Goal: Transaction & Acquisition: Purchase product/service

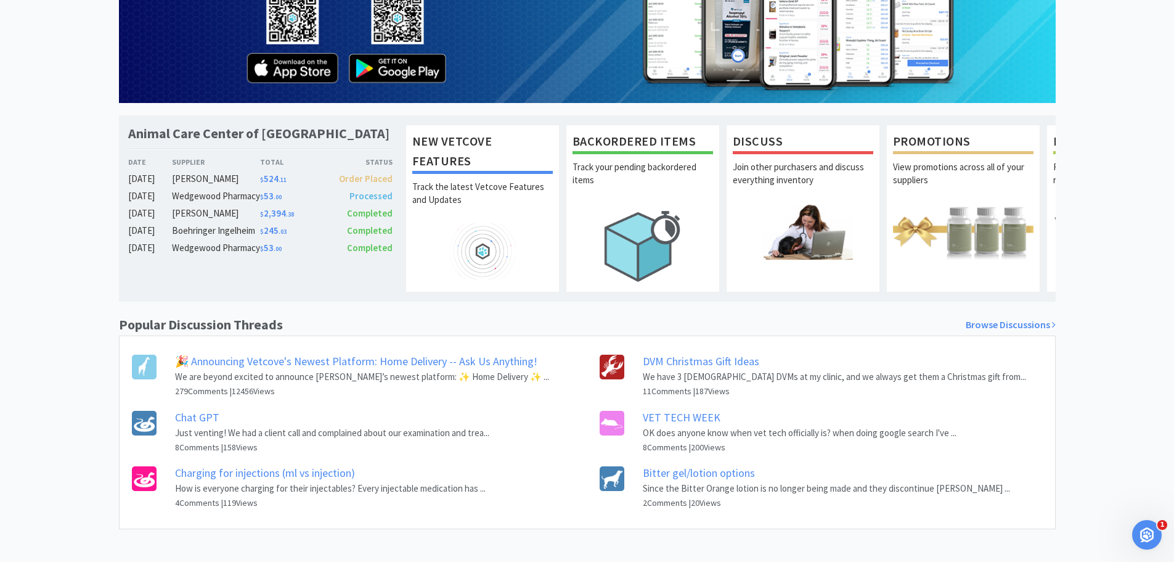
scroll to position [173, 0]
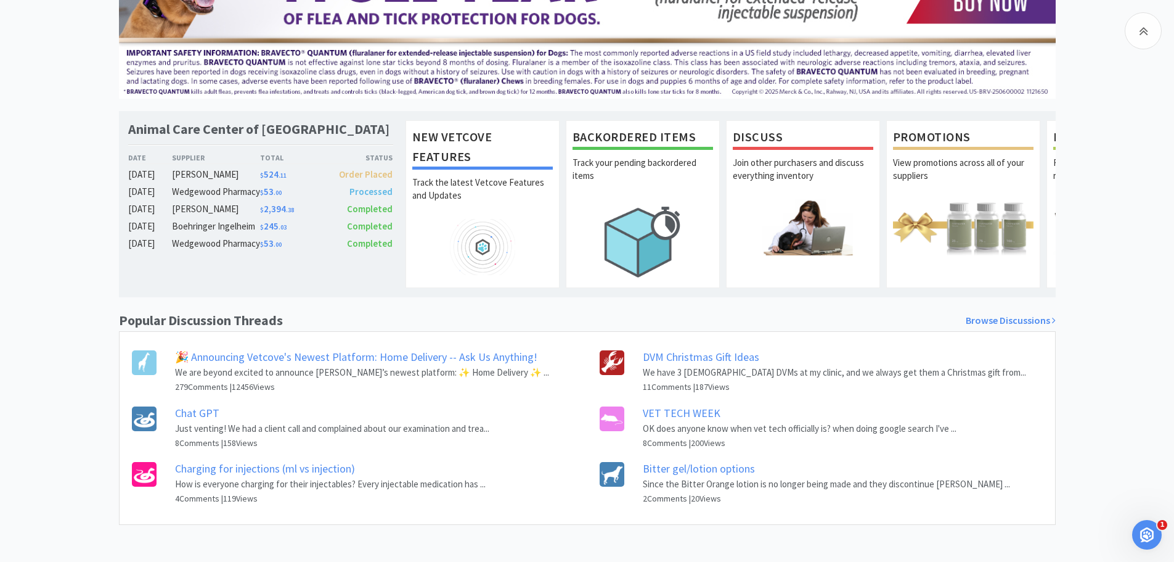
click at [207, 419] on link "Chat GPT" at bounding box center [197, 413] width 44 height 14
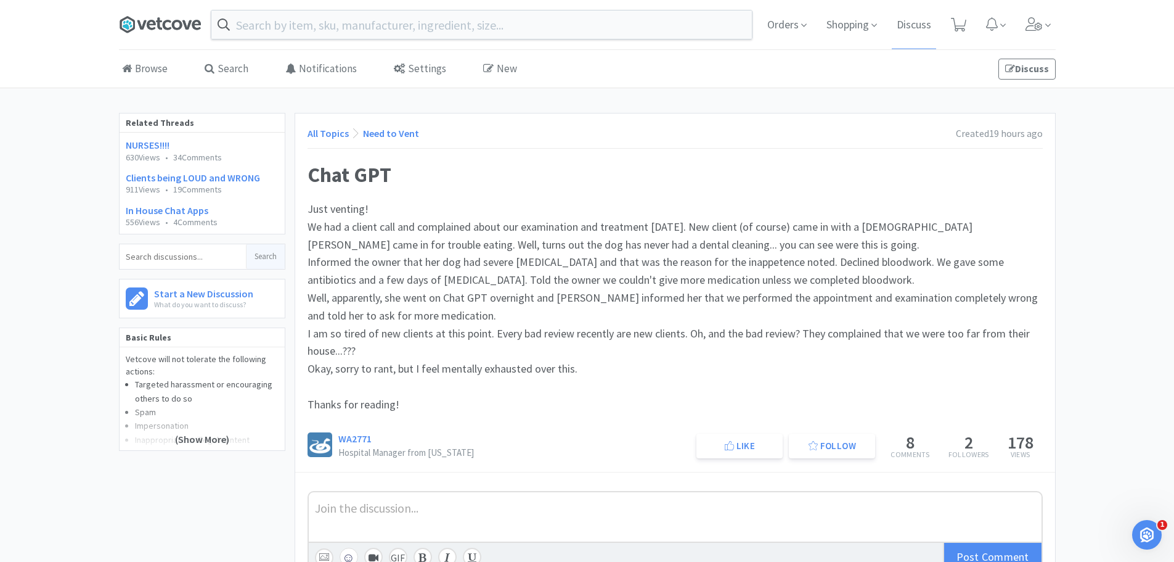
click at [160, 30] on icon at bounding box center [159, 24] width 6 height 12
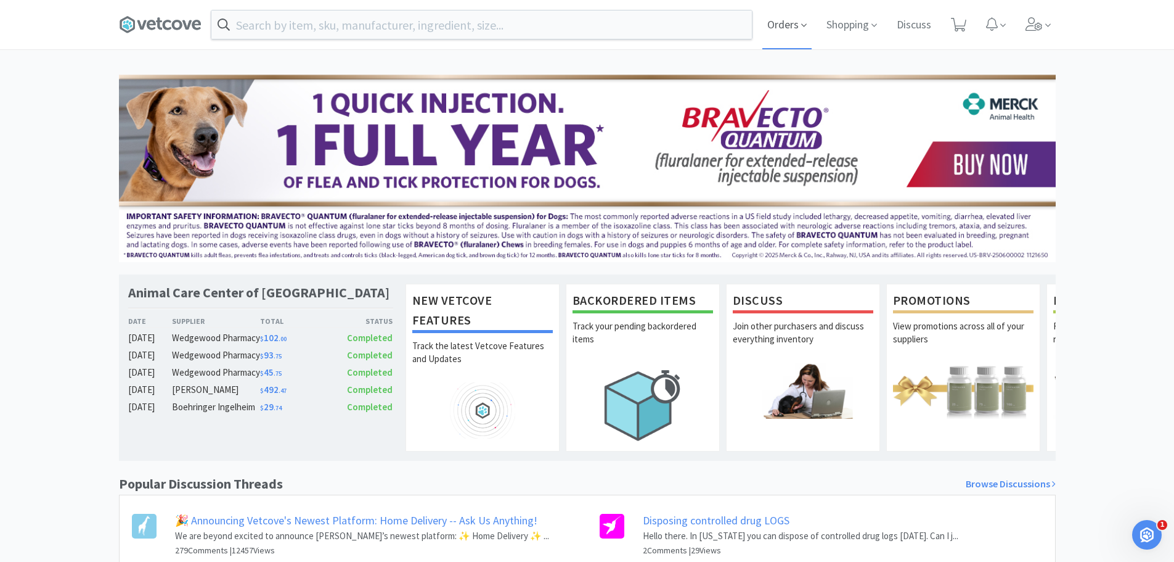
click at [770, 24] on span "Orders" at bounding box center [787, 24] width 49 height 49
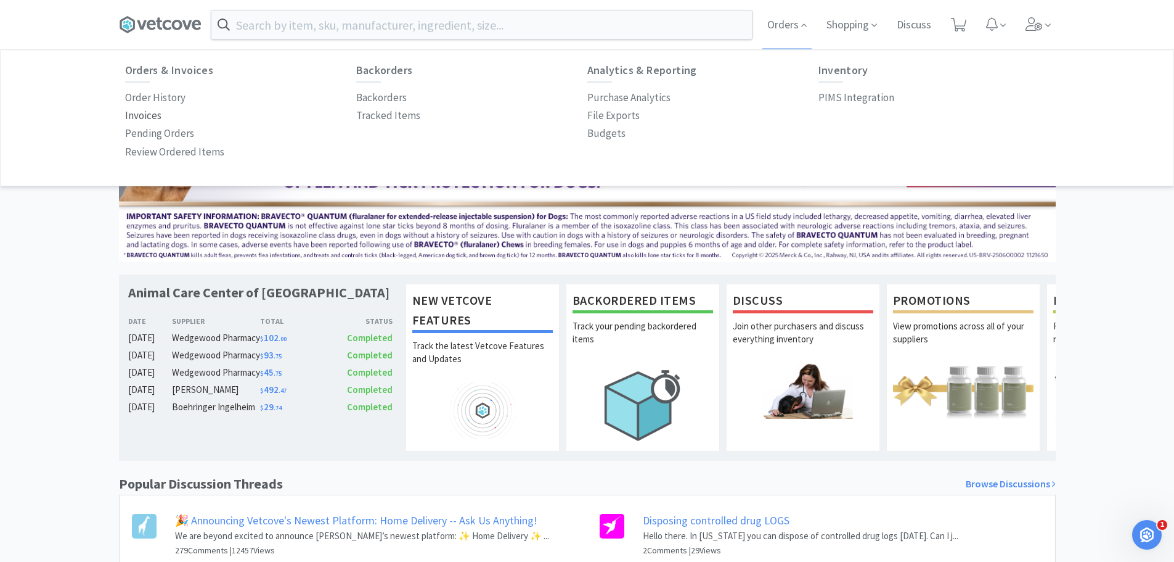
click at [145, 115] on p "Invoices" at bounding box center [143, 115] width 36 height 17
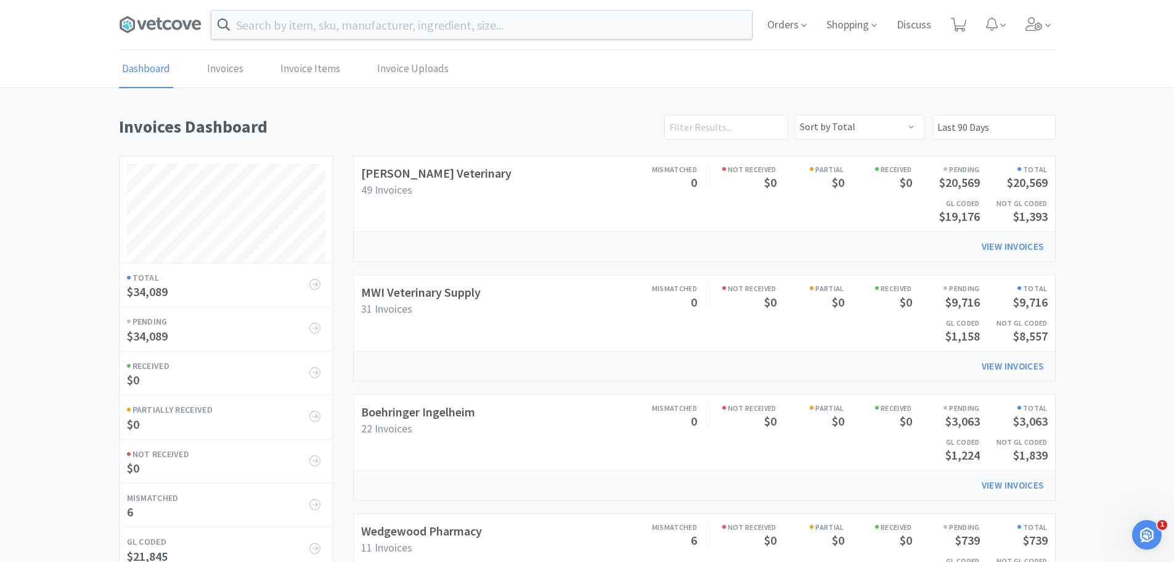
scroll to position [576, 937]
click at [801, 31] on icon at bounding box center [804, 25] width 6 height 11
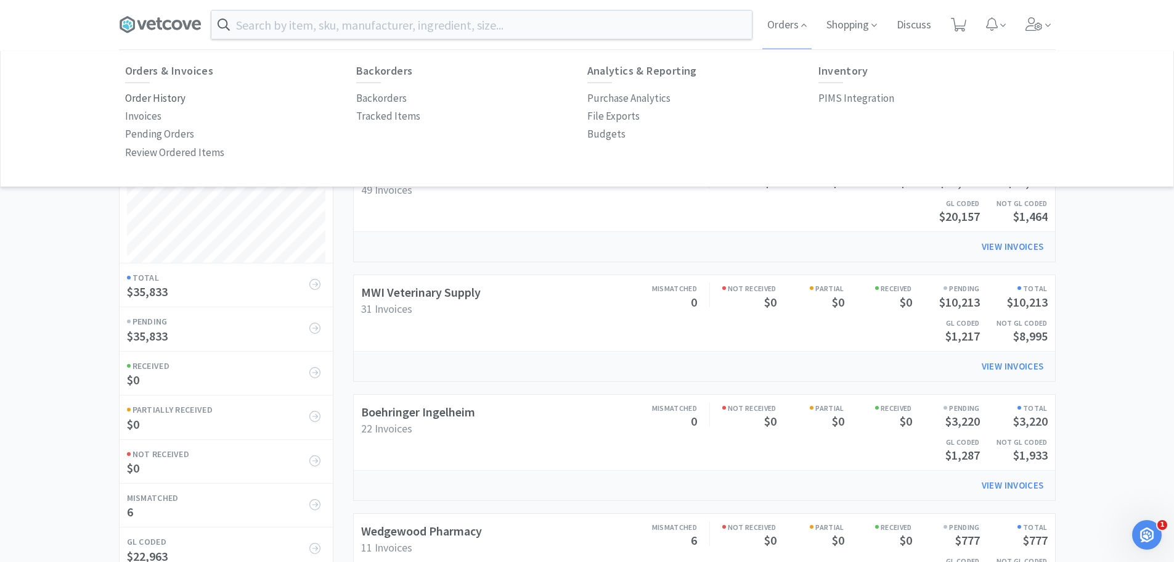
click at [160, 97] on p "Order History" at bounding box center [155, 98] width 60 height 17
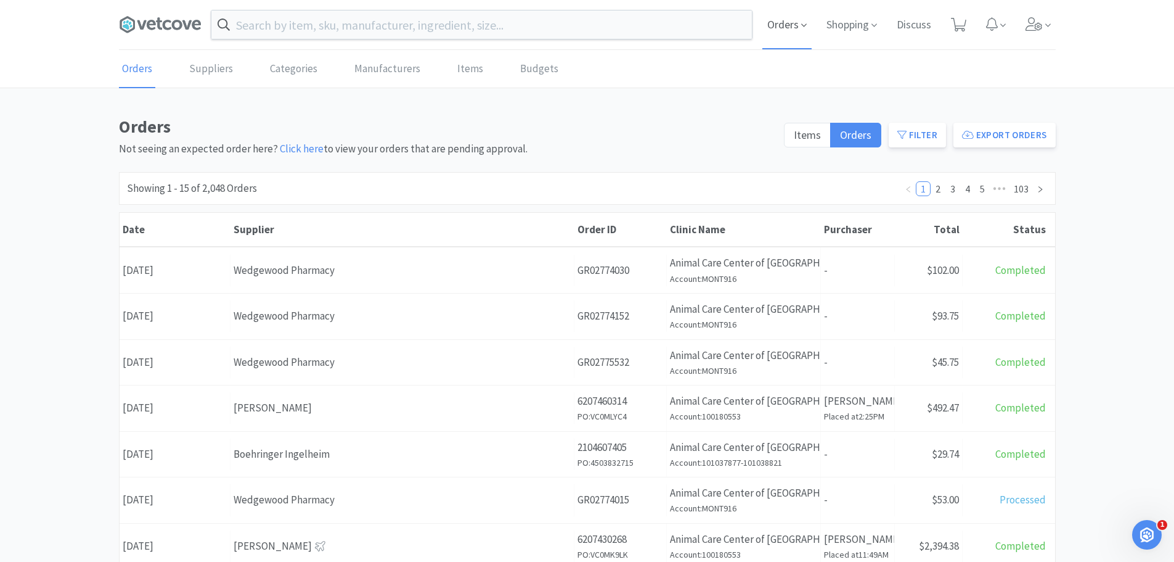
click at [791, 20] on span "Orders" at bounding box center [787, 24] width 49 height 49
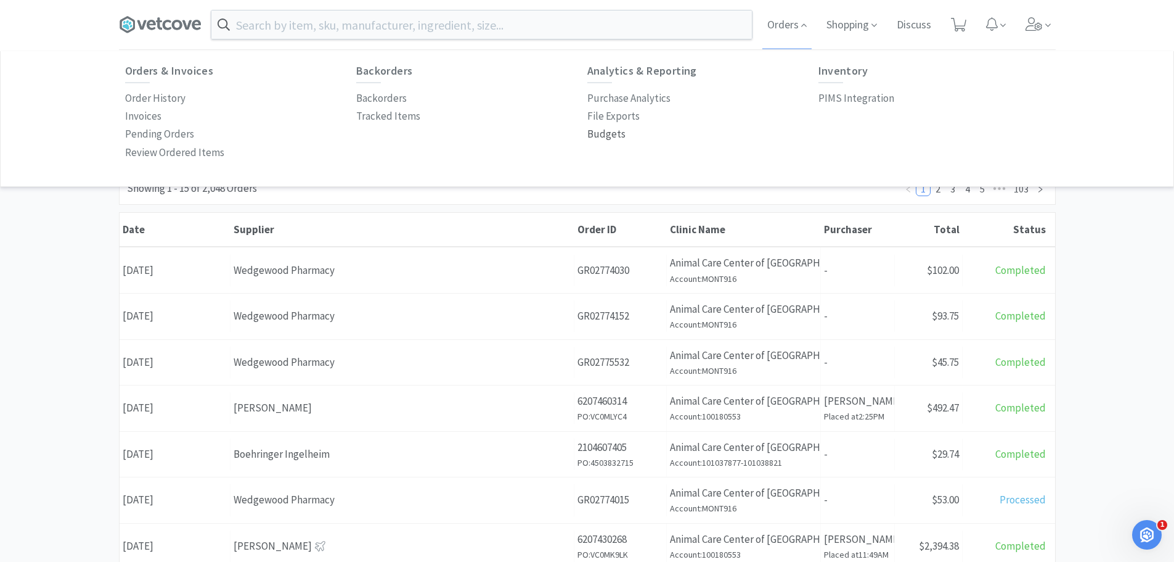
click at [611, 135] on p "Budgets" at bounding box center [606, 134] width 38 height 17
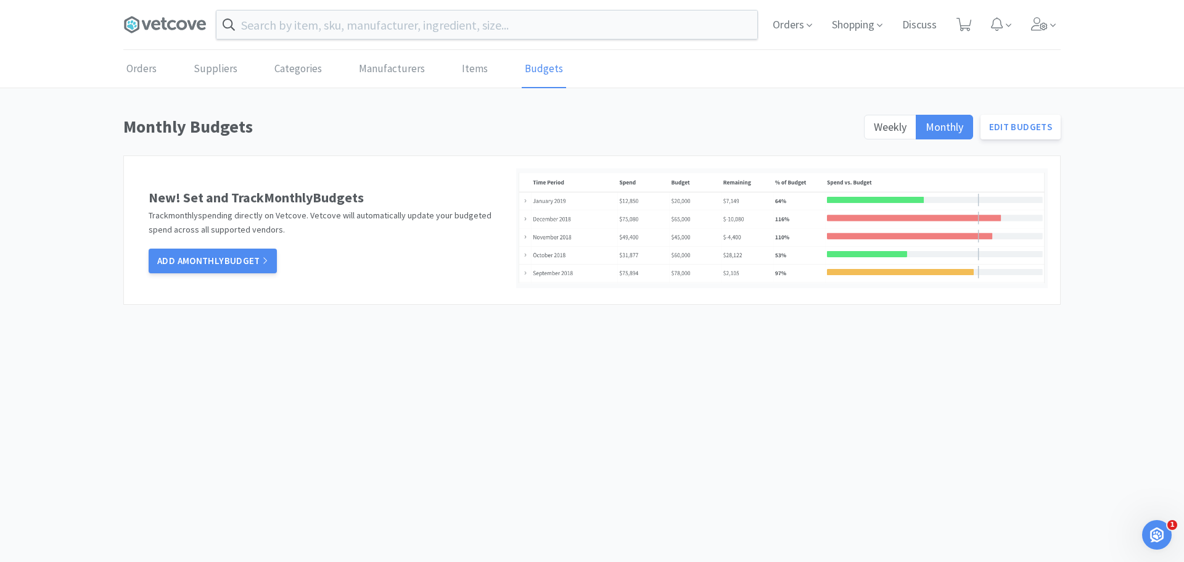
click at [865, 141] on div "Weekly Monthly Edit Budgets" at bounding box center [958, 130] width 205 height 35
click at [878, 131] on span "Weekly" at bounding box center [889, 127] width 33 height 14
click at [873, 131] on input "Weekly" at bounding box center [873, 131] width 0 height 0
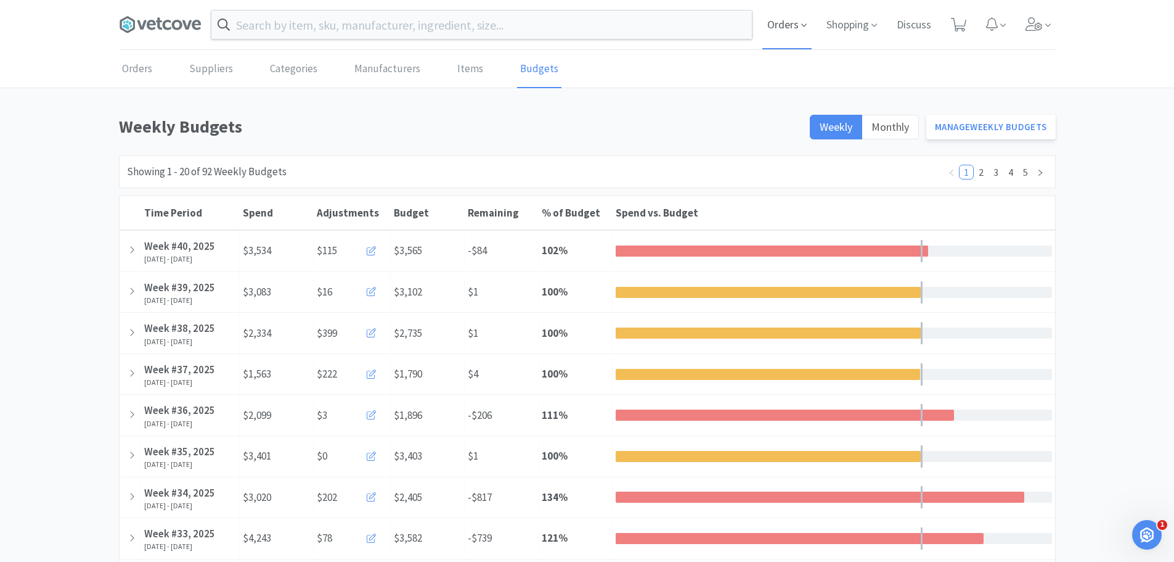
click at [790, 27] on span "Orders" at bounding box center [787, 24] width 49 height 49
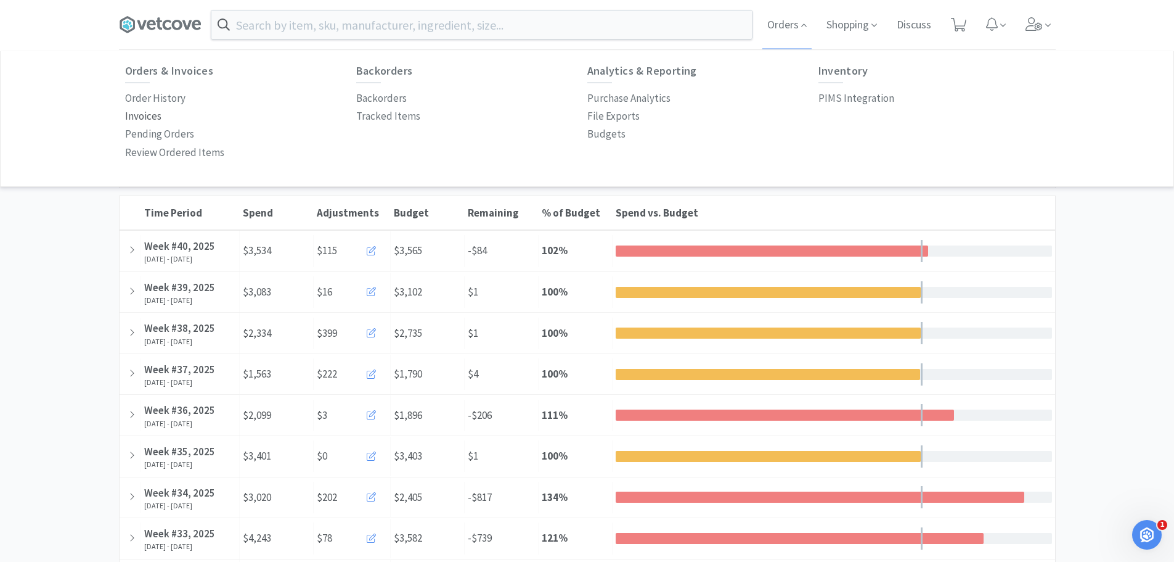
click at [153, 107] on link "Invoices" at bounding box center [143, 116] width 36 height 18
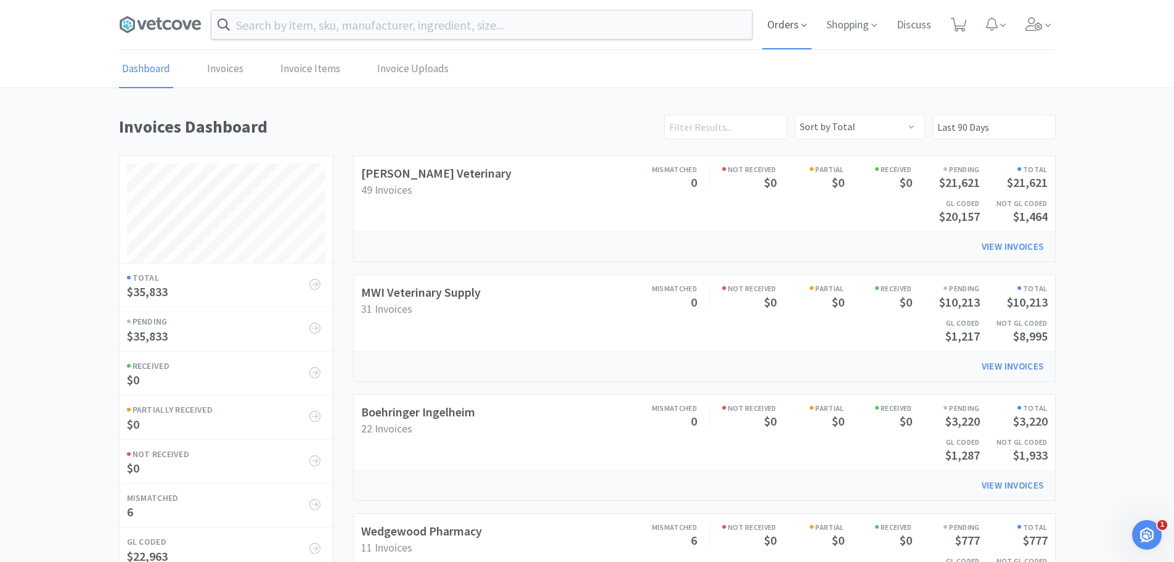
click at [793, 21] on span "Orders" at bounding box center [787, 24] width 49 height 49
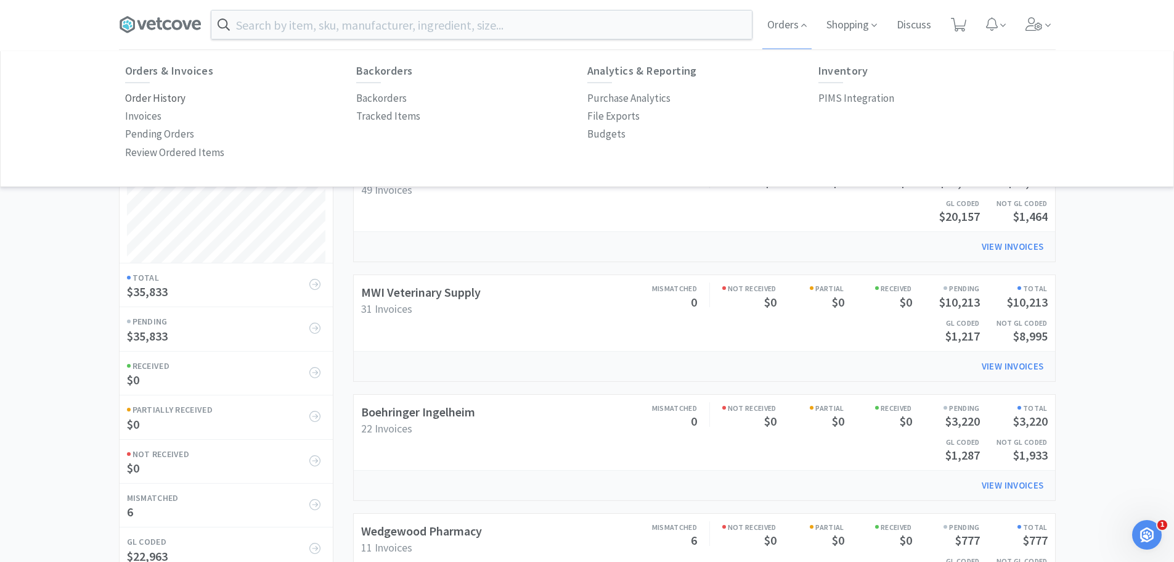
click at [142, 96] on p "Order History" at bounding box center [155, 98] width 60 height 17
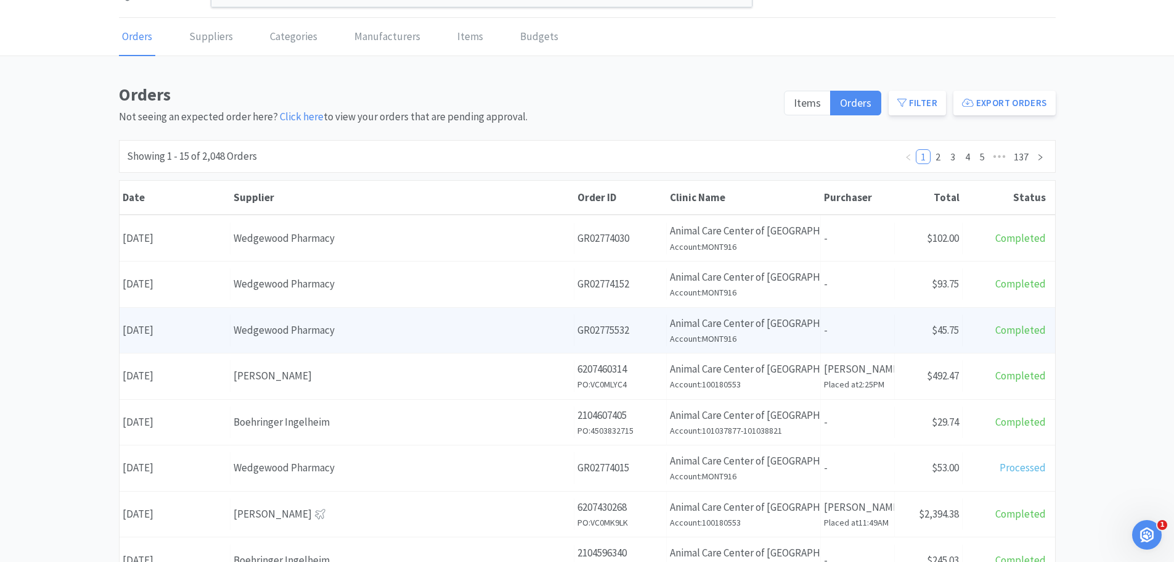
scroll to position [62, 0]
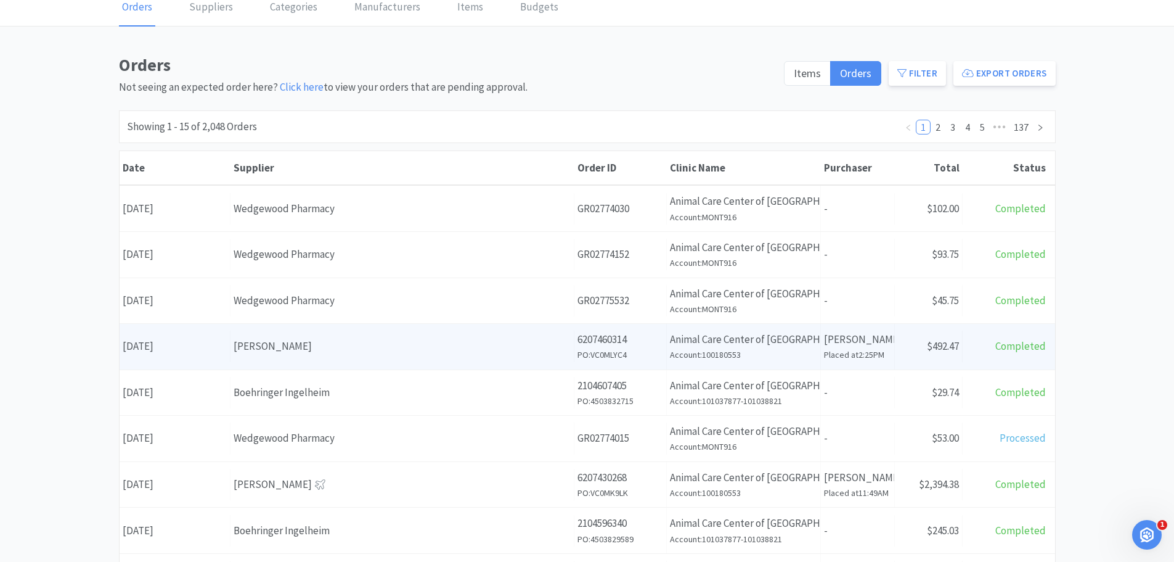
click at [312, 353] on div "[PERSON_NAME]" at bounding box center [402, 346] width 337 height 17
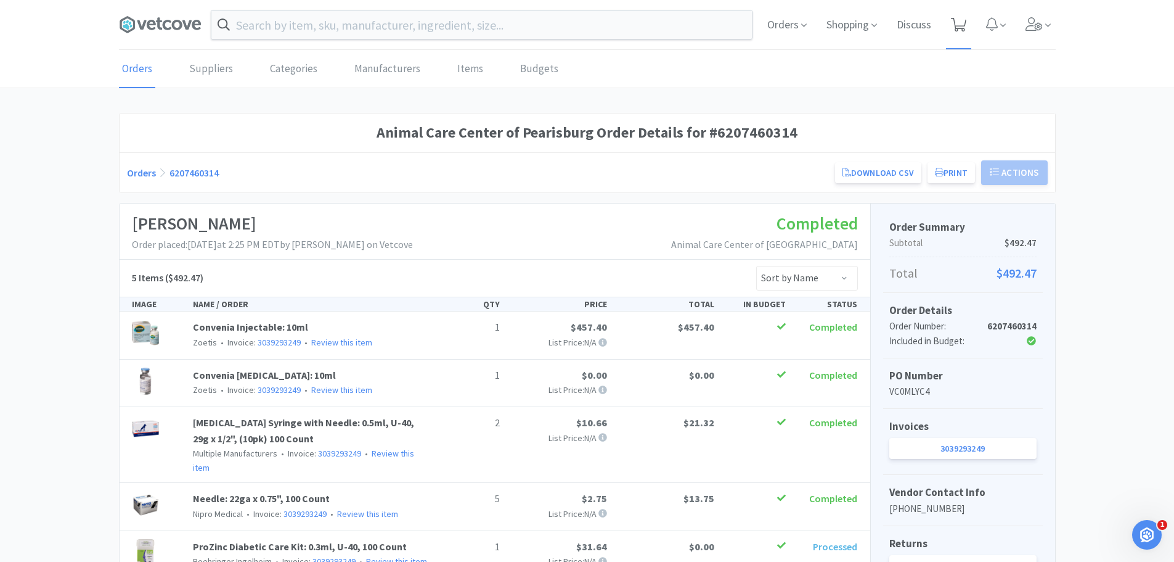
click at [955, 16] on span at bounding box center [958, 24] width 15 height 17
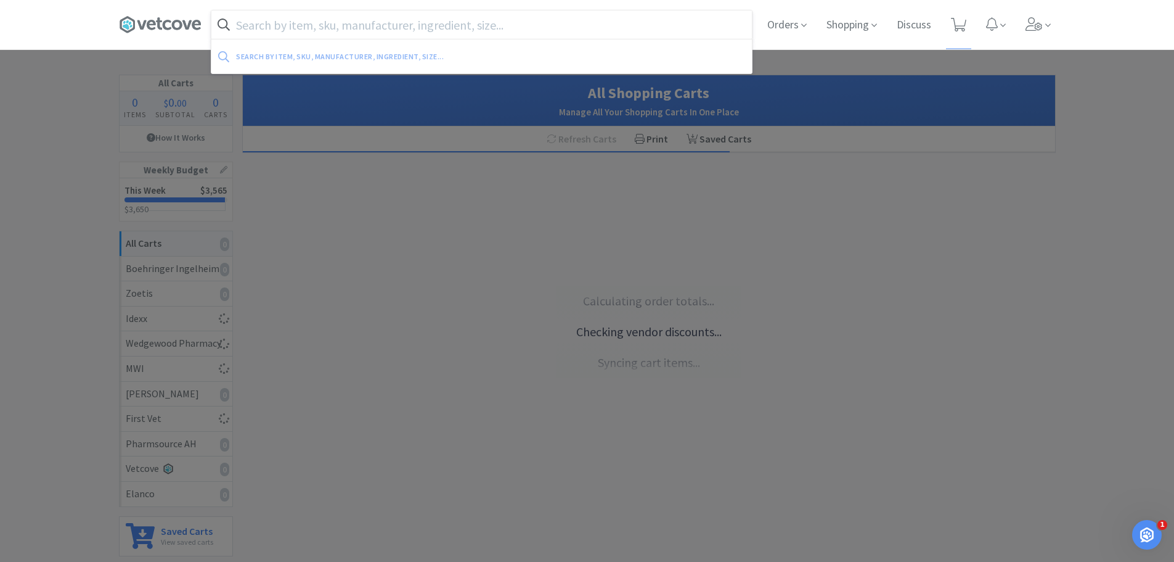
click at [388, 28] on input "text" at bounding box center [481, 24] width 541 height 28
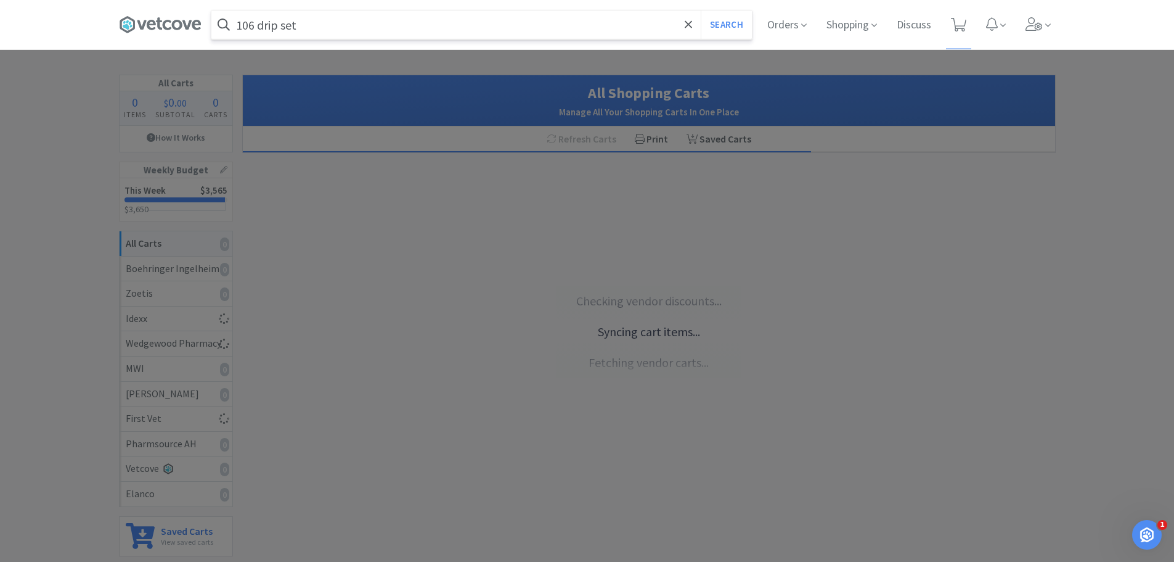
type input "106 drip set"
click at [701, 10] on button "Search" at bounding box center [726, 24] width 51 height 28
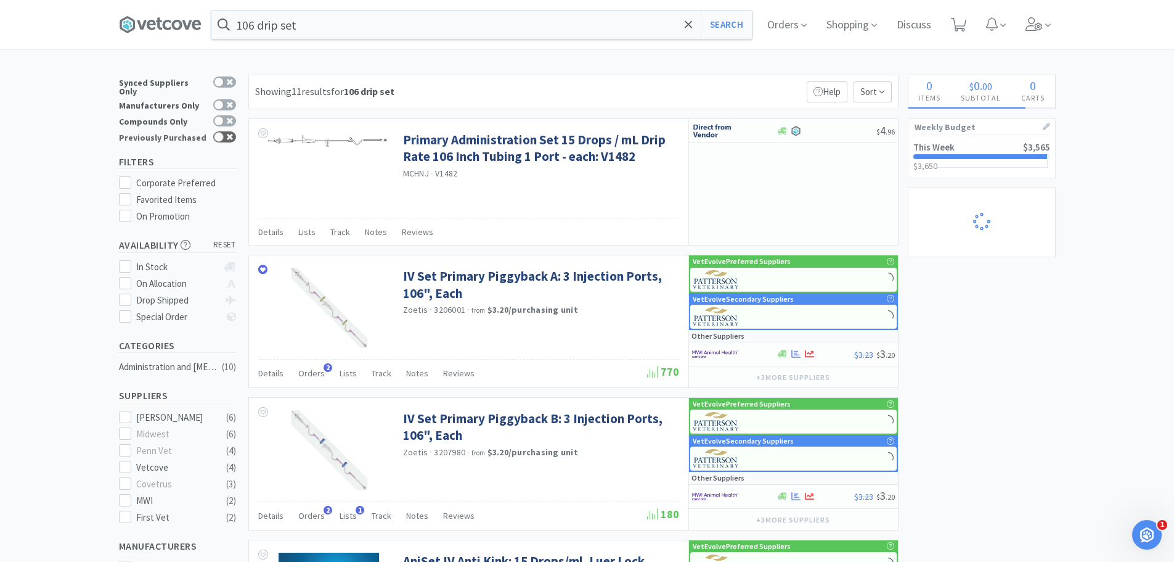
click at [216, 132] on div at bounding box center [219, 137] width 10 height 10
checkbox input "true"
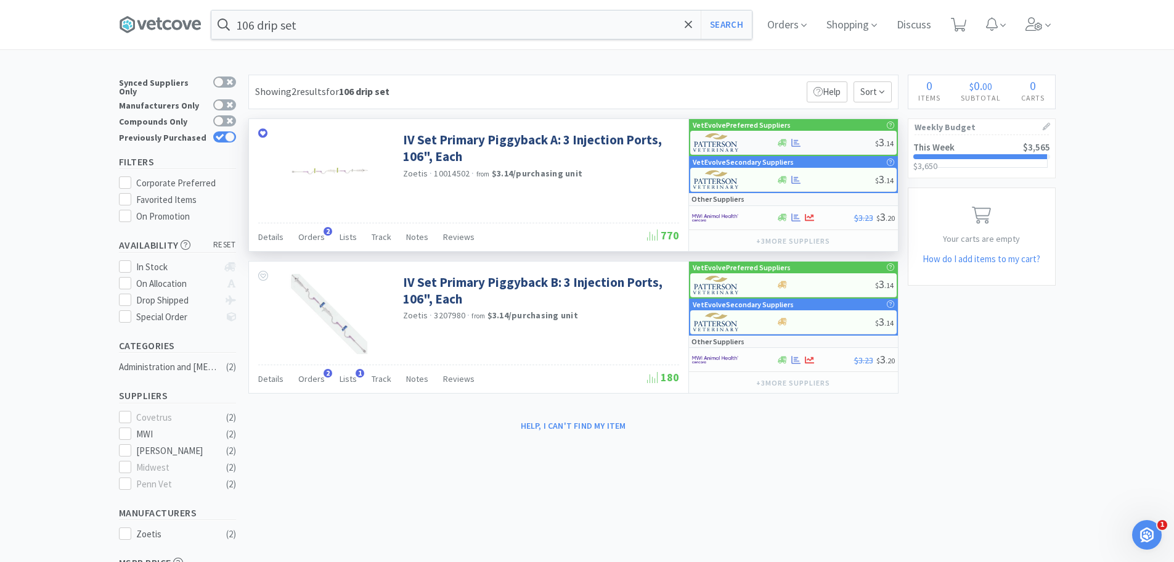
click at [824, 140] on div at bounding box center [826, 142] width 99 height 9
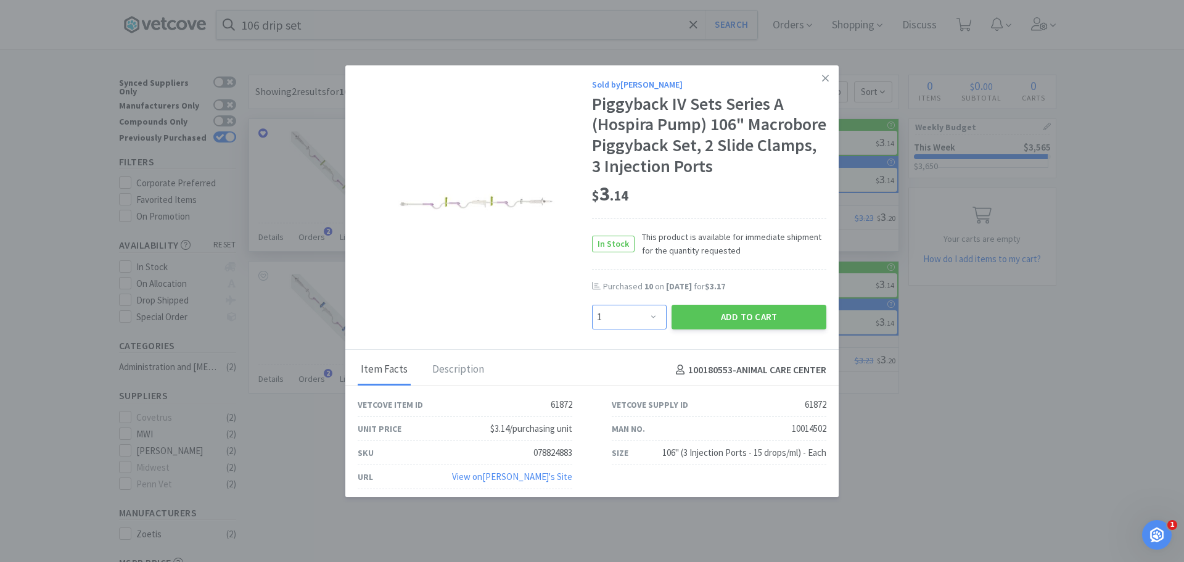
click at [646, 329] on select "Enter Quantity 1 2 3 4 5 6 7 8 9 10 11 12 13 14 15 16 17 18 19 20 Enter Quantity" at bounding box center [629, 317] width 75 height 25
select select "10"
click at [592, 305] on select "Enter Quantity 1 2 3 4 5 6 7 8 9 10 11 12 13 14 15 16 17 18 19 20 Enter Quantity" at bounding box center [629, 317] width 75 height 25
click at [727, 313] on button "Add to Cart" at bounding box center [748, 317] width 155 height 25
select select "10"
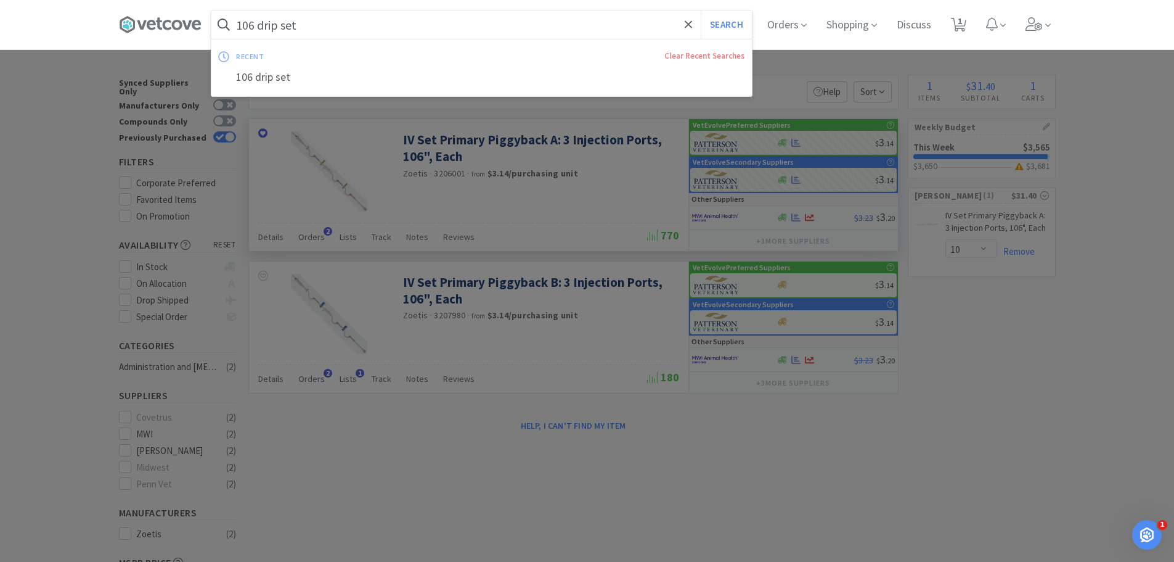
click at [377, 31] on input "106 drip set" at bounding box center [481, 24] width 541 height 28
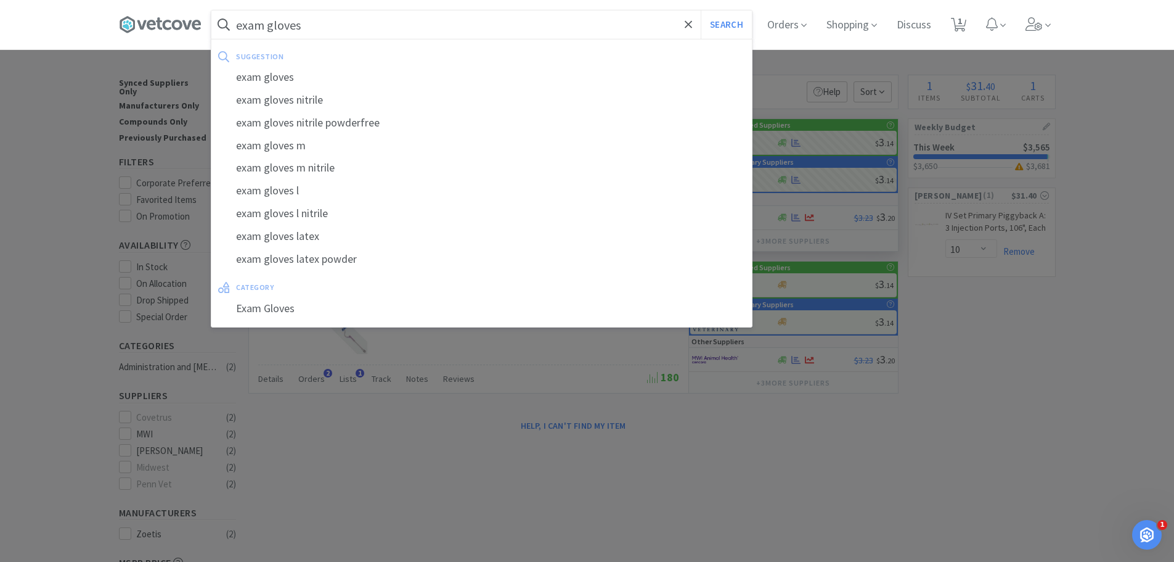
type input "exam gloves"
click at [701, 10] on button "Search" at bounding box center [726, 24] width 51 height 28
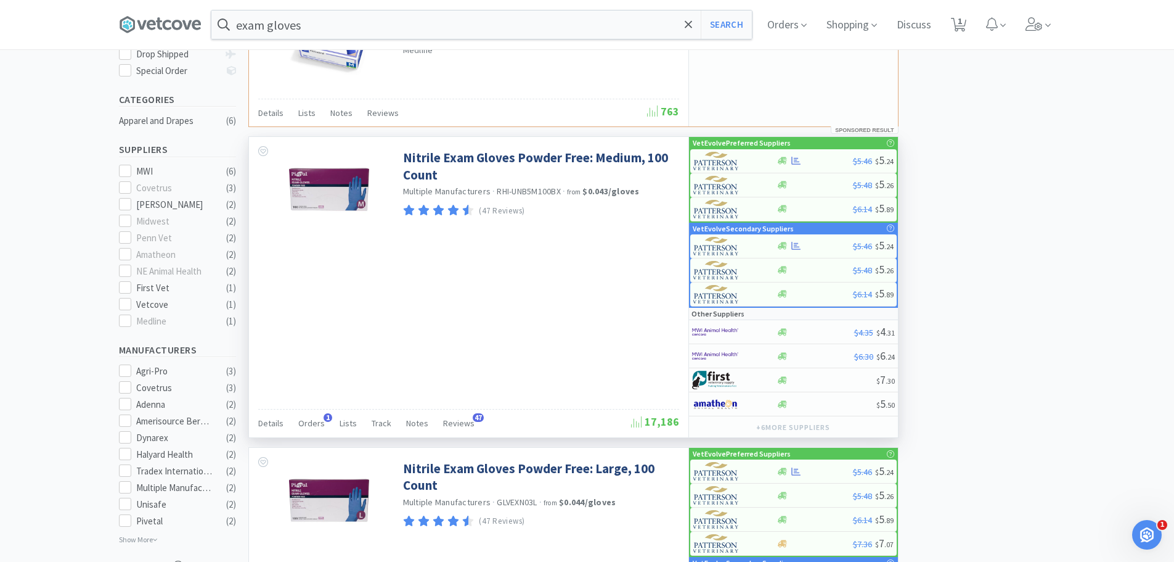
scroll to position [247, 0]
click at [819, 156] on div at bounding box center [815, 159] width 76 height 9
select select "1"
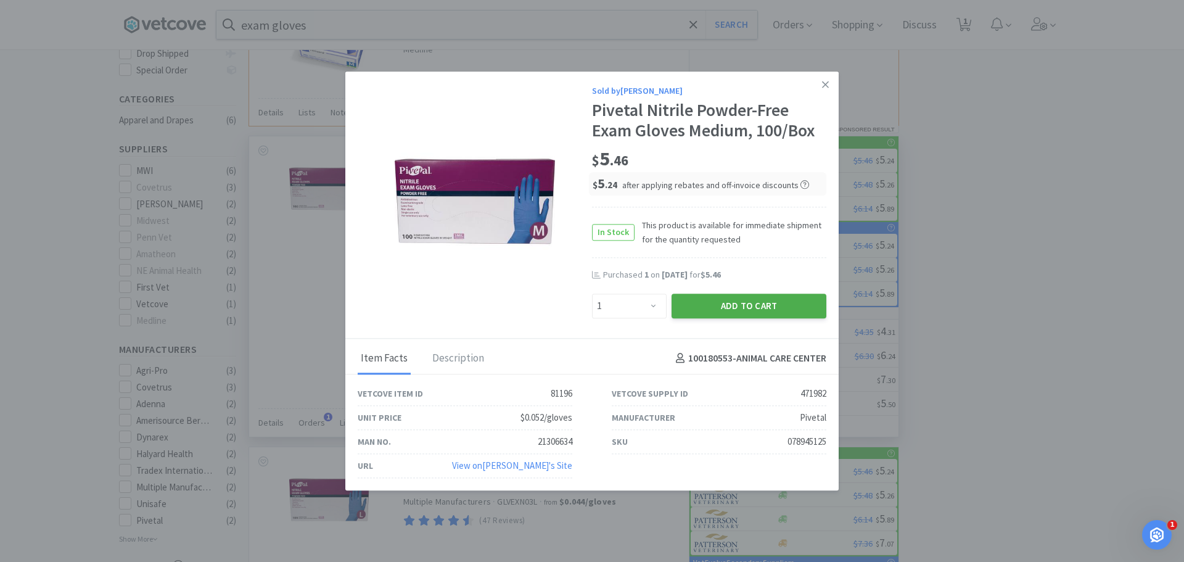
click at [708, 305] on button "Add to Cart" at bounding box center [748, 305] width 155 height 25
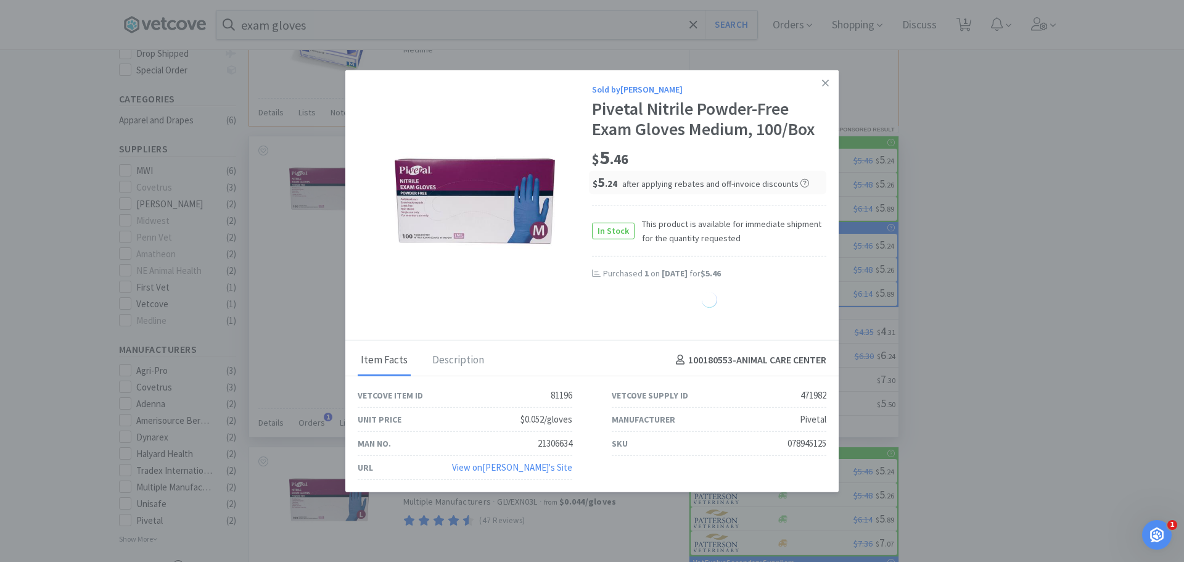
select select "1"
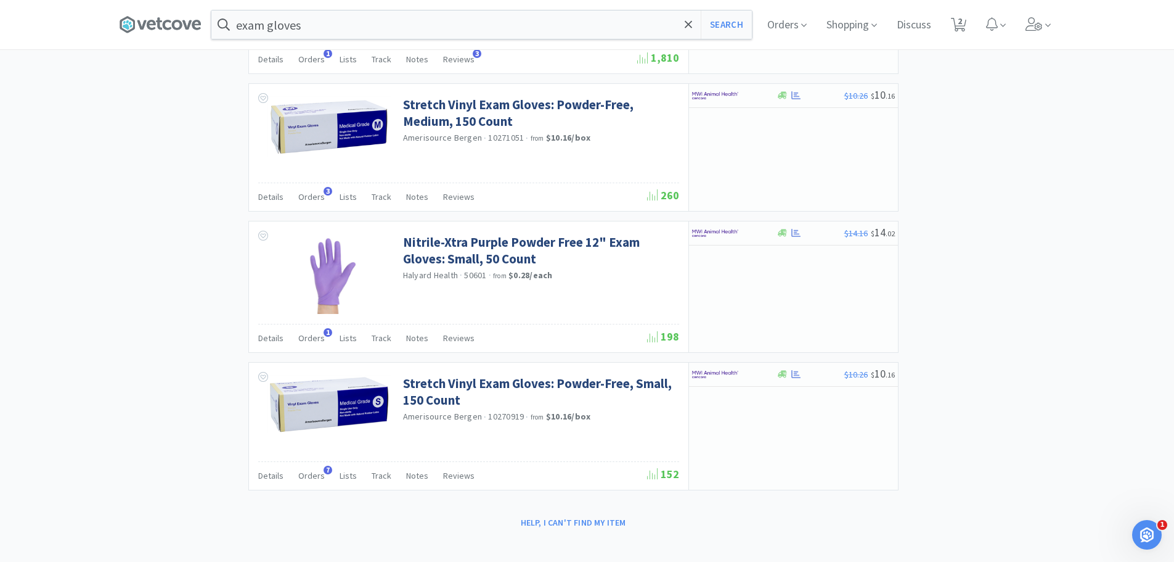
scroll to position [0, 0]
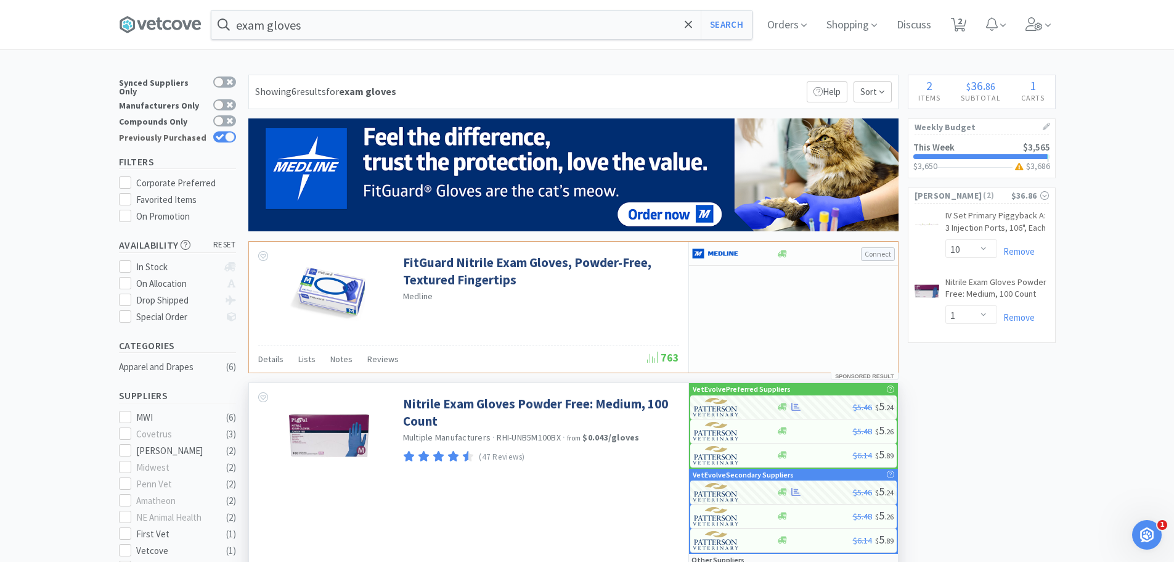
click at [218, 134] on icon at bounding box center [220, 137] width 9 height 7
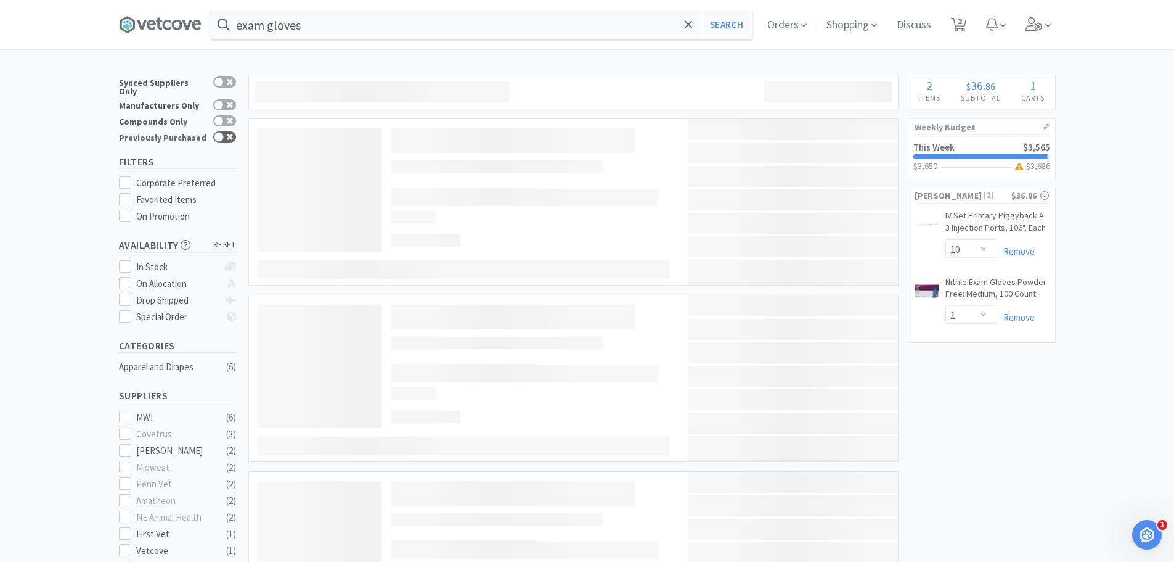
checkbox input "false"
click at [351, 25] on input "exam gloves" at bounding box center [481, 24] width 541 height 28
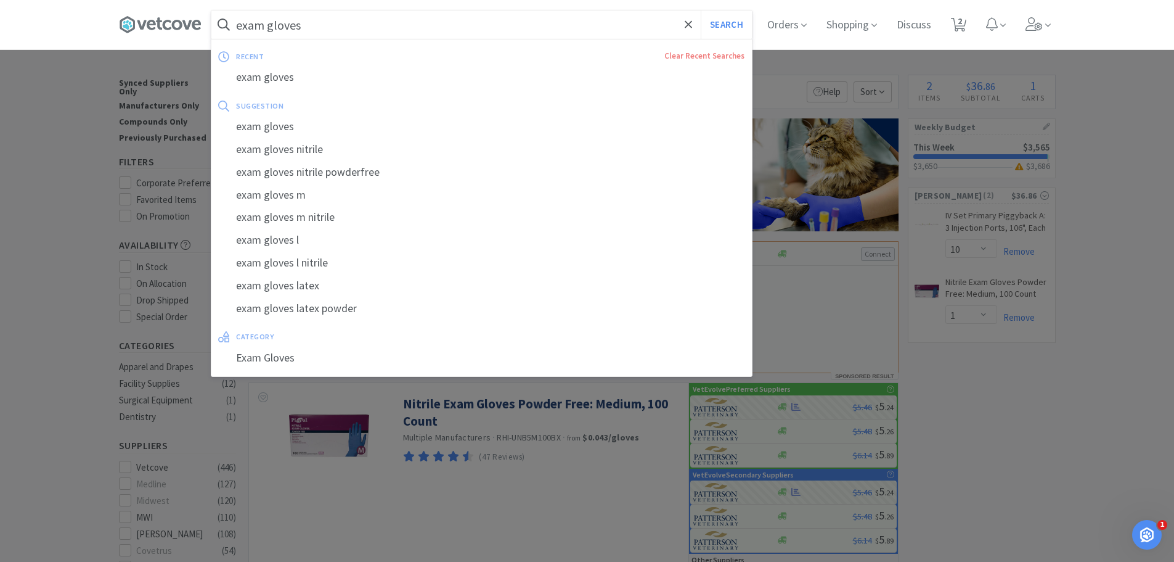
click at [330, 36] on input "exam gloves" at bounding box center [481, 24] width 541 height 28
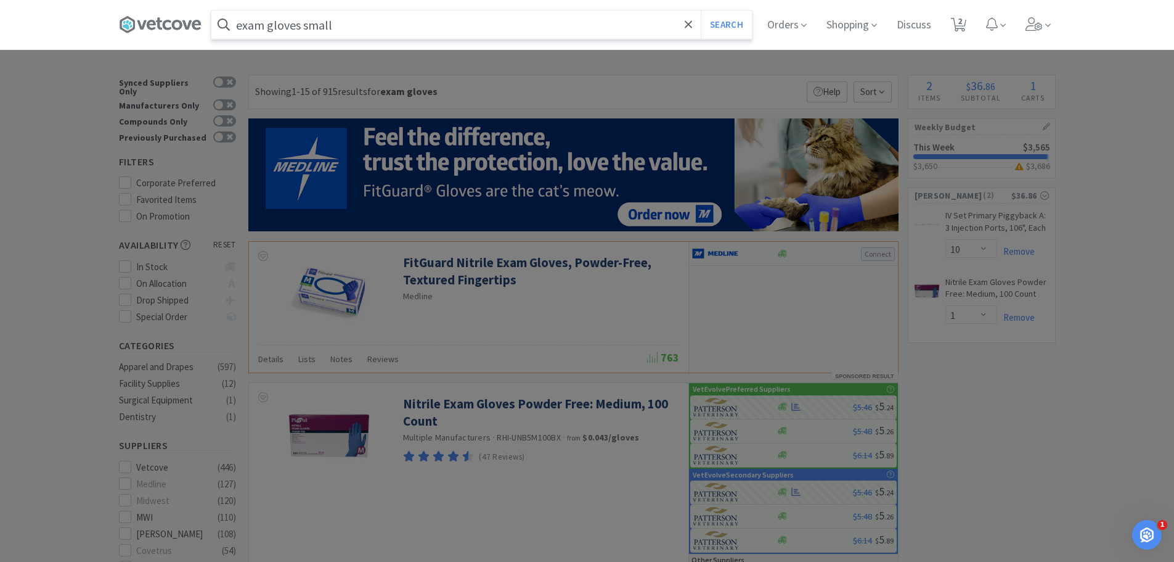
type input "exam gloves small"
click at [701, 10] on button "Search" at bounding box center [726, 24] width 51 height 28
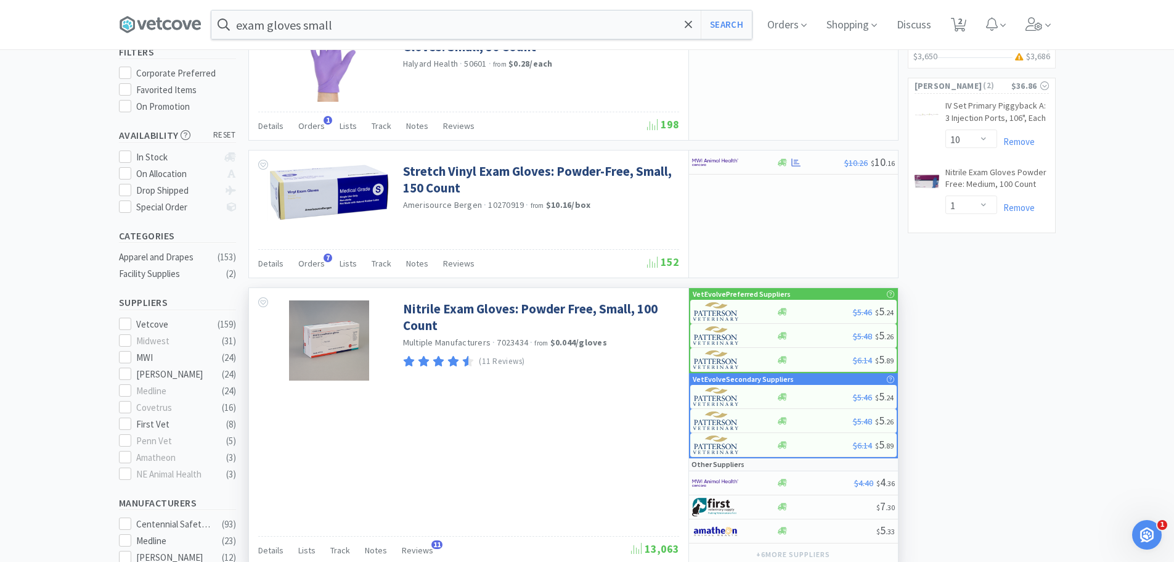
scroll to position [123, 0]
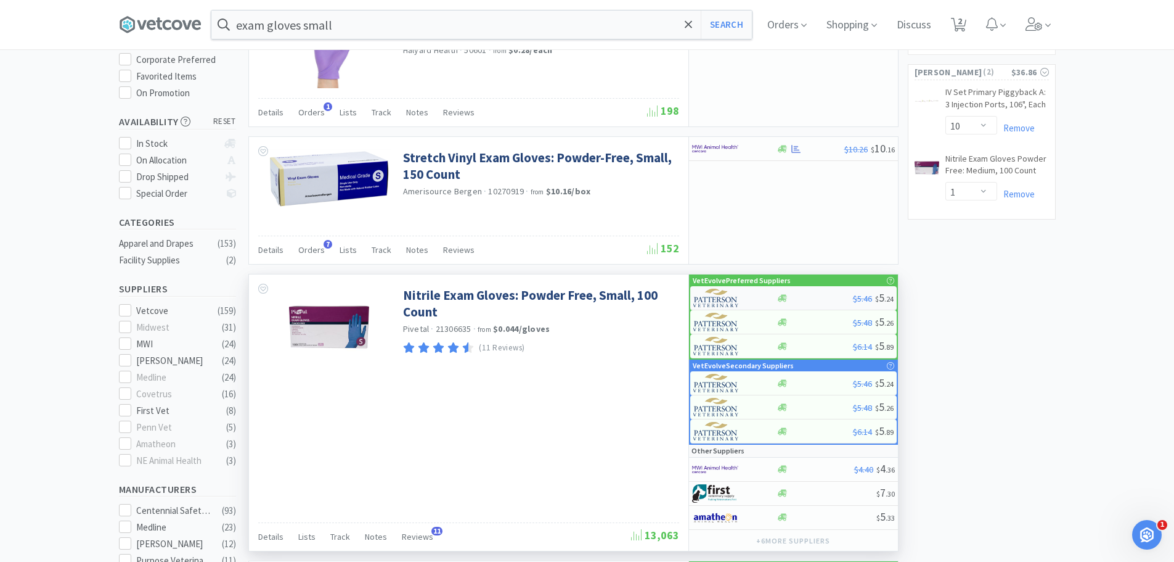
click at [814, 296] on div at bounding box center [815, 297] width 76 height 9
select select "1"
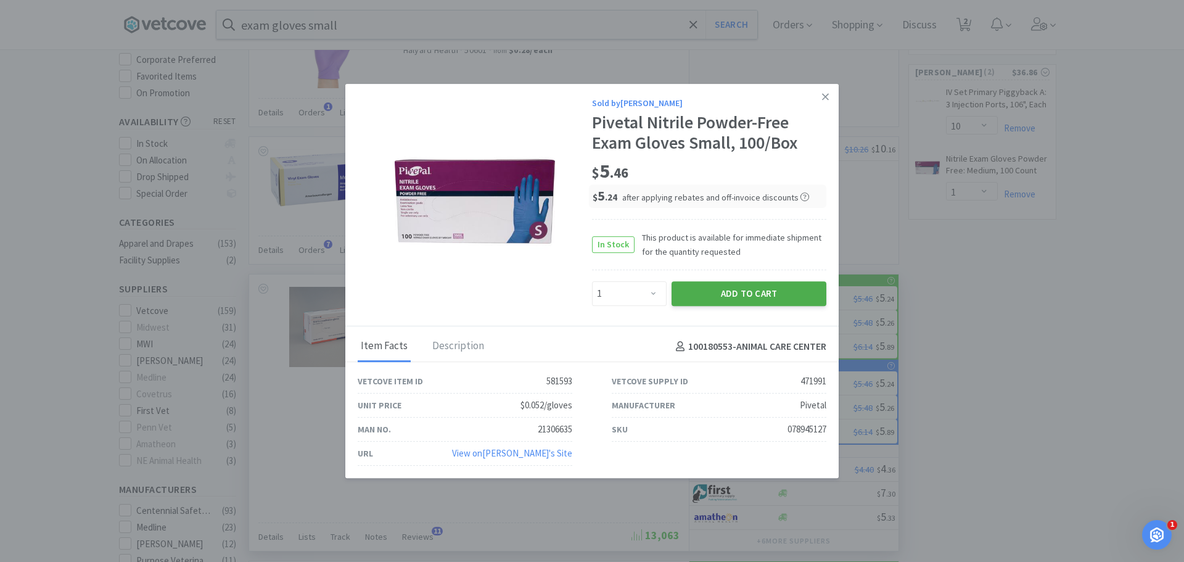
click at [723, 293] on button "Add to Cart" at bounding box center [748, 293] width 155 height 25
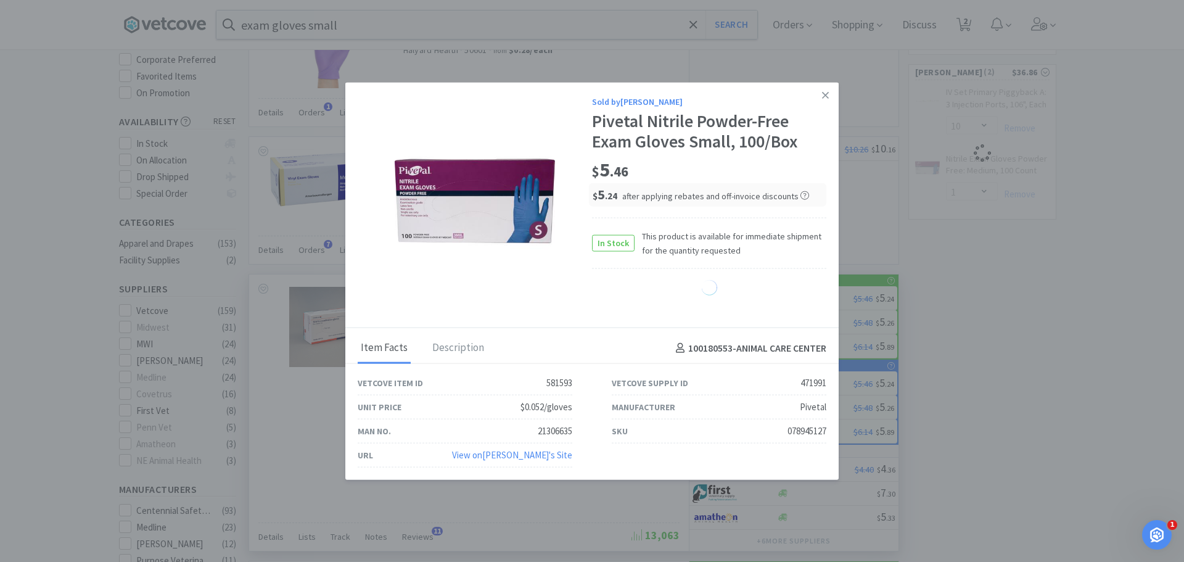
select select "1"
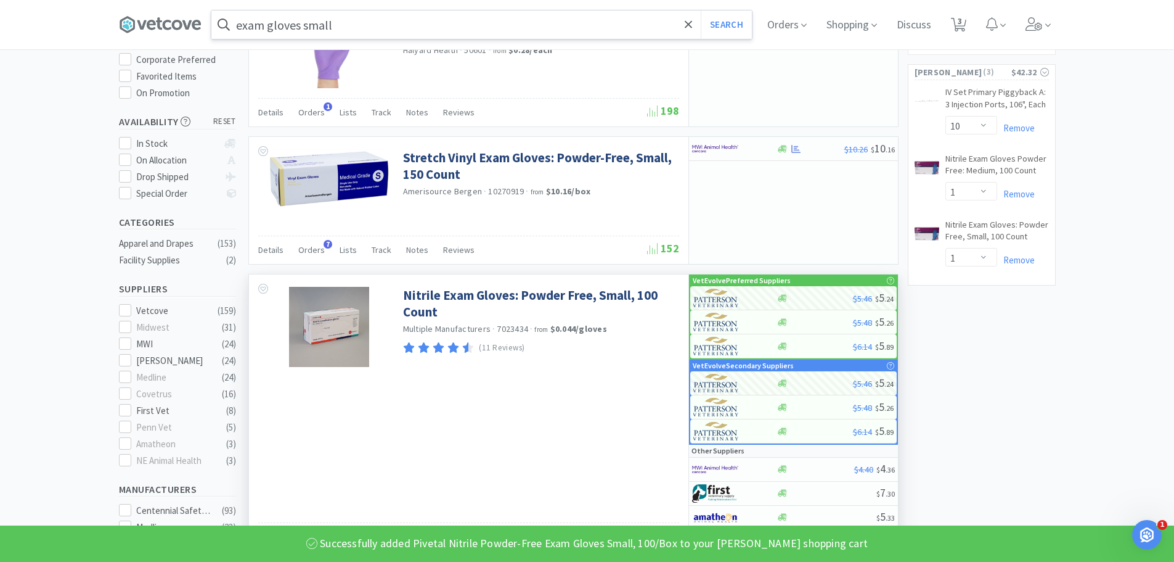
click at [446, 25] on input "exam gloves small" at bounding box center [481, 24] width 541 height 28
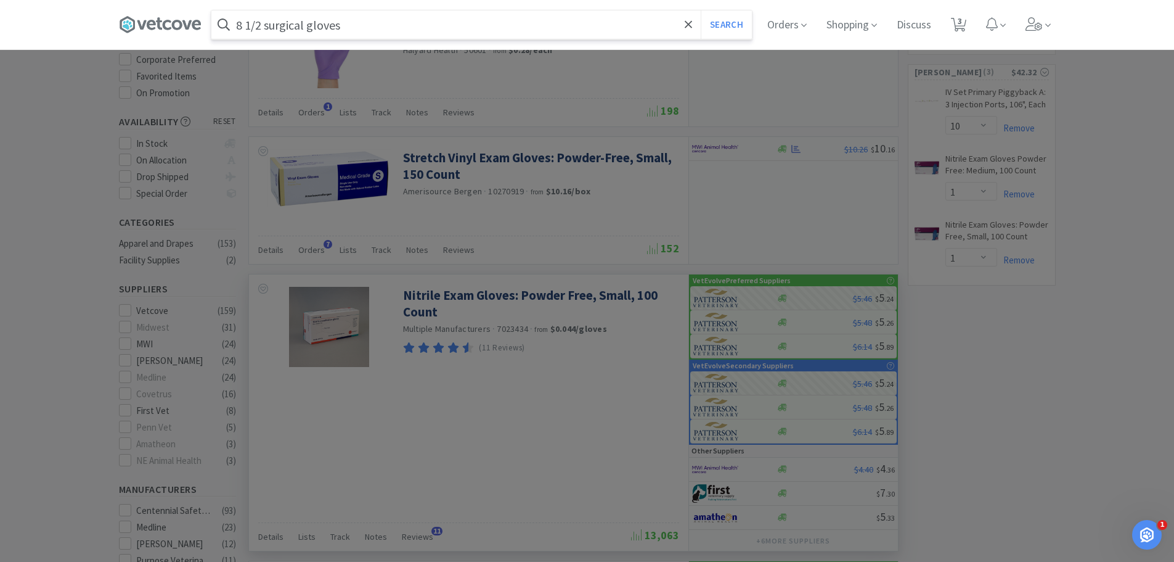
type input "8 1/2 surgical gloves"
click at [701, 10] on button "Search" at bounding box center [726, 24] width 51 height 28
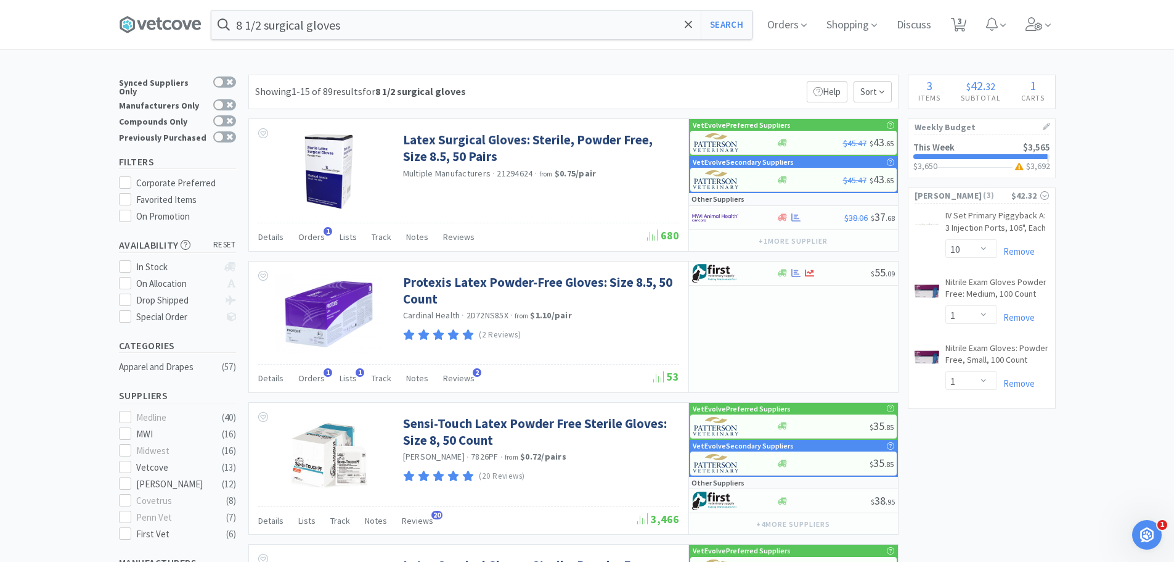
scroll to position [62, 0]
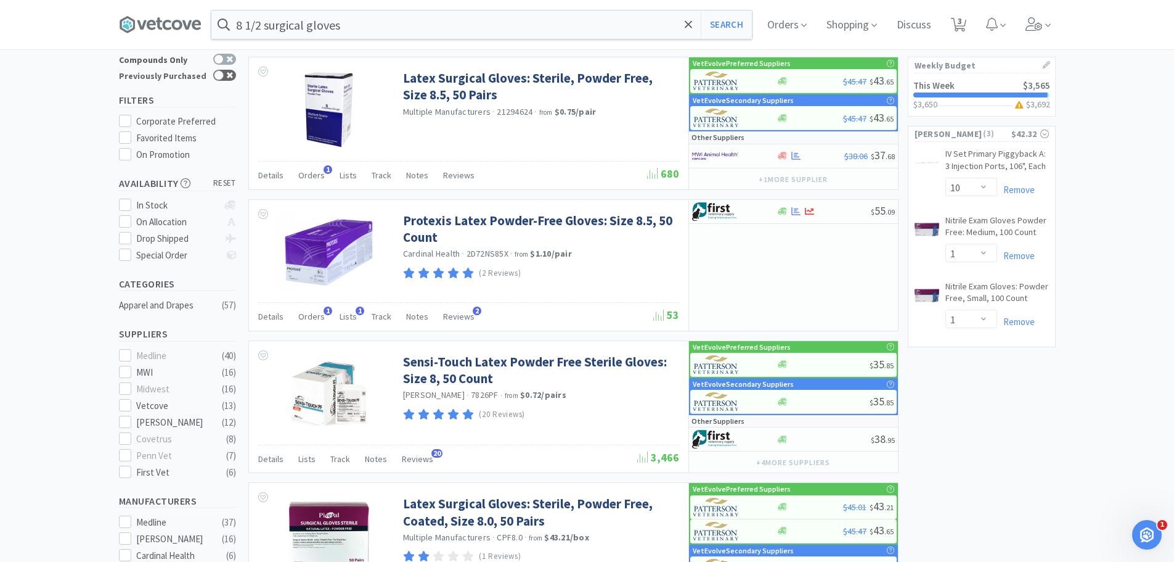
click at [221, 70] on div at bounding box center [219, 75] width 10 height 10
checkbox input "true"
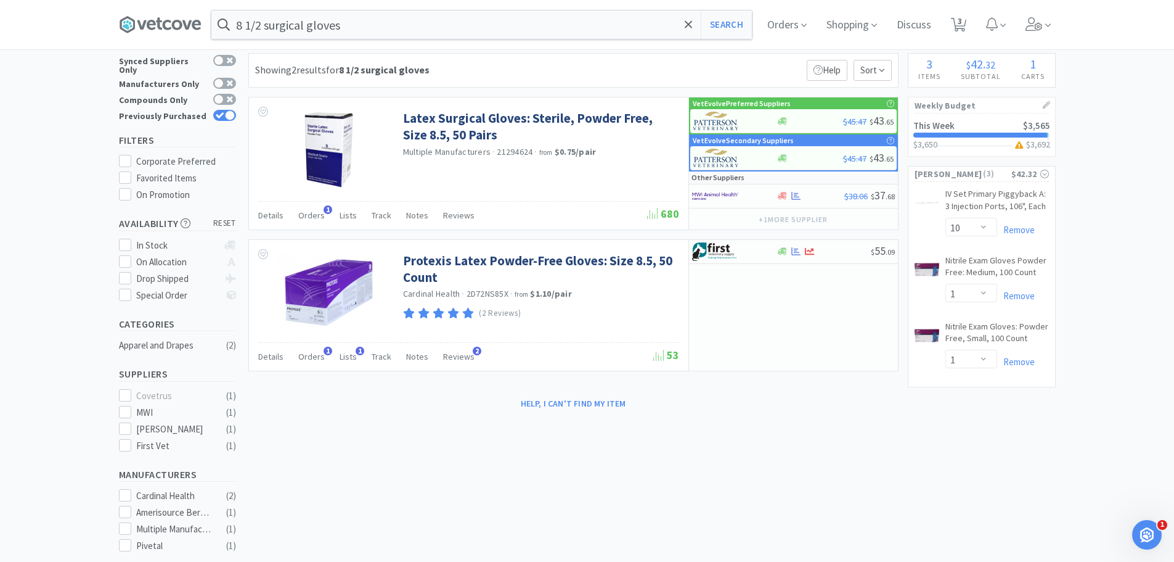
scroll to position [0, 0]
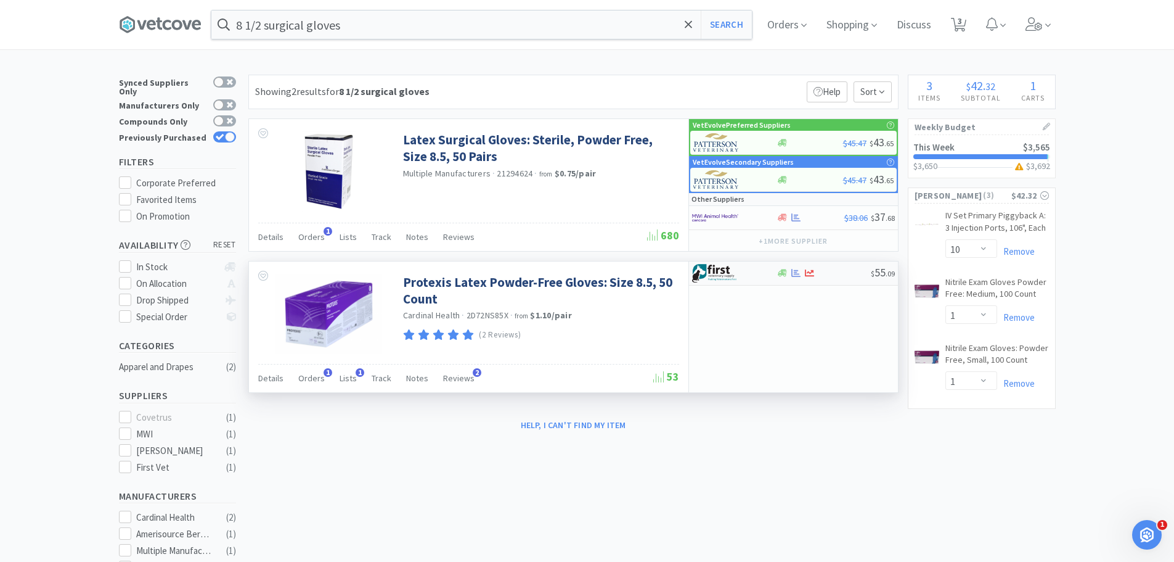
click at [743, 279] on div at bounding box center [726, 273] width 68 height 21
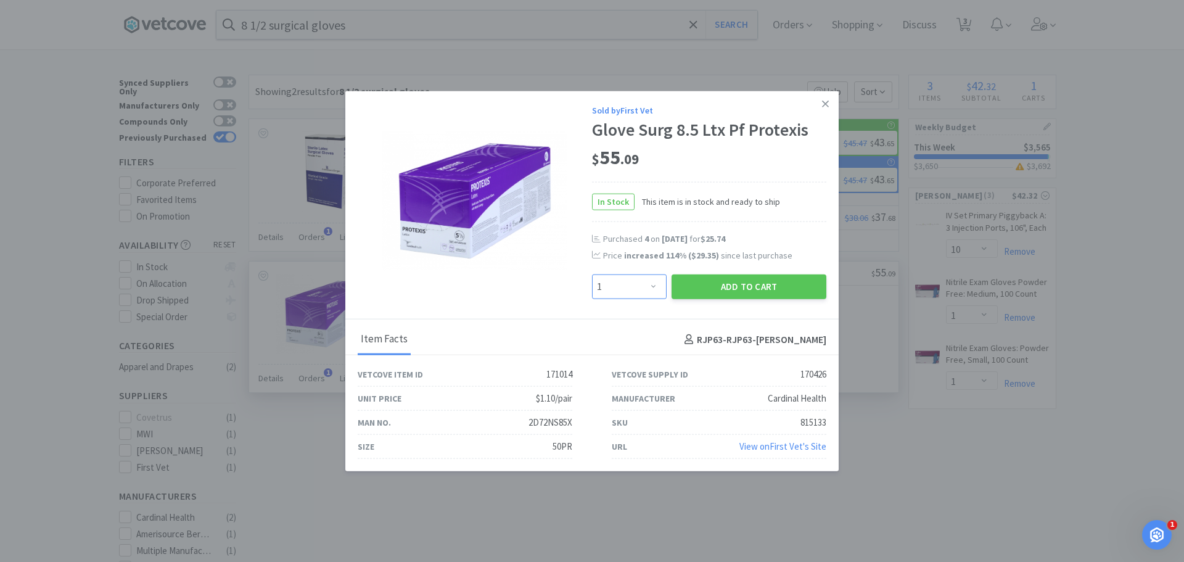
click at [639, 280] on select "Enter Quantity 1 2 3 4 5 6 7 8 9 10 11 12 13 14 15 16 17 18 19 20 Enter Quantity" at bounding box center [629, 286] width 75 height 25
select select "4"
click at [592, 274] on select "Enter Quantity 1 2 3 4 5 6 7 8 9 10 11 12 13 14 15 16 17 18 19 20 Enter Quantity" at bounding box center [629, 286] width 75 height 25
click at [771, 285] on button "Add to Cart" at bounding box center [748, 286] width 155 height 25
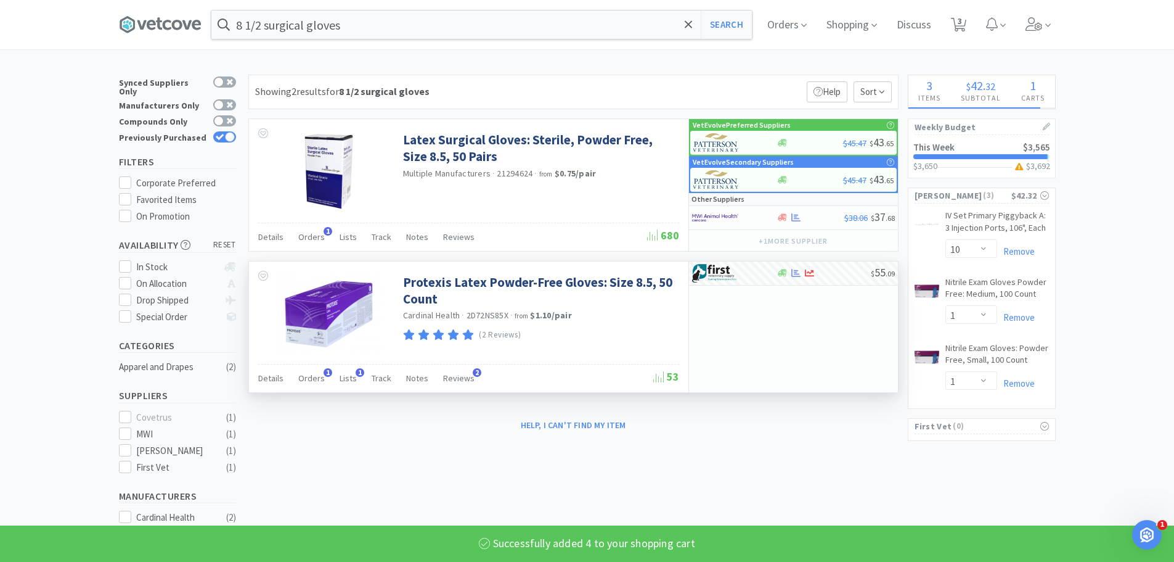
select select "4"
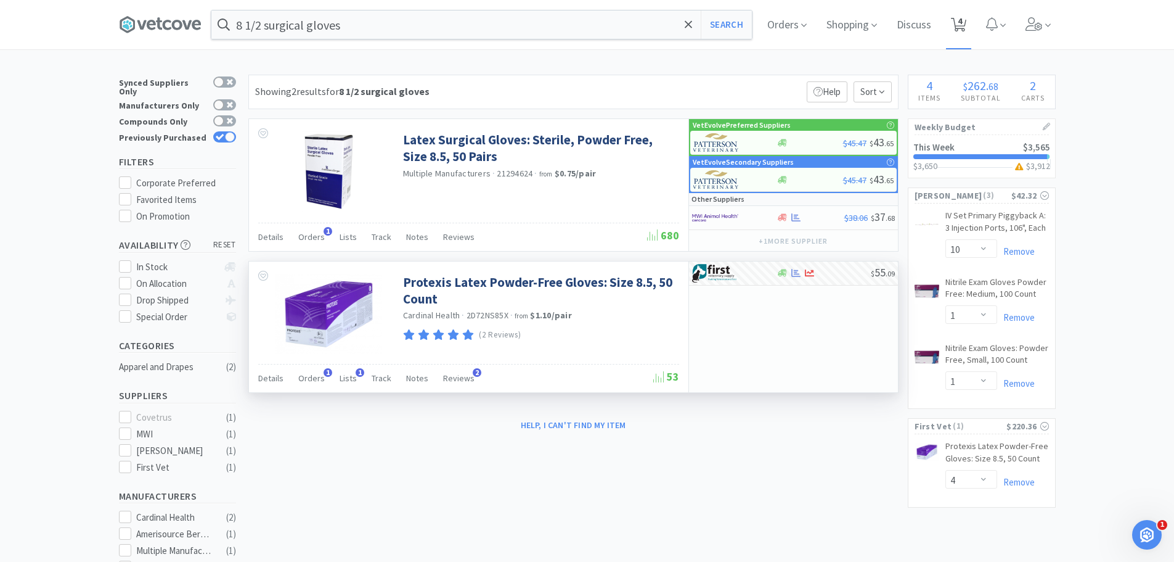
click at [959, 28] on icon at bounding box center [958, 25] width 15 height 14
select select "10"
select select "1"
select select "4"
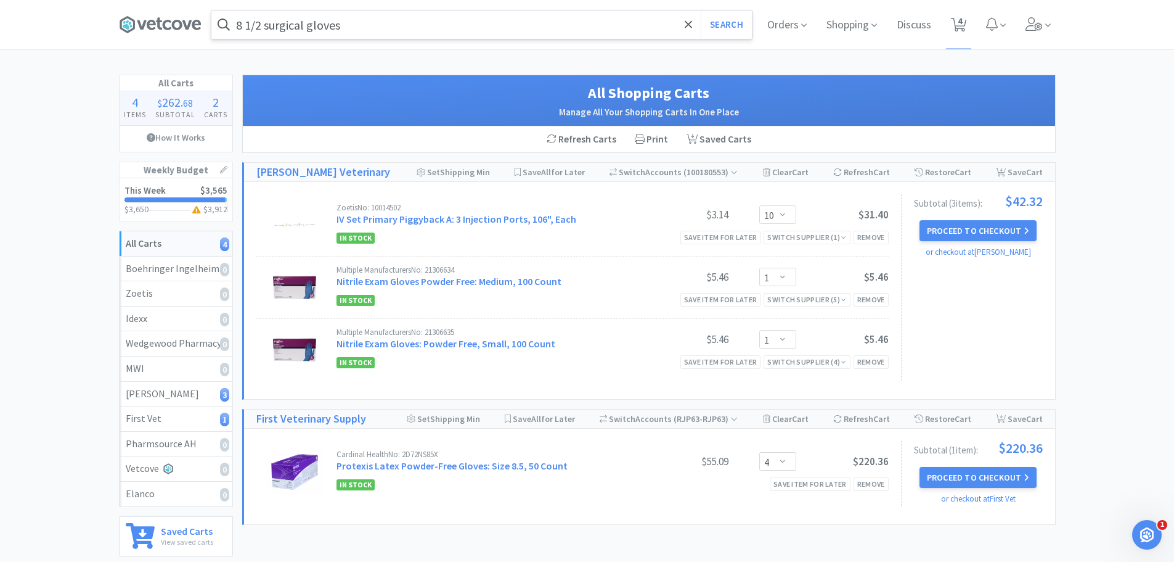
click at [417, 36] on input "8 1/2 surgical gloves" at bounding box center [481, 24] width 541 height 28
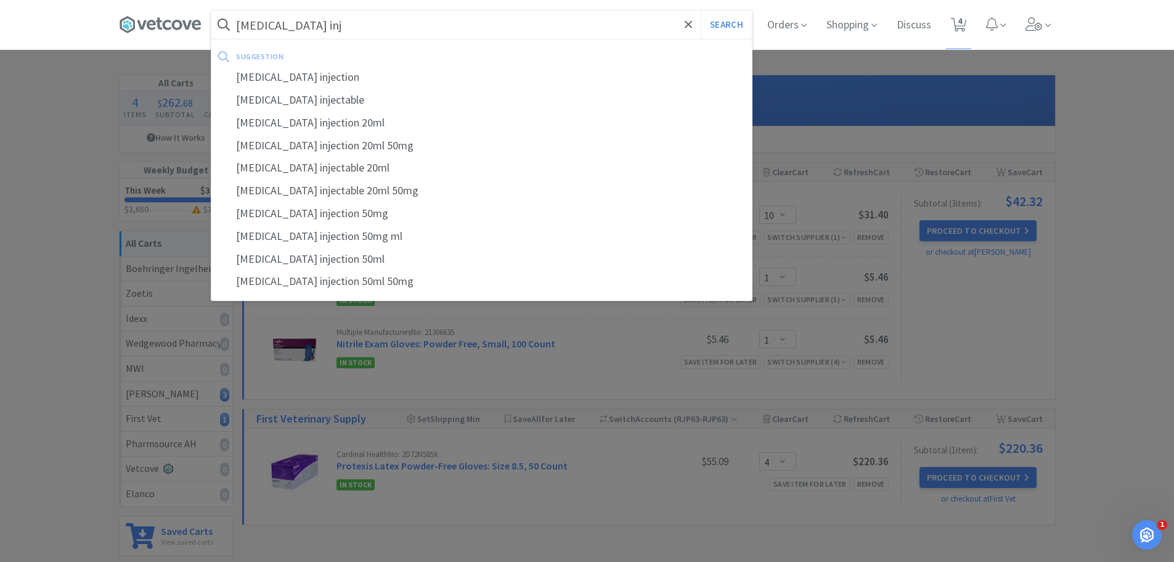
type input "[MEDICAL_DATA] inj"
click at [701, 10] on button "Search" at bounding box center [726, 24] width 51 height 28
select select "10"
select select "1"
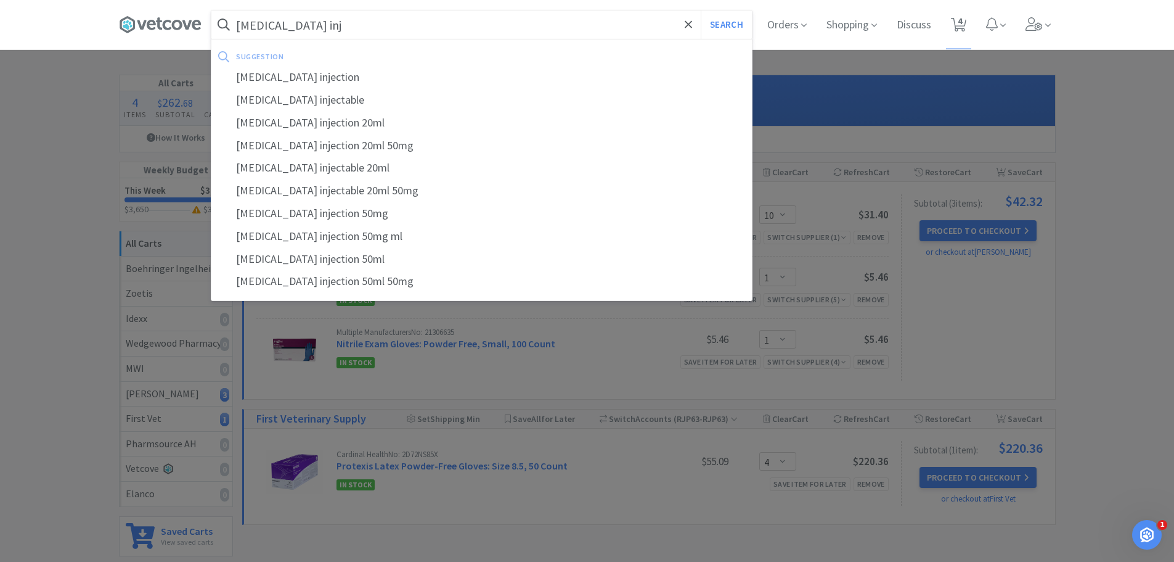
select select "4"
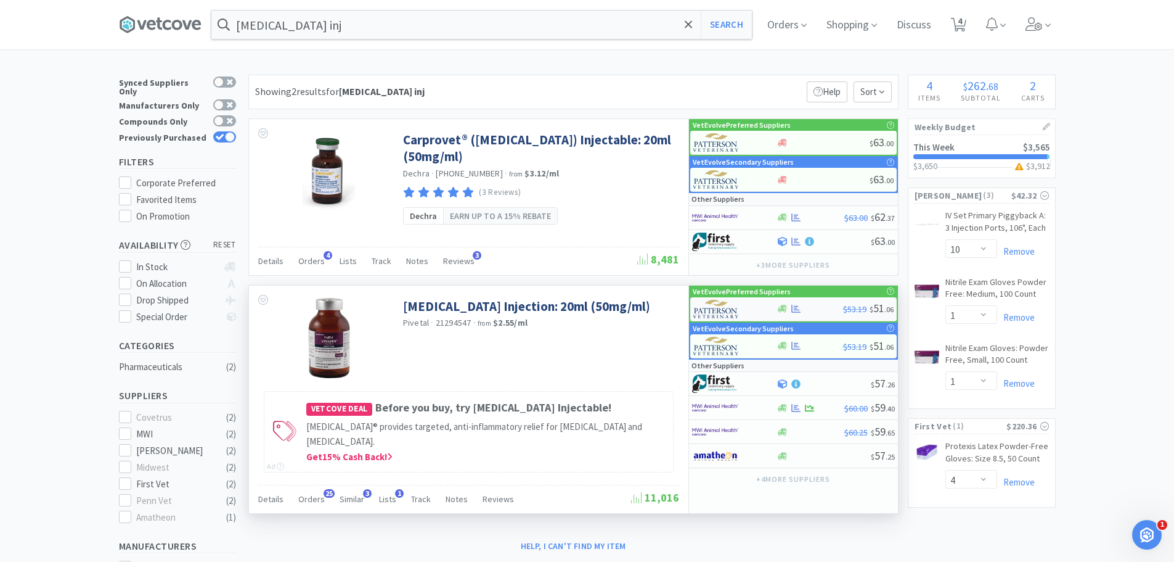
click at [811, 308] on div at bounding box center [810, 308] width 67 height 9
select select "1"
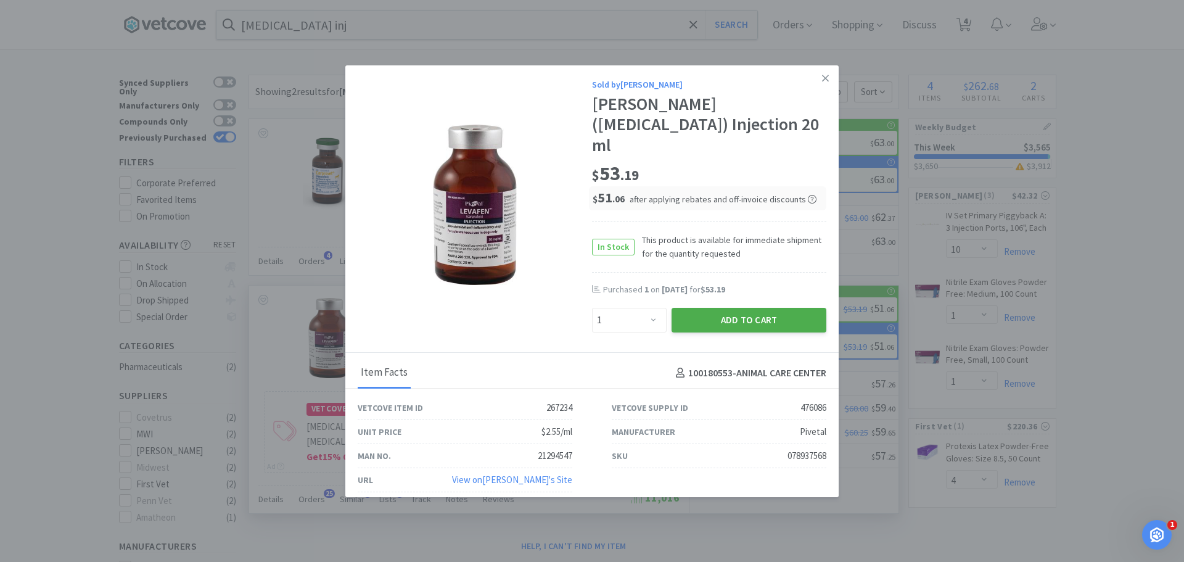
click at [767, 309] on button "Add to Cart" at bounding box center [748, 320] width 155 height 25
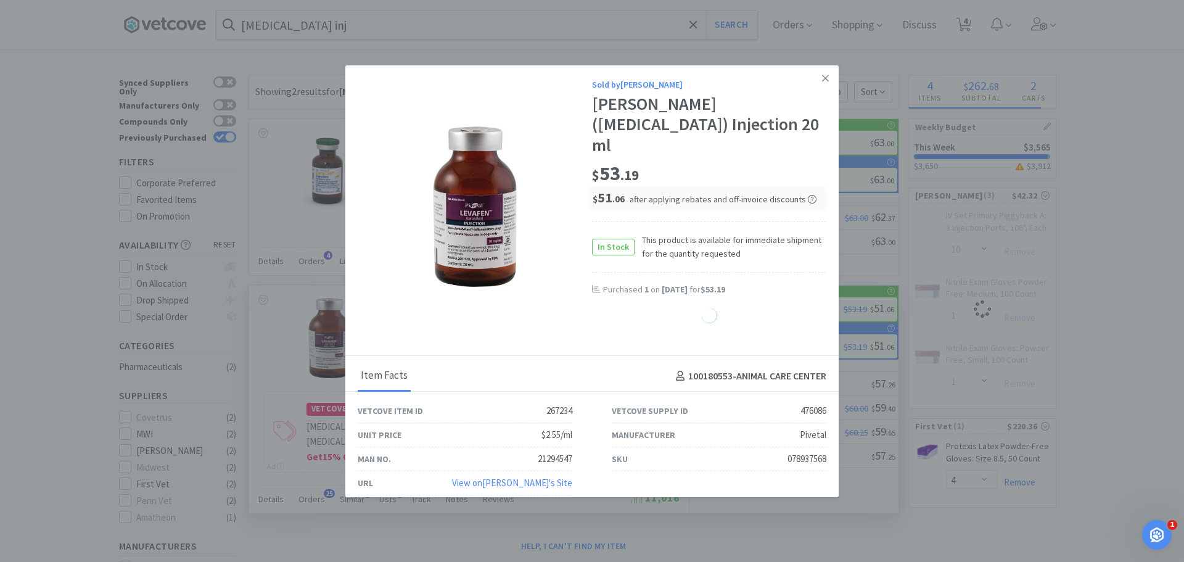
select select "1"
select select "10"
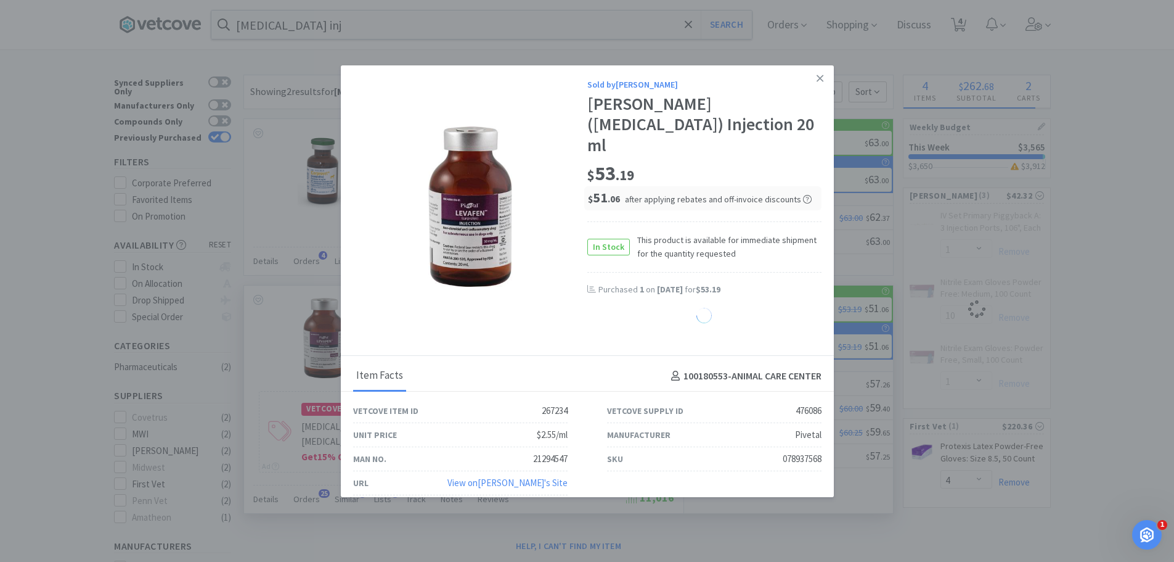
select select "1"
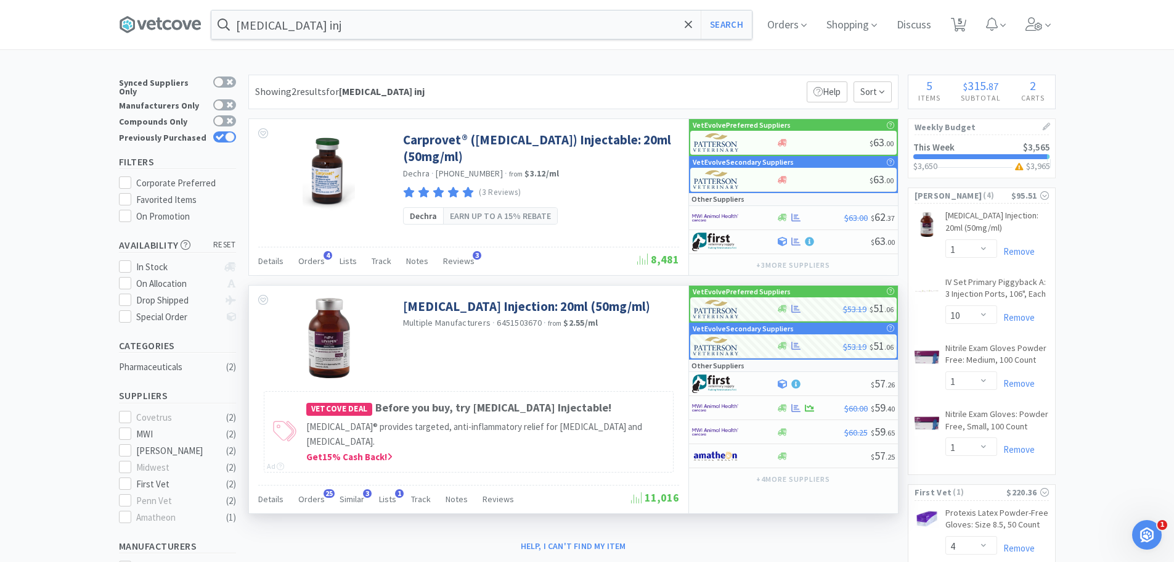
drag, startPoint x: 960, startPoint y: 33, endPoint x: 898, endPoint y: 69, distance: 71.8
click at [960, 33] on span "5" at bounding box center [958, 24] width 25 height 49
select select "1"
select select "10"
select select "1"
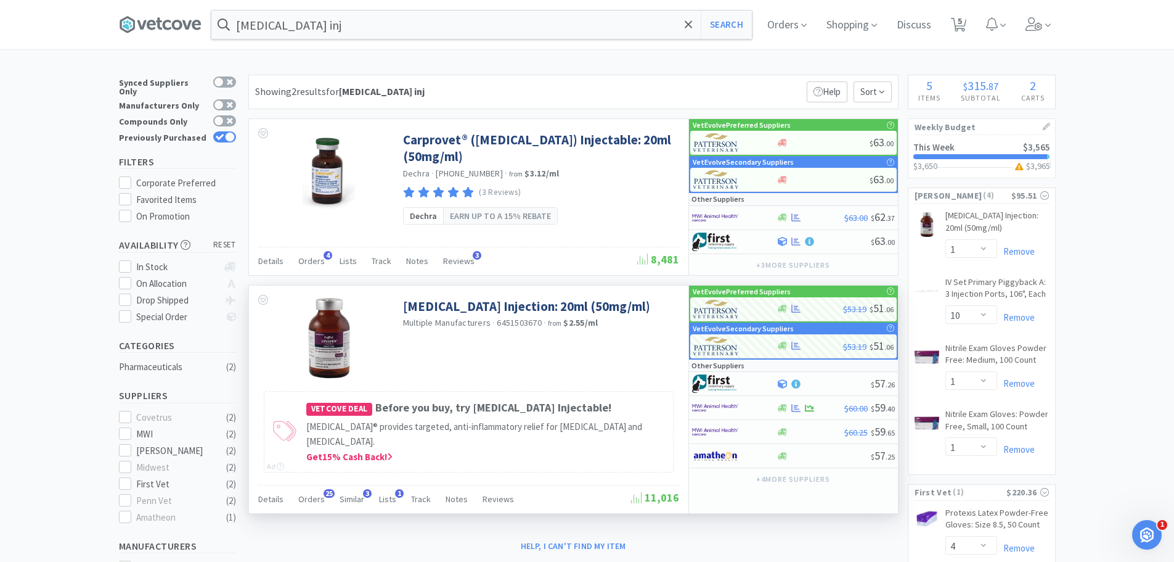
select select "1"
select select "4"
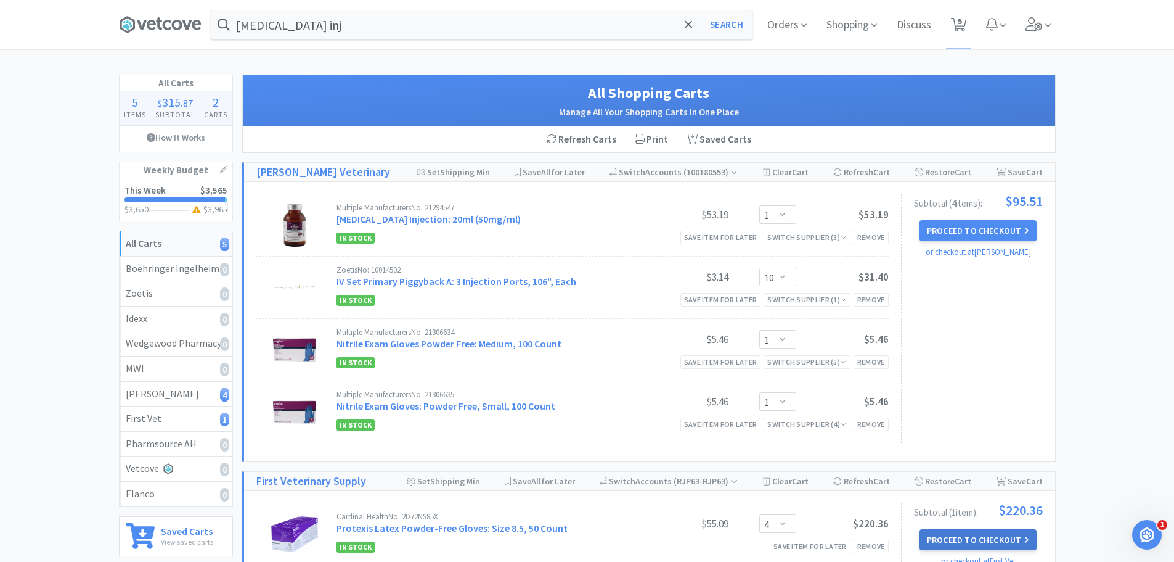
click at [1004, 541] on button "Proceed to Checkout" at bounding box center [978, 539] width 117 height 21
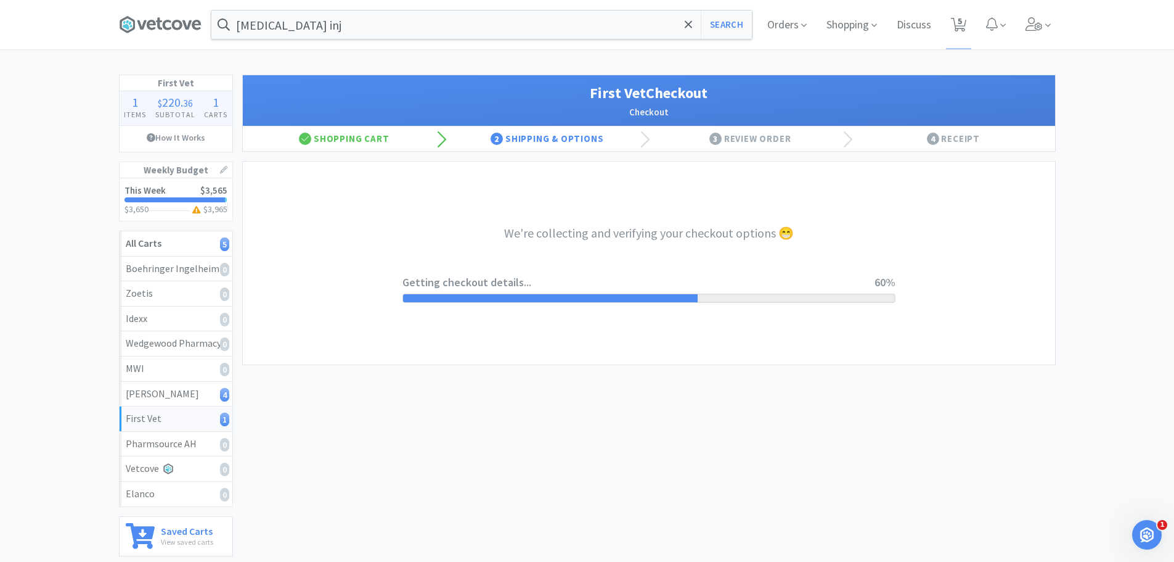
select select "companycredit"
select select "FSM"
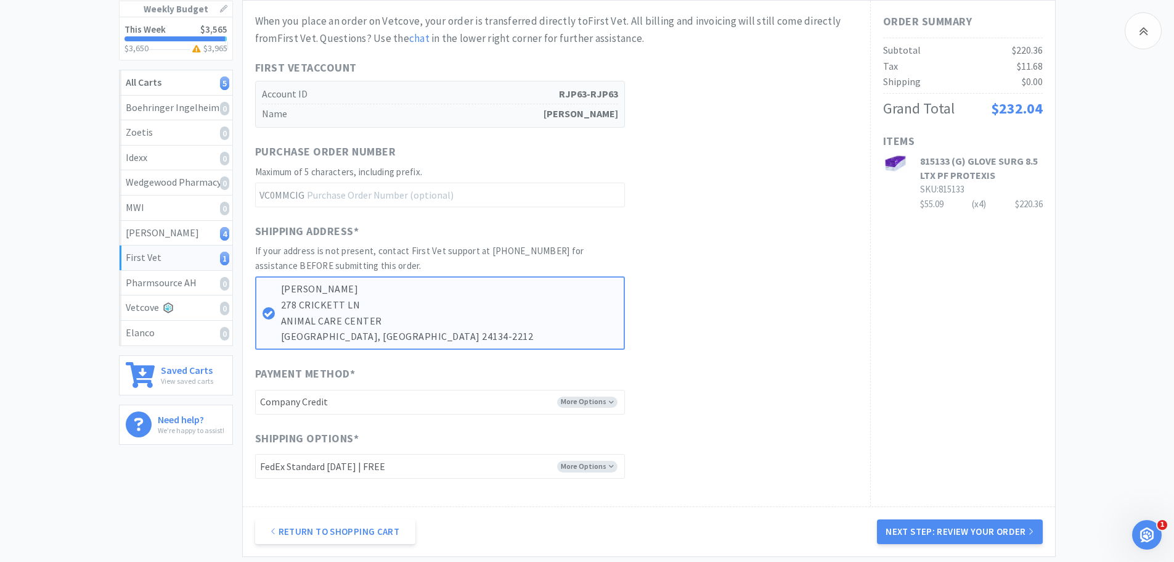
scroll to position [185, 0]
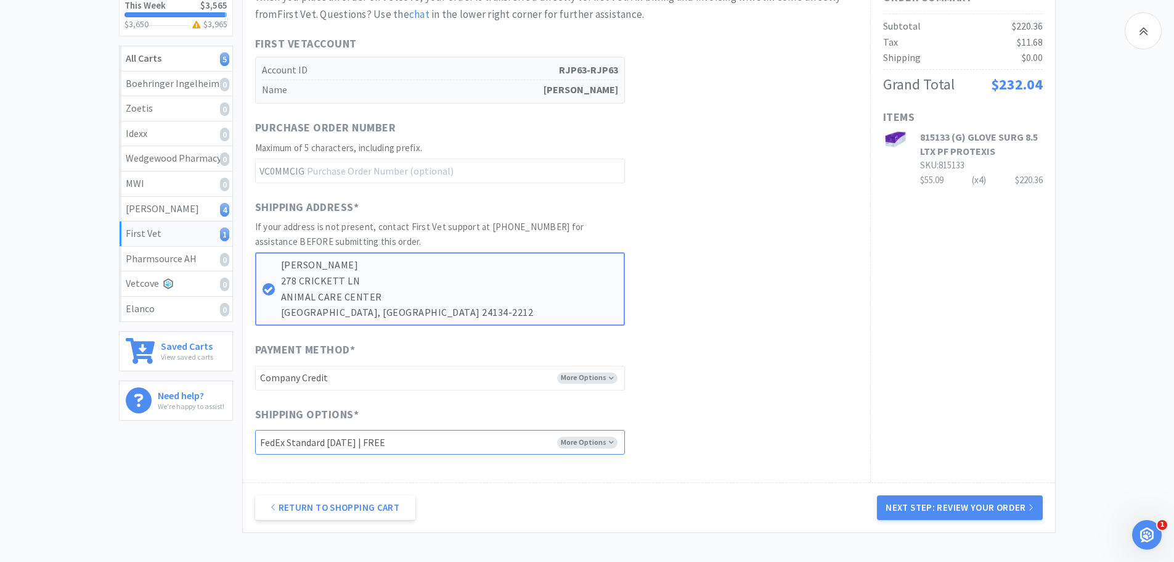
click at [583, 443] on select "-------- Fed Ex Economy (Ground) | FREE Fed Ex Second Day | FREE FedEx Standard…" at bounding box center [440, 442] width 370 height 25
click at [695, 398] on div "When you place an order on Vetcove, your order is transferred directly to First…" at bounding box center [556, 221] width 603 height 465
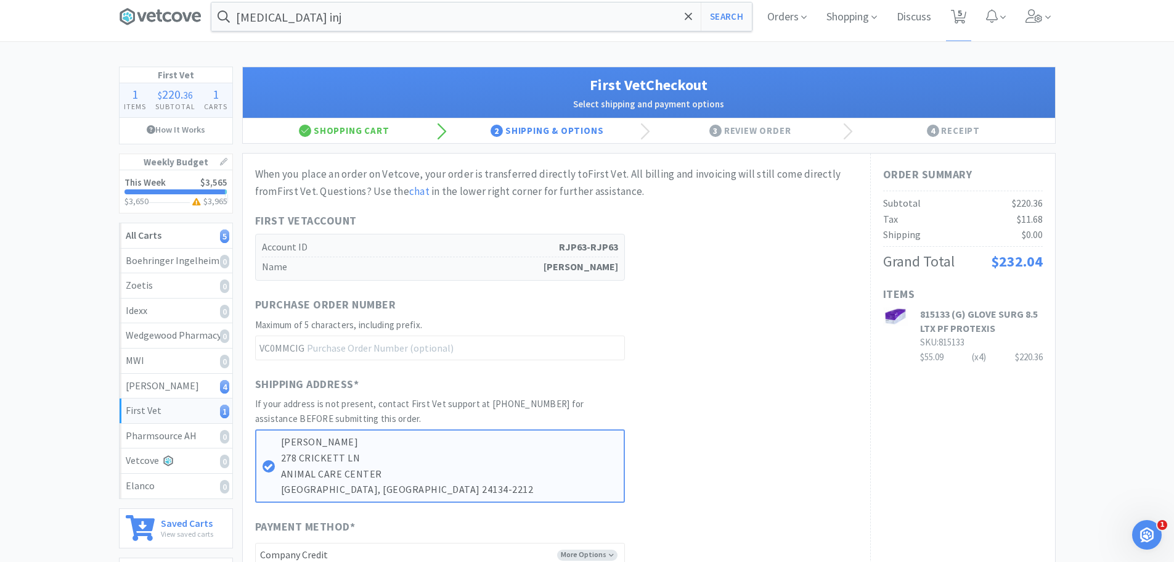
scroll to position [0, 0]
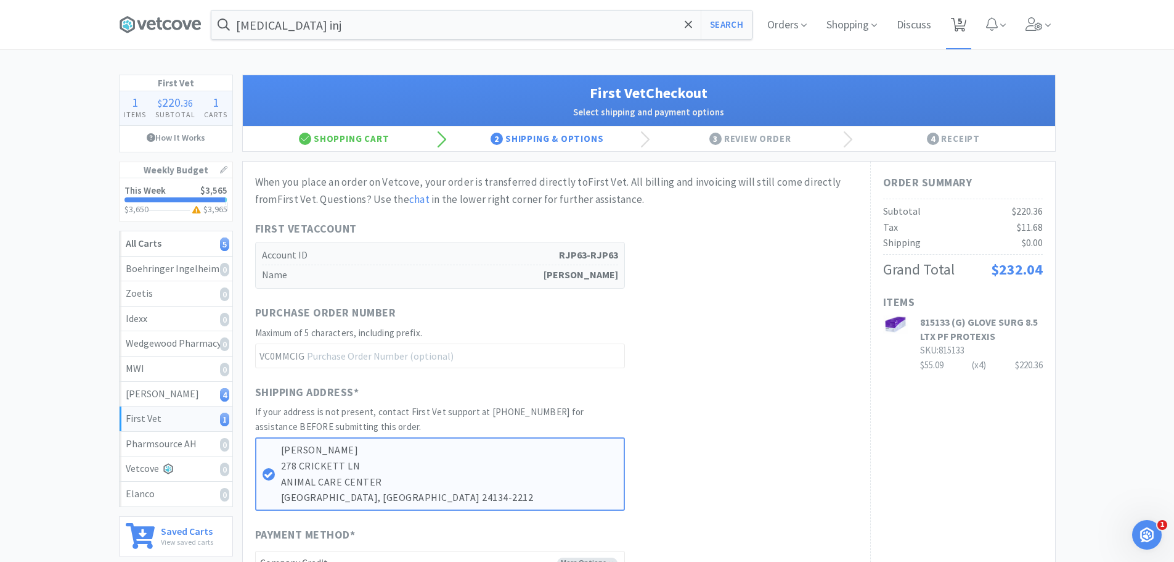
click at [963, 20] on icon at bounding box center [958, 25] width 15 height 14
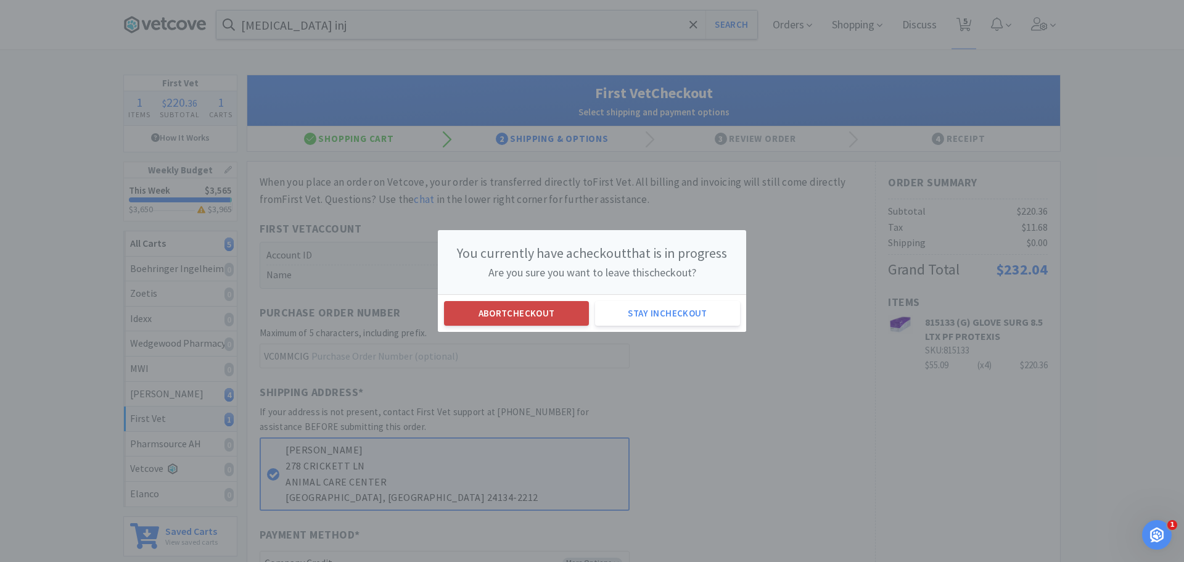
click at [503, 305] on button "Abort checkout" at bounding box center [516, 313] width 145 height 25
select select "1"
select select "10"
select select "1"
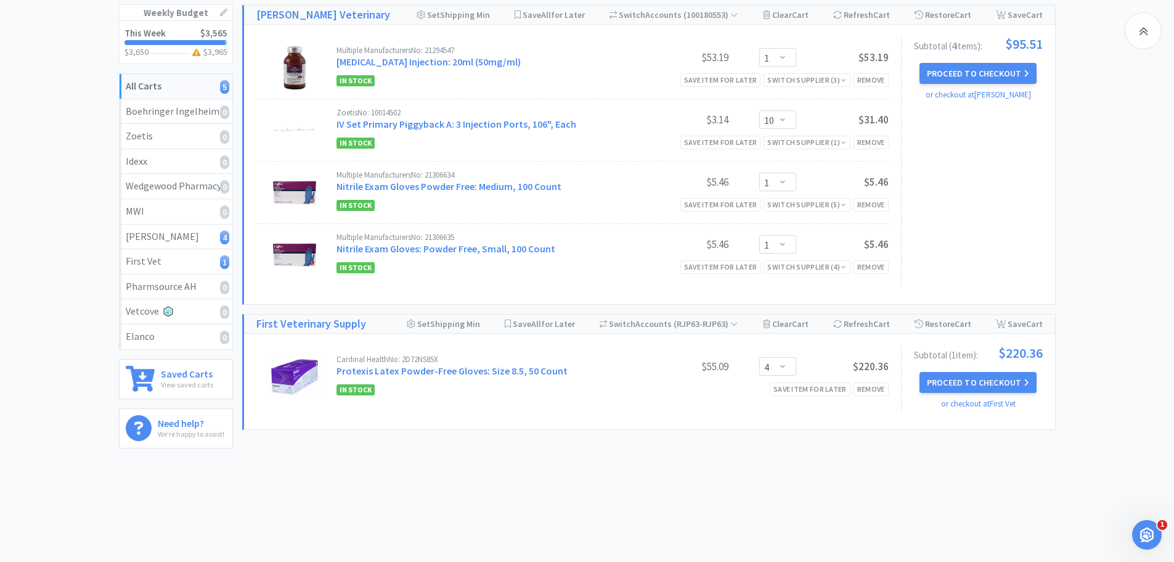
scroll to position [158, 0]
click at [793, 365] on select "Enter Quantity 1 2 3 4 5 6 7 8 9 10 11 12 13 14 15 16 17 18 19 20 Enter Quantity" at bounding box center [777, 365] width 37 height 18
click at [759, 356] on select "Enter Quantity 1 2 3 4 5 6 7 8 9 10 11 12 13 14 15 16 17 18 19 20 Enter Quantity" at bounding box center [777, 365] width 37 height 18
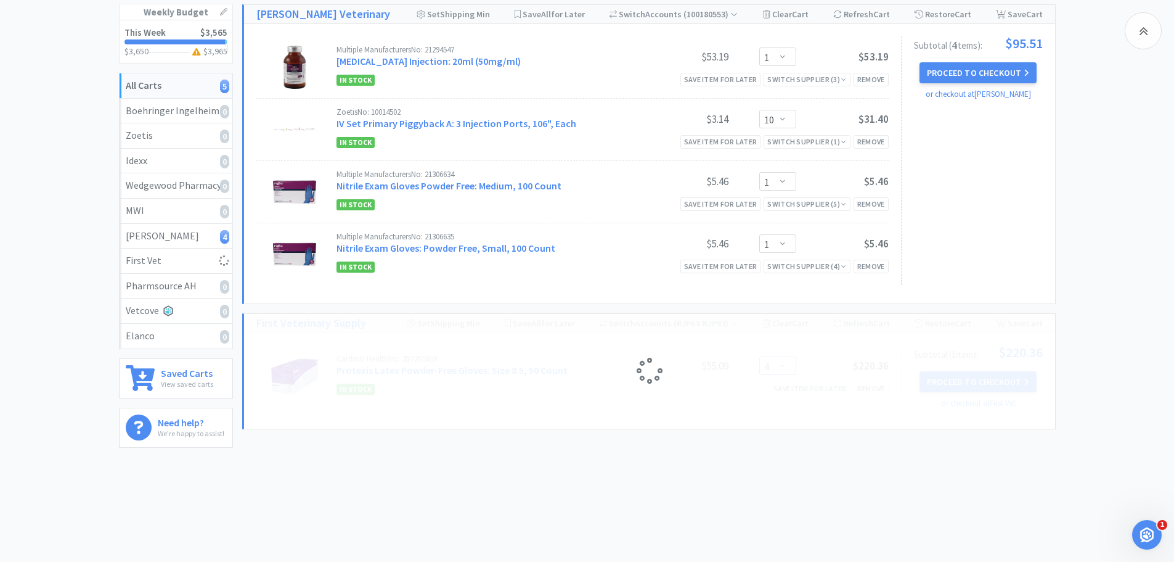
select select "2"
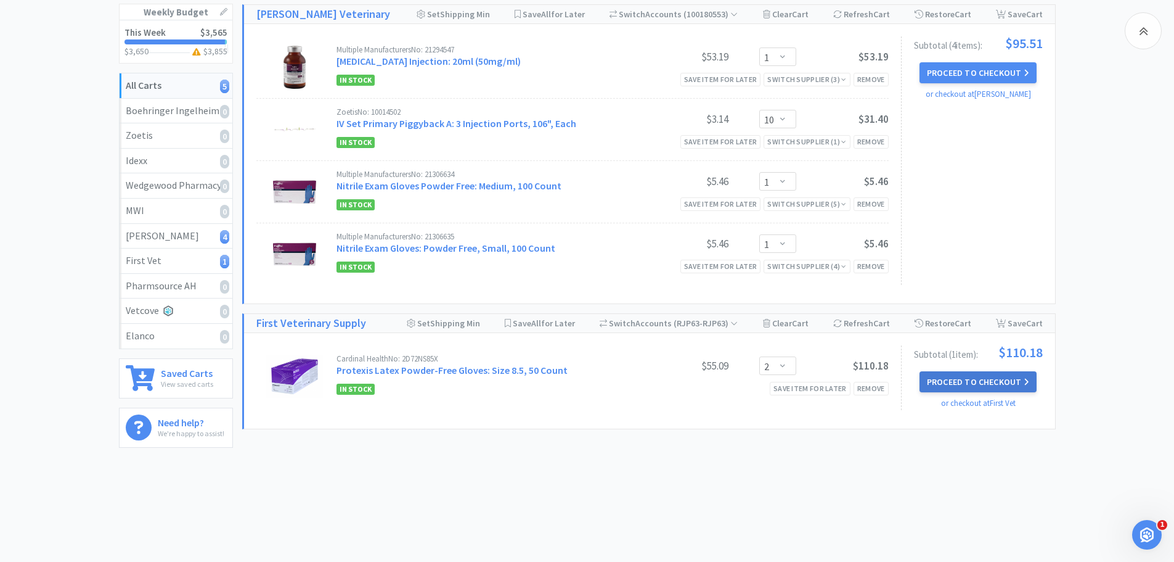
click at [948, 385] on button "Proceed to Checkout" at bounding box center [978, 381] width 117 height 21
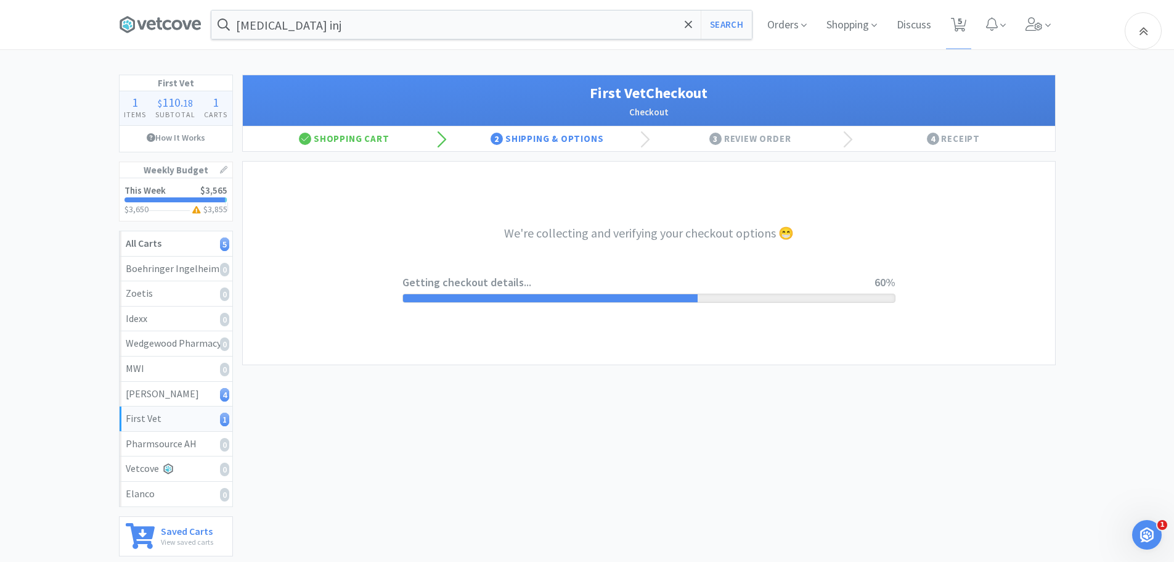
select select "companycredit"
select select "FSM"
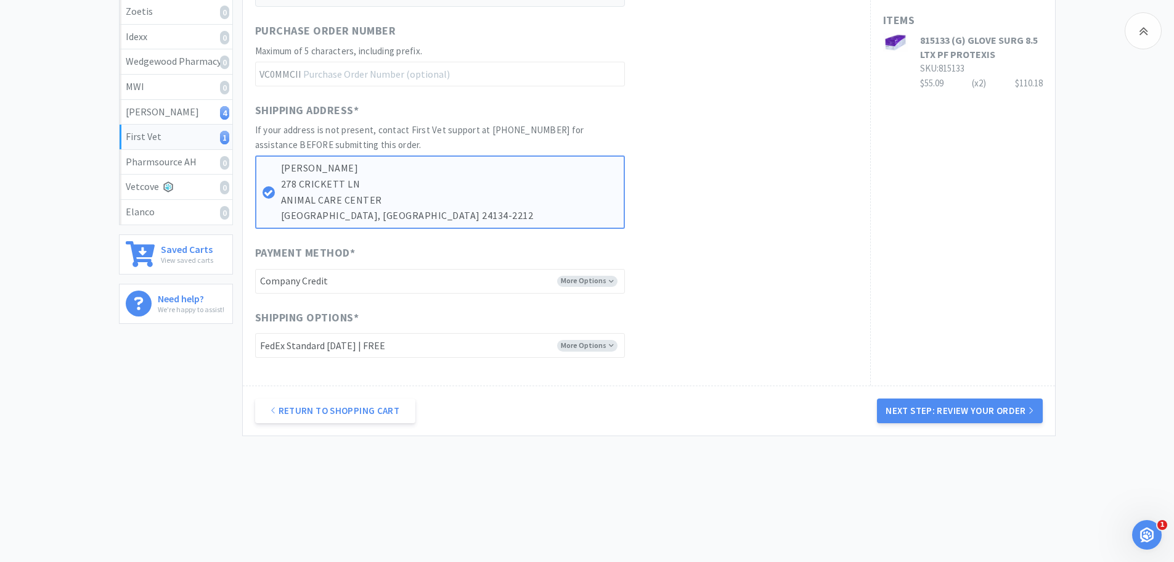
scroll to position [282, 0]
click at [603, 345] on select "-------- Fed Ex Economy (Ground) | FREE Fed Ex Second Day | FREE FedEx Standard…" at bounding box center [440, 344] width 370 height 25
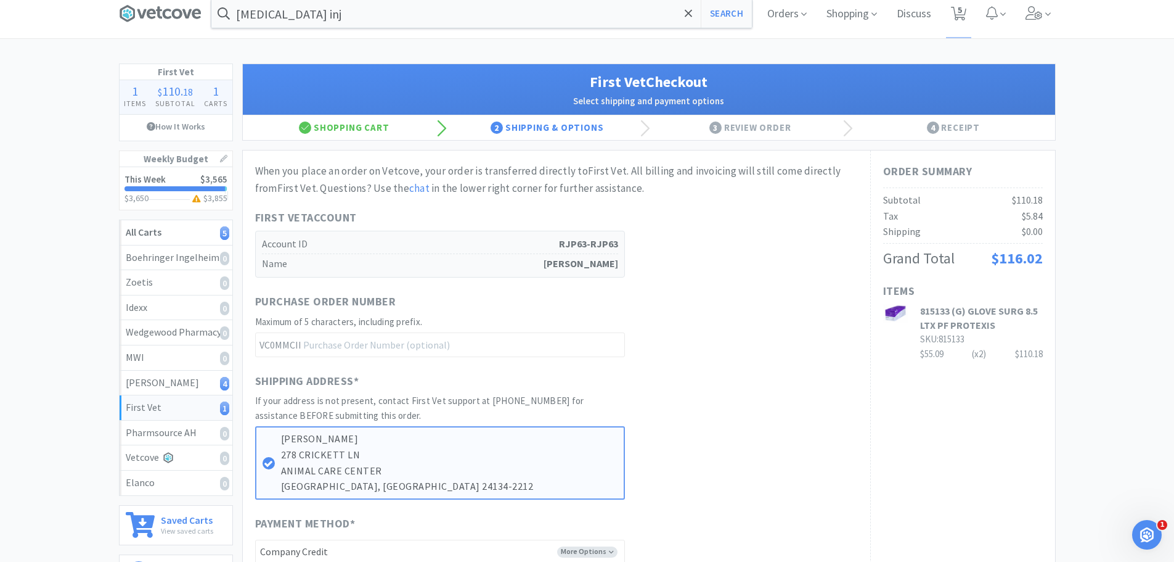
scroll to position [0, 0]
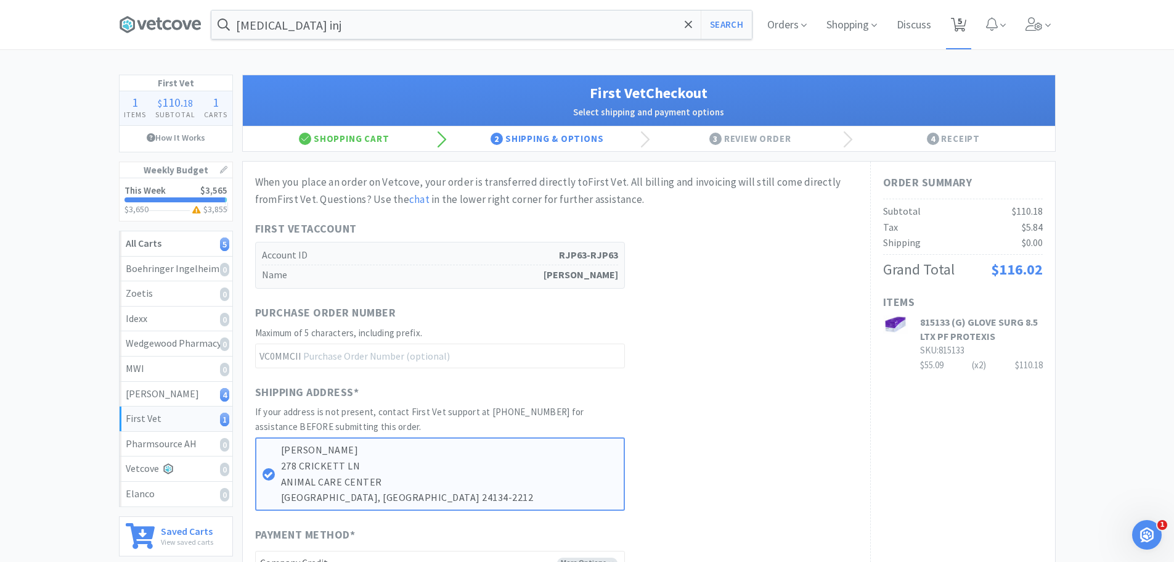
click at [956, 25] on icon at bounding box center [958, 25] width 15 height 14
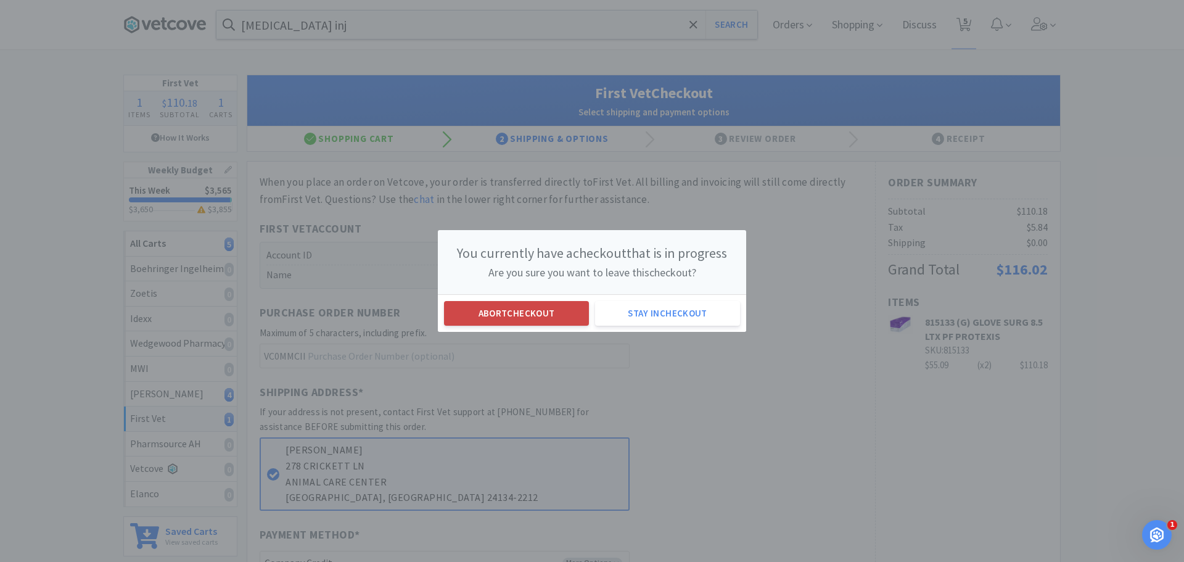
click at [554, 311] on button "Abort checkout" at bounding box center [516, 313] width 145 height 25
select select "1"
select select "10"
select select "1"
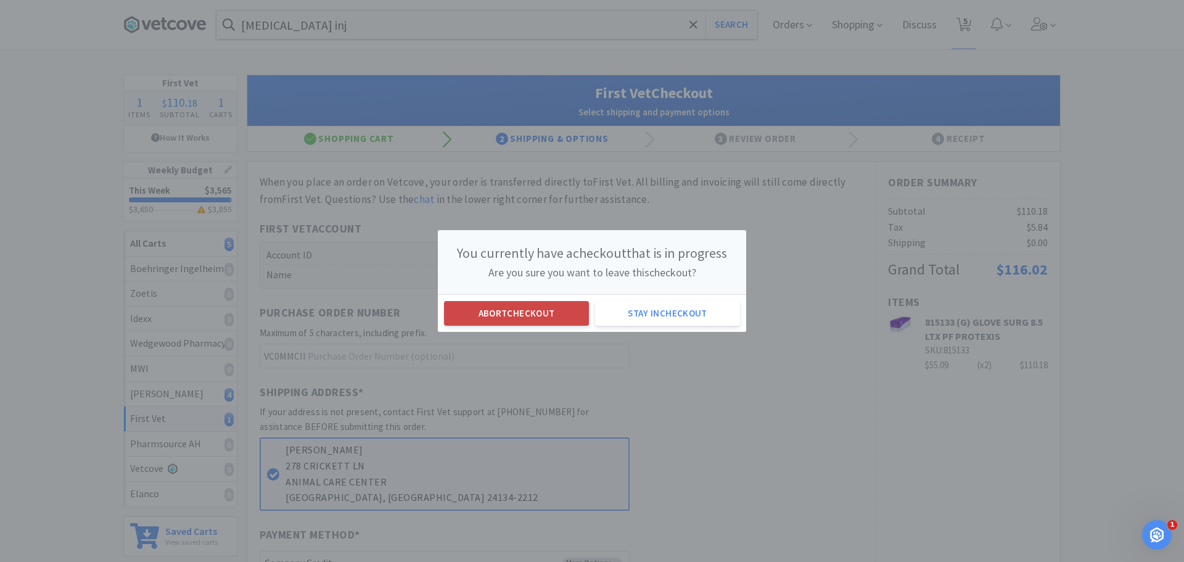
select select "2"
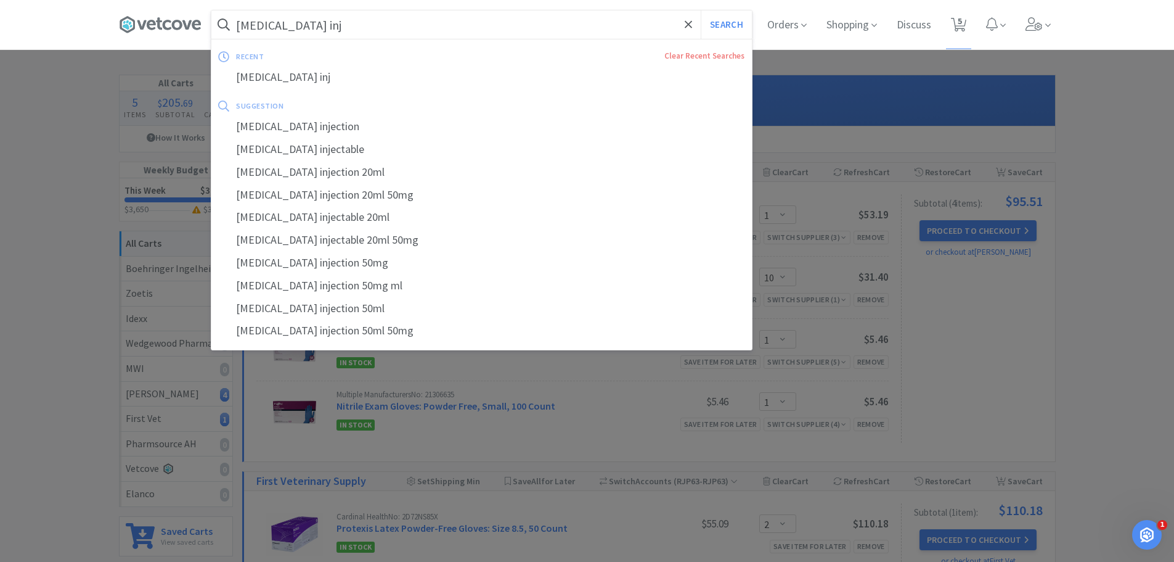
click at [324, 29] on input "[MEDICAL_DATA] inj" at bounding box center [481, 24] width 541 height 28
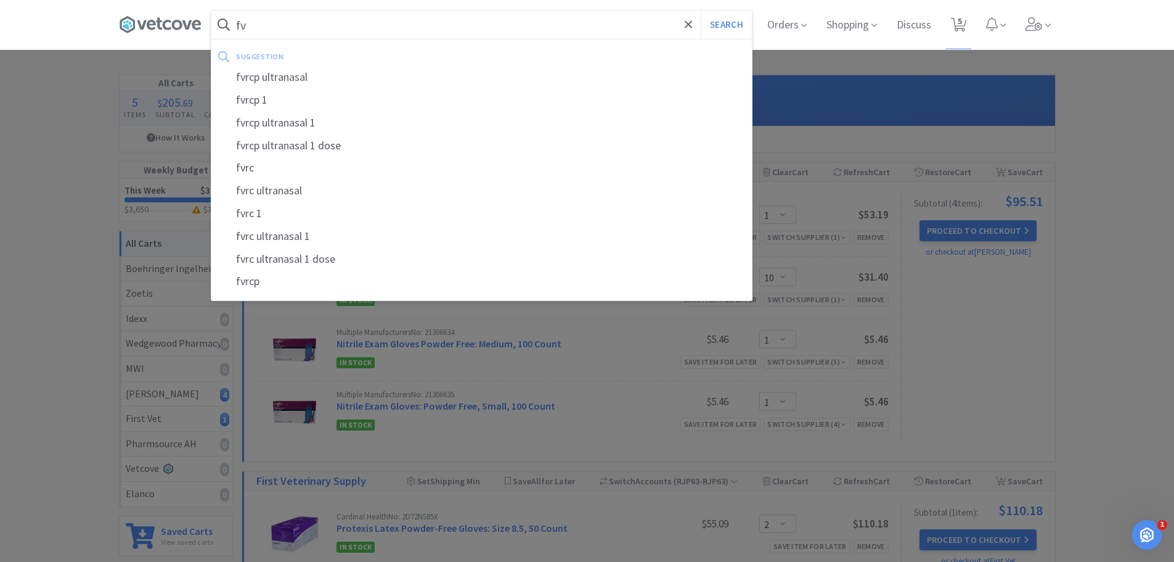
type input "f"
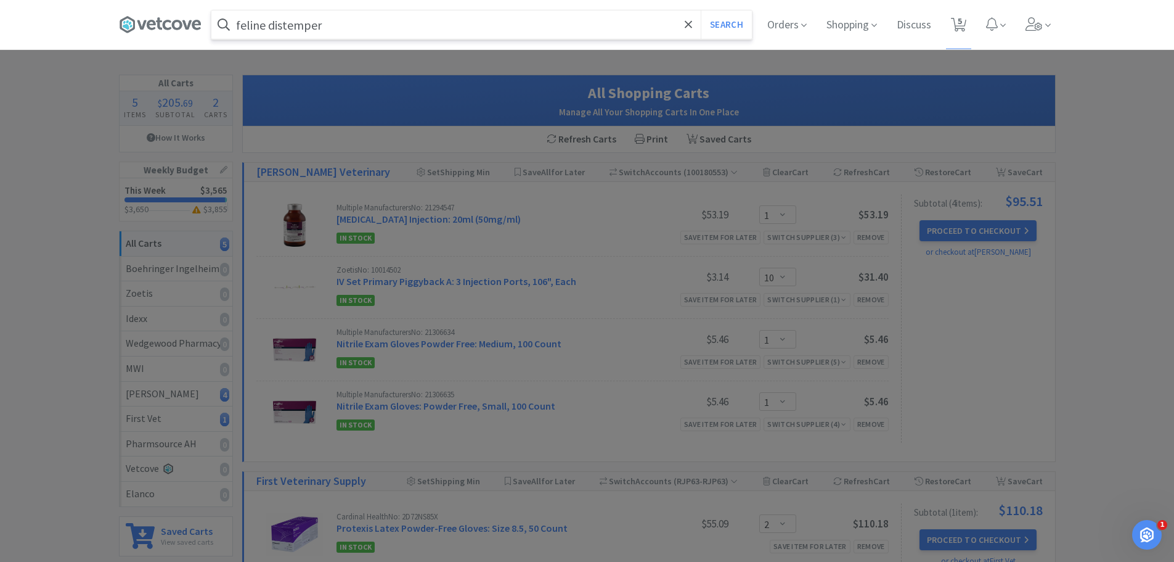
type input "feline distemper"
click at [701, 10] on button "Search" at bounding box center [726, 24] width 51 height 28
select select "1"
select select "10"
select select "1"
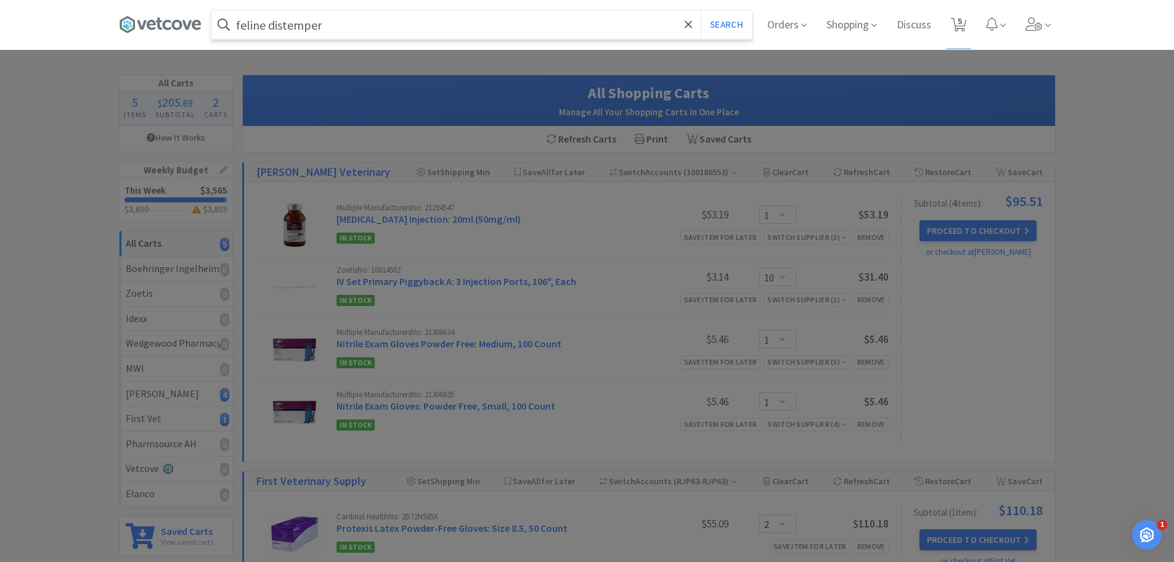
select select "1"
select select "2"
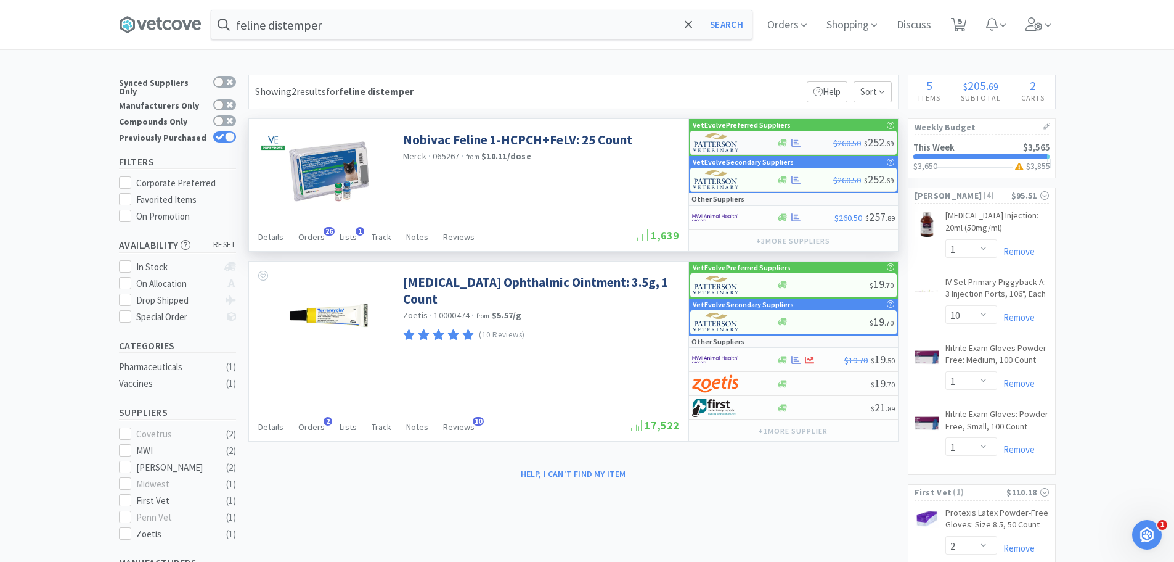
click at [817, 142] on div at bounding box center [805, 142] width 57 height 9
select select "1"
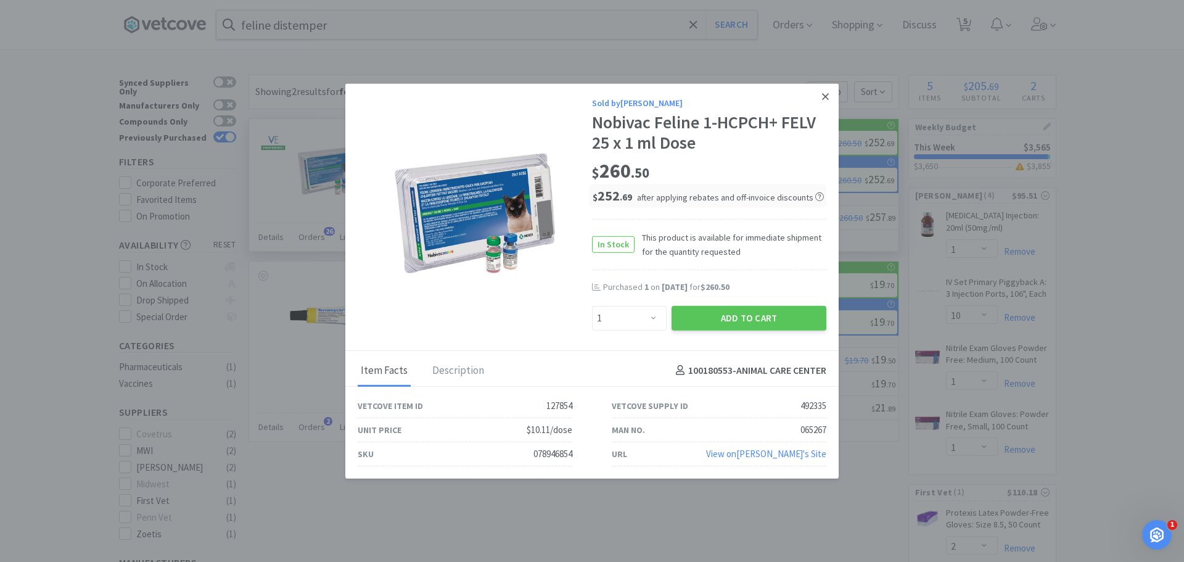
click at [832, 95] on link at bounding box center [825, 96] width 22 height 27
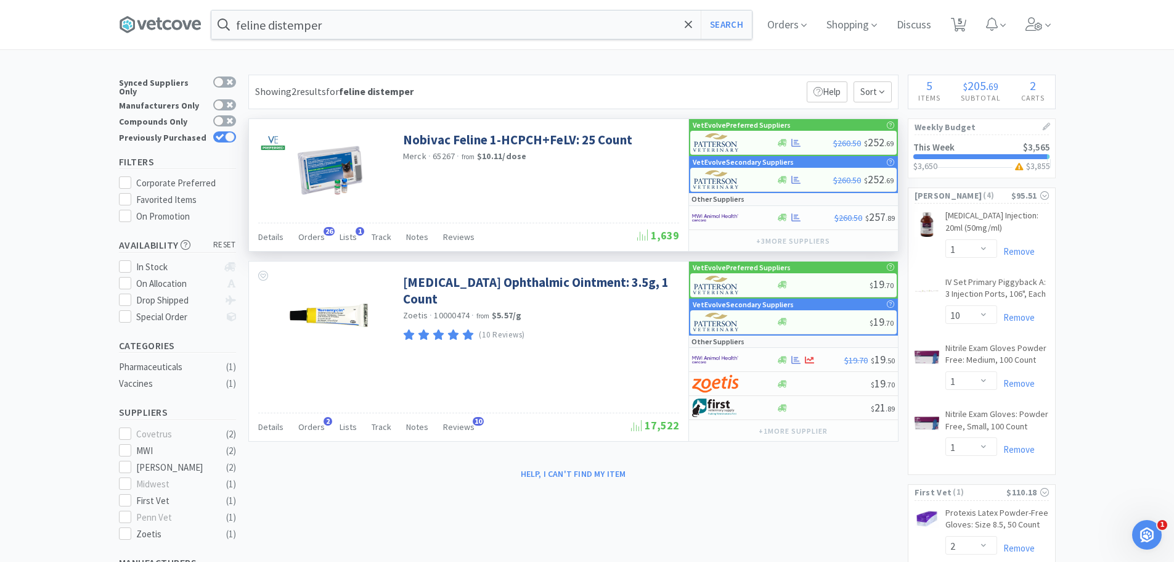
click at [457, 67] on div "feline distemper Search Orders Shopping Discuss Discuss 5 5 × Filter Results Sy…" at bounding box center [587, 385] width 1174 height 771
click at [783, 23] on span "Orders" at bounding box center [787, 24] width 49 height 49
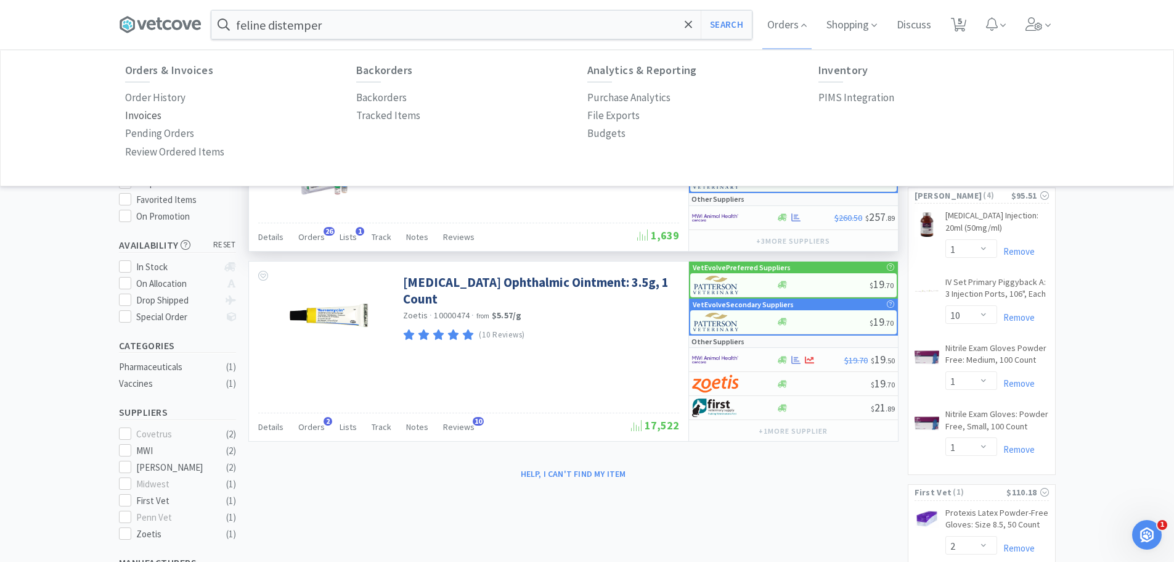
click at [148, 112] on p "Invoices" at bounding box center [143, 115] width 36 height 17
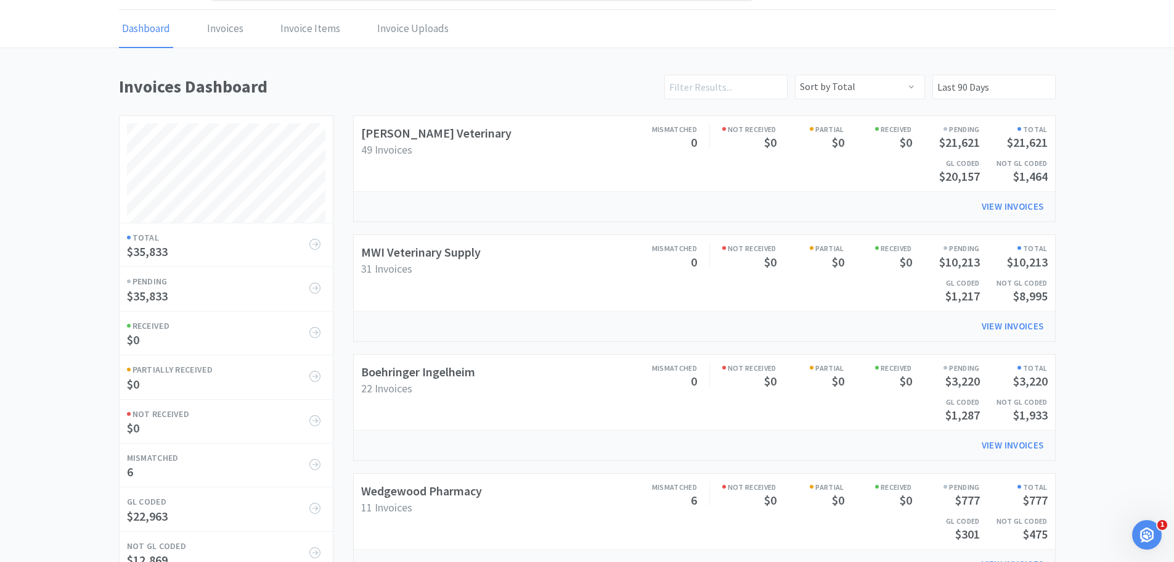
scroll to position [62, 0]
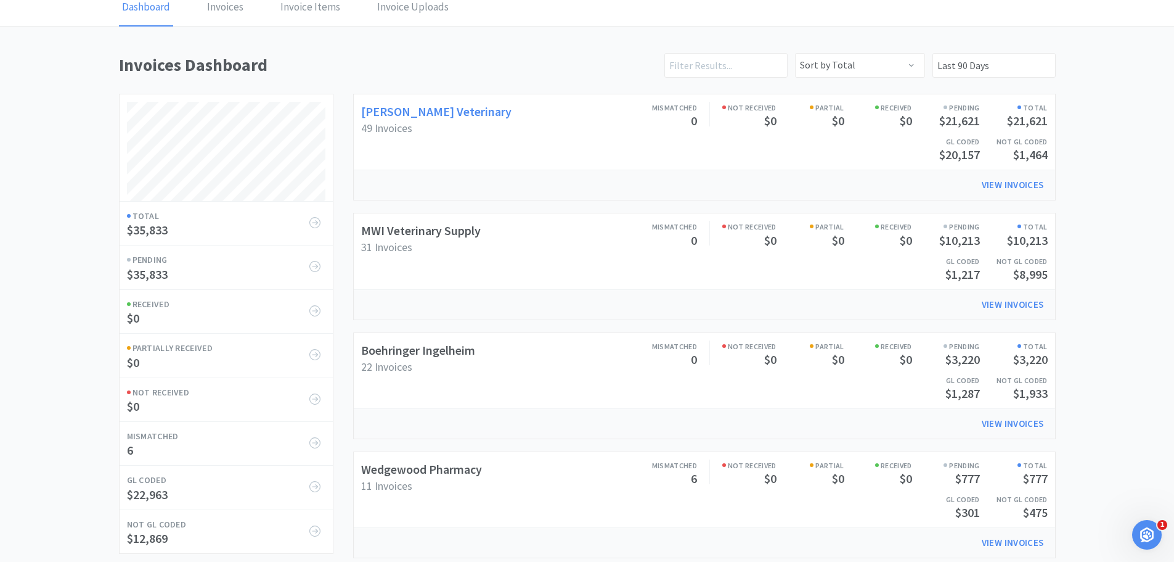
click at [422, 117] on link "[PERSON_NAME] Veterinary" at bounding box center [436, 111] width 150 height 15
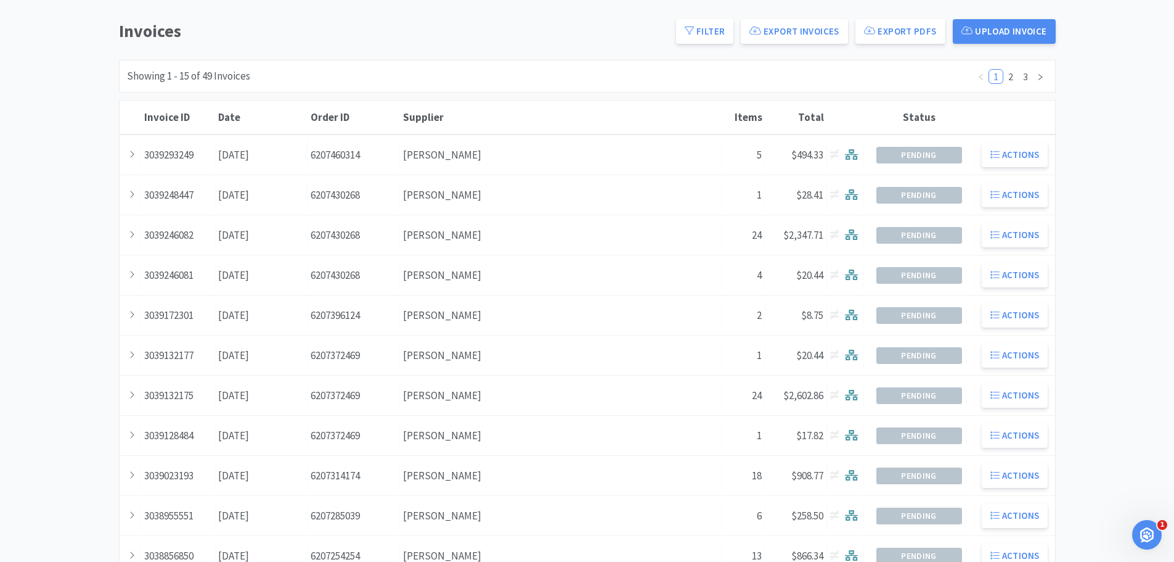
scroll to position [123, 0]
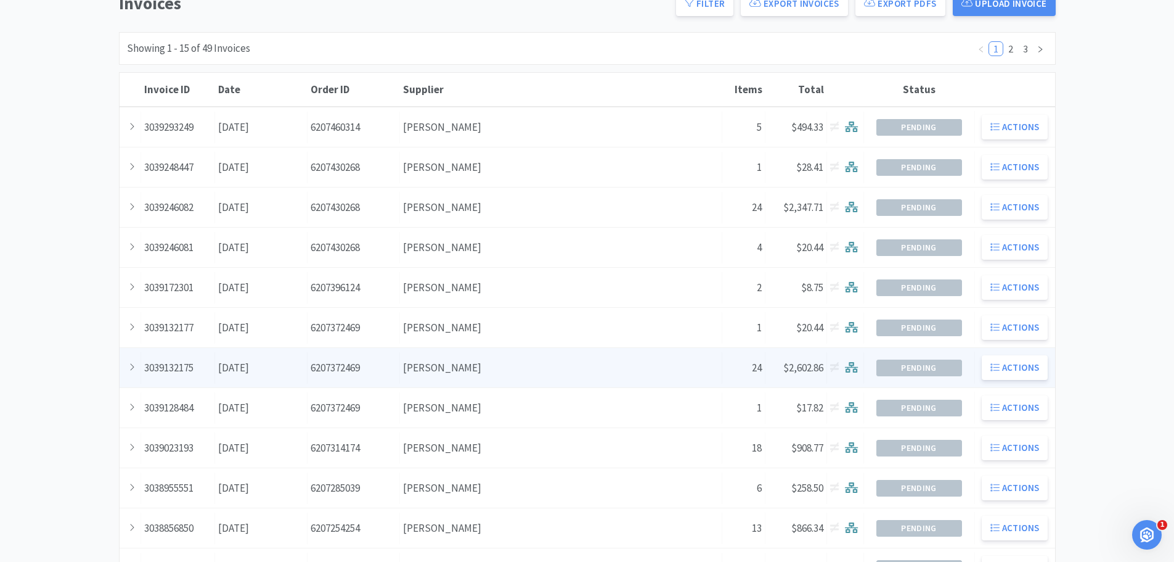
click at [270, 362] on div "Date [DATE]" at bounding box center [261, 367] width 92 height 31
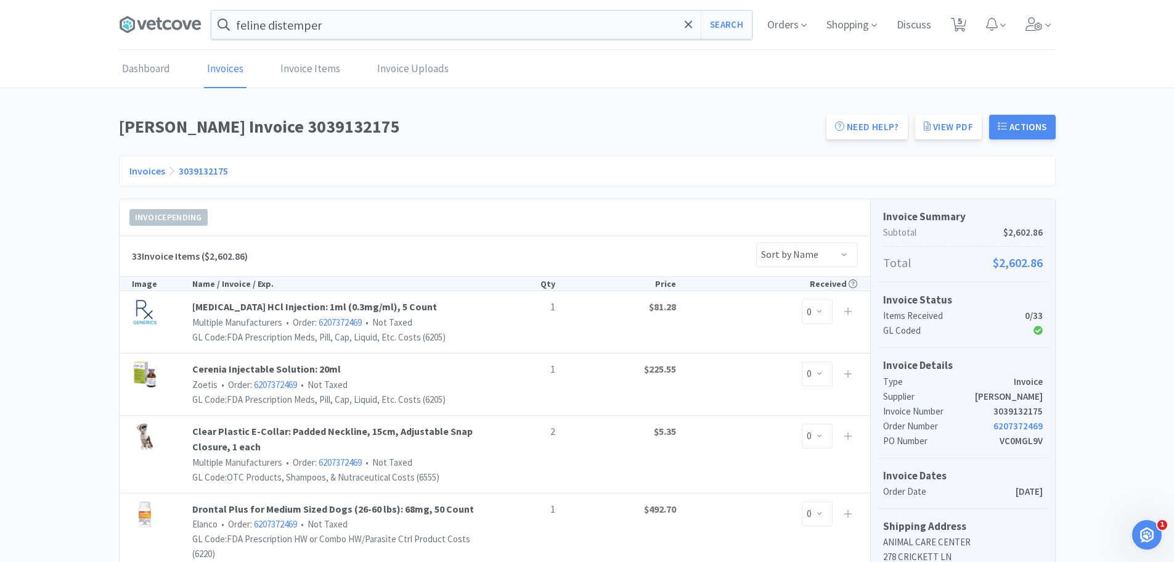
click at [385, 159] on div "Invoices 3039132175" at bounding box center [587, 170] width 937 height 31
click at [156, 30] on icon at bounding box center [160, 24] width 83 height 18
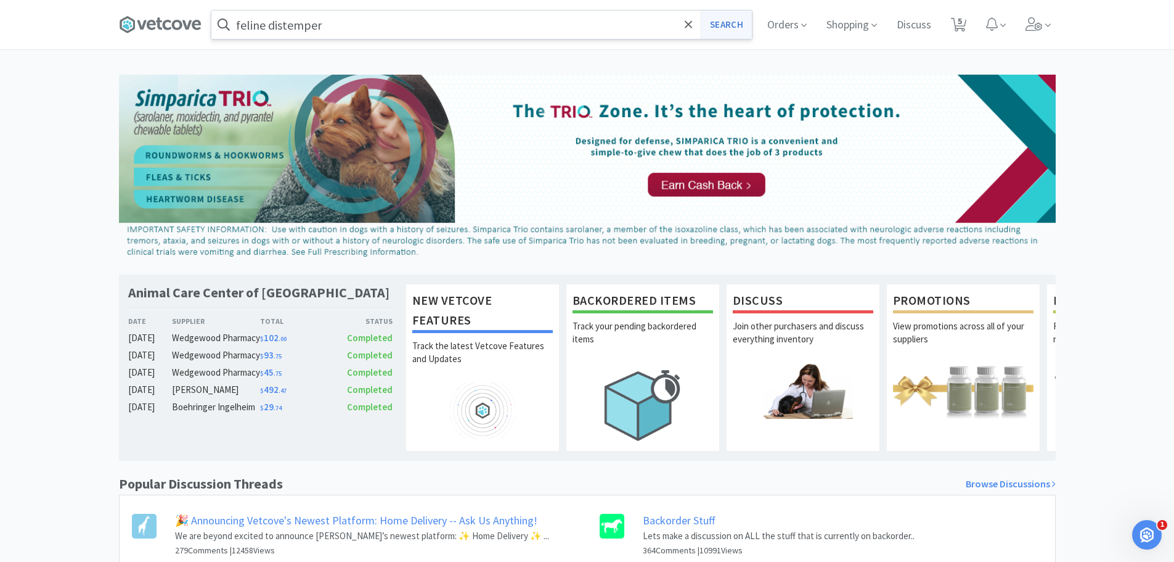
click at [716, 21] on button "Search" at bounding box center [726, 24] width 51 height 28
select select "1"
select select "10"
select select "1"
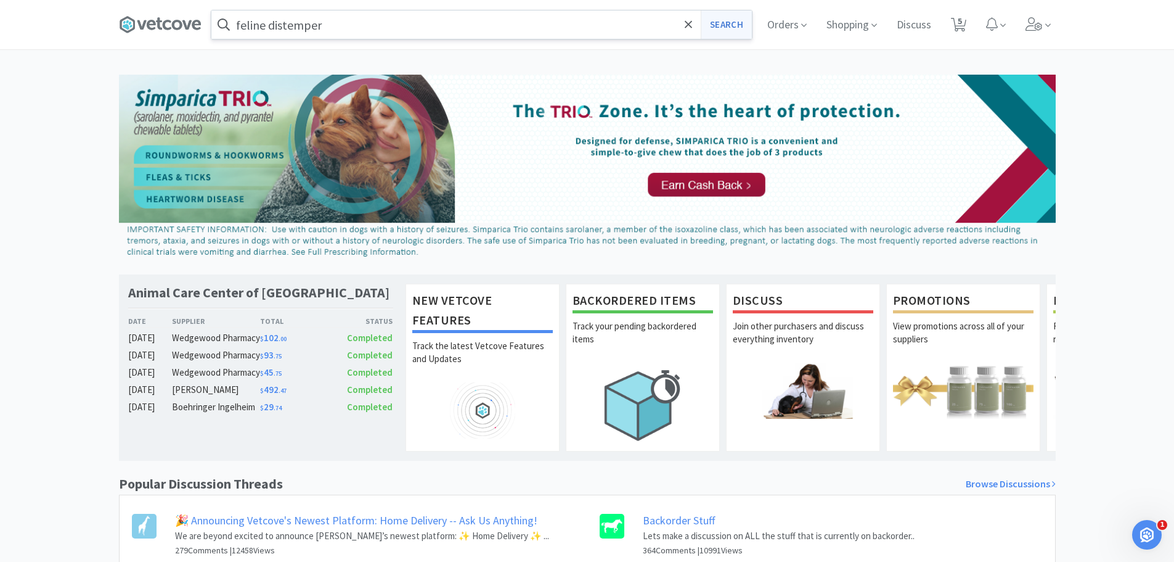
select select "2"
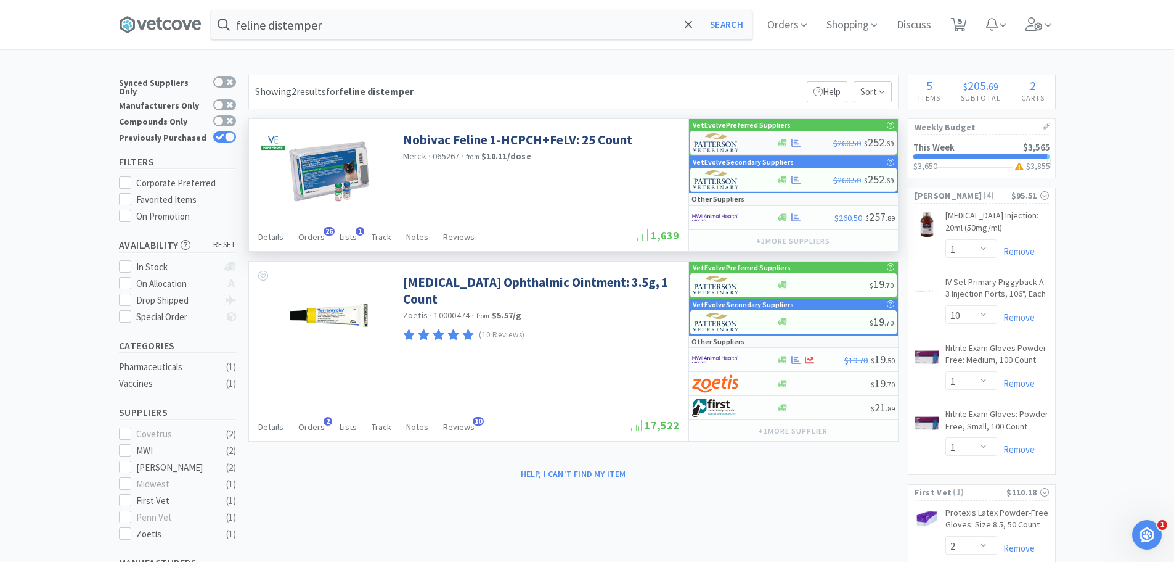
click at [808, 136] on div "$260.50 $ 252 . 69" at bounding box center [793, 143] width 207 height 24
select select "1"
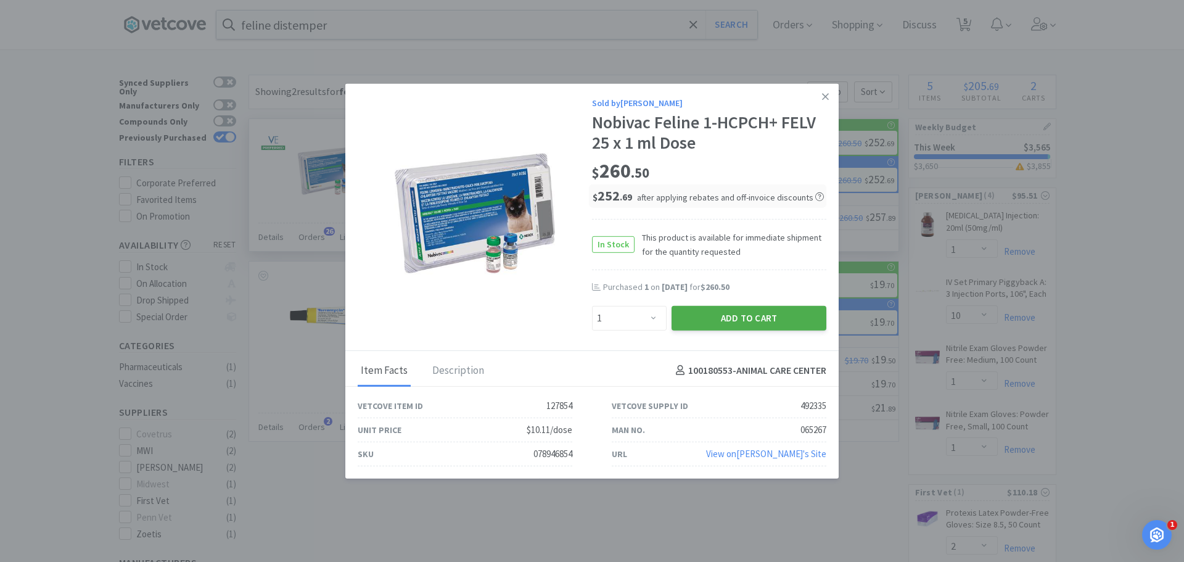
click at [724, 321] on button "Add to Cart" at bounding box center [748, 317] width 155 height 25
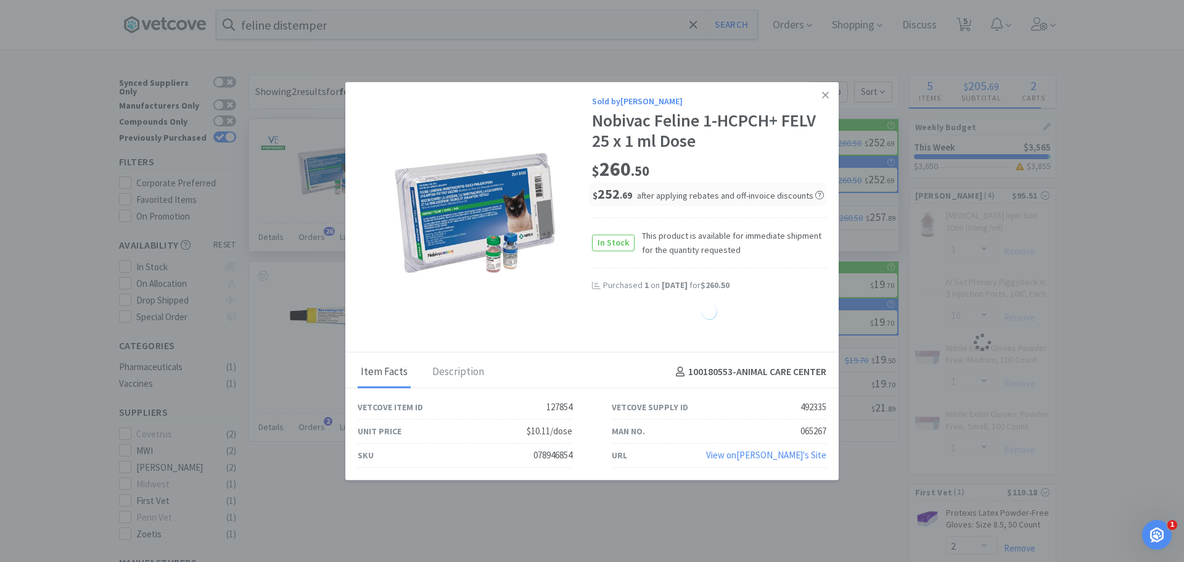
select select "1"
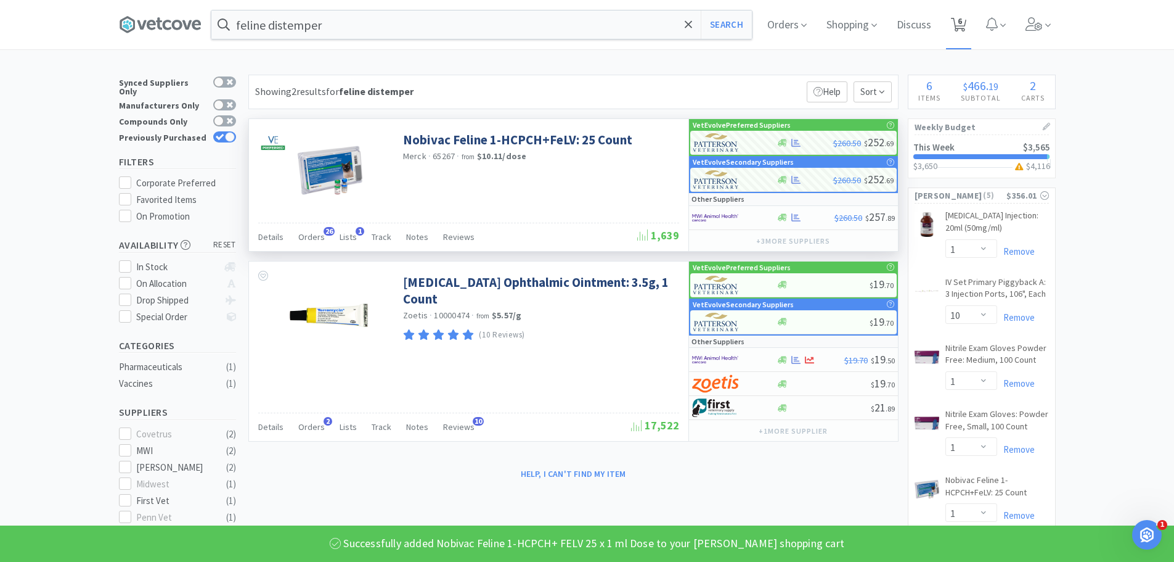
click at [967, 30] on icon at bounding box center [958, 25] width 15 height 14
select select "1"
select select "10"
select select "1"
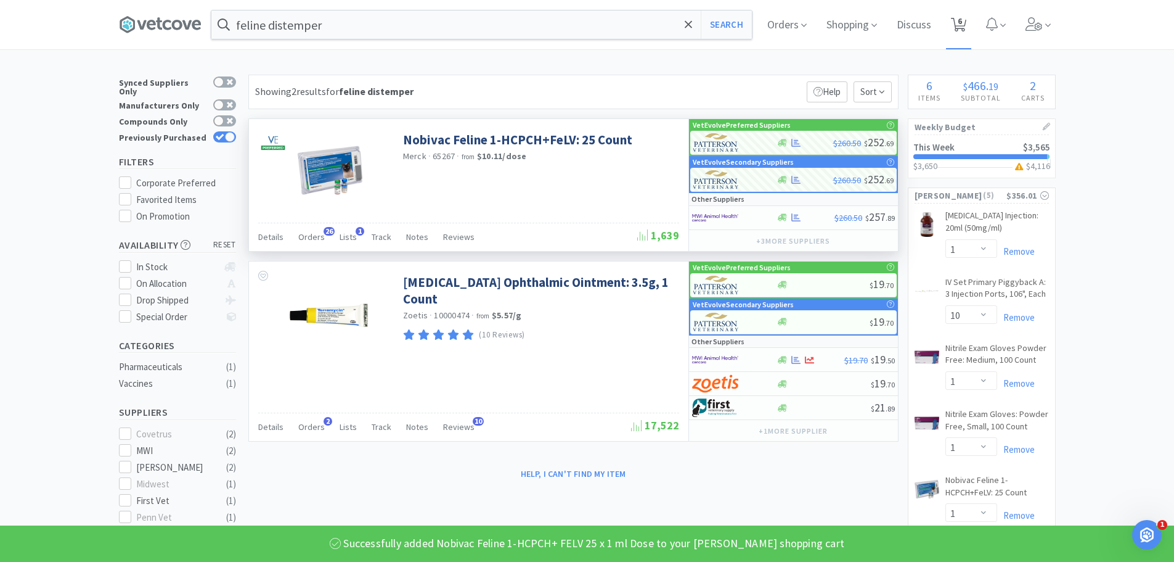
select select "1"
select select "2"
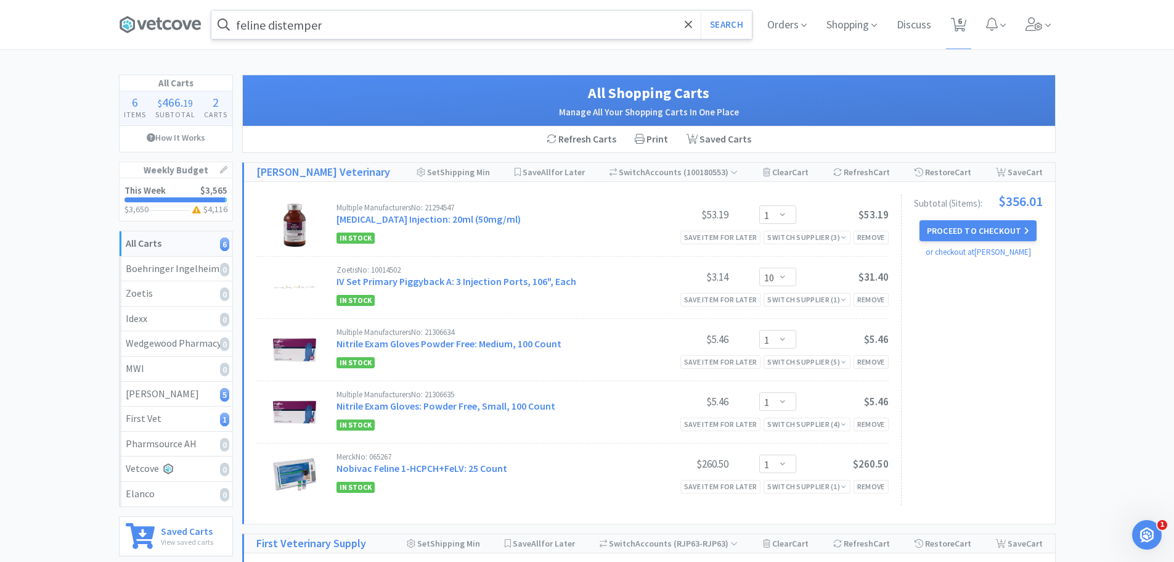
click at [374, 17] on input "feline distemper" at bounding box center [481, 24] width 541 height 28
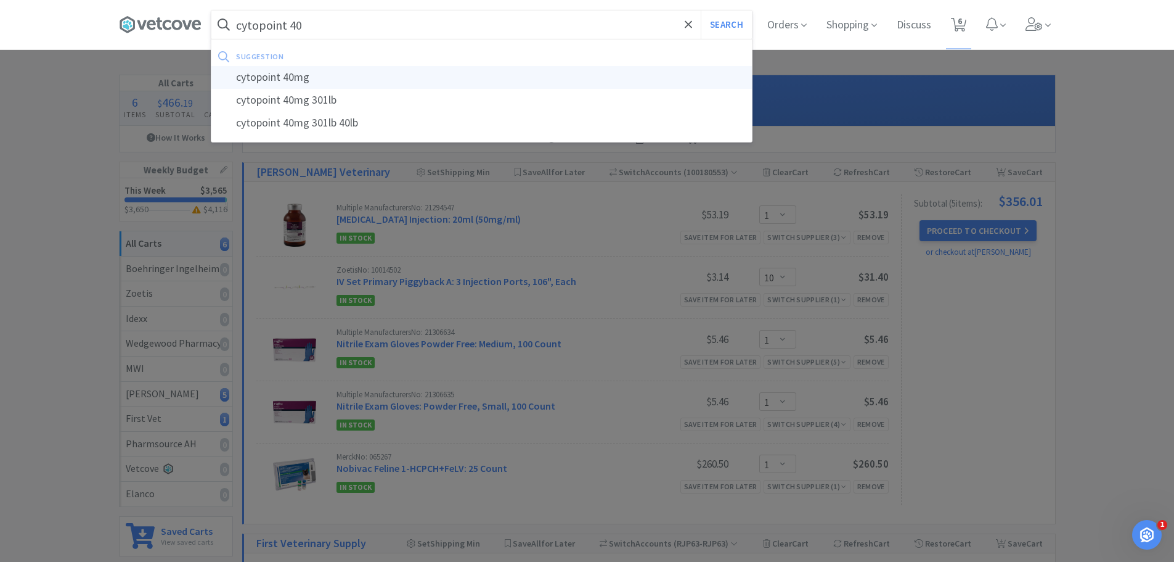
click at [272, 86] on div "cytopoint 40mg" at bounding box center [481, 77] width 541 height 23
type input "cytopoint 40mg"
select select "1"
select select "10"
select select "1"
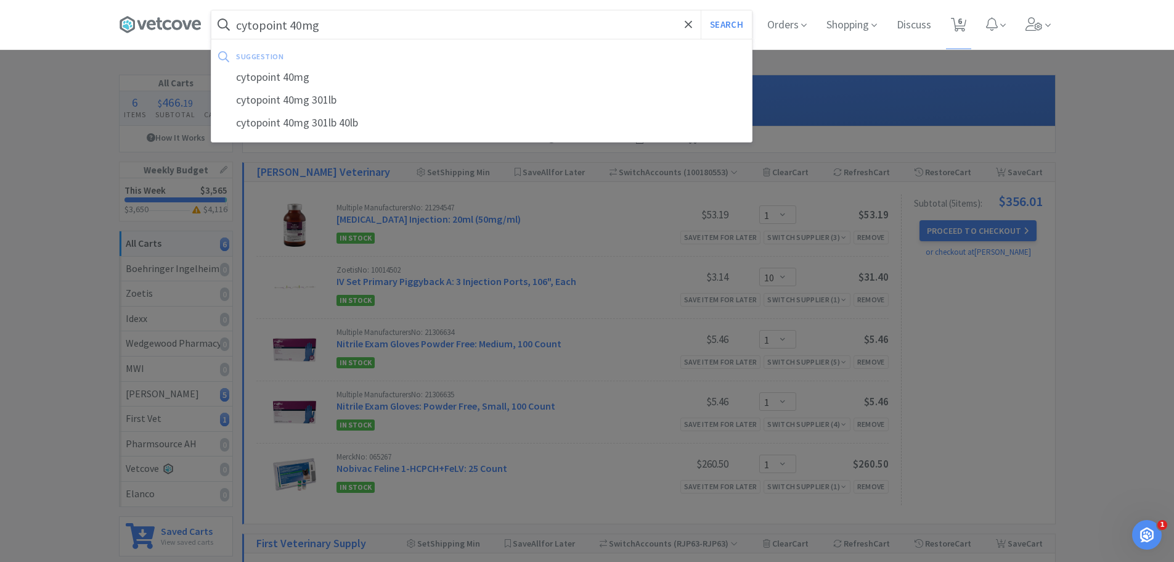
select select "1"
select select "2"
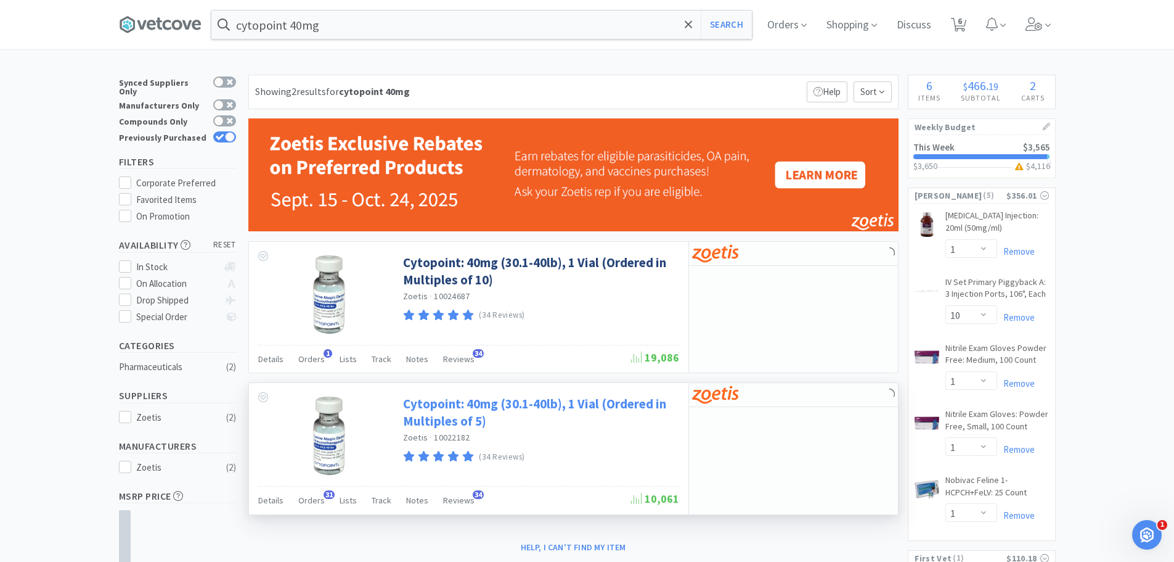
click at [542, 408] on link "Cytopoint: 40mg (30.1-40lb), 1 Vial (Ordered in Multiples of 5)" at bounding box center [539, 412] width 273 height 34
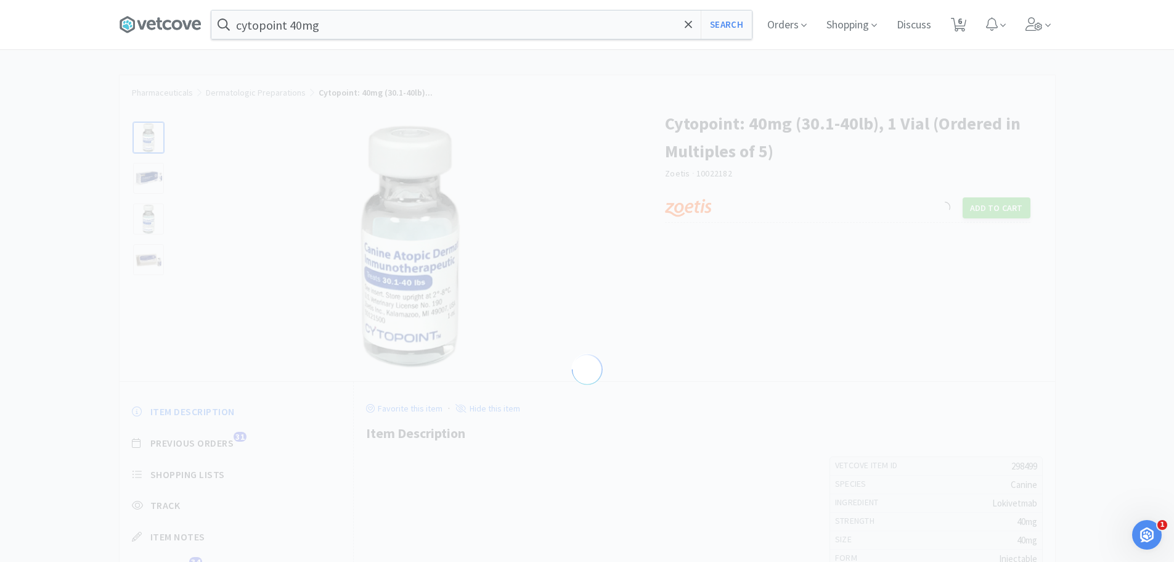
select select "298499"
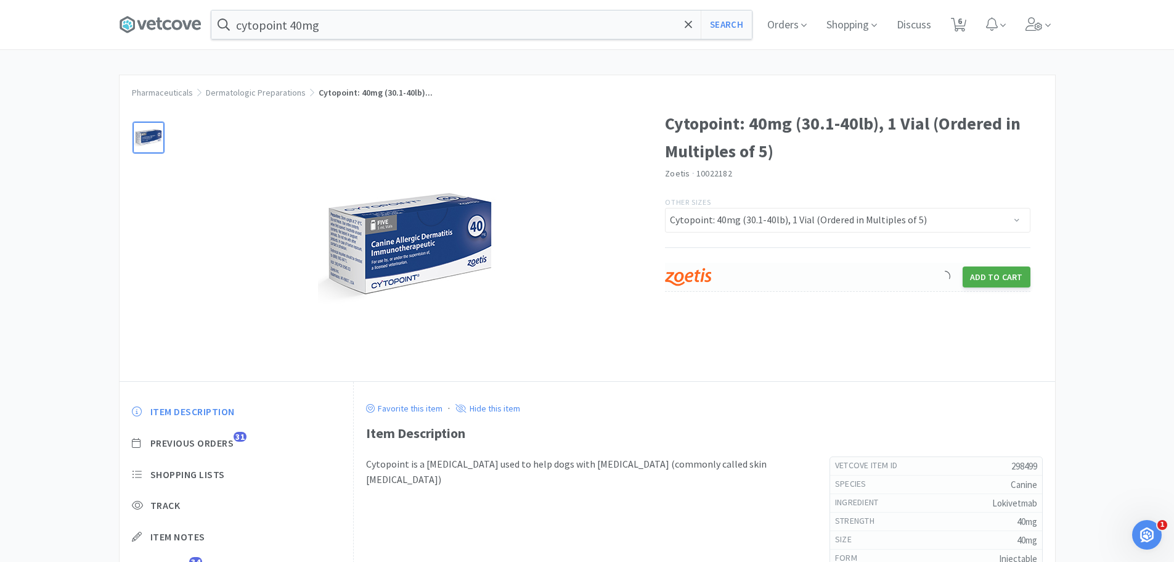
click at [987, 276] on button "Add to Cart" at bounding box center [997, 276] width 68 height 21
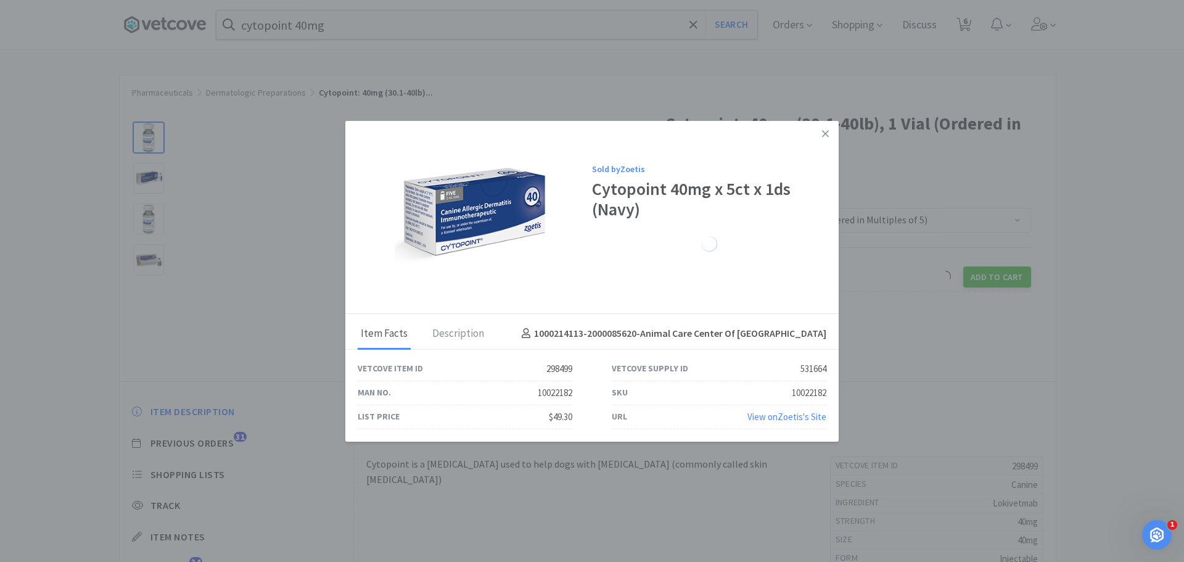
select select "1"
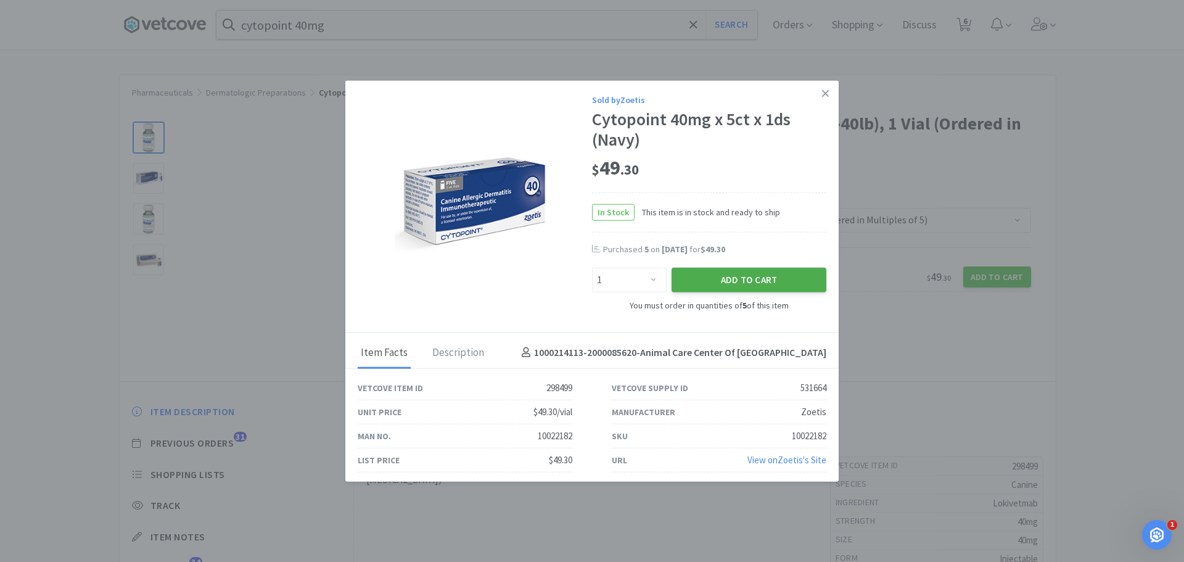
click at [764, 282] on button "Add to Cart" at bounding box center [748, 280] width 155 height 25
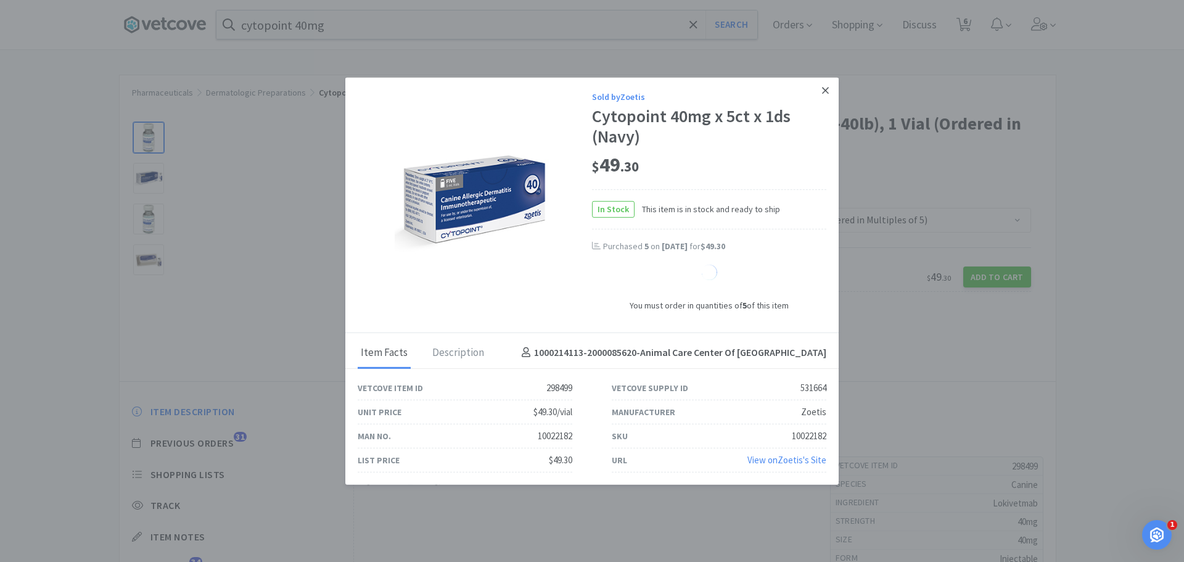
select select "1"
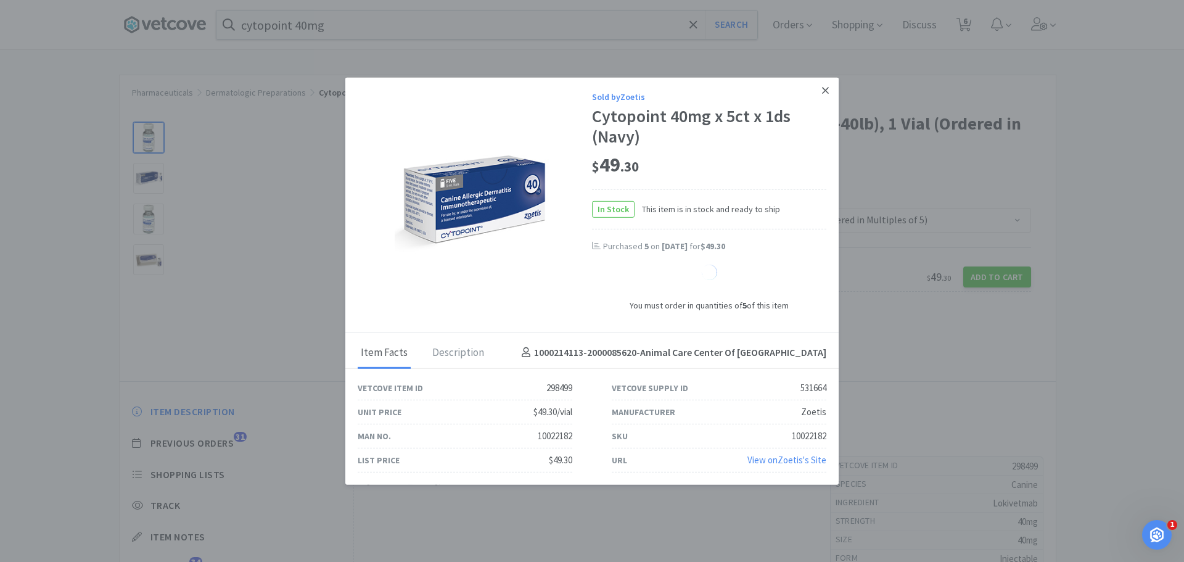
select select "1"
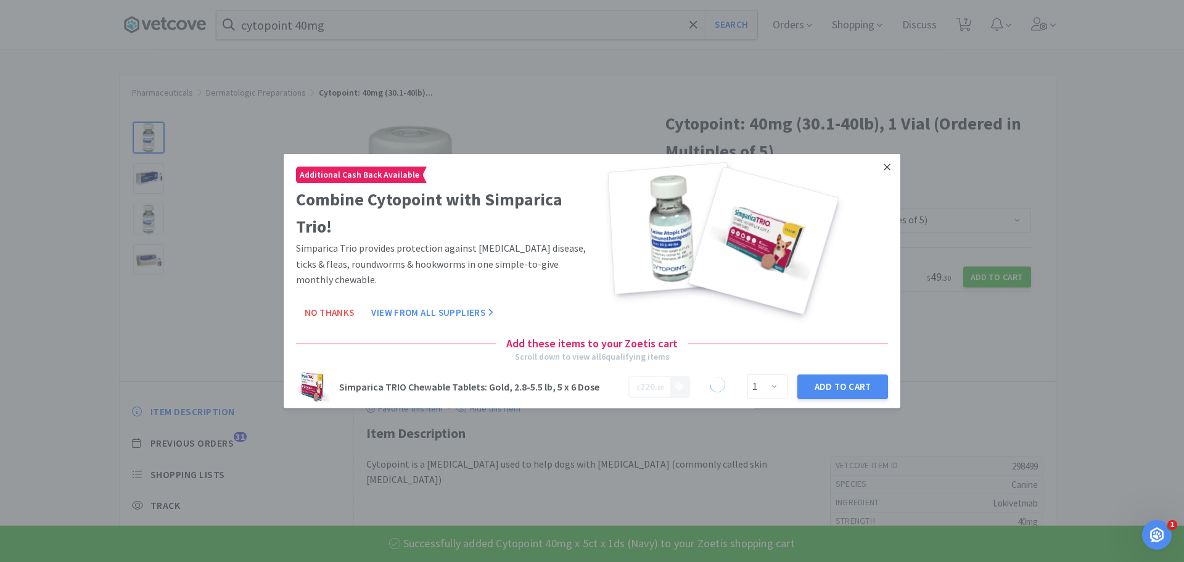
click at [883, 166] on icon at bounding box center [886, 166] width 7 height 7
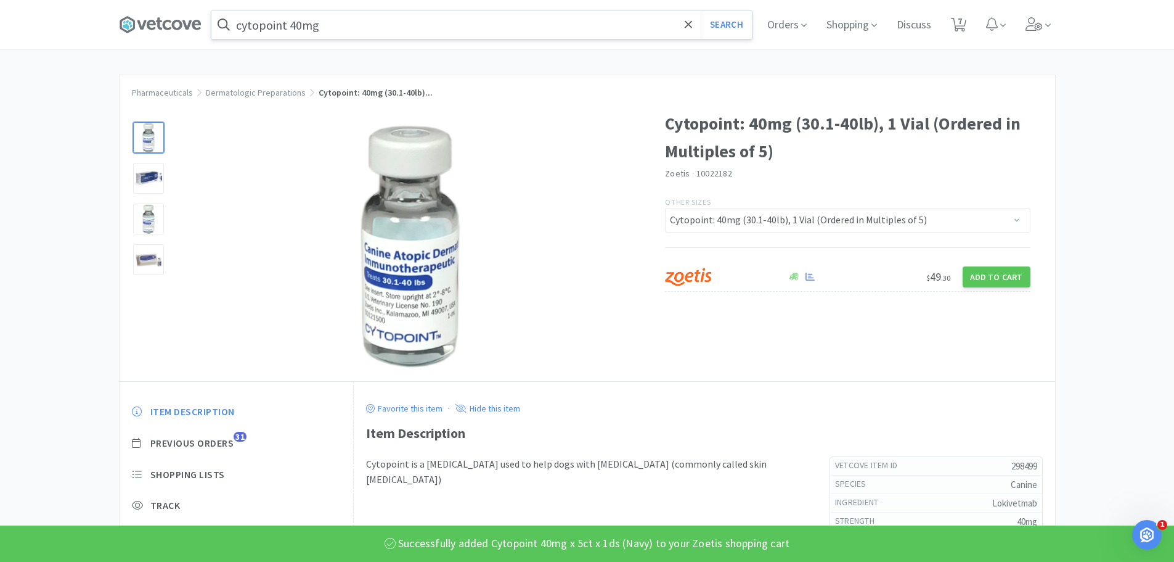
click at [386, 35] on input "cytopoint 40mg" at bounding box center [481, 24] width 541 height 28
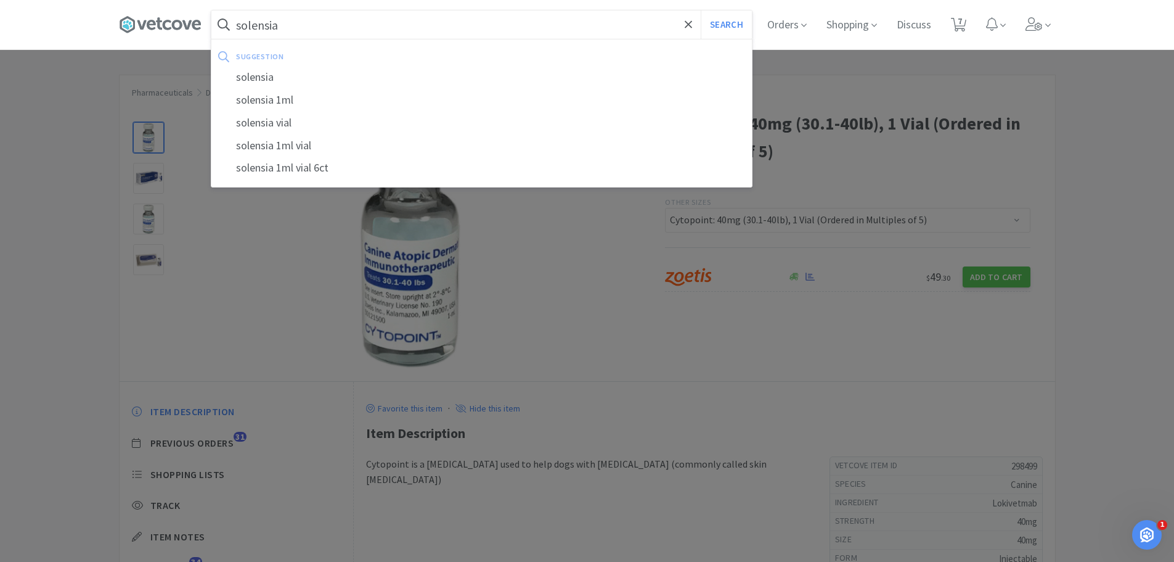
type input "solensia"
click at [701, 10] on button "Search" at bounding box center [726, 24] width 51 height 28
select select "1"
select select "10"
select select "1"
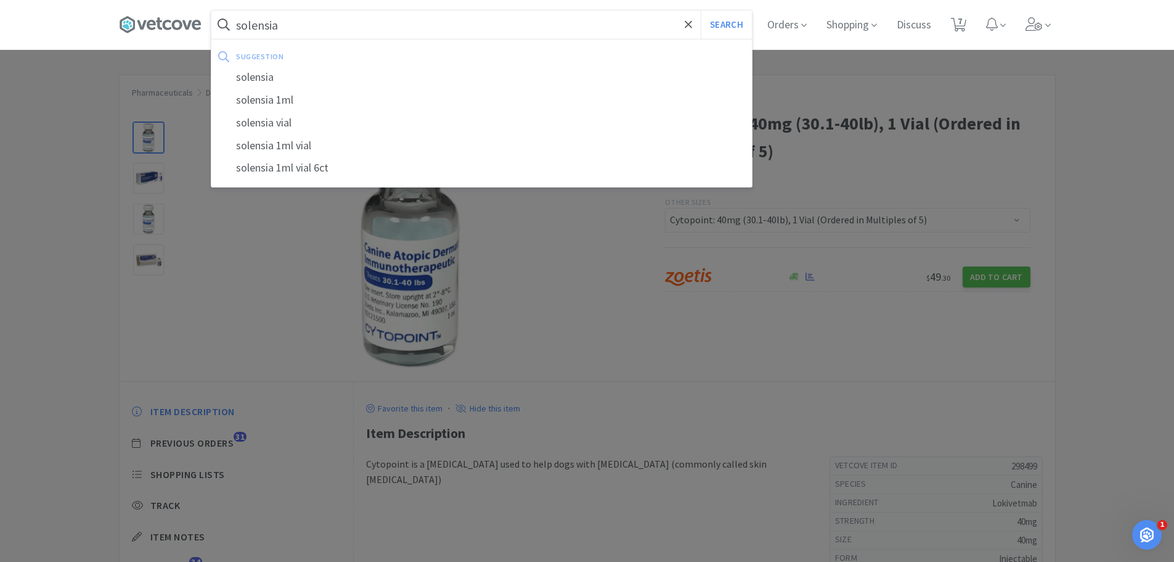
select select "1"
select select "2"
select select "1"
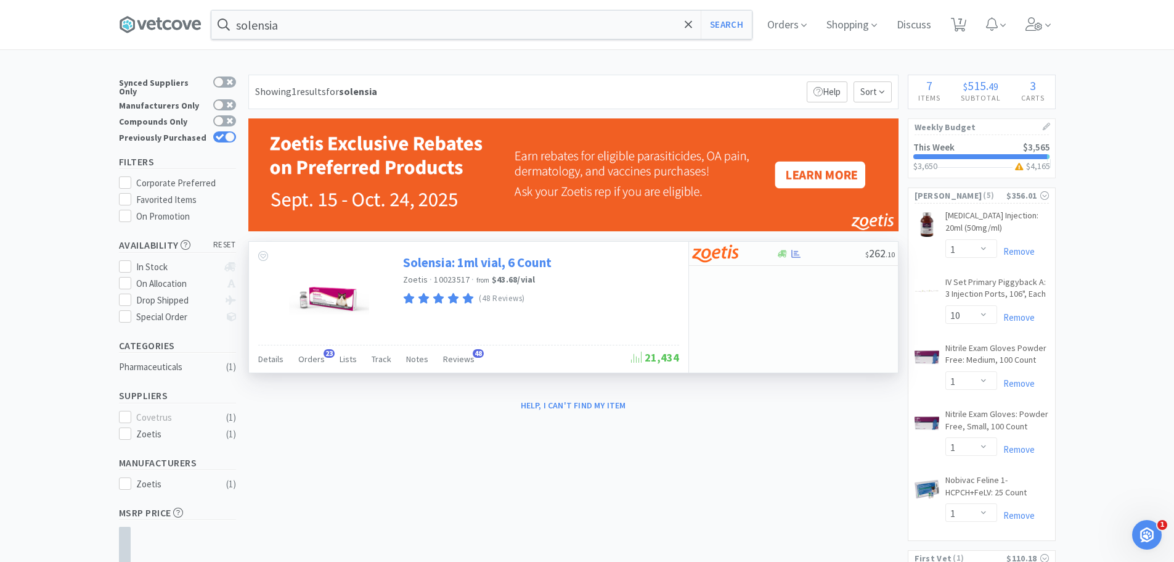
click at [541, 263] on link "Solensia: 1ml vial, 6 Count" at bounding box center [477, 262] width 149 height 17
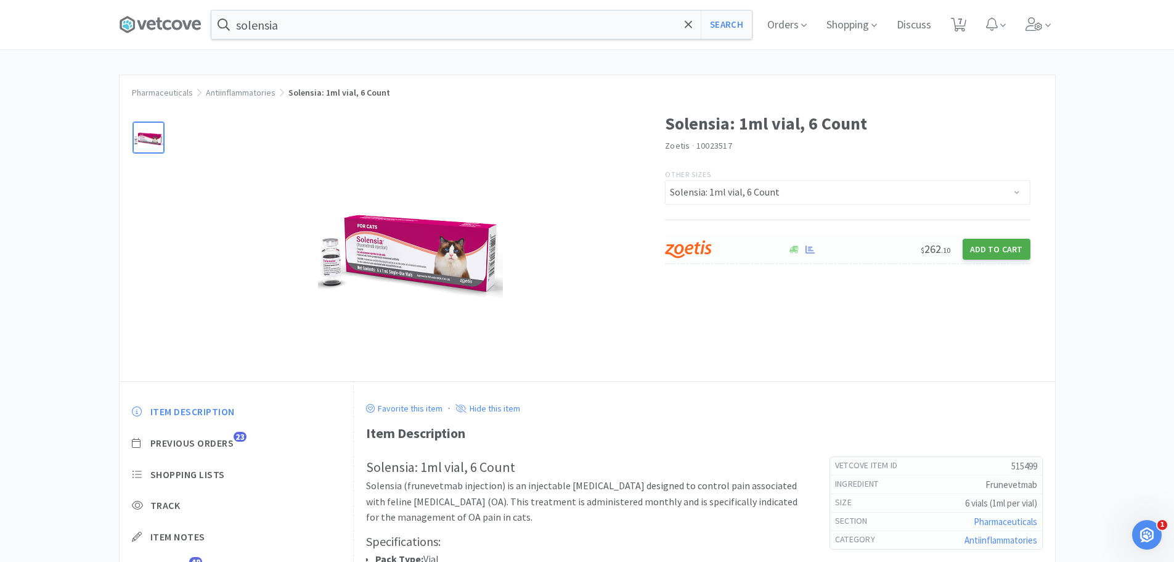
click at [982, 248] on button "Add to Cart" at bounding box center [997, 249] width 68 height 21
select select "1"
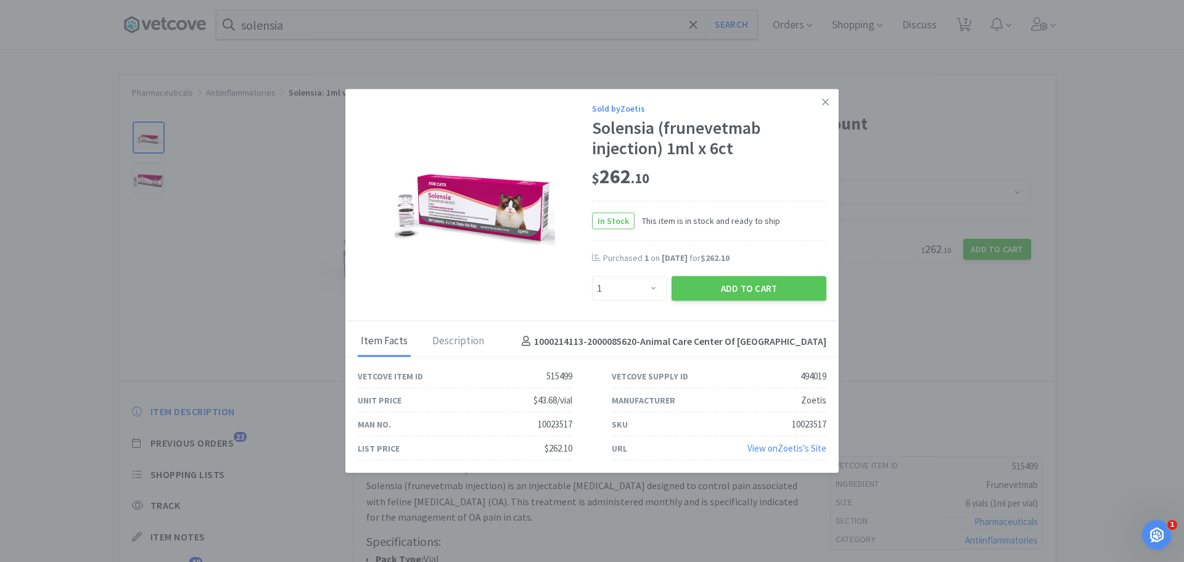
click at [776, 301] on div "Add to Cart" at bounding box center [749, 289] width 160 height 30
click at [777, 290] on button "Add to Cart" at bounding box center [748, 288] width 155 height 25
select select "1"
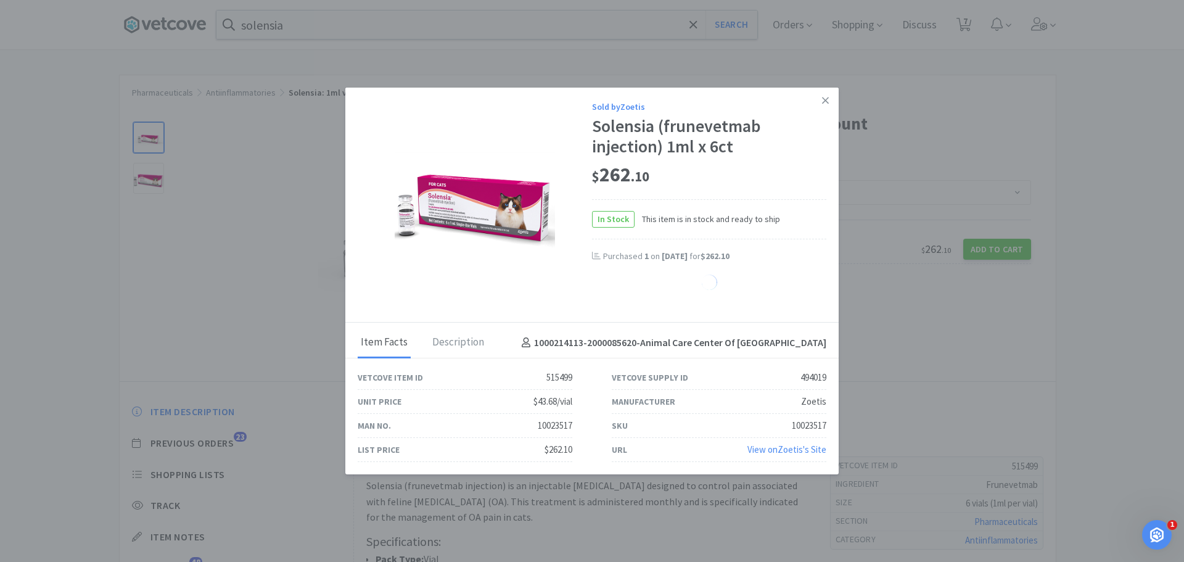
select select "1"
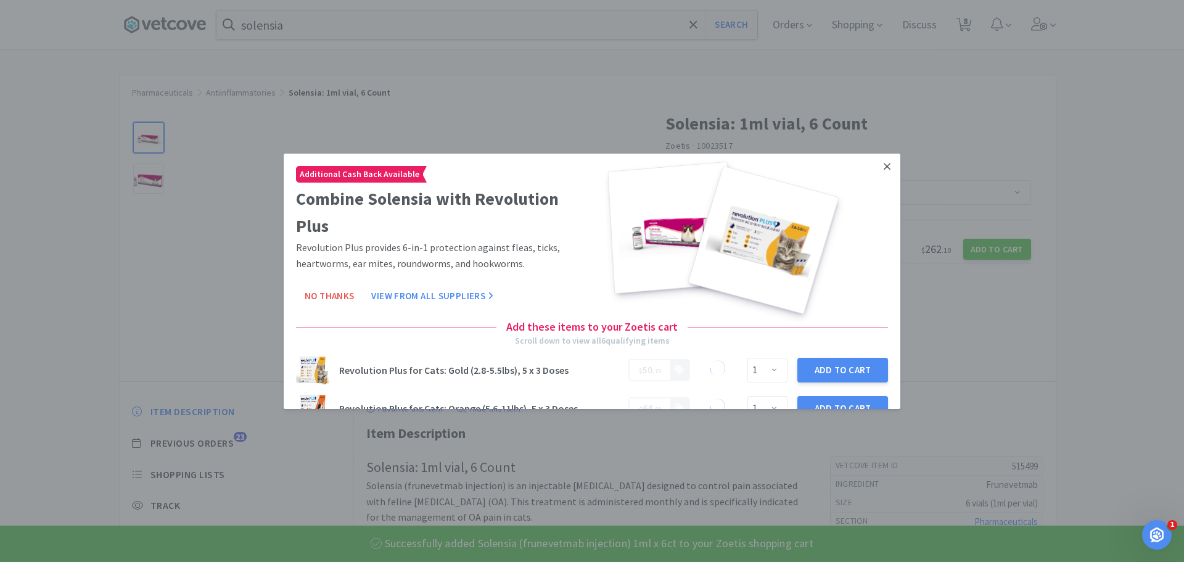
click at [883, 165] on icon at bounding box center [886, 166] width 7 height 7
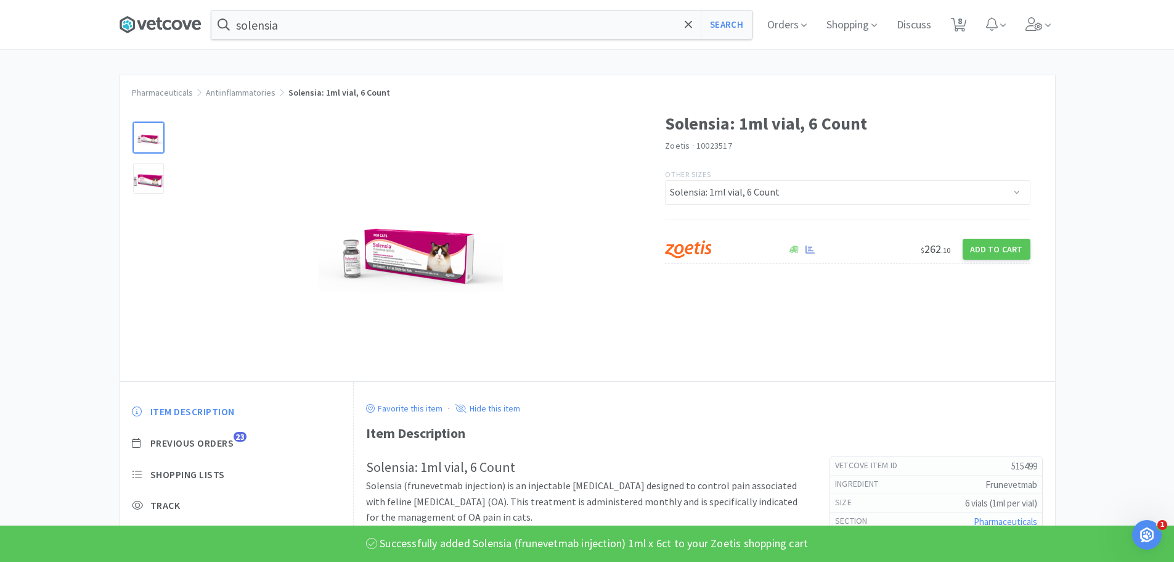
click at [137, 16] on icon at bounding box center [160, 24] width 83 height 18
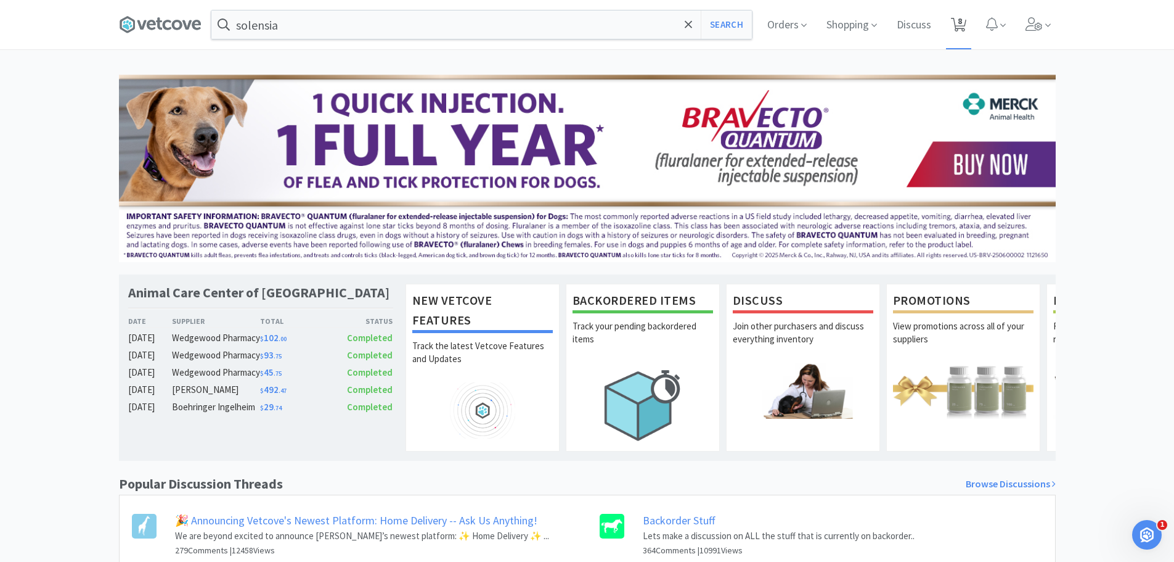
click at [954, 9] on span "8" at bounding box center [958, 24] width 25 height 49
select select "1"
select select "10"
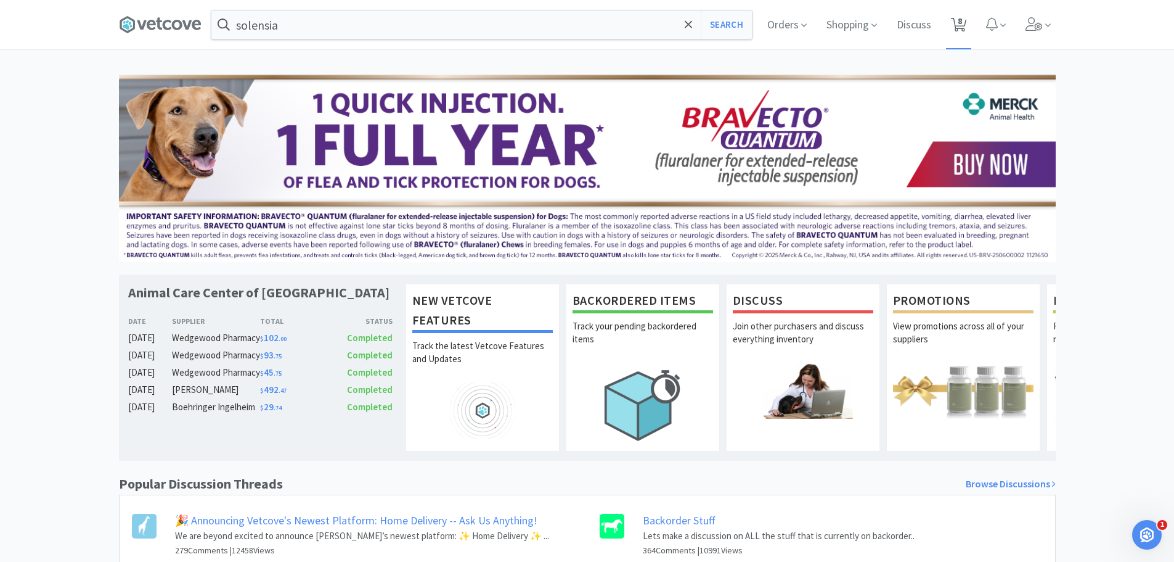
select select "1"
select select "2"
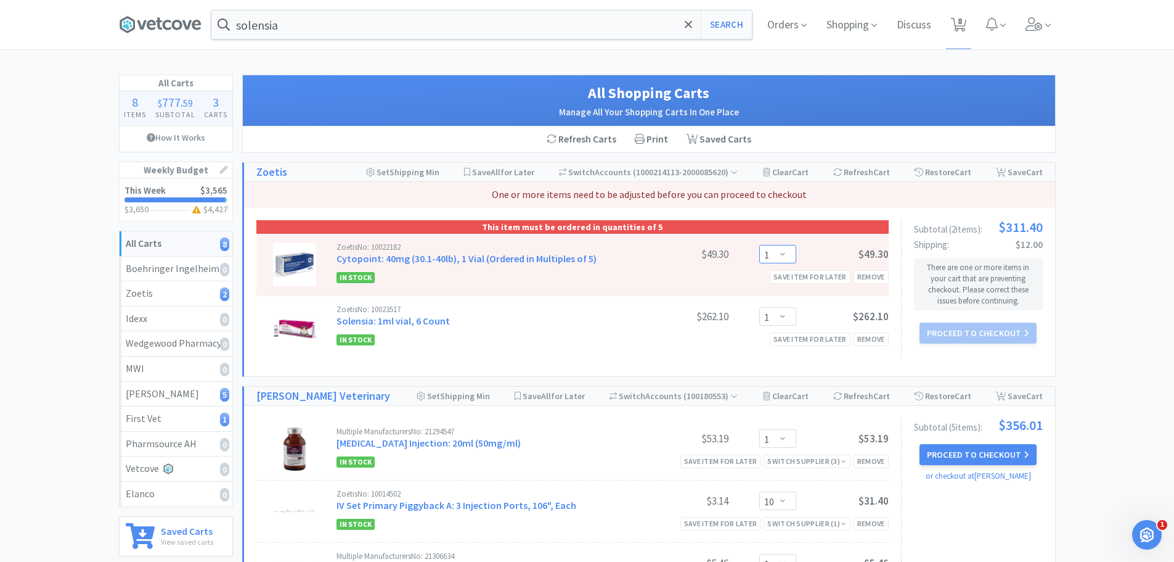
click at [783, 252] on select "Enter Quantity 5 10 15 20 25 30 35 40 45 50 55 60 65 70 75 80 85 90 95 100 1 En…" at bounding box center [777, 254] width 37 height 18
click at [759, 245] on select "Enter Quantity 5 10 15 20 25 30 35 40 45 50 55 60 65 70 75 80 85 90 95 100 1 En…" at bounding box center [777, 254] width 37 height 18
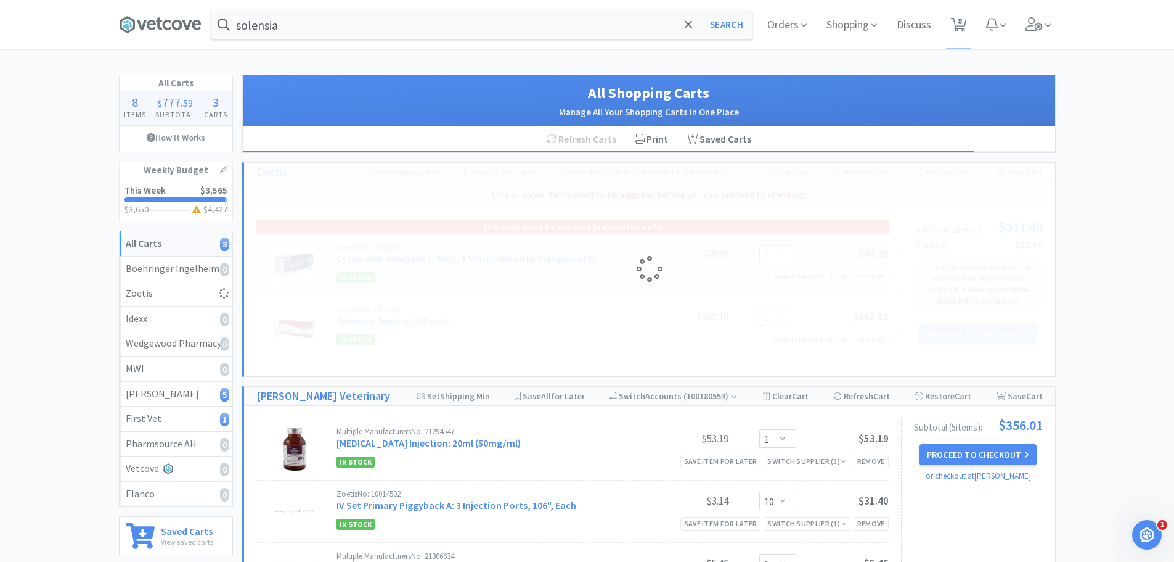
select select "5"
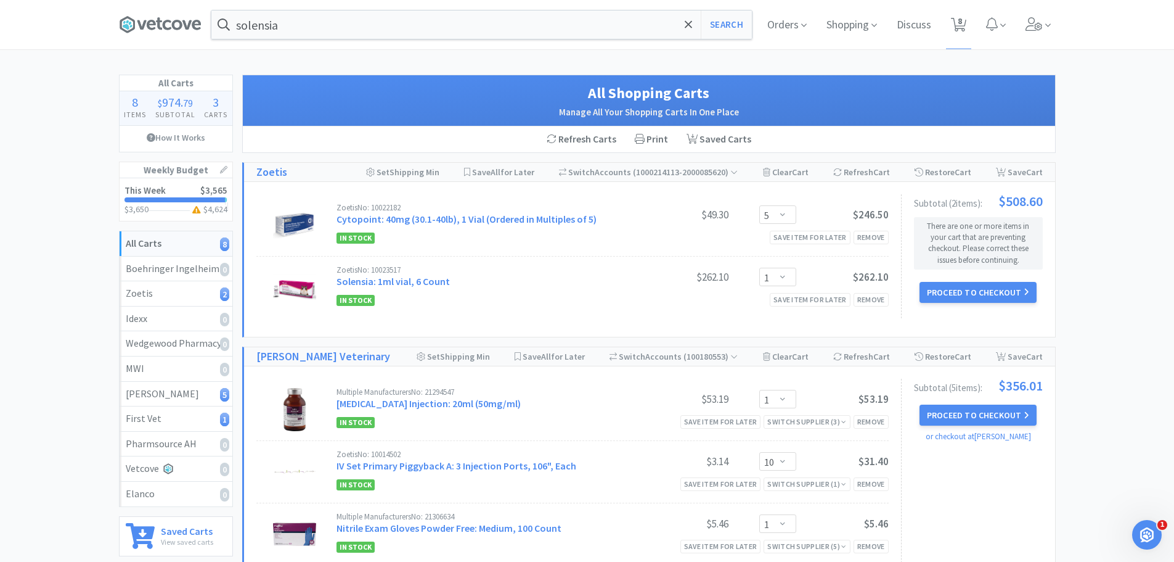
click at [1110, 209] on div "All Carts 8 Items $ 974 . 79 Subtotal 3 Carts How It Works Weekly Budget This W…" at bounding box center [587, 465] width 1174 height 780
click at [172, 28] on icon at bounding box center [160, 24] width 83 height 18
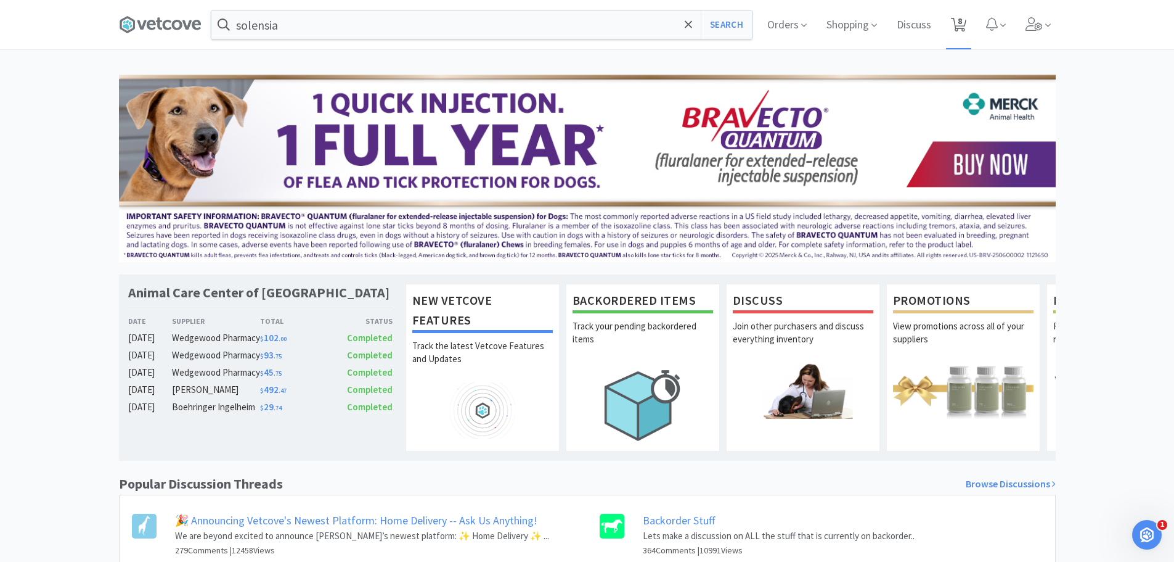
click at [961, 21] on span "8" at bounding box center [960, 20] width 4 height 49
select select "5"
select select "1"
select select "10"
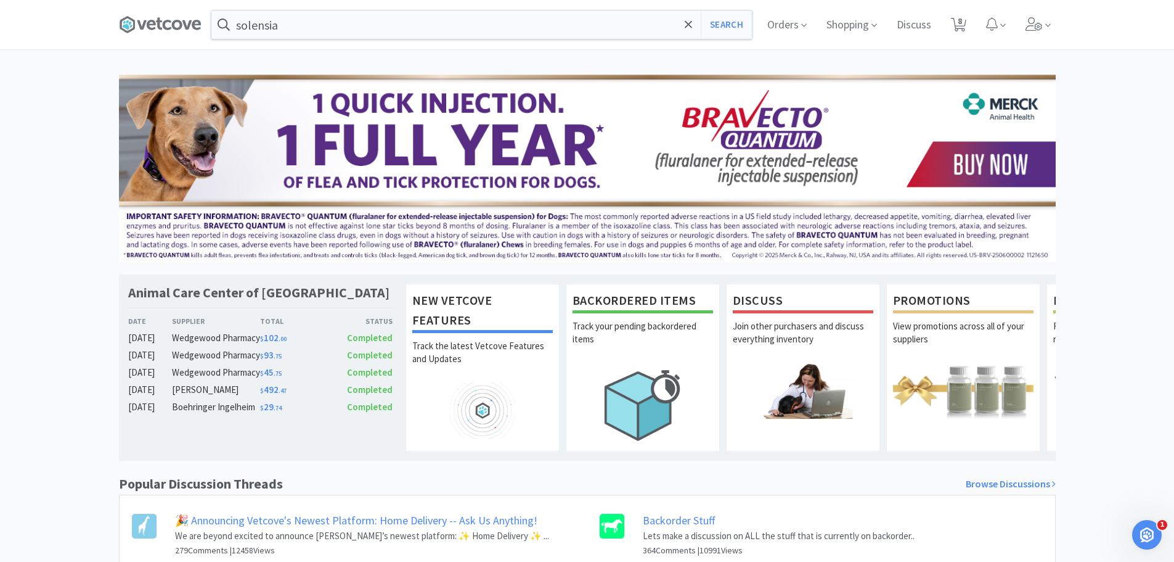
select select "1"
select select "2"
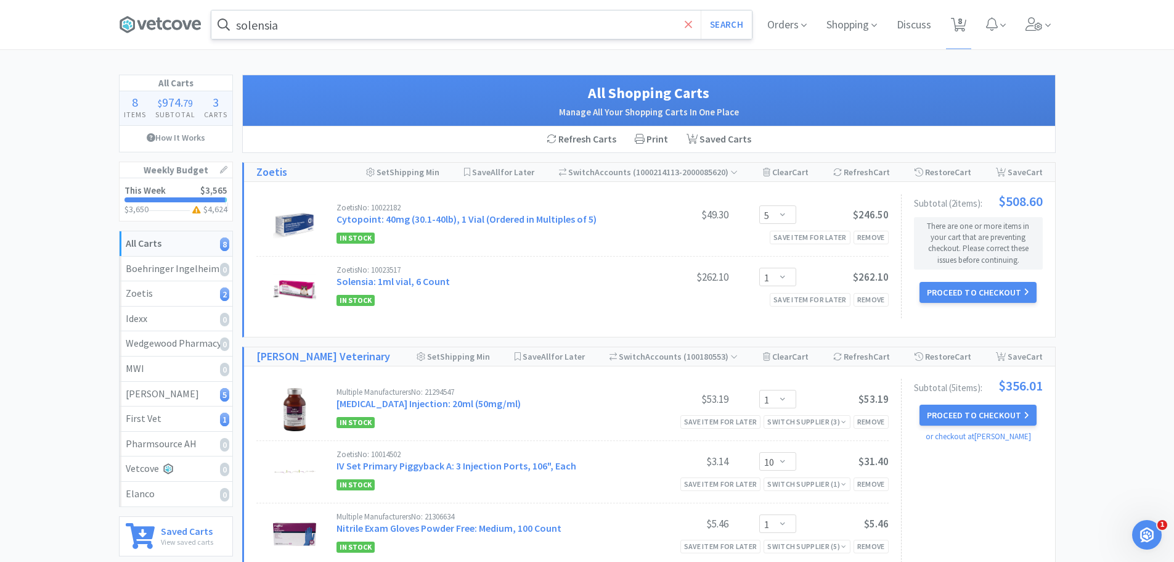
click at [687, 23] on icon at bounding box center [688, 23] width 7 height 7
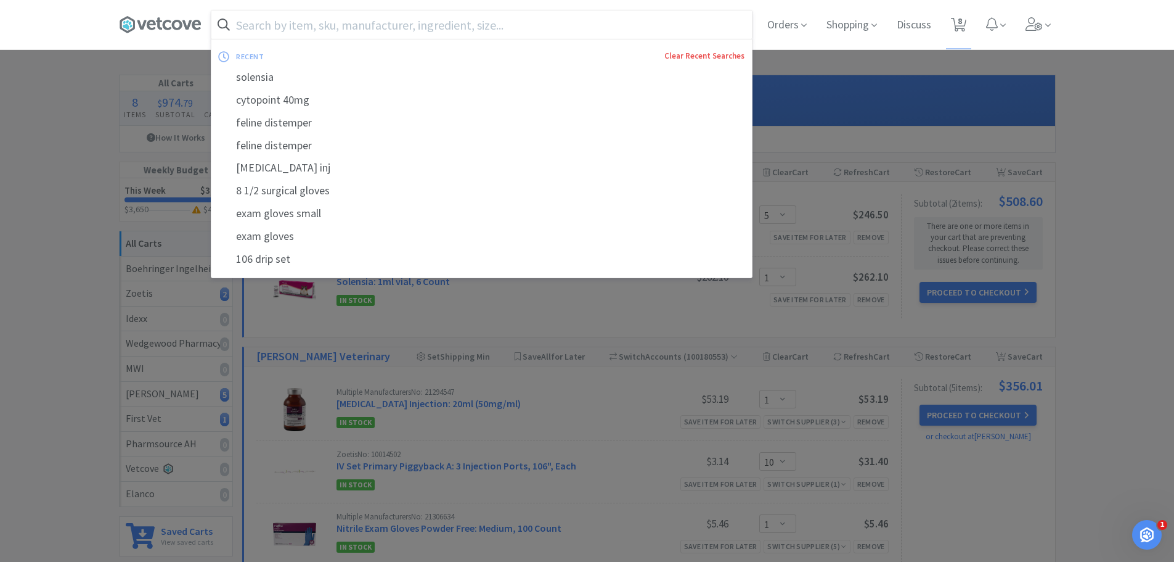
click at [689, 57] on link "Clear Recent Searches" at bounding box center [705, 56] width 80 height 10
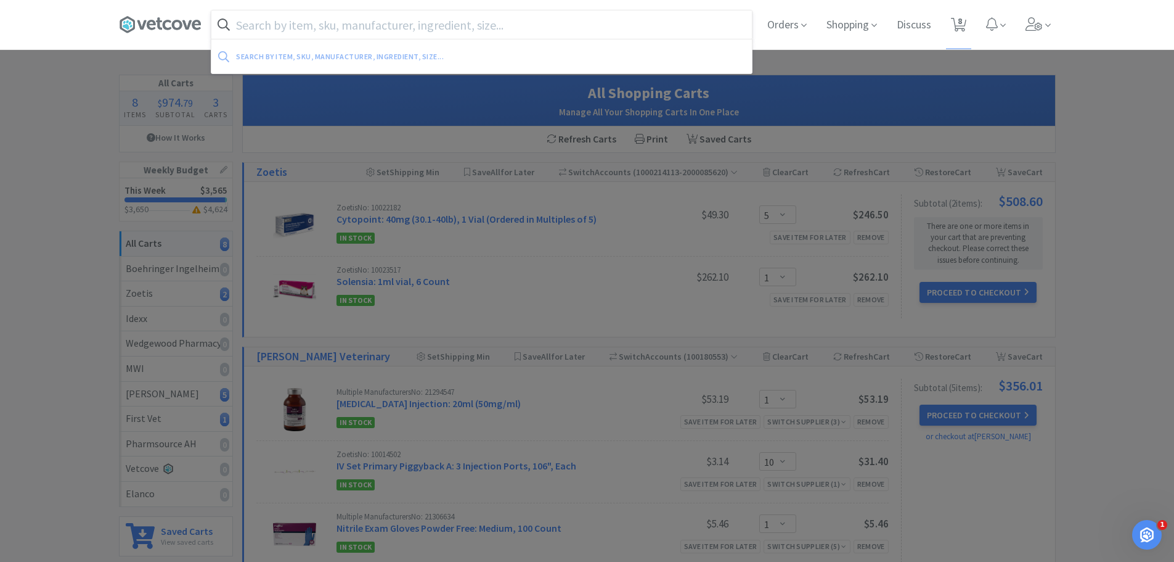
click at [44, 256] on div at bounding box center [587, 281] width 1174 height 562
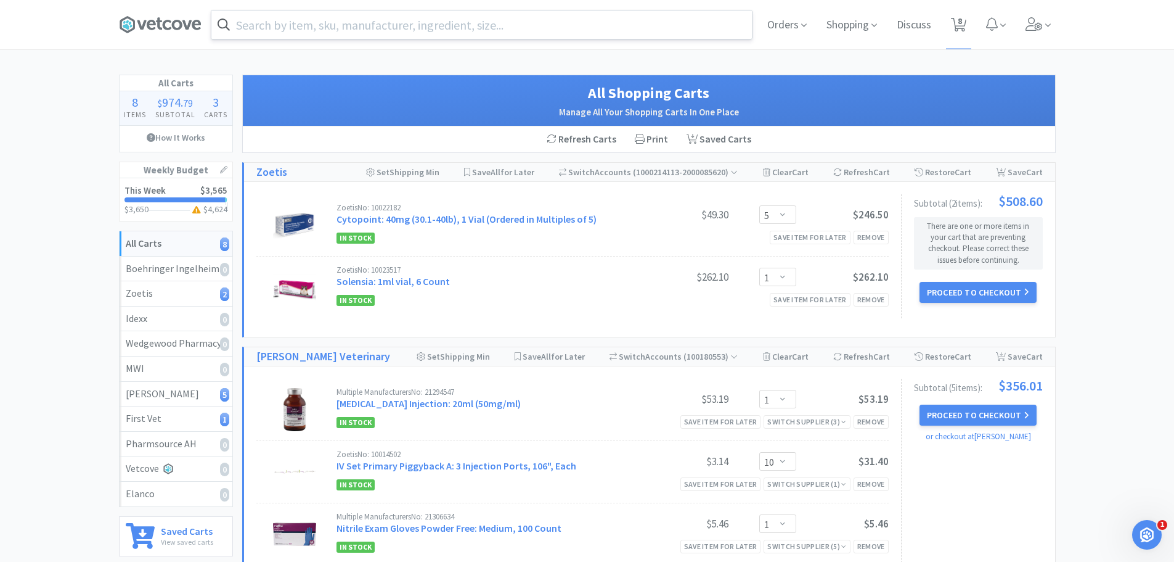
click at [316, 36] on input "text" at bounding box center [481, 24] width 541 height 28
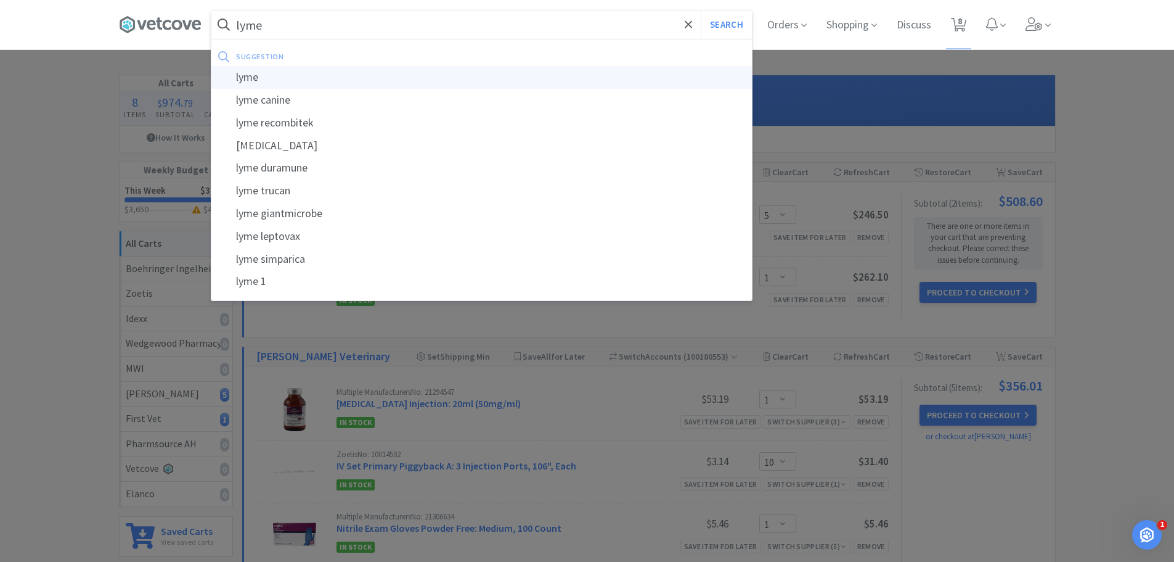
type input "lyme"
click at [325, 74] on div "lyme" at bounding box center [481, 77] width 541 height 23
select select "1"
select select "10"
select select "1"
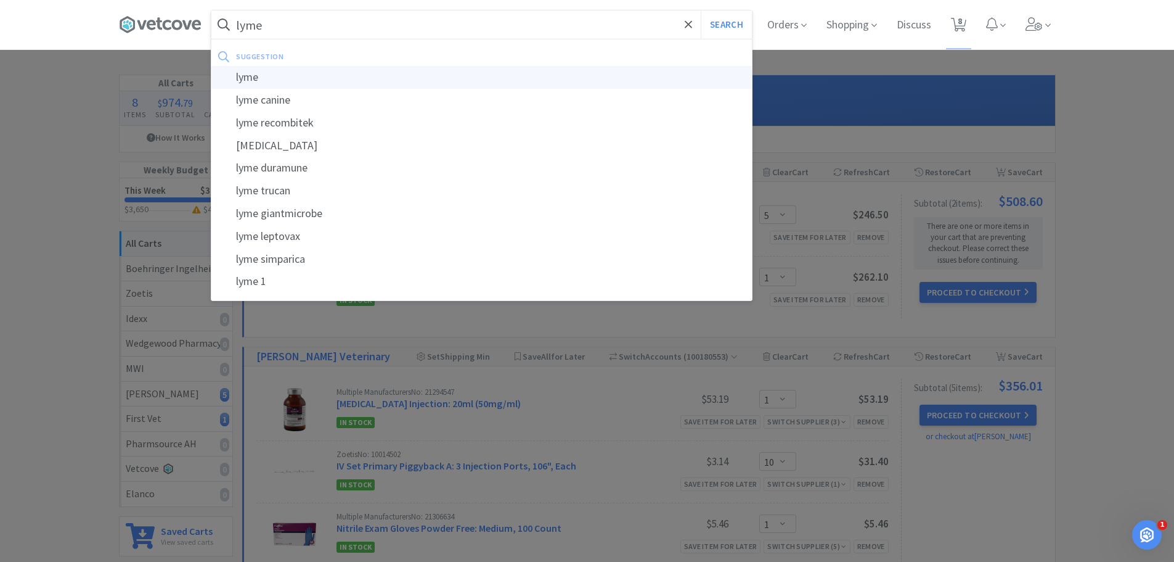
select select "1"
select select "2"
select select "5"
select select "1"
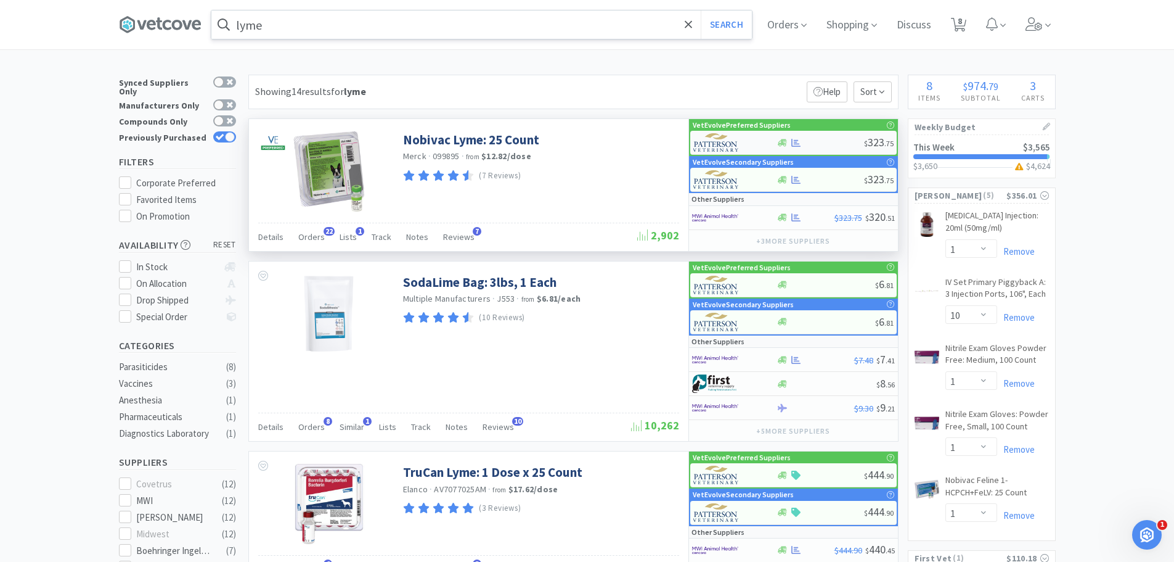
click at [811, 143] on div at bounding box center [821, 142] width 88 height 9
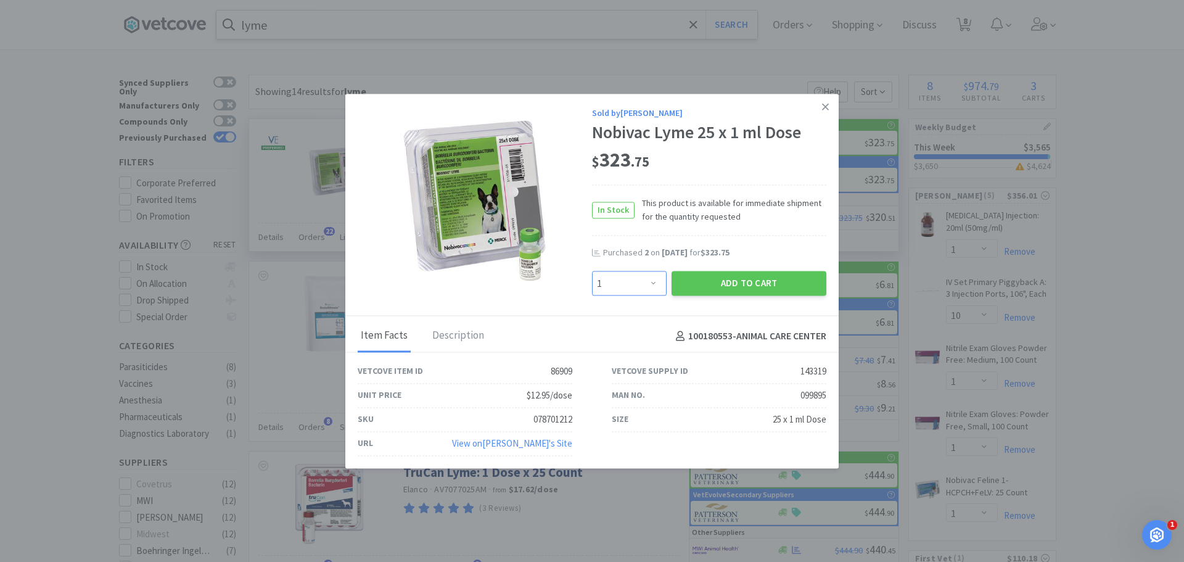
click at [628, 289] on select "Enter Quantity 1 2 3 4 5 6 7 8 9 10 11 12 13 14 15 16 17 18 19 20 Enter Quantity" at bounding box center [629, 283] width 75 height 25
select select "2"
click at [592, 271] on select "Enter Quantity 1 2 3 4 5 6 7 8 9 10 11 12 13 14 15 16 17 18 19 20 Enter Quantity" at bounding box center [629, 283] width 75 height 25
click at [749, 284] on button "Add to Cart" at bounding box center [748, 283] width 155 height 25
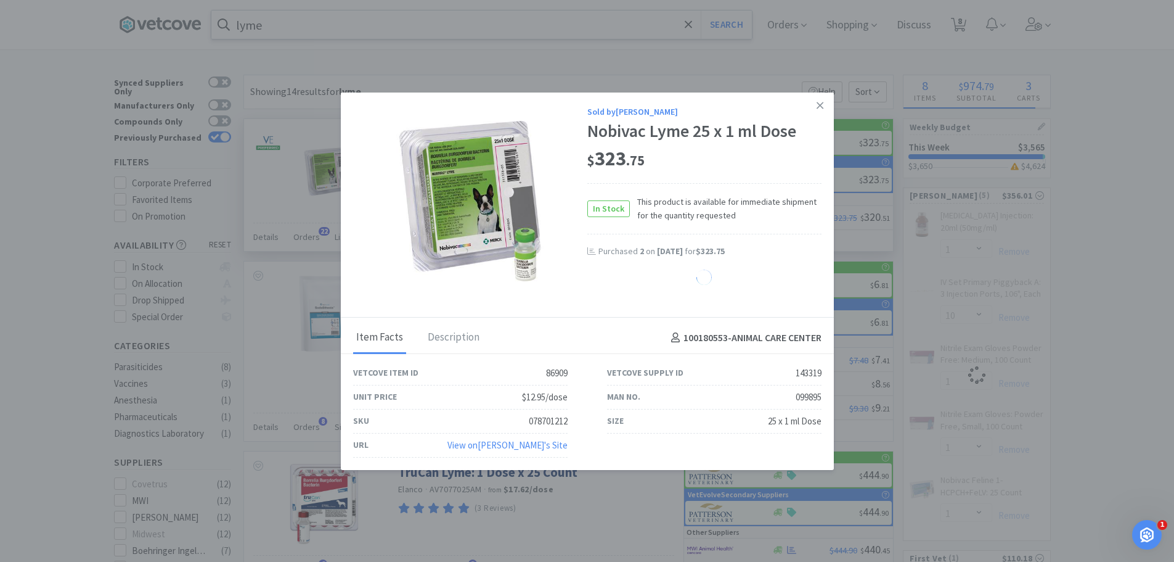
select select "2"
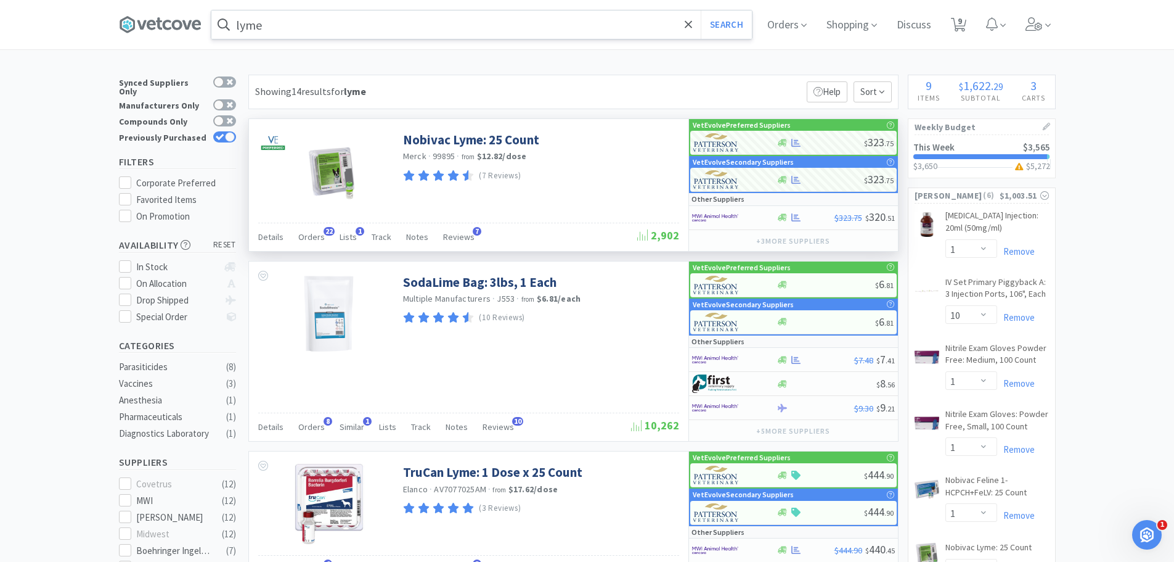
click at [301, 26] on input "lyme" at bounding box center [481, 24] width 541 height 28
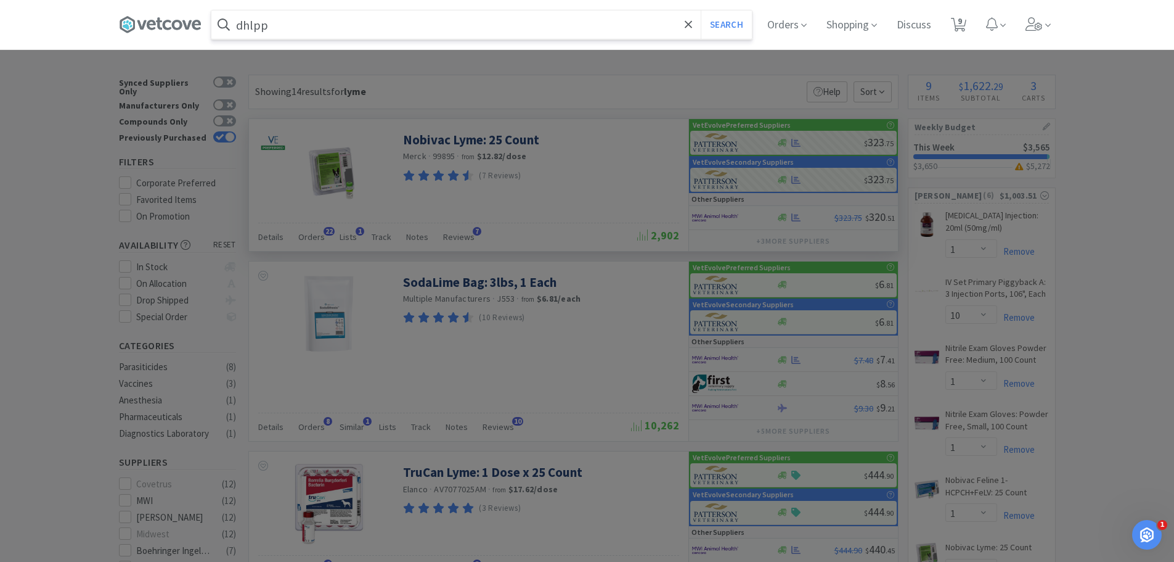
click at [701, 10] on button "Search" at bounding box center [726, 24] width 51 height 28
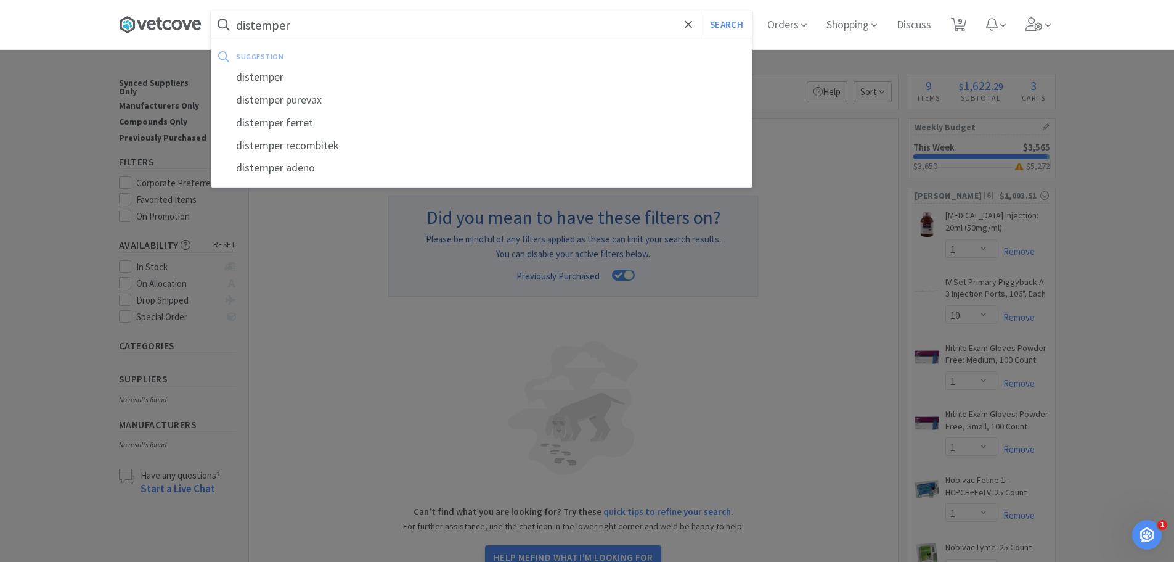
type input "distemper"
click at [701, 10] on button "Search" at bounding box center [726, 24] width 51 height 28
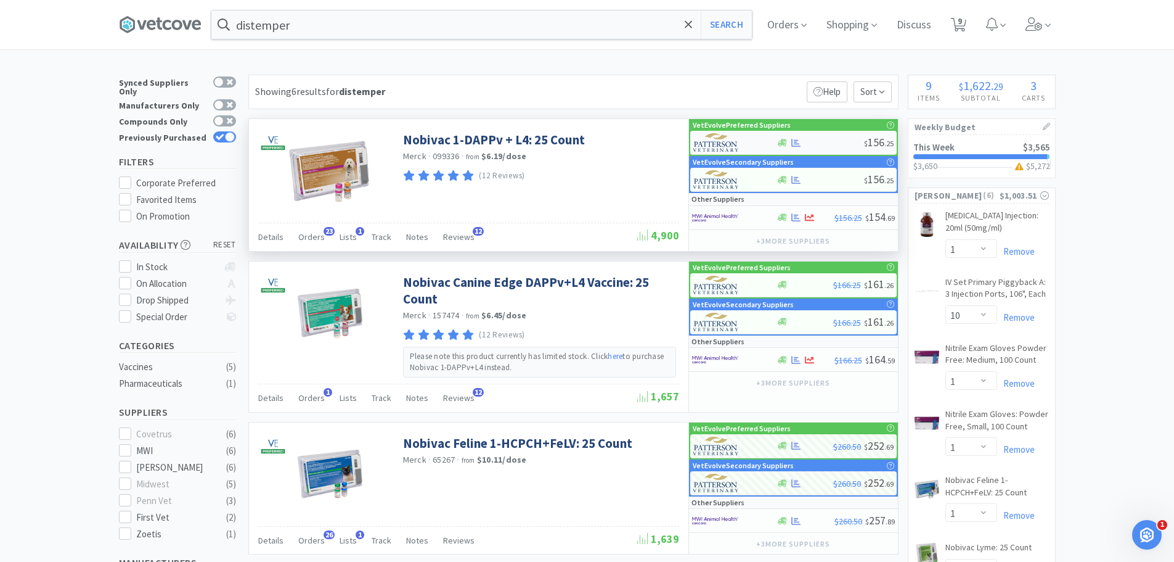
click at [801, 134] on div "$ 156 . 25" at bounding box center [793, 143] width 207 height 24
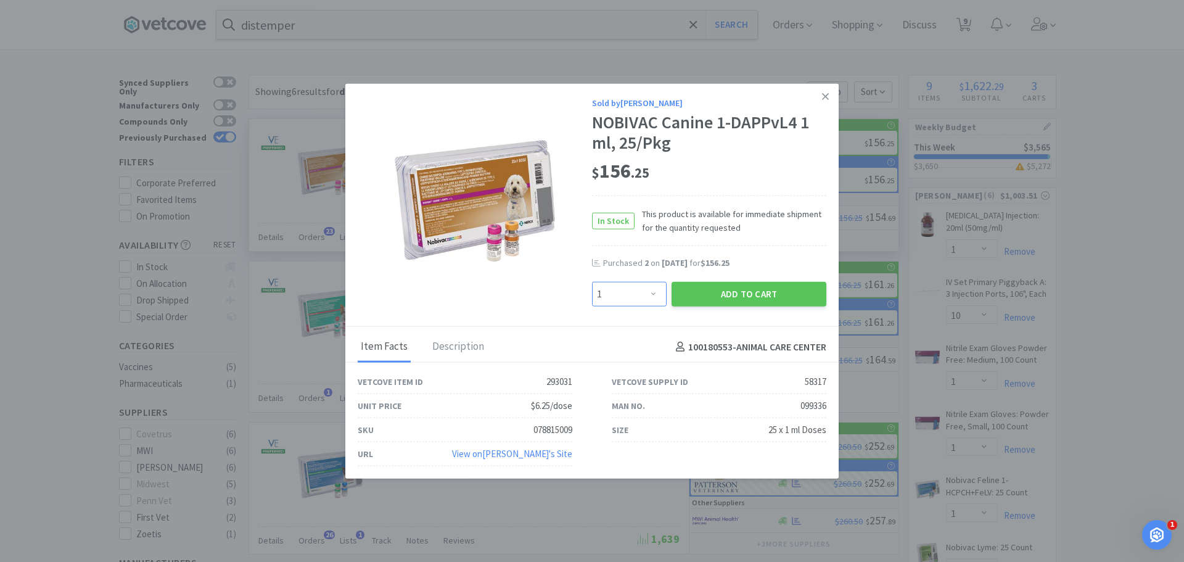
drag, startPoint x: 658, startPoint y: 295, endPoint x: 655, endPoint y: 286, distance: 9.0
click at [658, 295] on select "Enter Quantity 1 2 3 4 5 6 7 8 9 10 11 12 13 14 15 16 17 18 19 20 Enter Quantity" at bounding box center [629, 294] width 75 height 25
select select "2"
click at [592, 282] on select "Enter Quantity 1 2 3 4 5 6 7 8 9 10 11 12 13 14 15 16 17 18 19 20 Enter Quantity" at bounding box center [629, 294] width 75 height 25
click at [708, 292] on button "Add to Cart" at bounding box center [748, 294] width 155 height 25
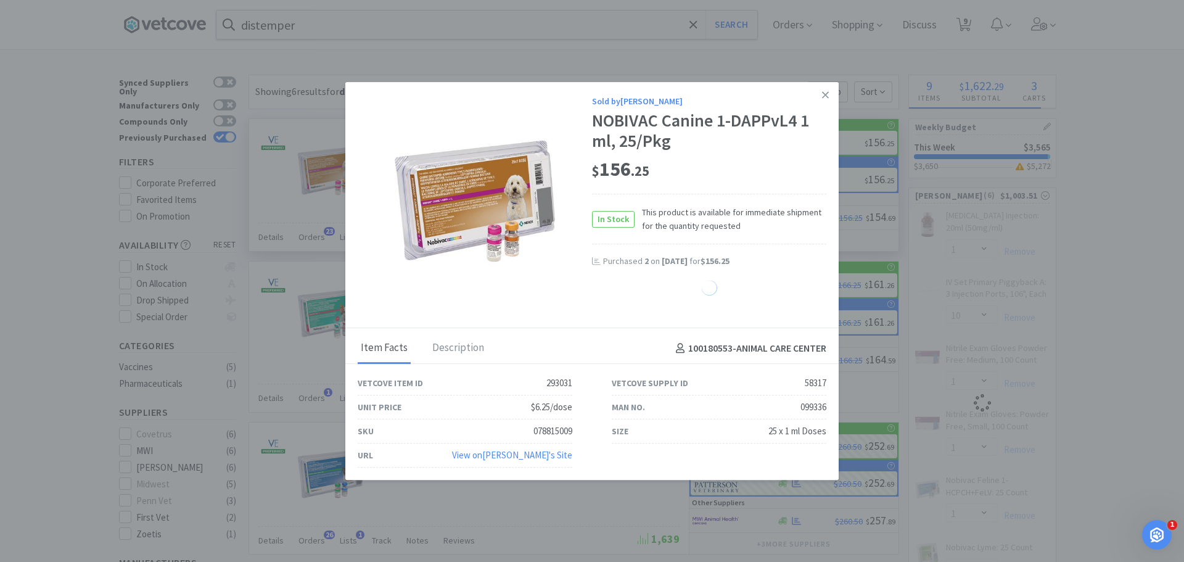
select select "2"
select select "1"
select select "2"
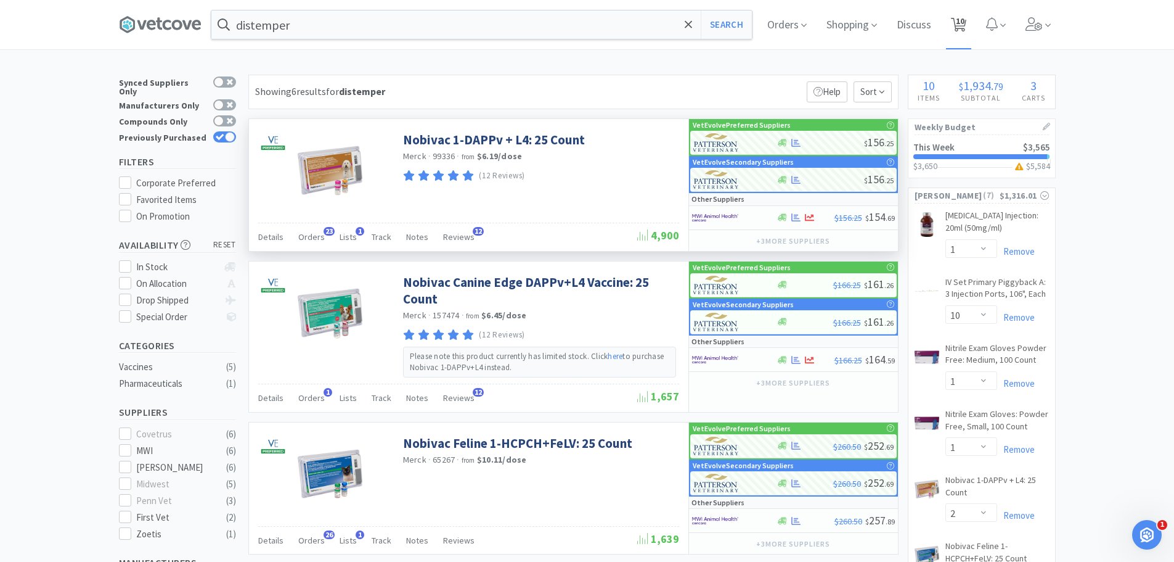
click at [965, 17] on span "10" at bounding box center [960, 20] width 9 height 49
select select "5"
select select "1"
select select "10"
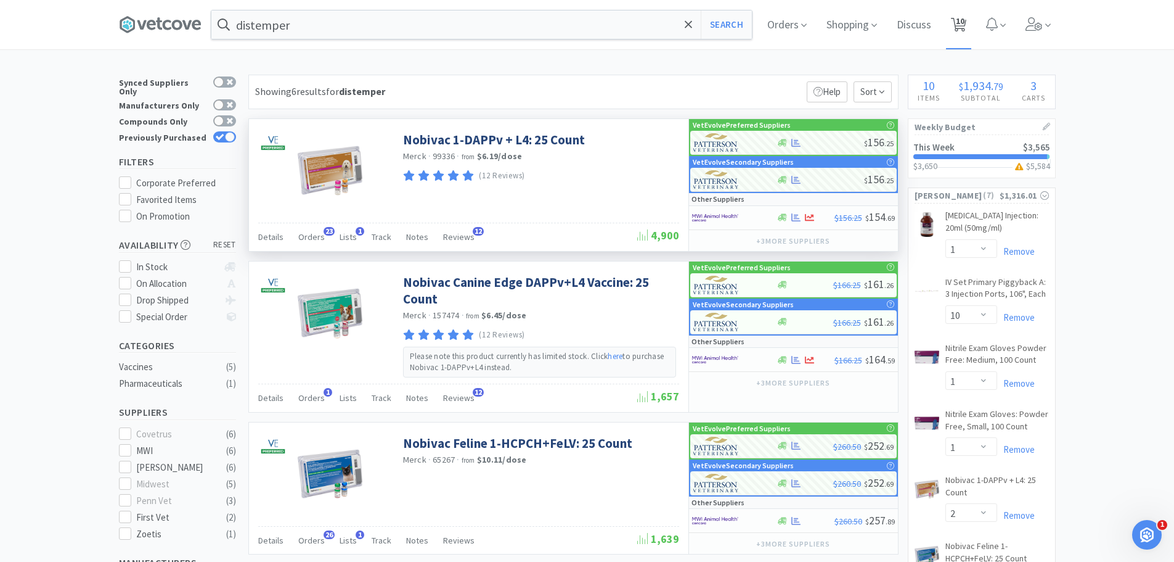
select select "1"
select select "2"
select select "1"
select select "2"
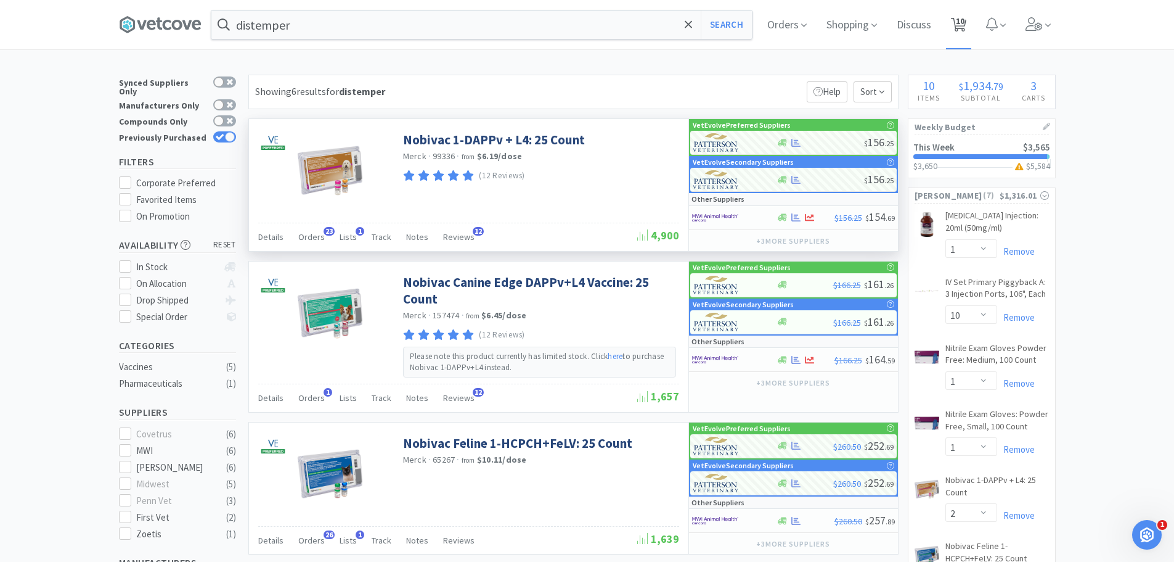
select select "2"
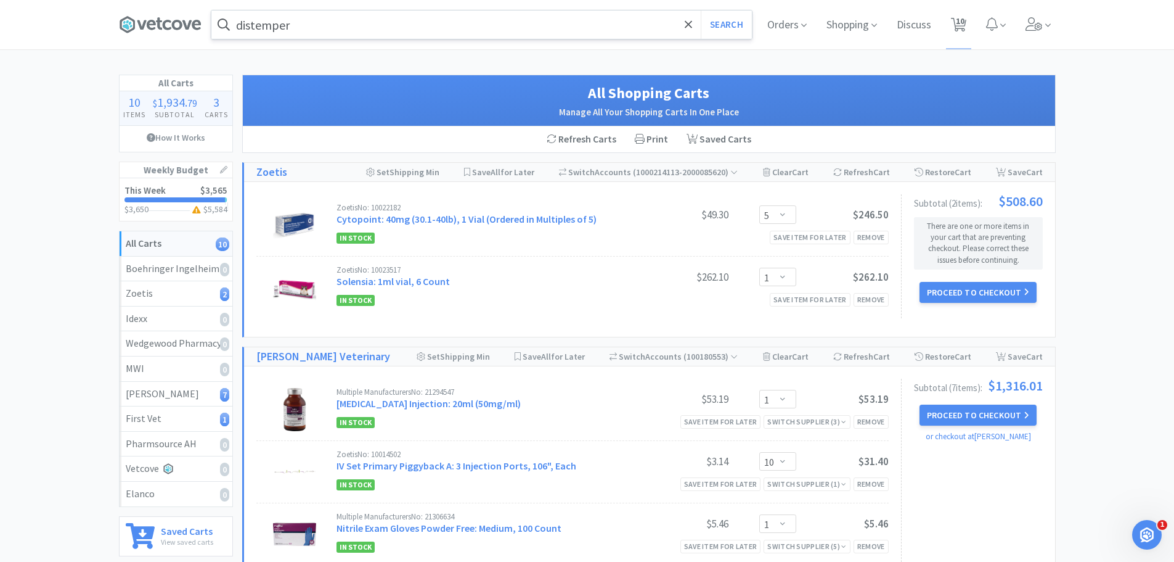
click at [481, 24] on input "distemper" at bounding box center [481, 24] width 541 height 28
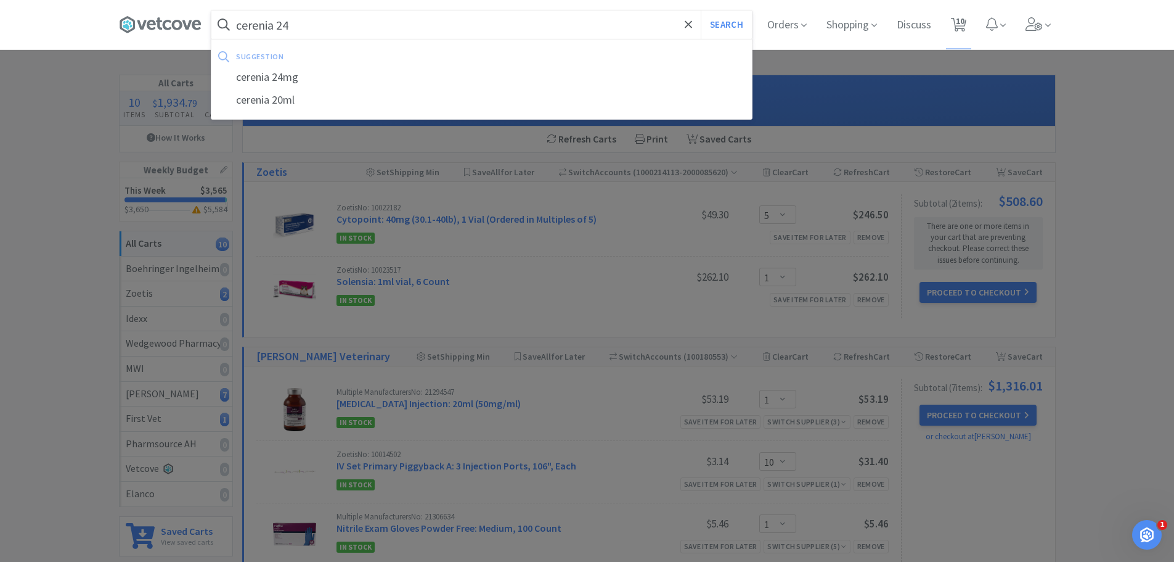
type input "cerenia 24"
click at [701, 10] on button "Search" at bounding box center [726, 24] width 51 height 28
select select "1"
select select "10"
select select "1"
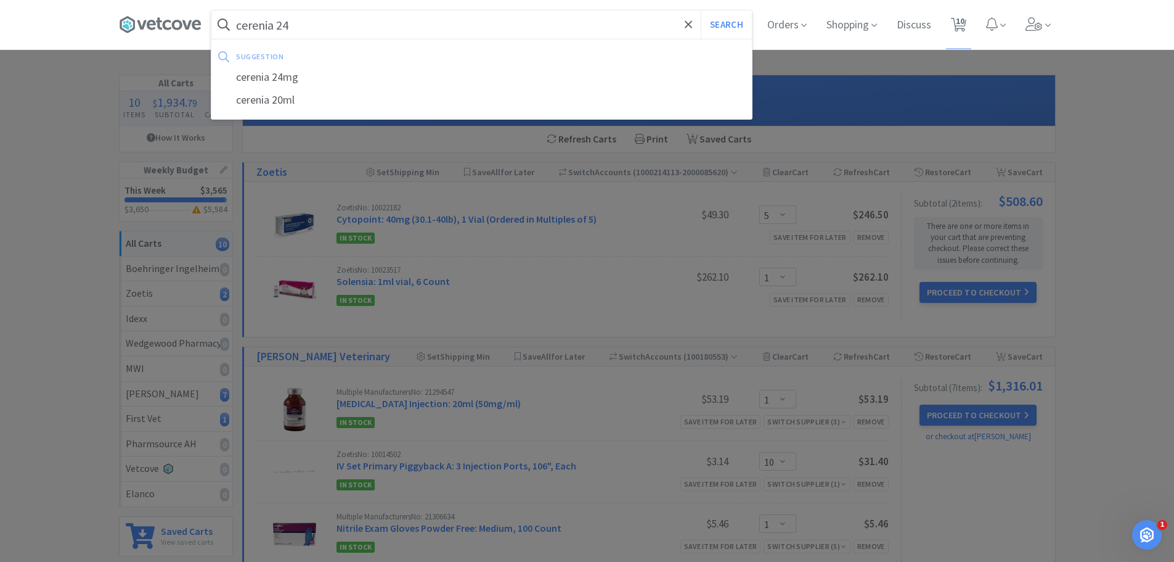
select select "1"
select select "2"
select select "1"
select select "2"
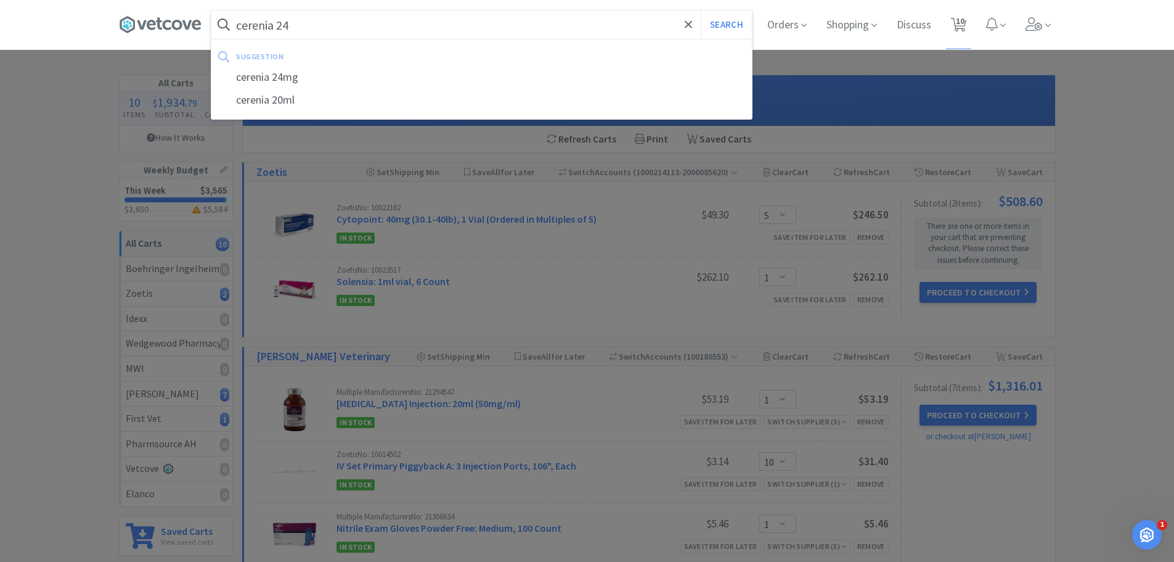
select select "5"
select select "1"
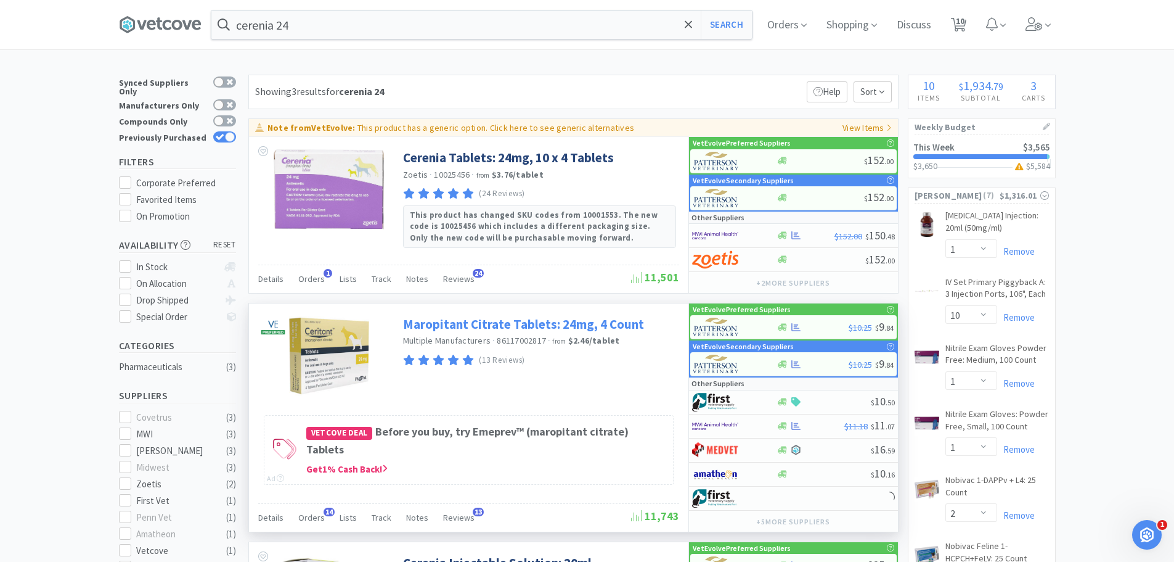
click at [551, 320] on link "Maropitant Citrate Tablets: 24mg, 4 Count" at bounding box center [523, 324] width 241 height 17
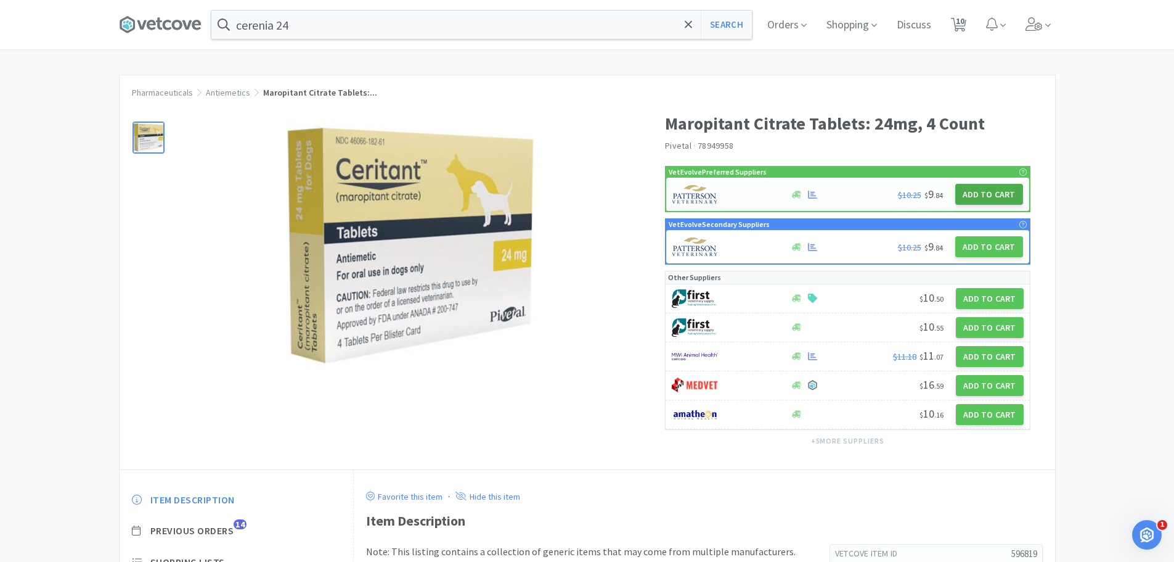
click at [972, 191] on button "Add to Cart" at bounding box center [989, 194] width 68 height 21
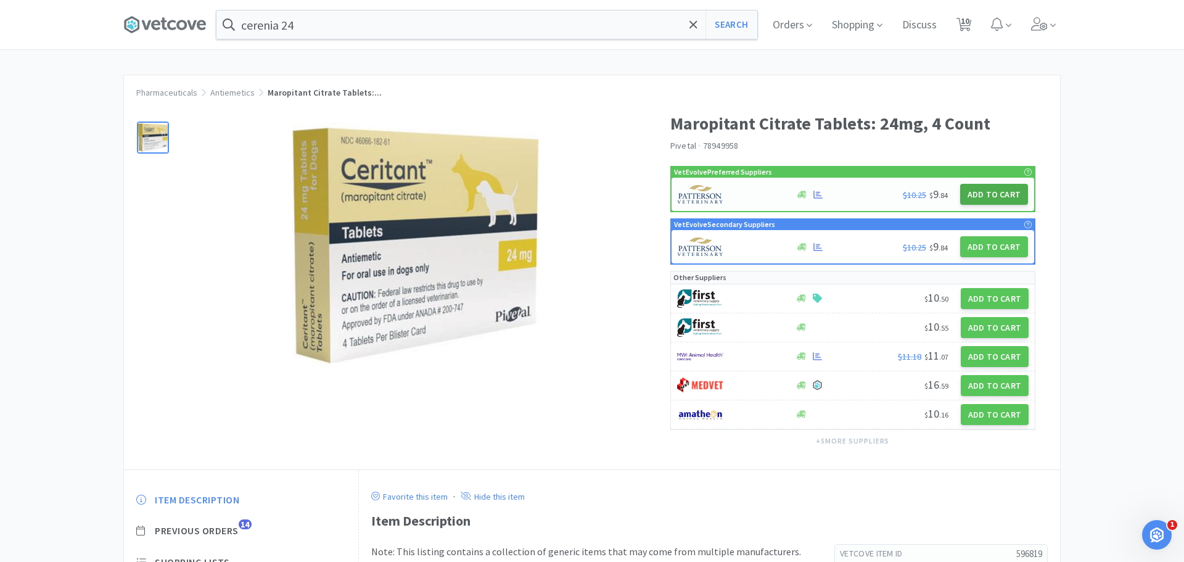
select select "1"
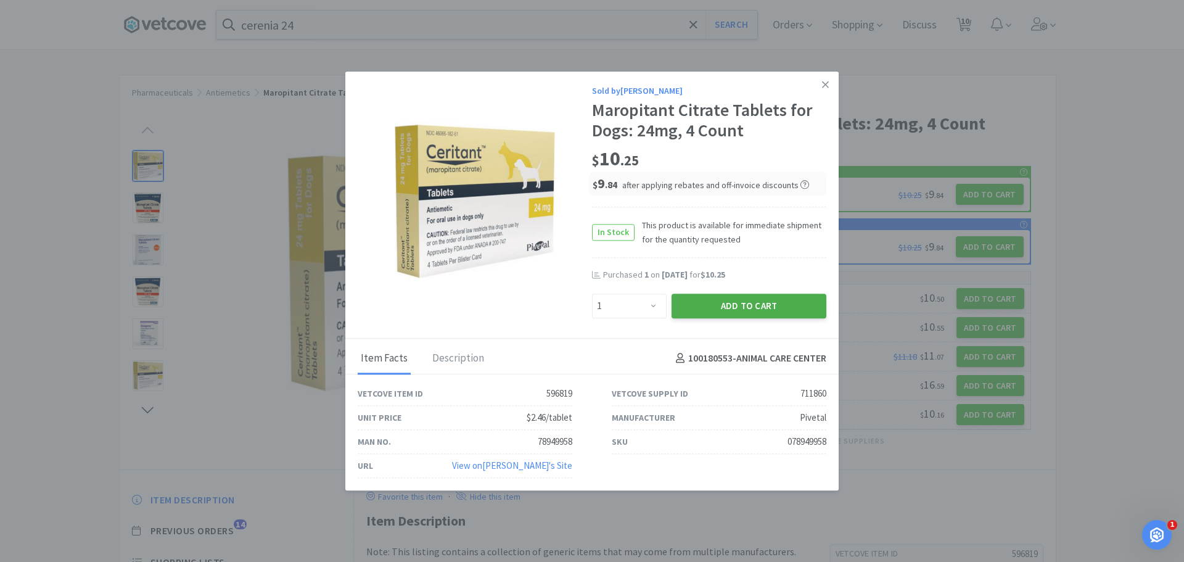
click at [734, 311] on button "Add to Cart" at bounding box center [748, 305] width 155 height 25
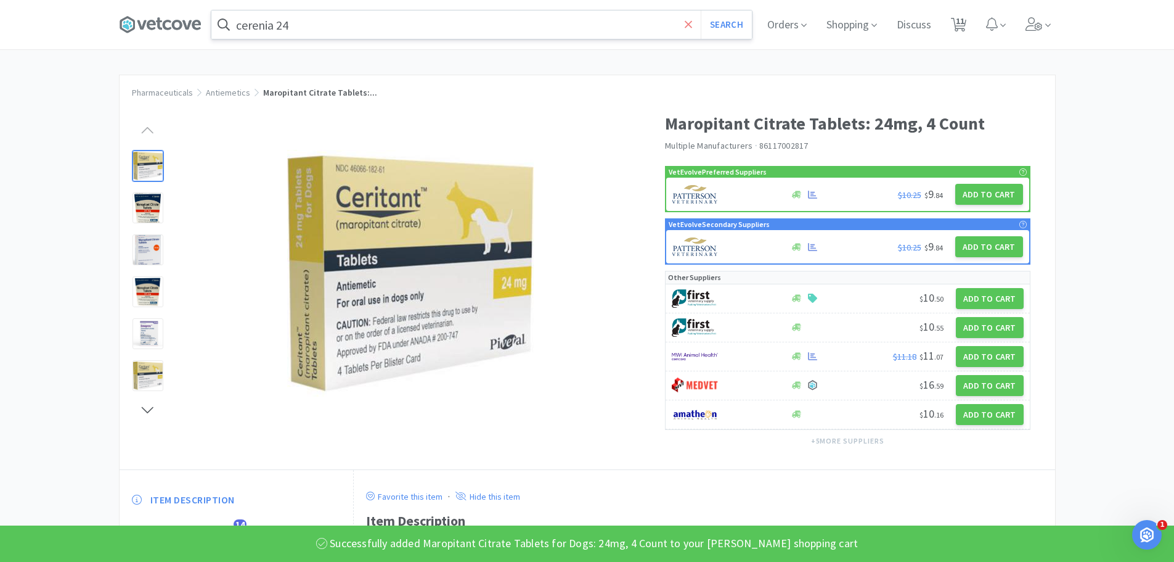
click at [691, 22] on icon at bounding box center [689, 24] width 8 height 12
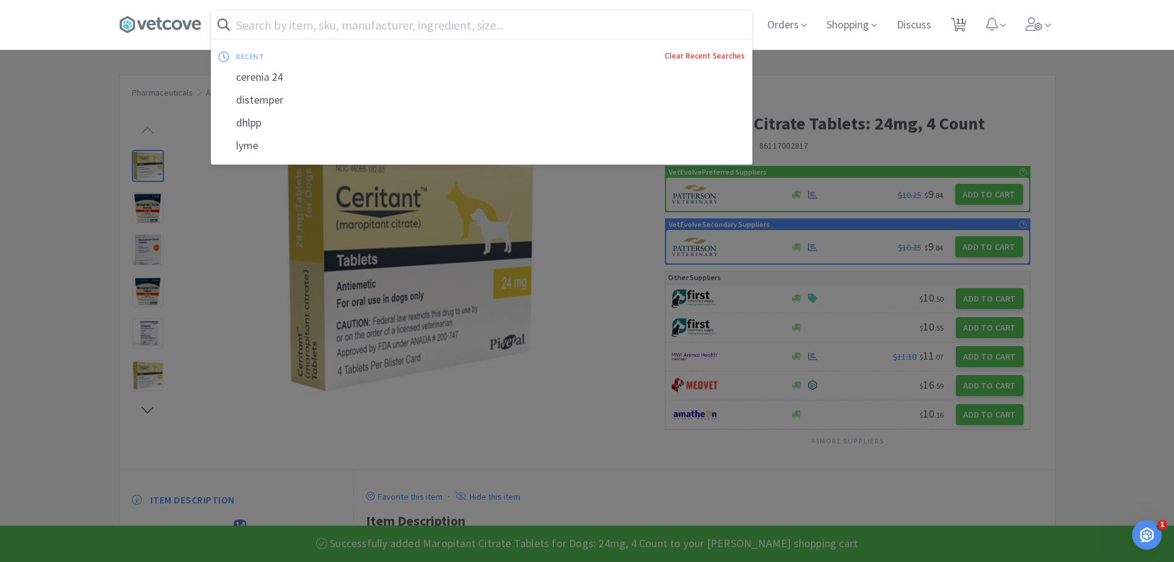
click at [682, 54] on link "Clear Recent Searches" at bounding box center [705, 56] width 80 height 10
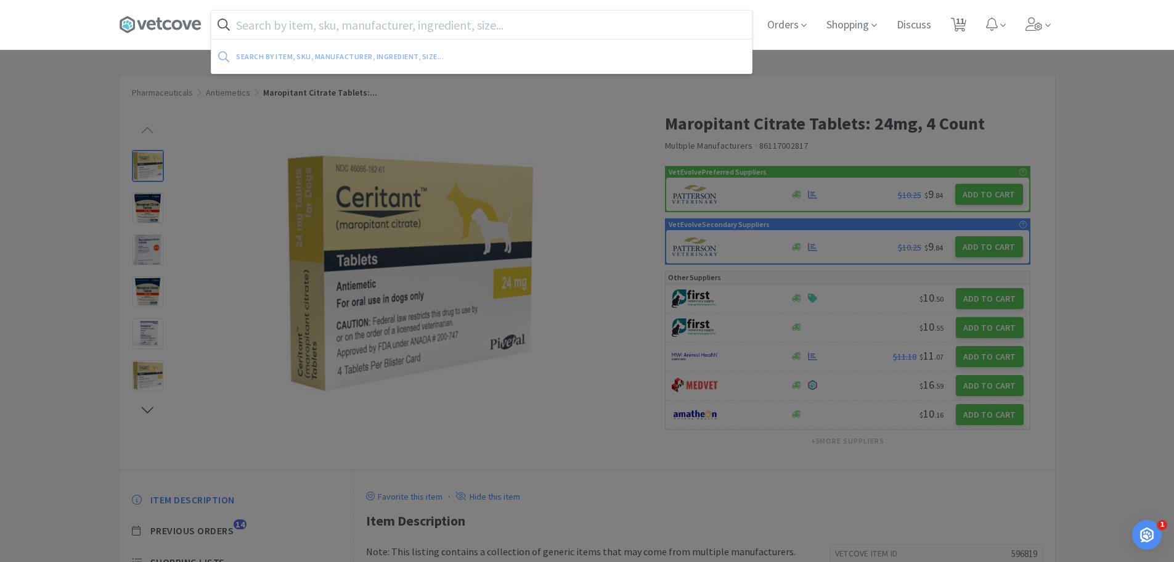
click at [277, 31] on input "text" at bounding box center [481, 24] width 541 height 28
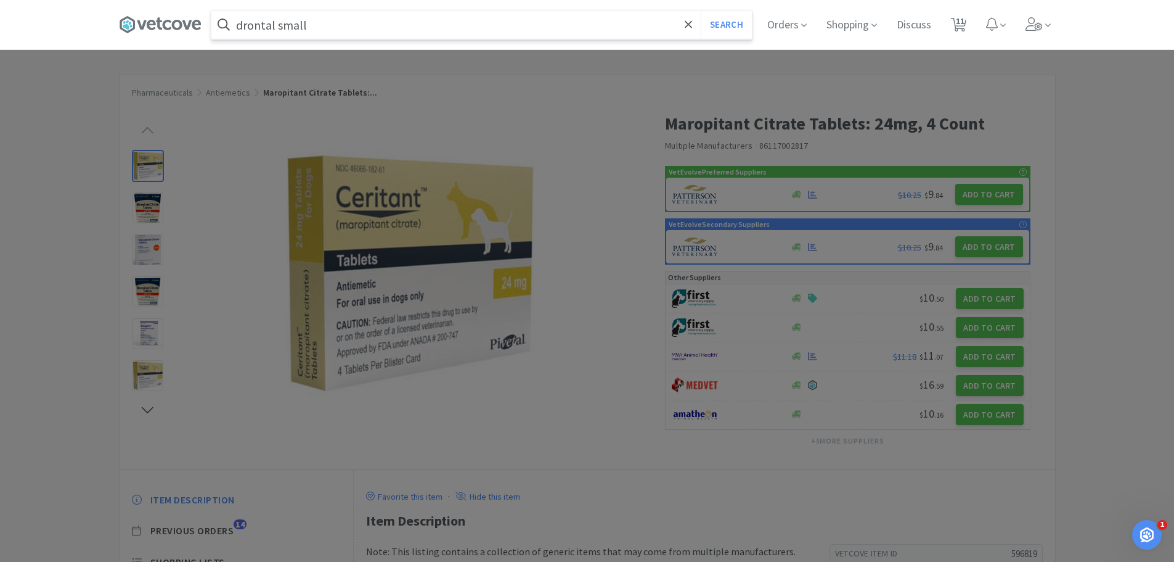
type input "drontal small"
click at [701, 10] on button "Search" at bounding box center [726, 24] width 51 height 28
select select "1"
select select "10"
select select "1"
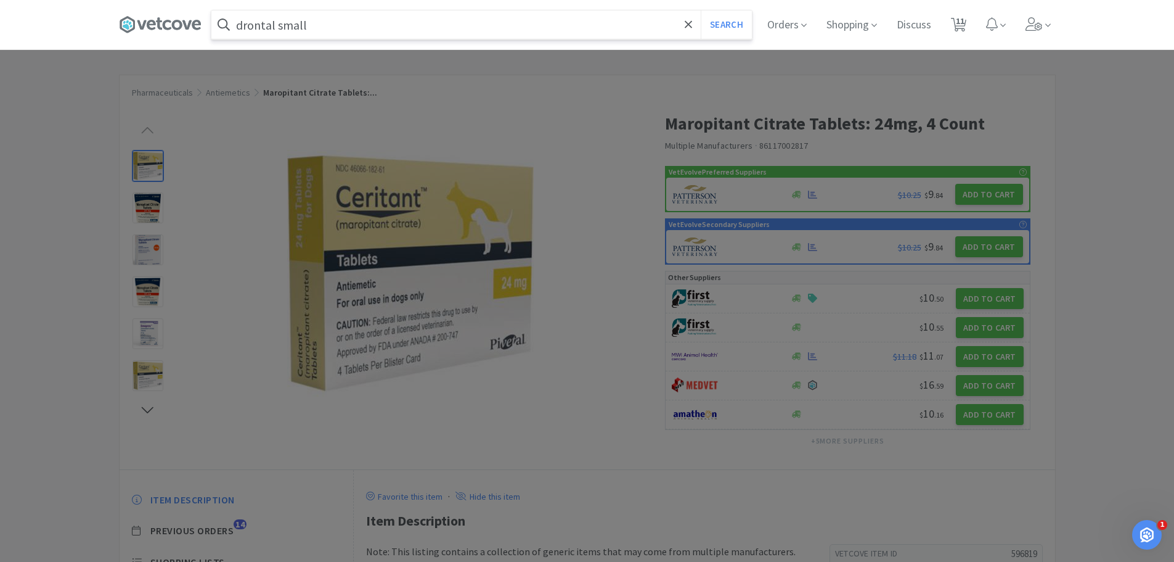
select select "1"
select select "2"
select select "1"
select select "2"
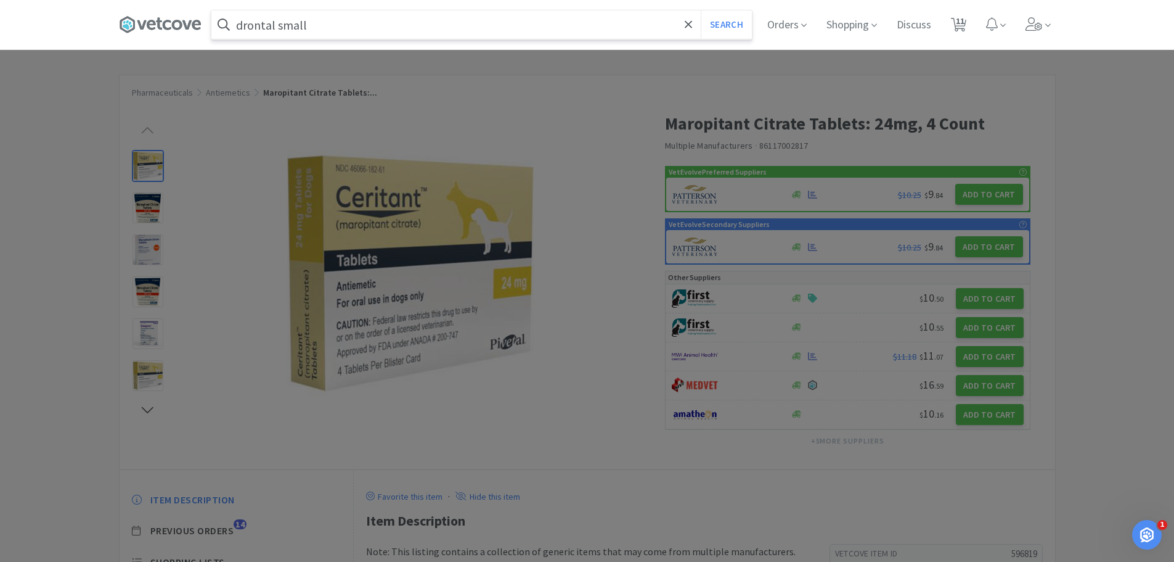
select select "2"
select select "5"
select select "1"
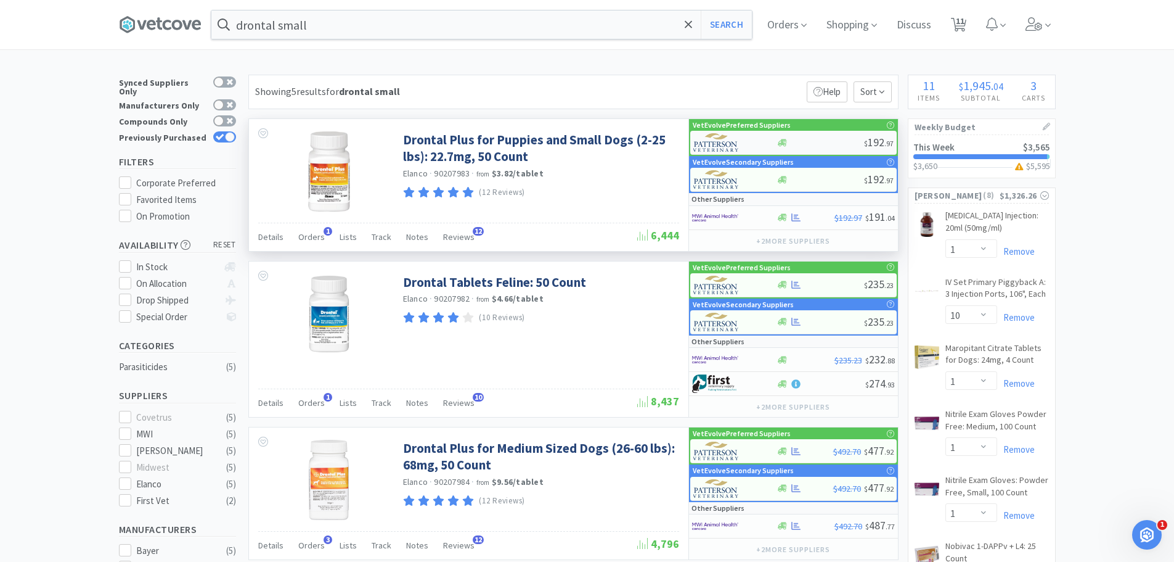
click at [804, 141] on div at bounding box center [821, 142] width 88 height 9
select select "1"
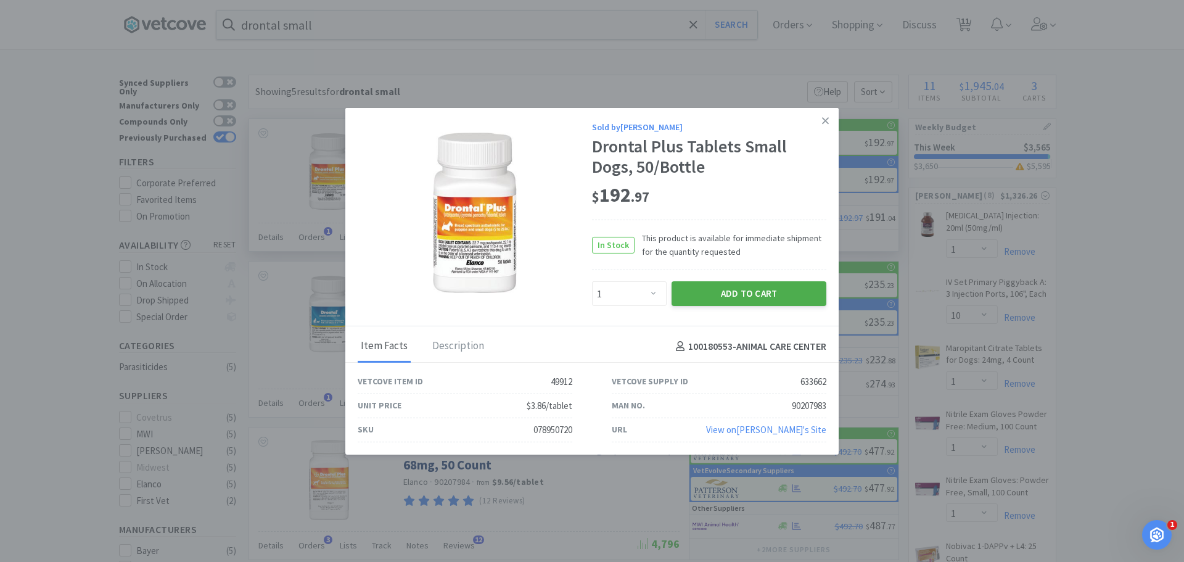
click at [720, 287] on button "Add to Cart" at bounding box center [748, 293] width 155 height 25
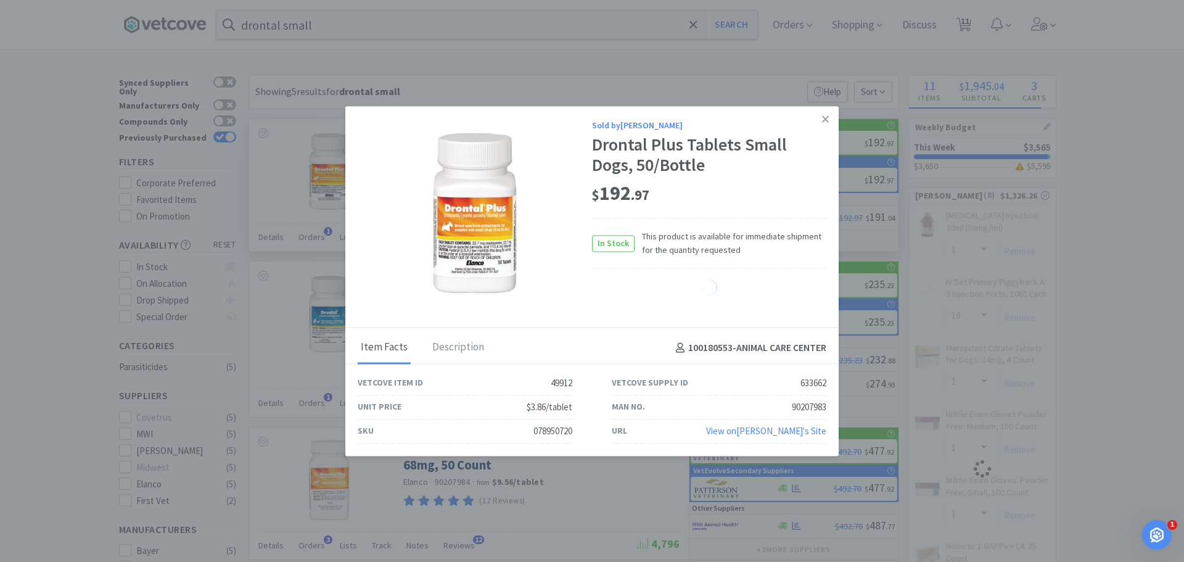
select select "1"
select select "10"
select select "1"
select select "2"
select select "1"
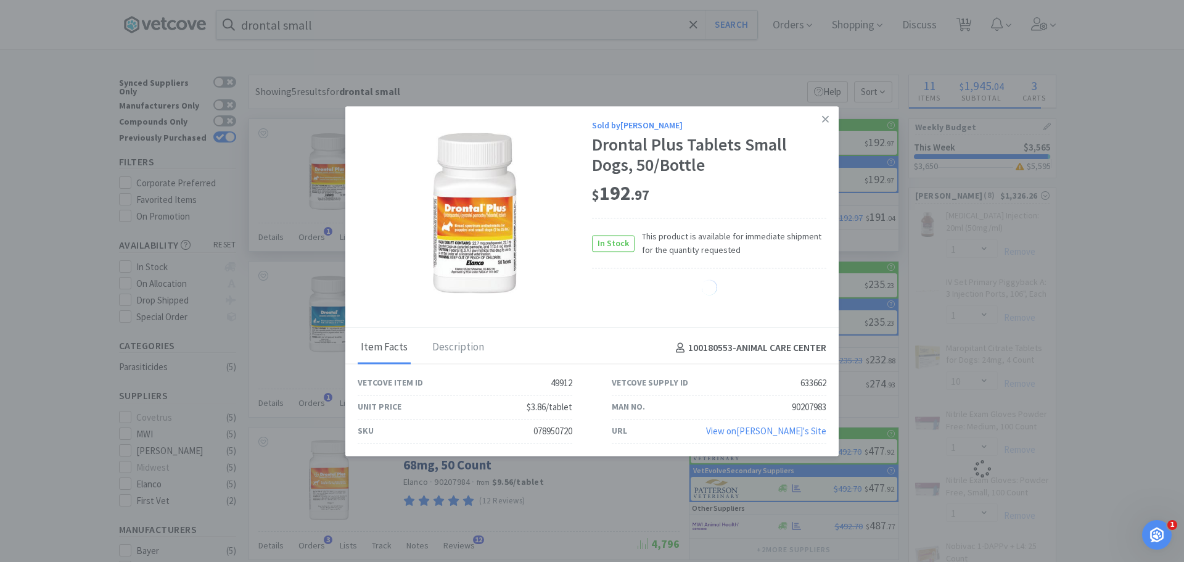
select select "2"
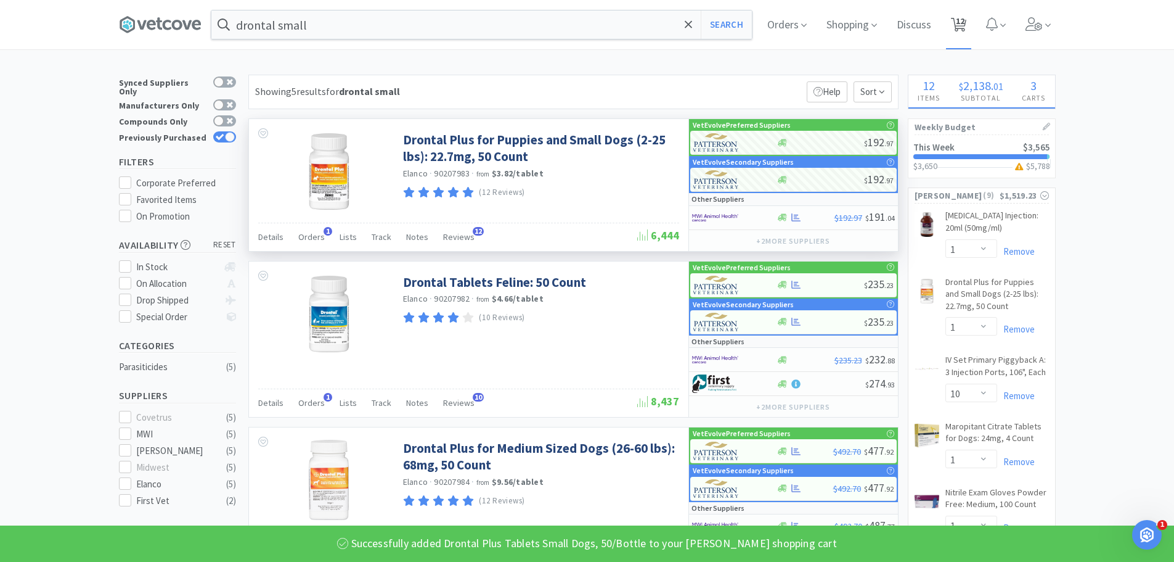
click at [959, 28] on icon at bounding box center [958, 25] width 15 height 14
select select "5"
select select "1"
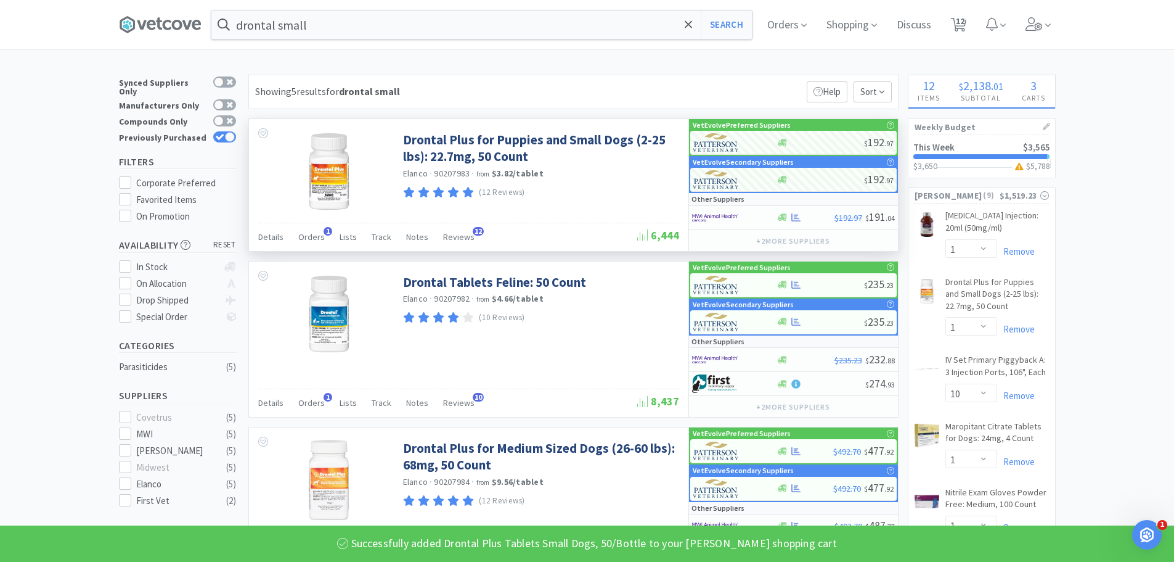
select select "10"
select select "1"
select select "2"
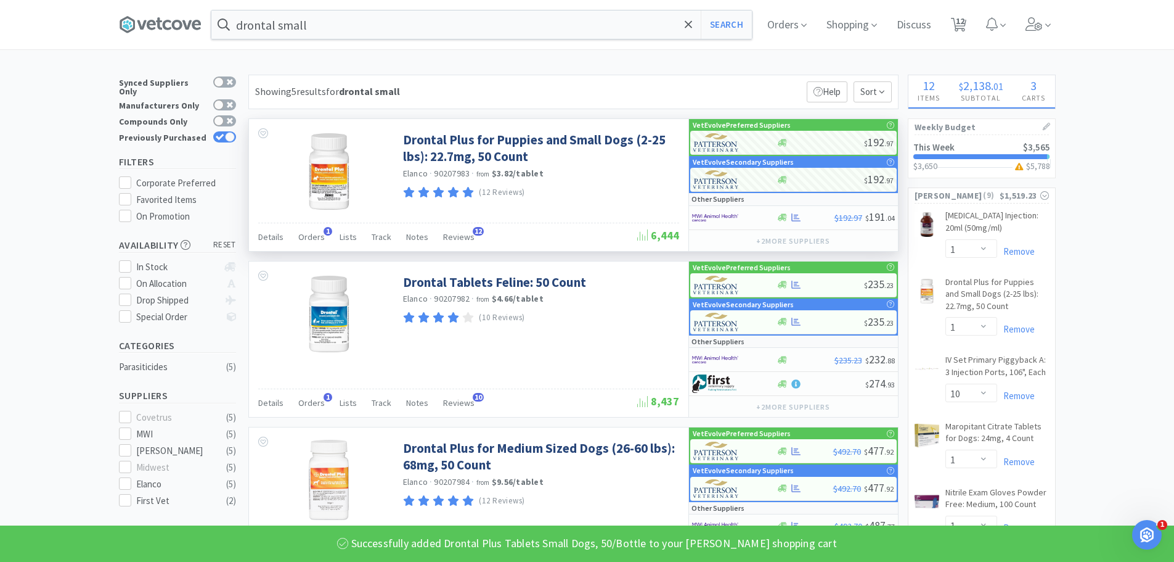
select select "1"
select select "2"
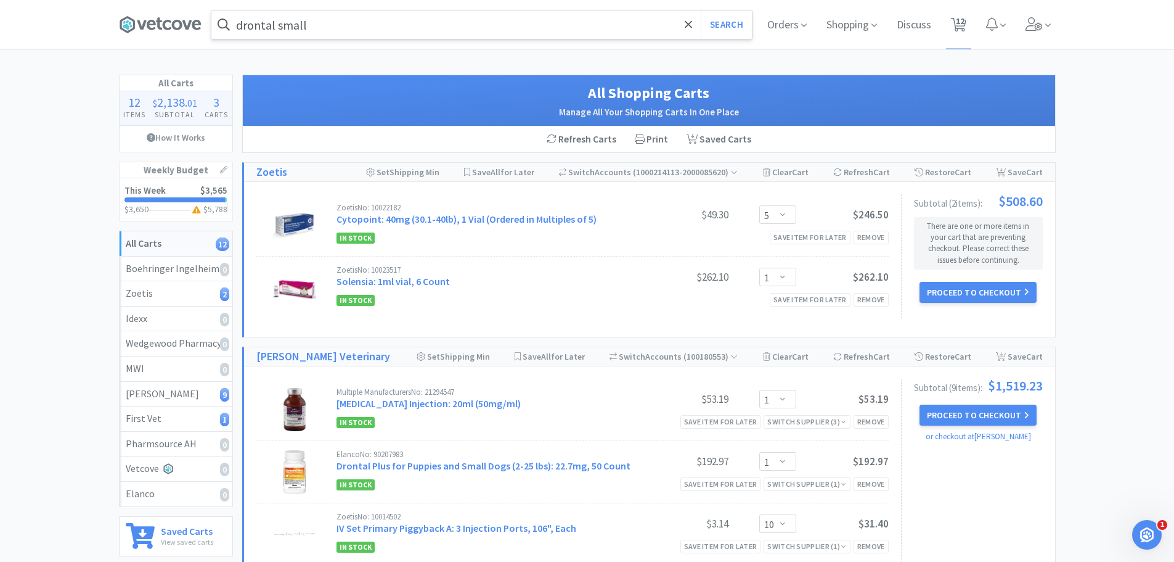
click at [468, 30] on input "drontal small" at bounding box center [481, 24] width 541 height 28
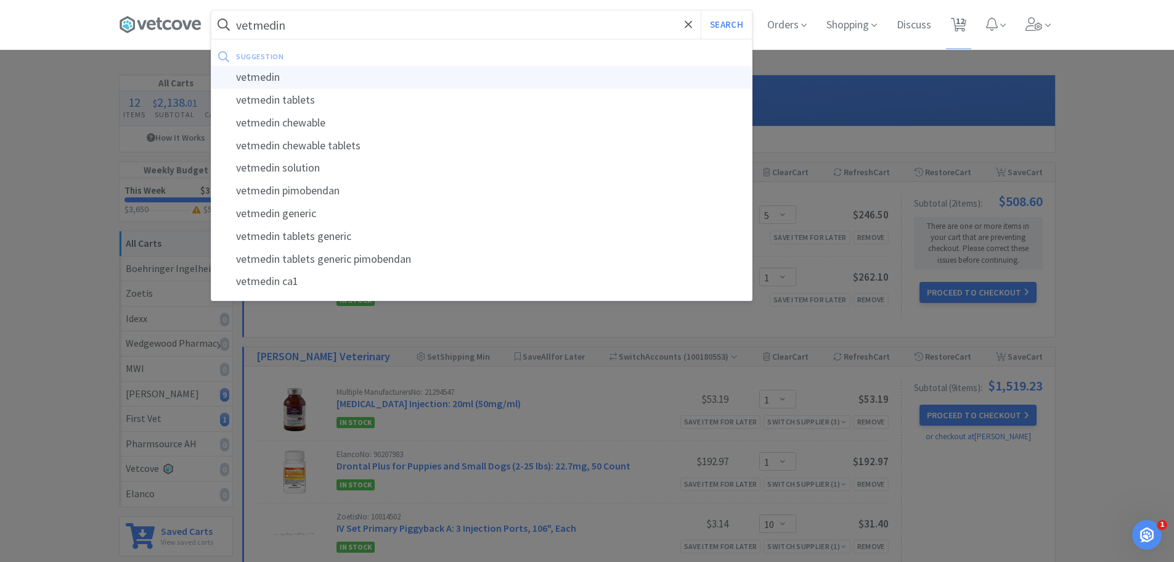
type input "vetmedin"
click at [337, 71] on div "vetmedin" at bounding box center [481, 77] width 541 height 23
select select "1"
select select "10"
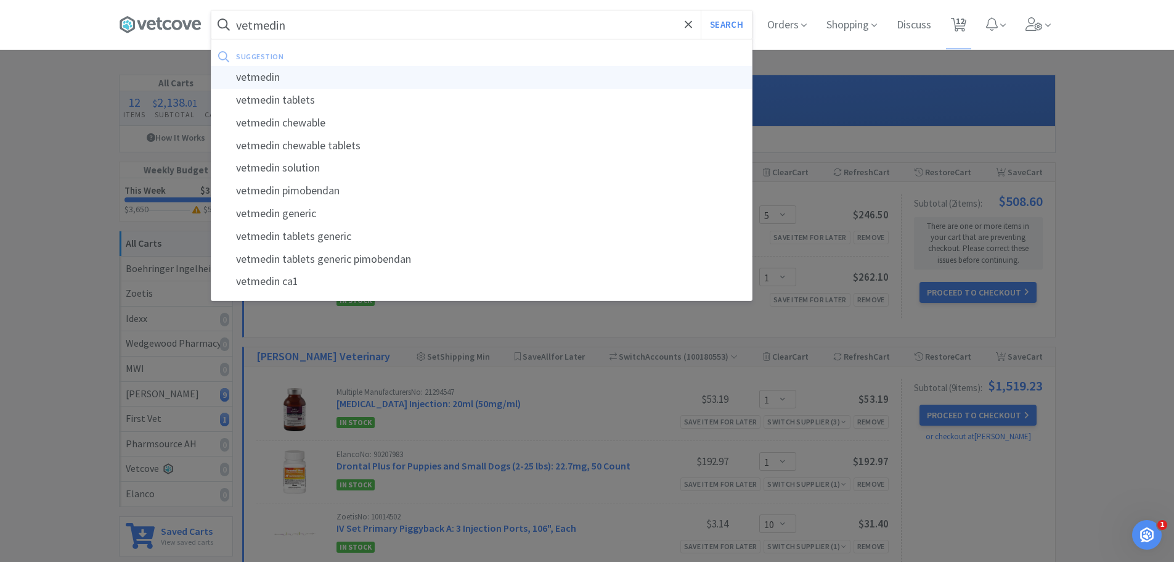
select select "1"
select select "2"
select select "1"
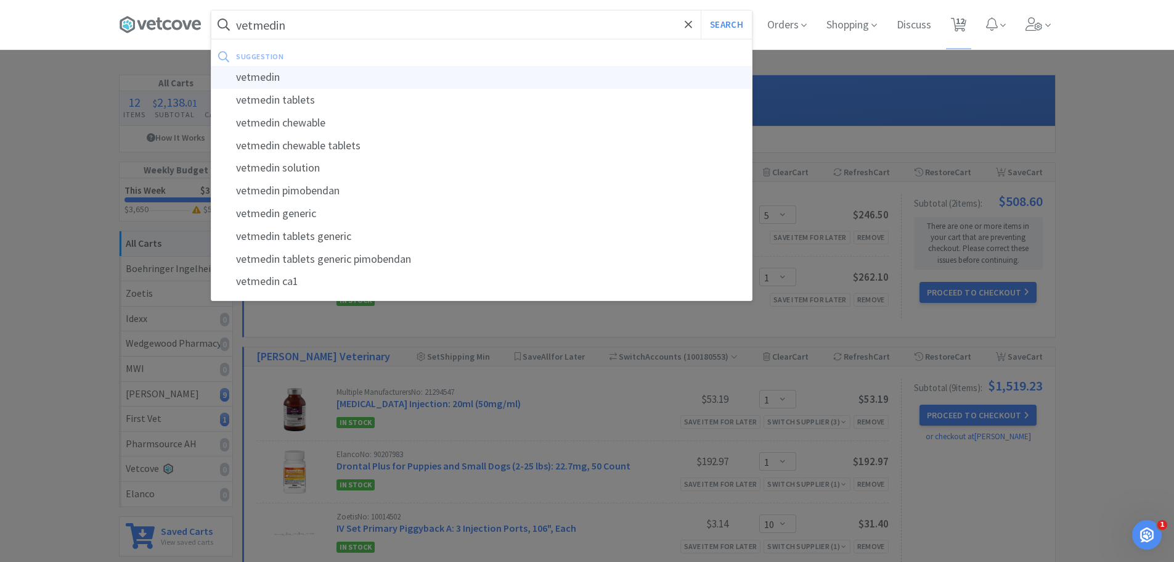
select select "2"
select select "5"
select select "1"
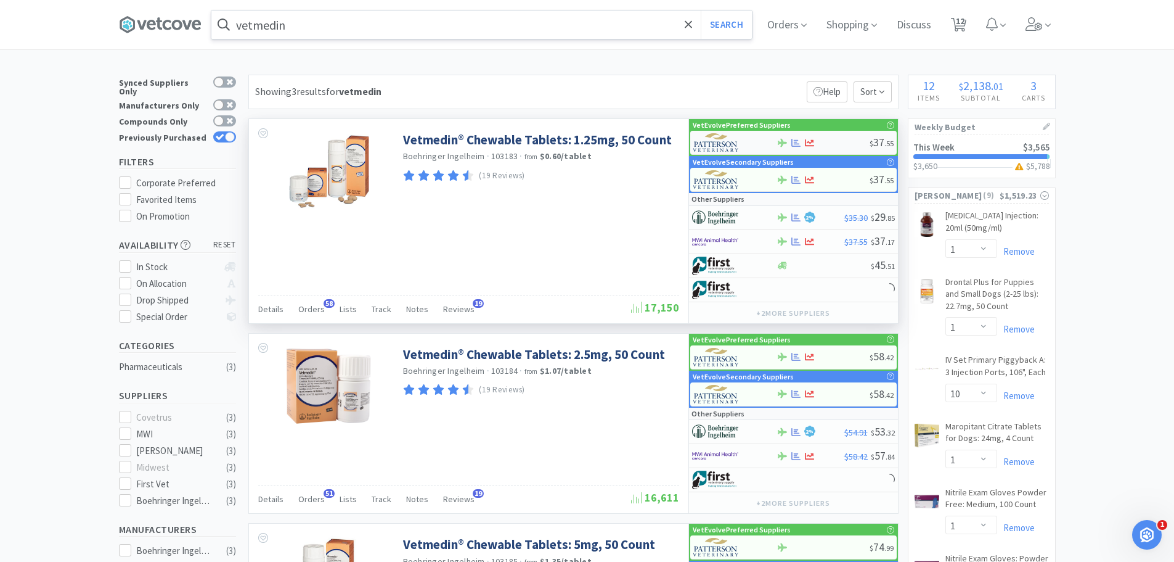
click at [830, 142] on div at bounding box center [823, 142] width 93 height 9
select select "1"
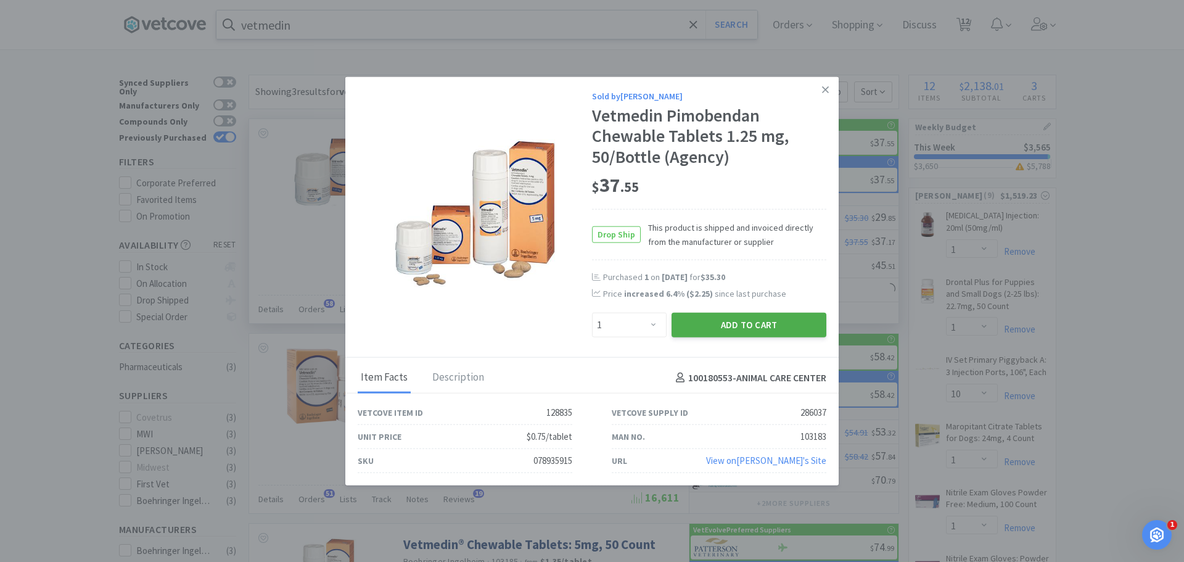
click at [701, 322] on button "Add to Cart" at bounding box center [748, 325] width 155 height 25
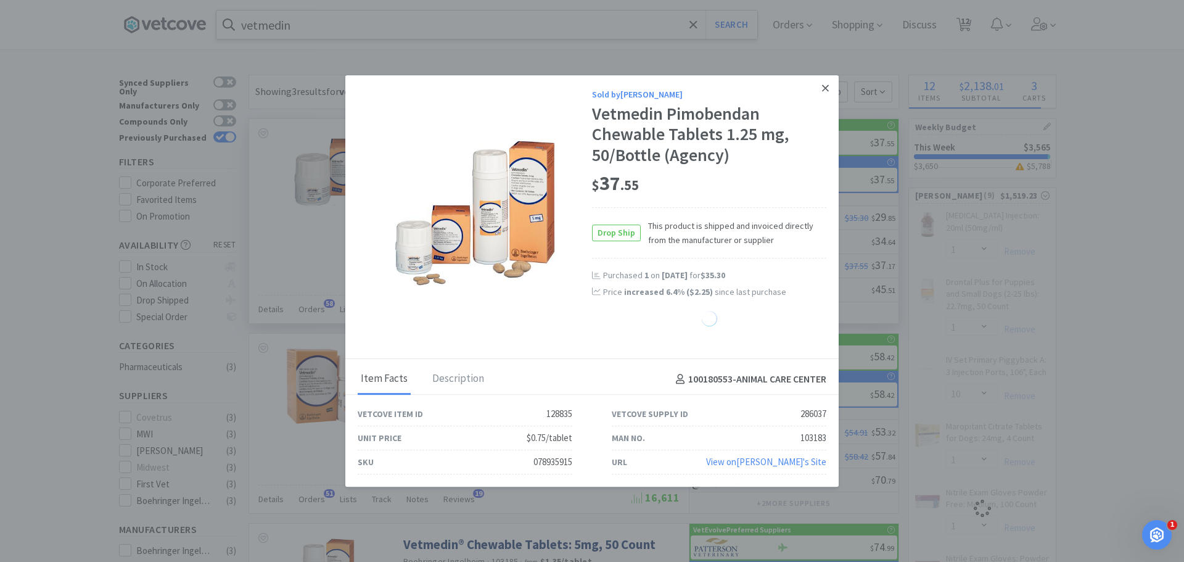
select select "1"
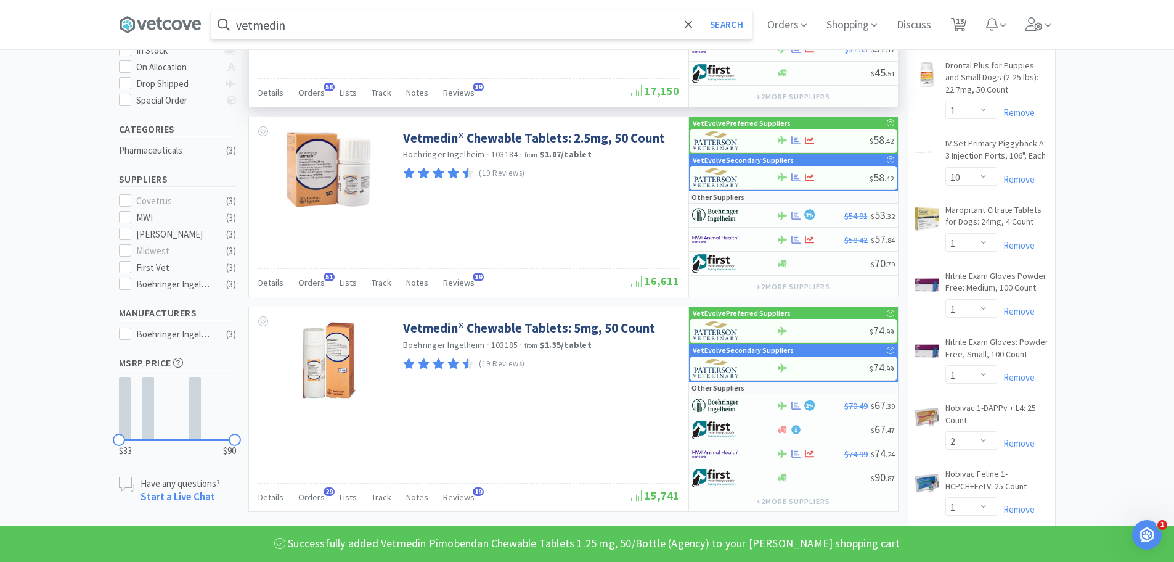
scroll to position [247, 0]
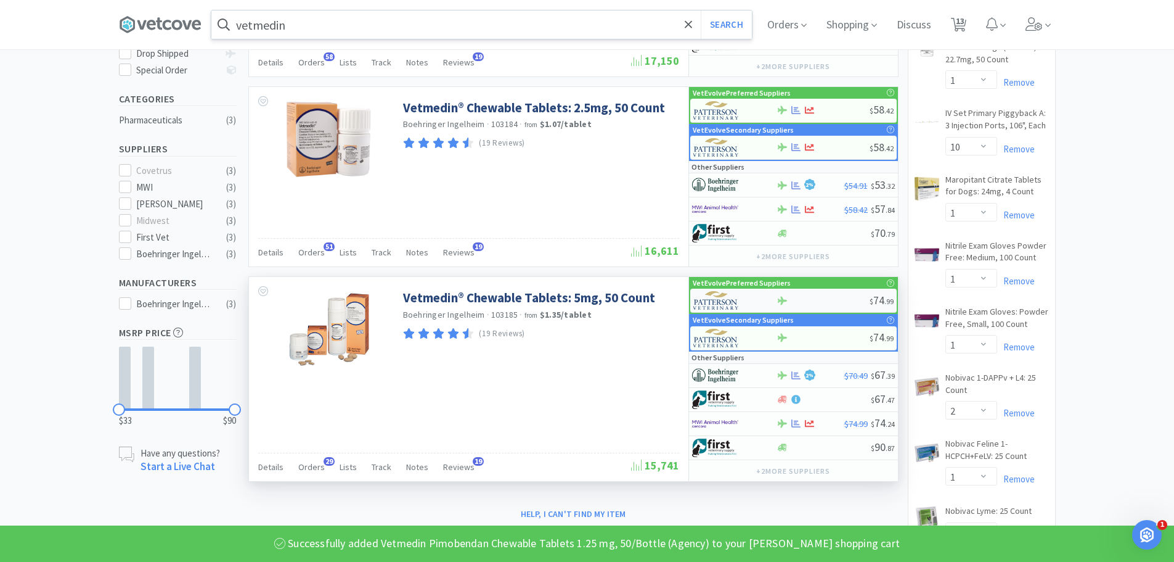
click at [840, 296] on div at bounding box center [823, 300] width 93 height 9
select select "1"
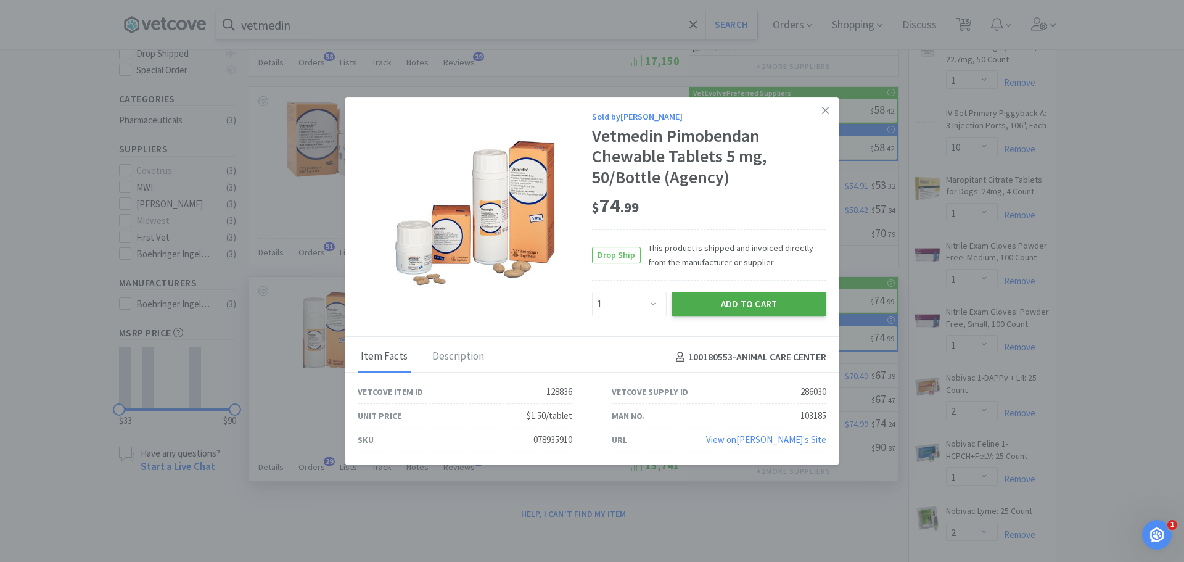
click at [726, 300] on button "Add to Cart" at bounding box center [748, 304] width 155 height 25
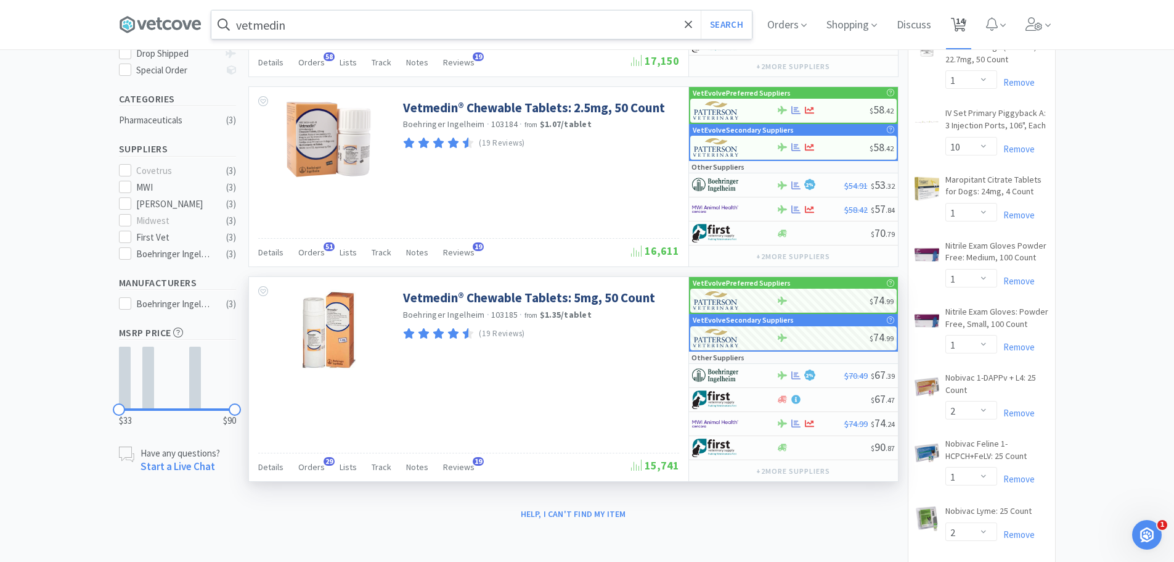
click at [955, 18] on span "14" at bounding box center [958, 24] width 25 height 49
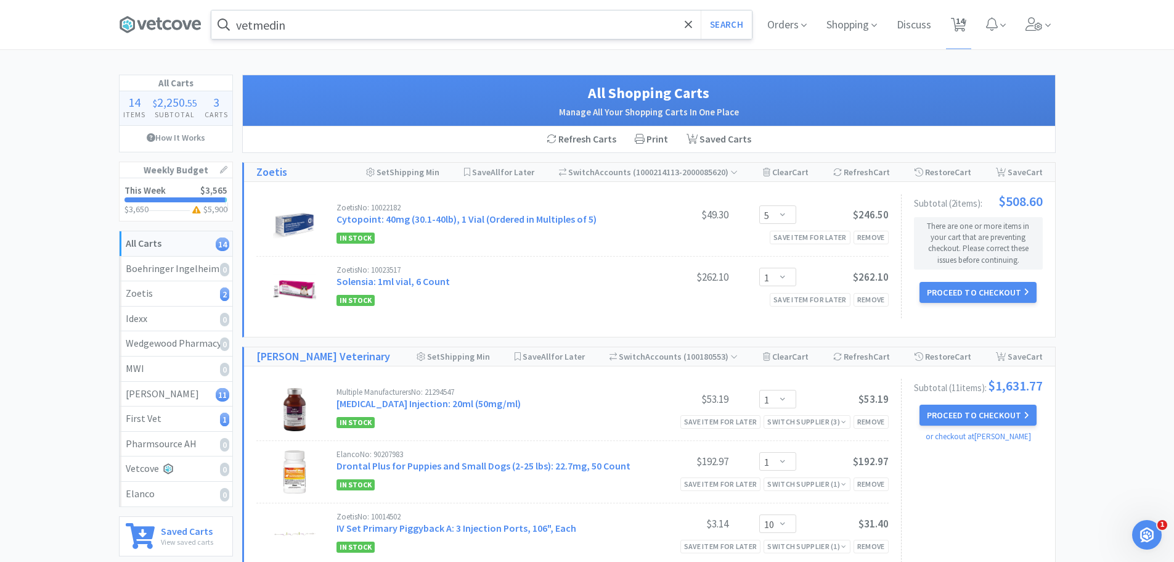
click at [334, 17] on input "vetmedin" at bounding box center [481, 24] width 541 height 28
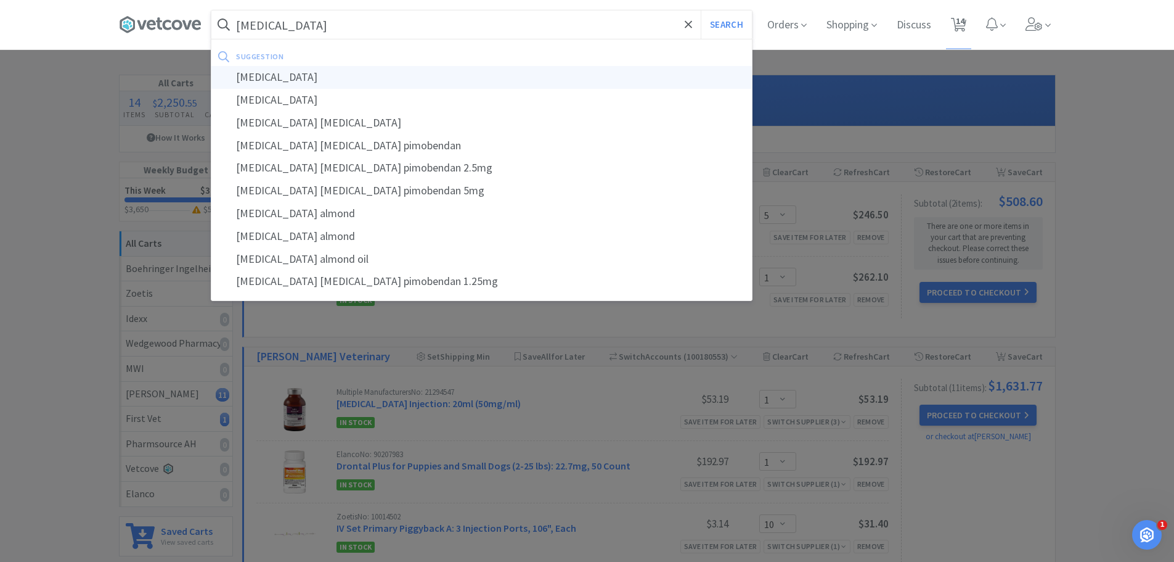
click at [301, 76] on div "[MEDICAL_DATA]" at bounding box center [481, 77] width 541 height 23
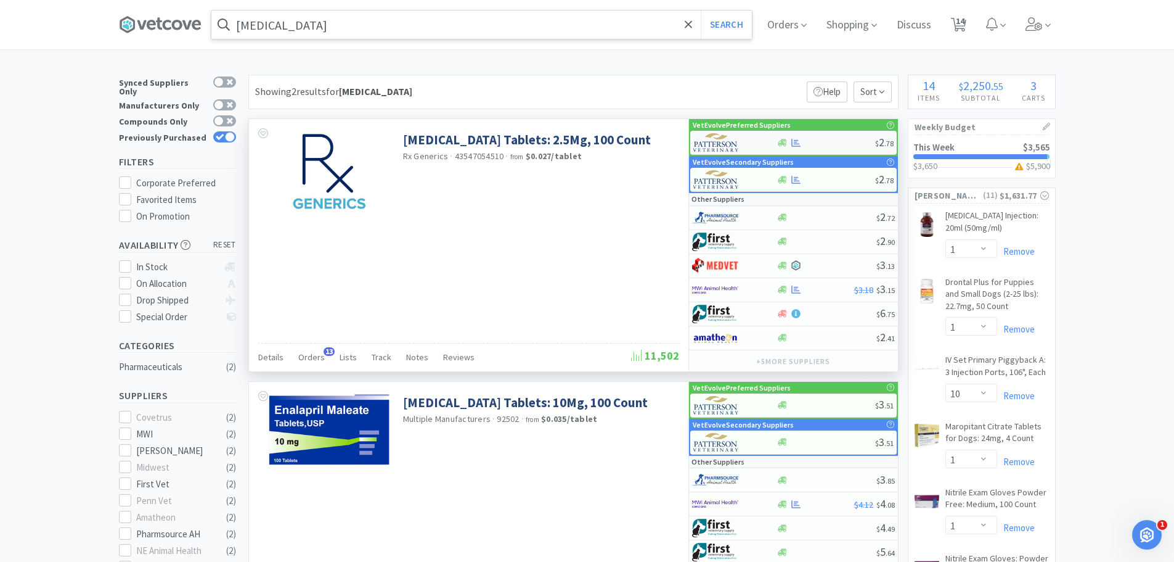
click at [815, 145] on div at bounding box center [826, 142] width 99 height 9
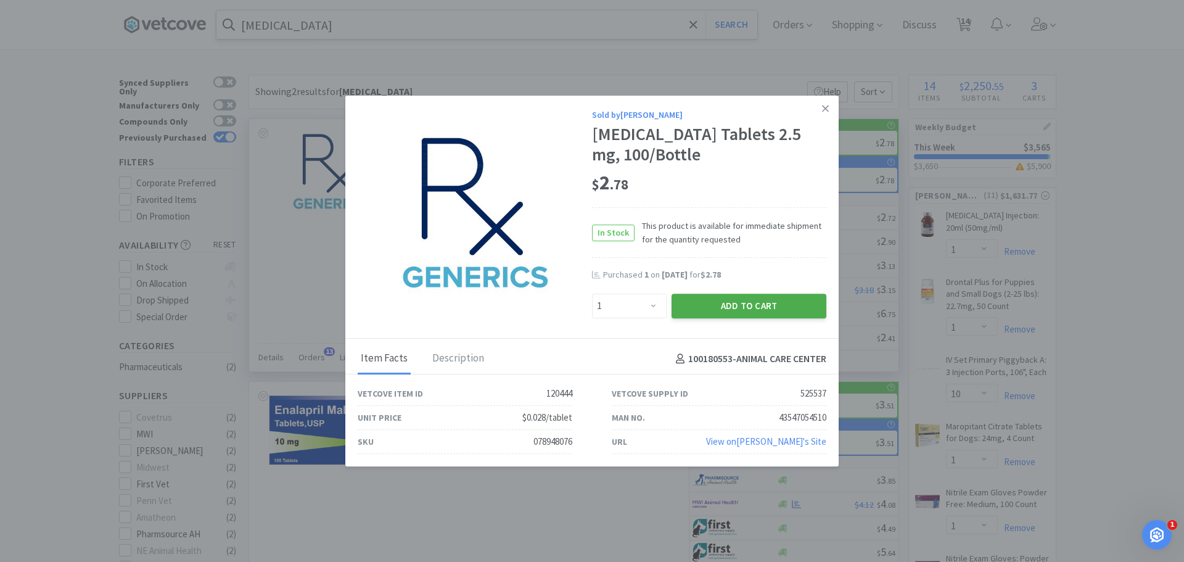
click at [732, 317] on button "Add to Cart" at bounding box center [748, 305] width 155 height 25
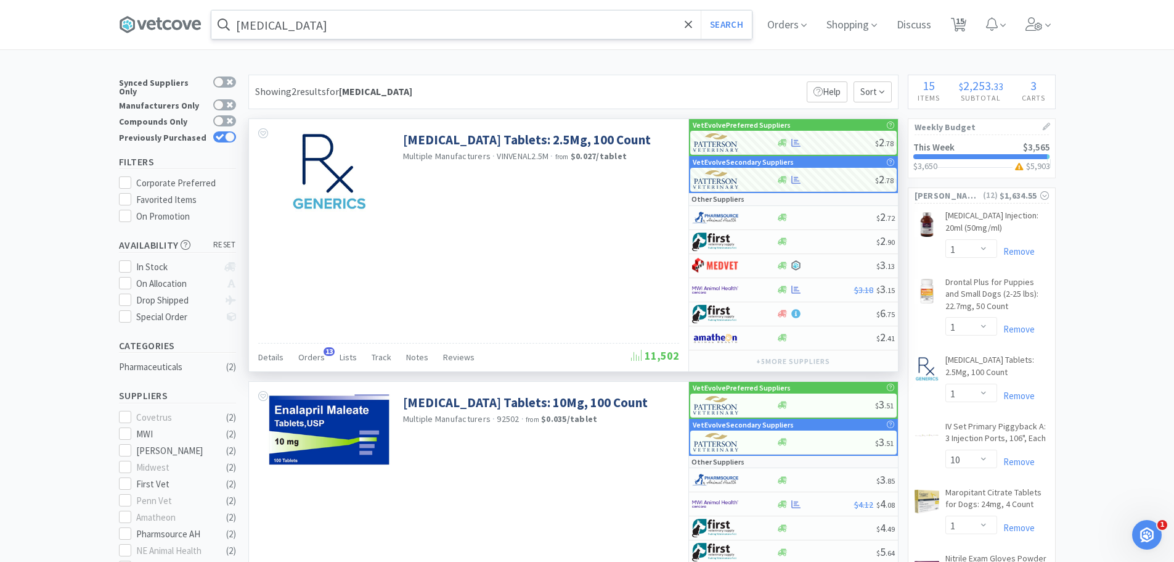
click at [336, 25] on input "[MEDICAL_DATA]" at bounding box center [481, 24] width 541 height 28
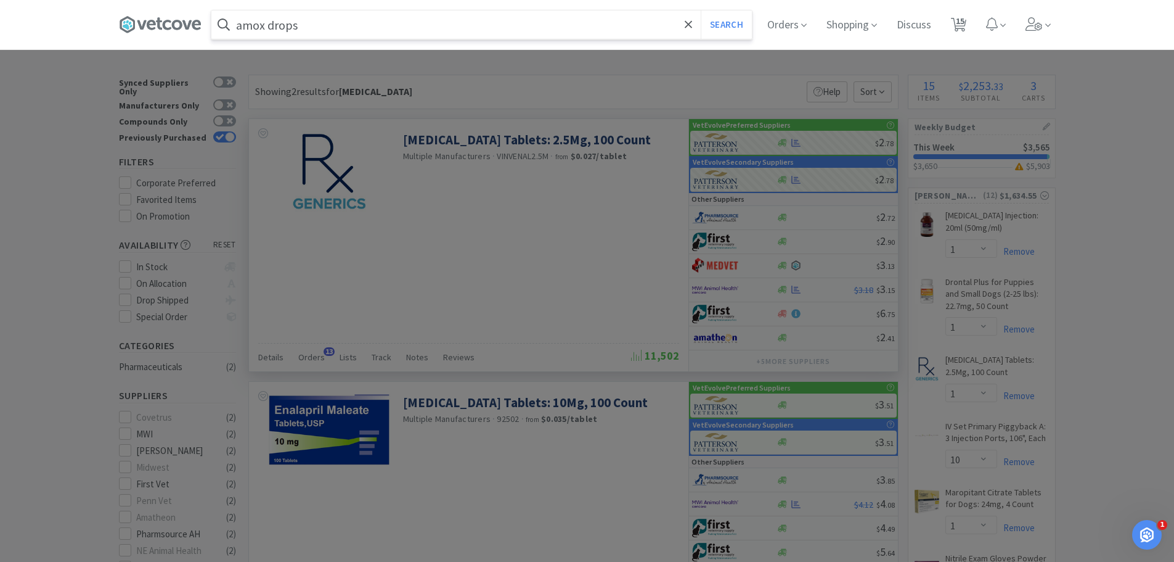
click at [701, 10] on button "Search" at bounding box center [726, 24] width 51 height 28
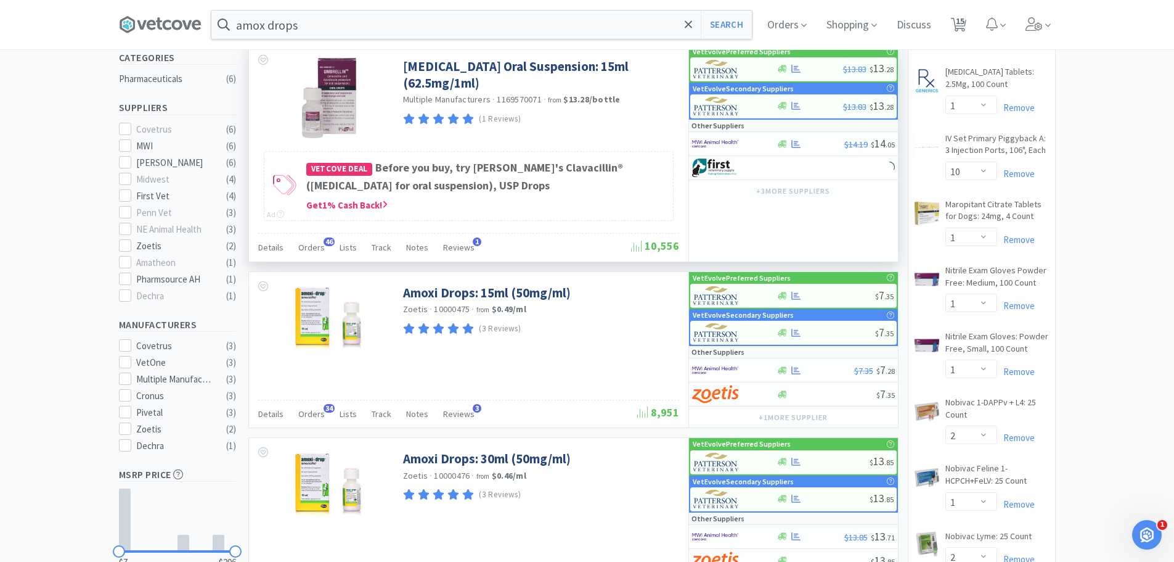
scroll to position [308, 0]
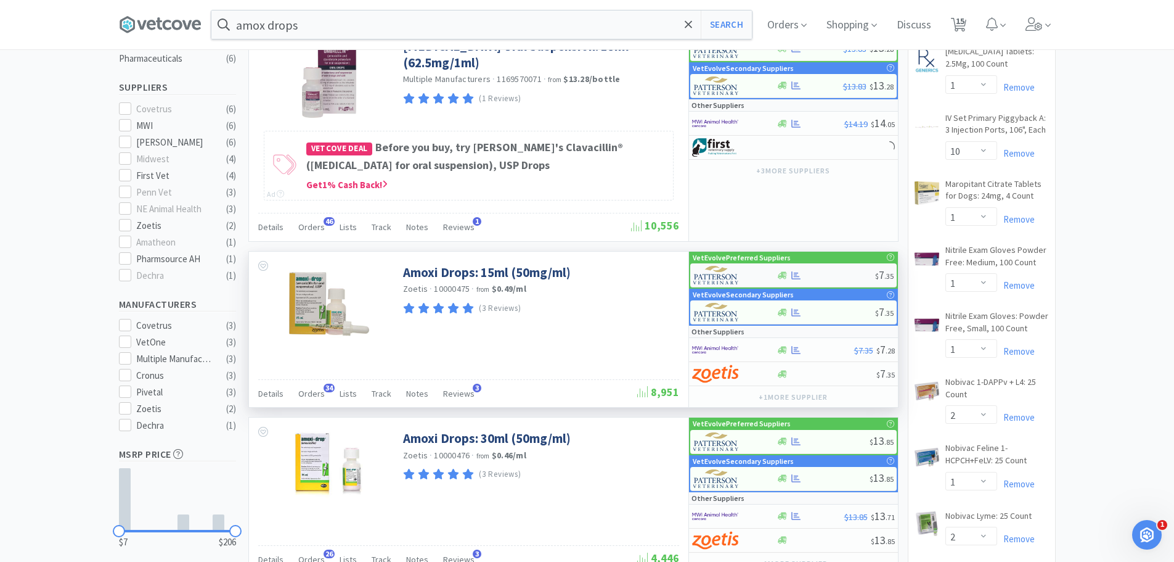
click at [812, 274] on div "$ 7 . 35" at bounding box center [793, 275] width 207 height 24
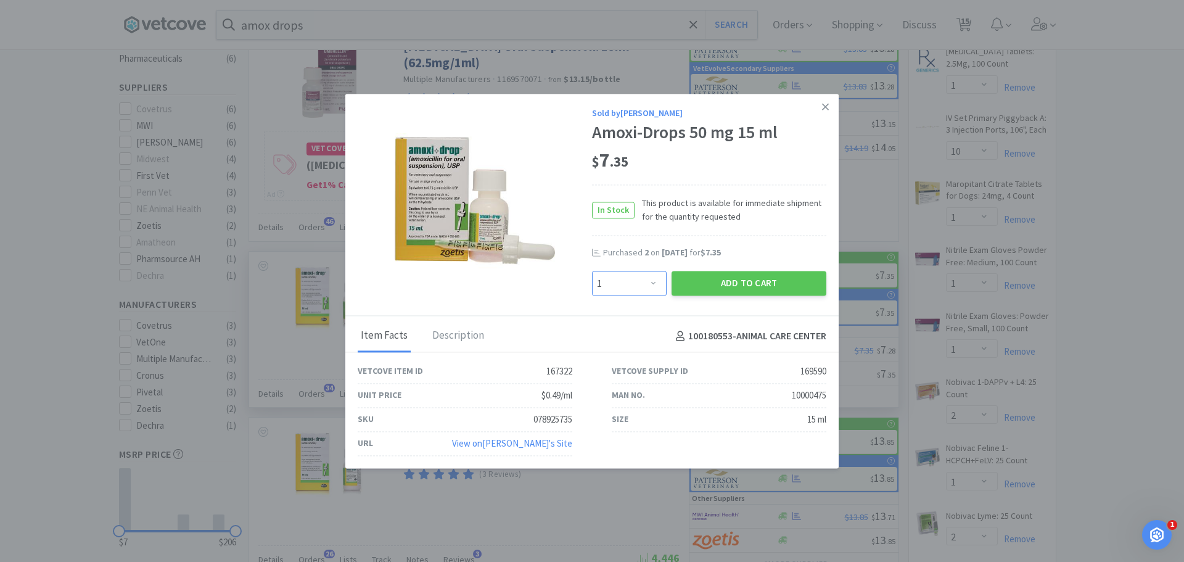
click at [624, 287] on select "Enter Quantity 1 2 3 4 5 6 7 8 9 10 11 12 13 14 15 16 17 18 19 20 Enter Quantity" at bounding box center [629, 283] width 75 height 25
click at [592, 271] on select "Enter Quantity 1 2 3 4 5 6 7 8 9 10 11 12 13 14 15 16 17 18 19 20 Enter Quantity" at bounding box center [629, 283] width 75 height 25
click at [718, 273] on button "Add to Cart" at bounding box center [748, 283] width 155 height 25
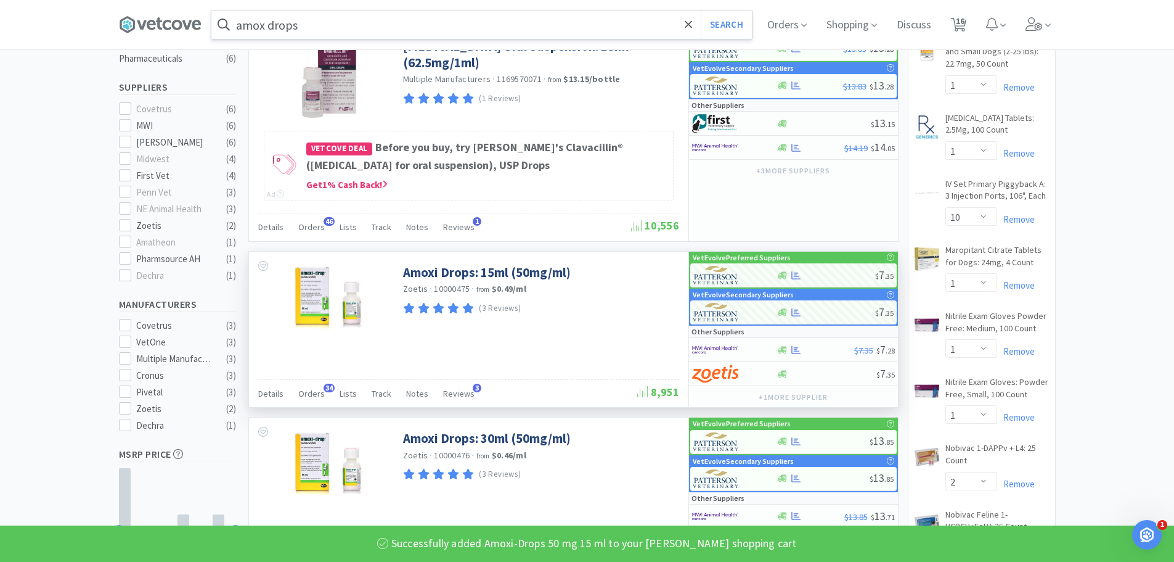
click at [335, 30] on input "amox drops" at bounding box center [481, 24] width 541 height 28
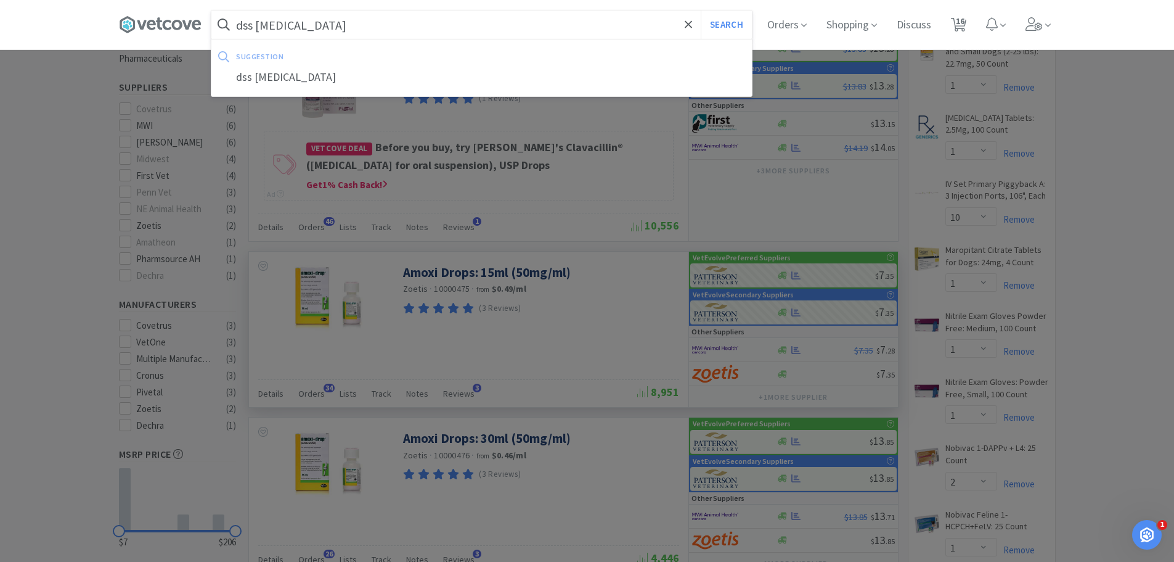
click at [701, 10] on button "Search" at bounding box center [726, 24] width 51 height 28
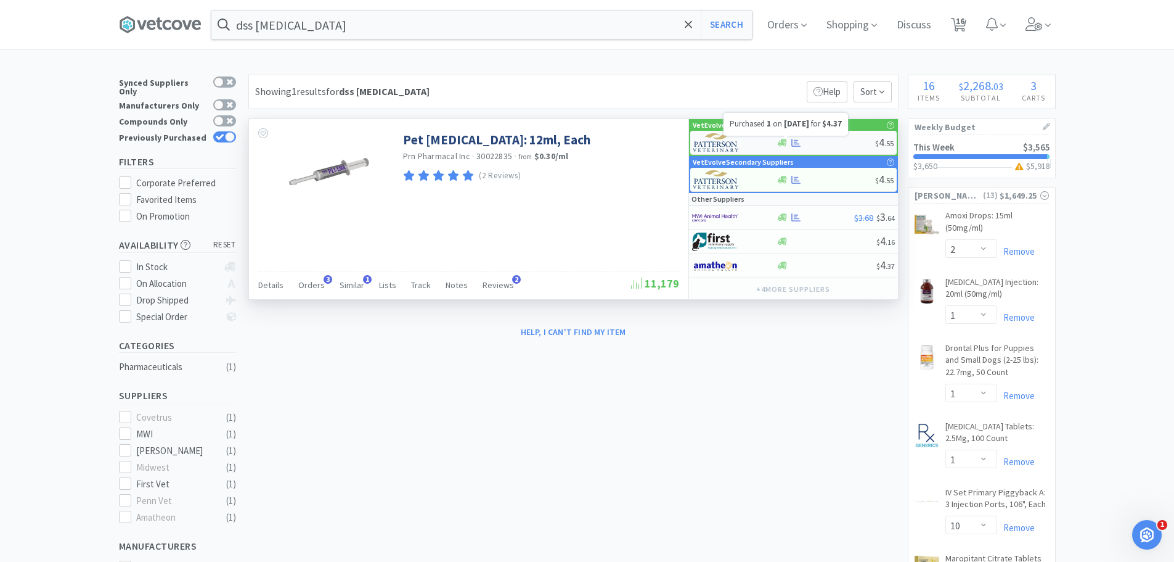
click at [815, 141] on div at bounding box center [826, 142] width 99 height 9
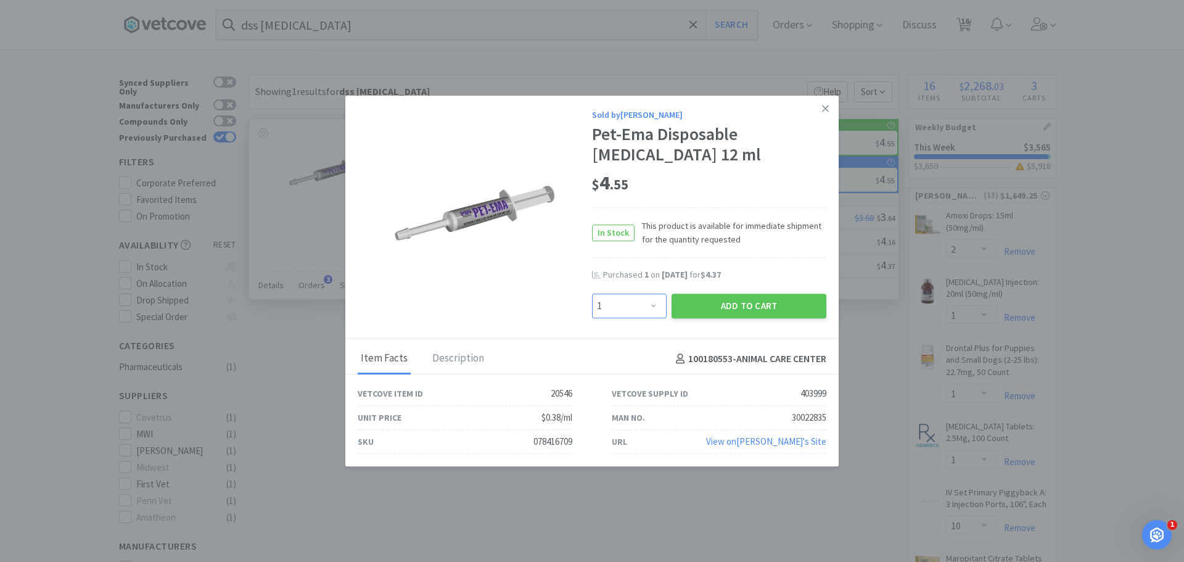
click at [616, 303] on select "Enter Quantity 1 2 3 4 5 6 7 8 9 10 11 12 13 14 15 16 17 18 19 20 Enter Quantity" at bounding box center [629, 305] width 75 height 25
click at [592, 293] on select "Enter Quantity 1 2 3 4 5 6 7 8 9 10 11 12 13 14 15 16 17 18 19 20 Enter Quantity" at bounding box center [629, 305] width 75 height 25
click at [710, 324] on div "Sold by [PERSON_NAME] Pet-Ema Disposable [MEDICAL_DATA] 12 ml $ 4 . 55 In Stock…" at bounding box center [591, 217] width 493 height 243
click at [717, 305] on button "Add to Cart" at bounding box center [748, 305] width 155 height 25
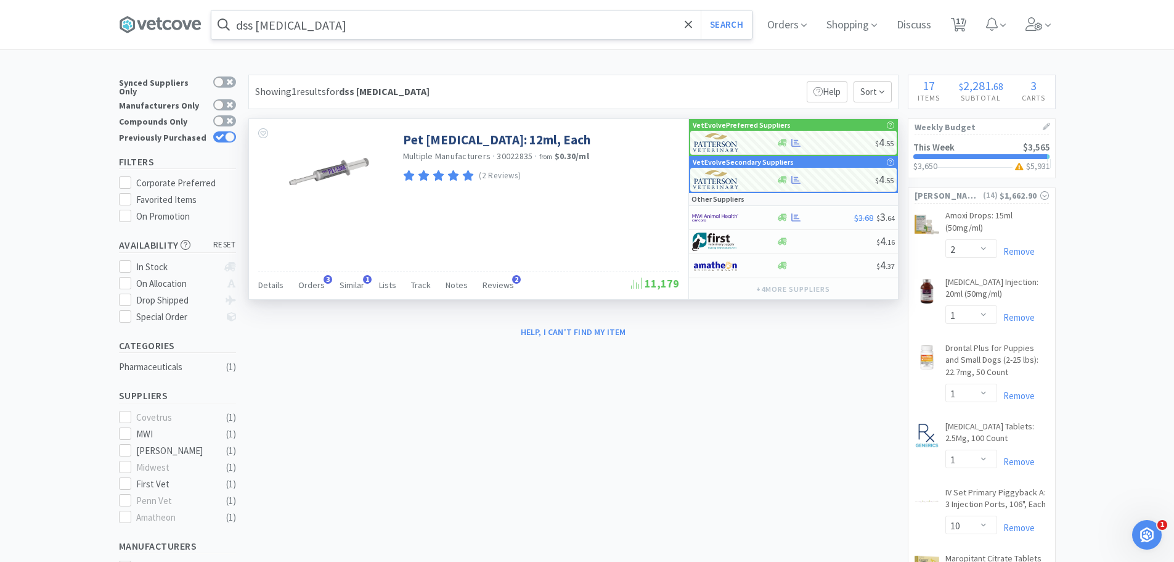
click at [366, 10] on div "dss [MEDICAL_DATA] Search" at bounding box center [482, 25] width 542 height 30
click at [342, 28] on input "dss [MEDICAL_DATA]" at bounding box center [481, 24] width 541 height 28
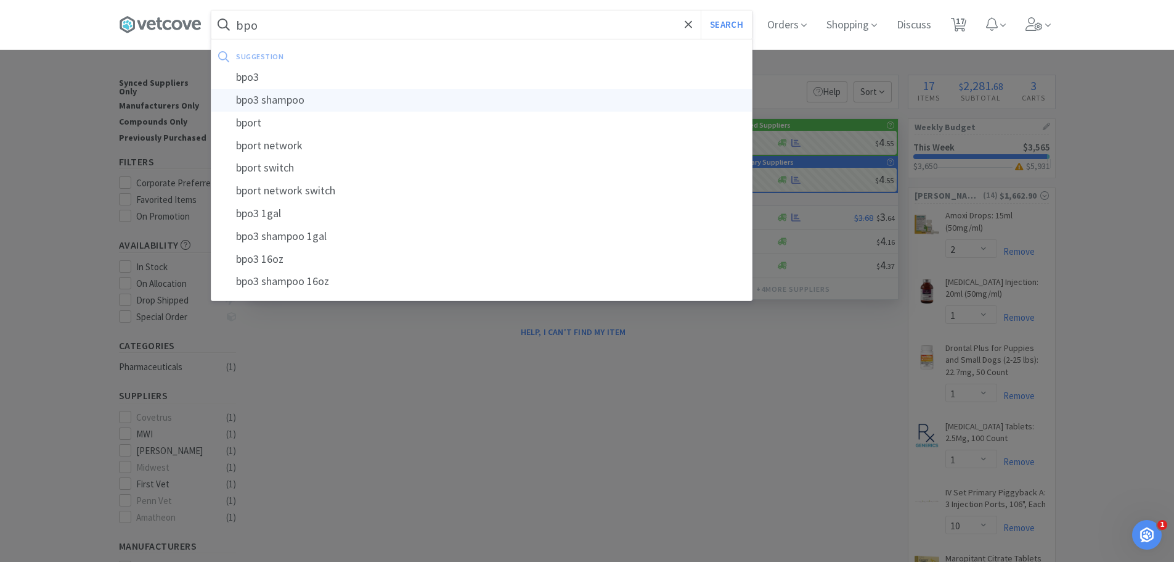
click at [298, 97] on div "bpo3 shampoo" at bounding box center [481, 100] width 541 height 23
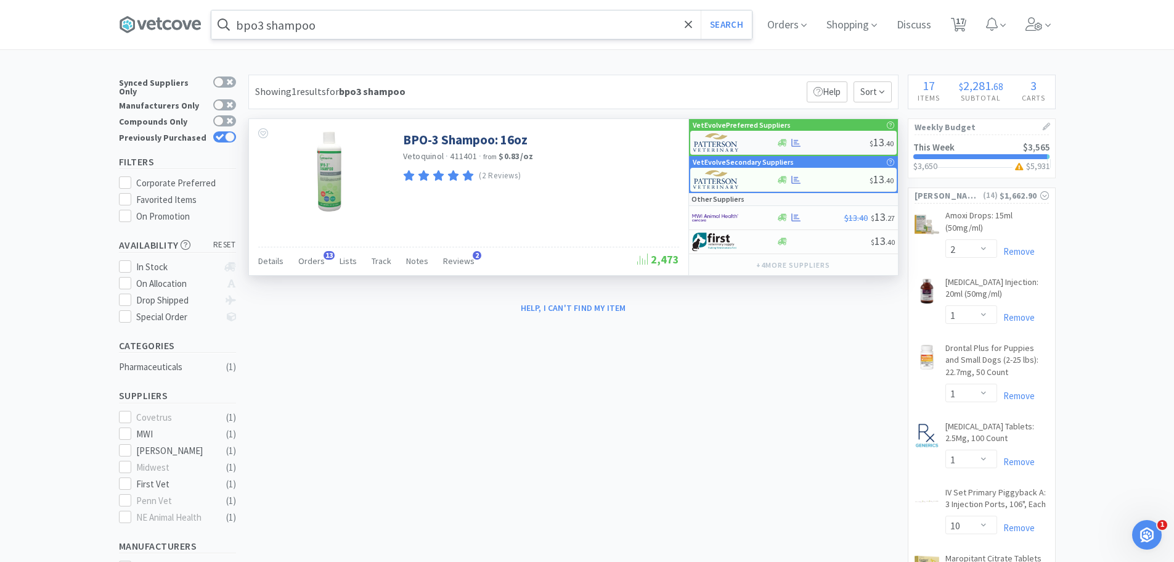
click at [824, 138] on div at bounding box center [823, 142] width 93 height 9
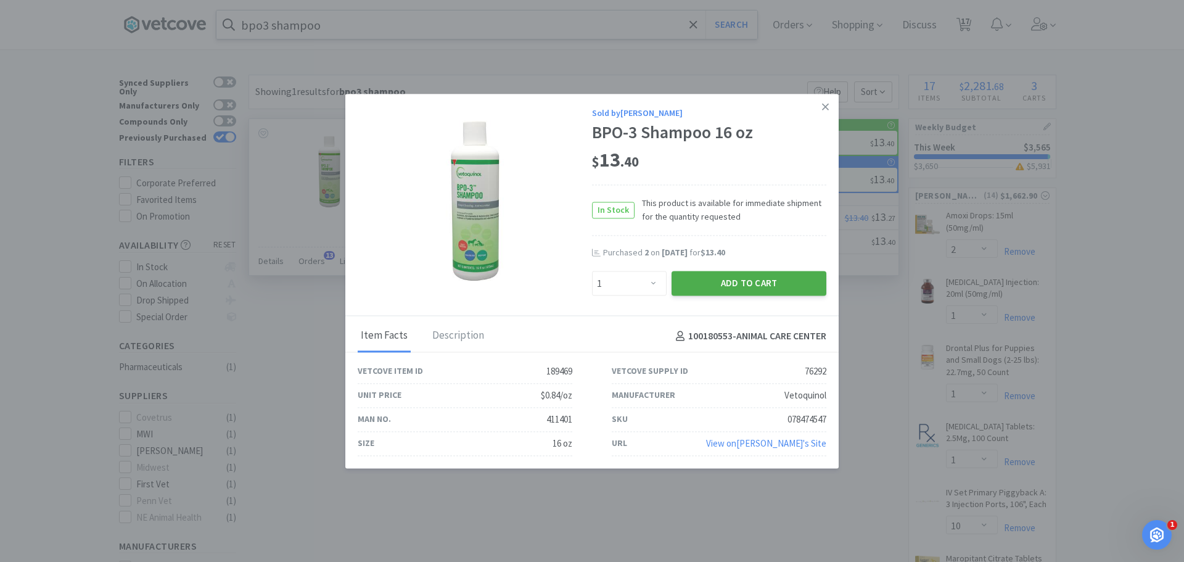
click at [695, 280] on button "Add to Cart" at bounding box center [748, 283] width 155 height 25
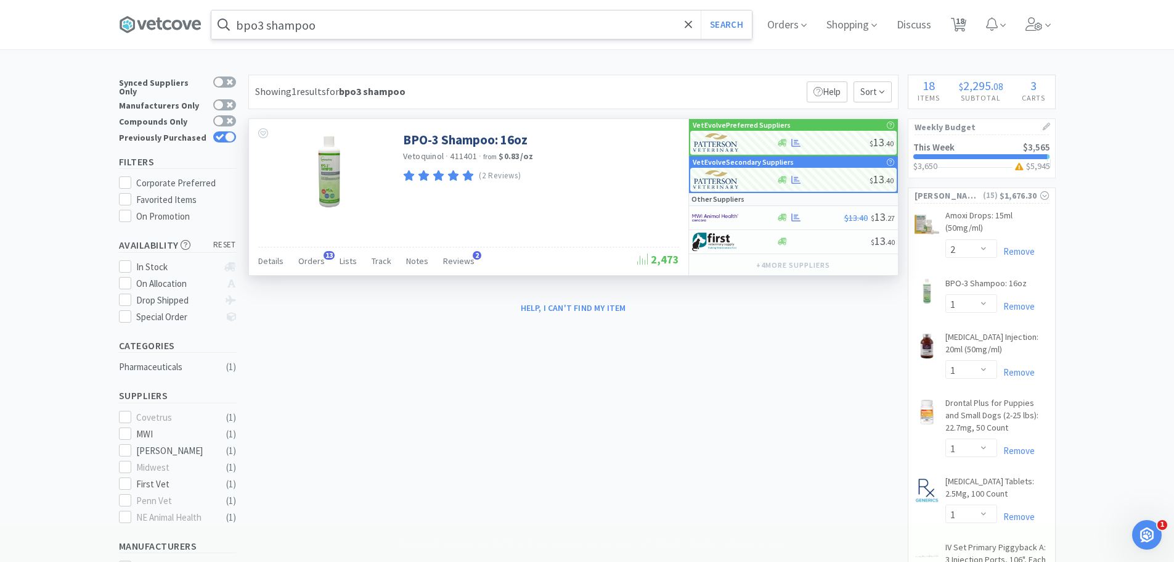
click at [321, 23] on input "bpo3 shampoo" at bounding box center [481, 24] width 541 height 28
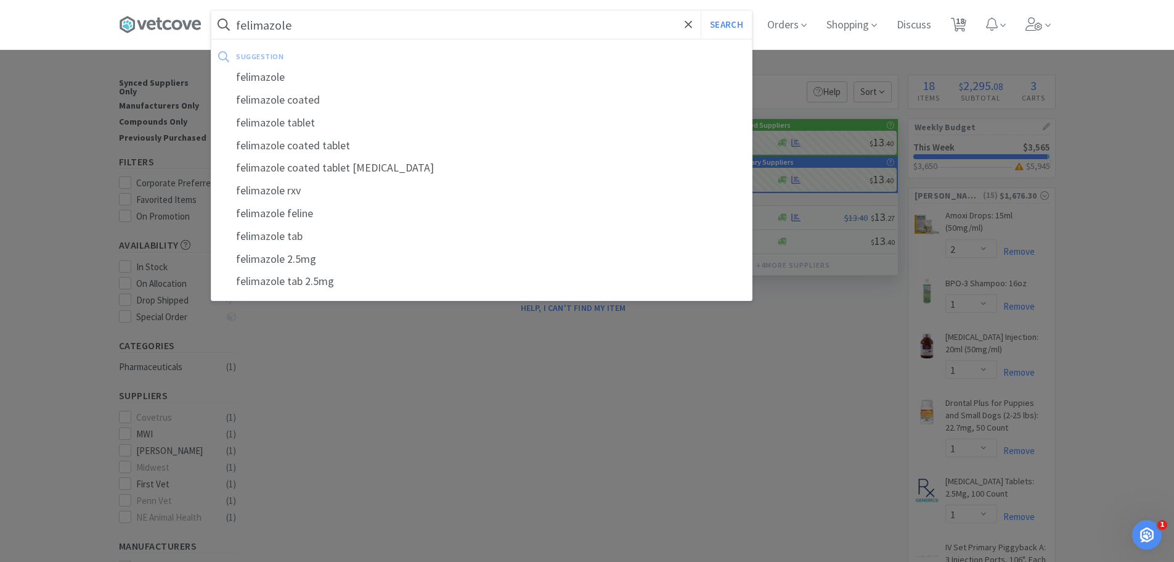
click at [701, 10] on button "Search" at bounding box center [726, 24] width 51 height 28
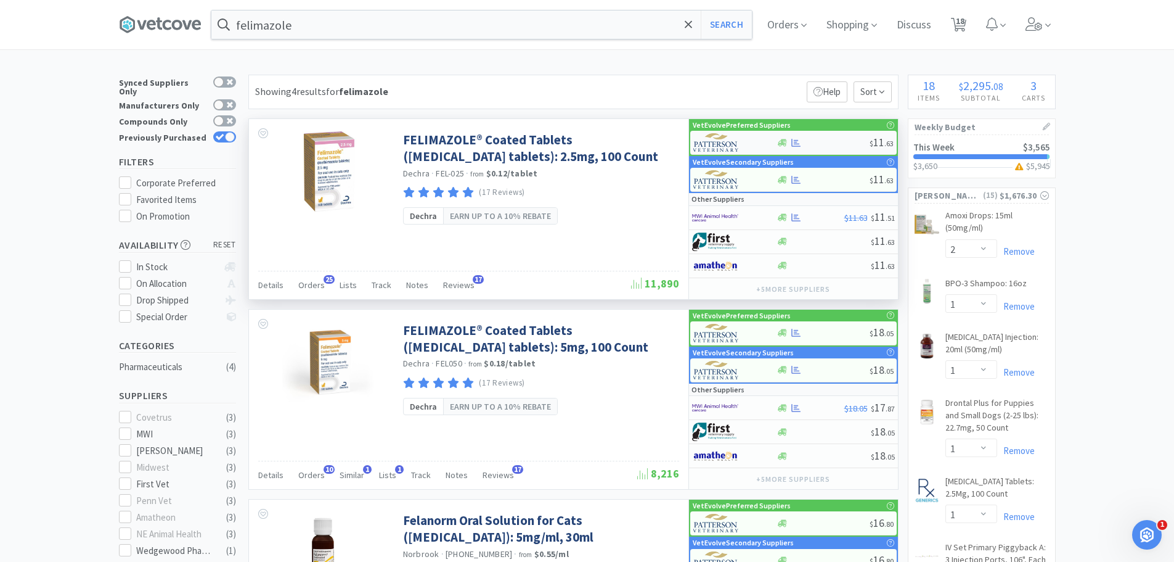
click at [832, 139] on div at bounding box center [823, 142] width 93 height 9
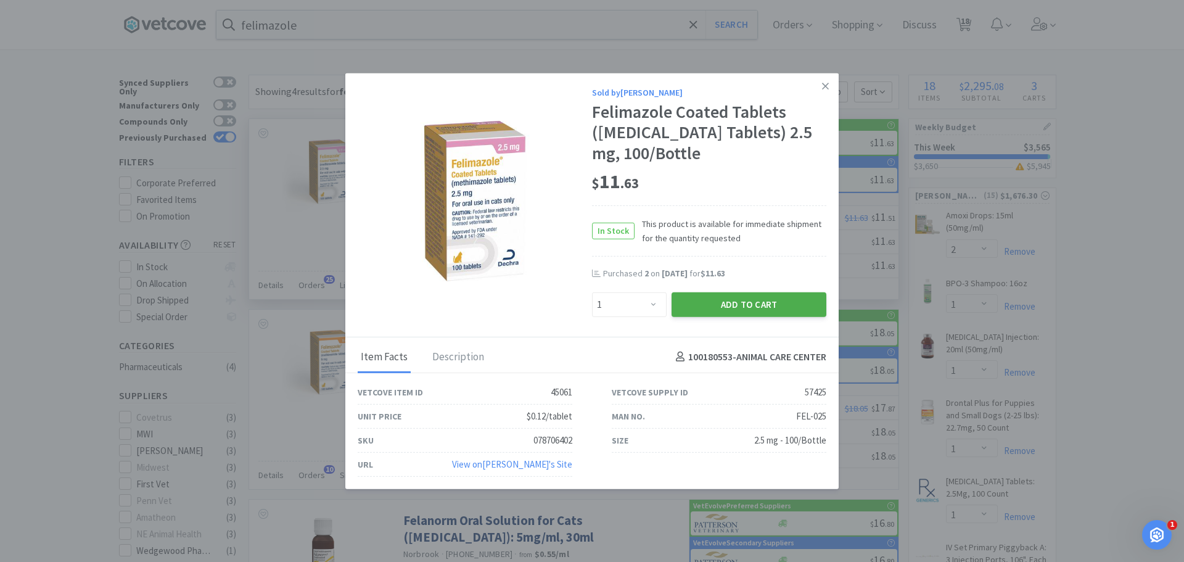
click at [718, 300] on button "Add to Cart" at bounding box center [748, 304] width 155 height 25
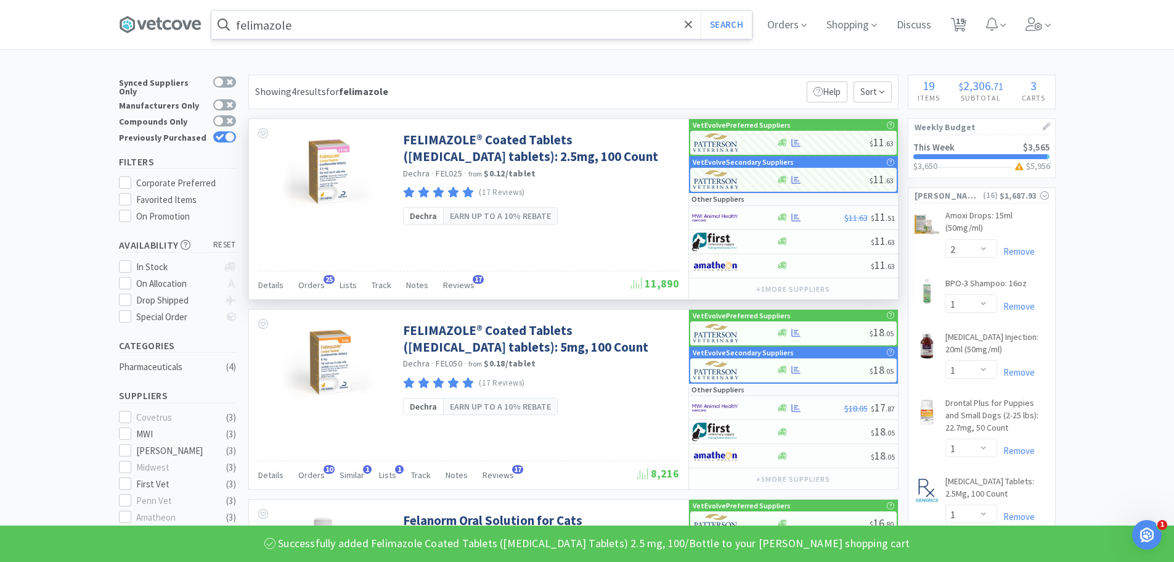
click at [438, 31] on input "felimazole" at bounding box center [481, 24] width 541 height 28
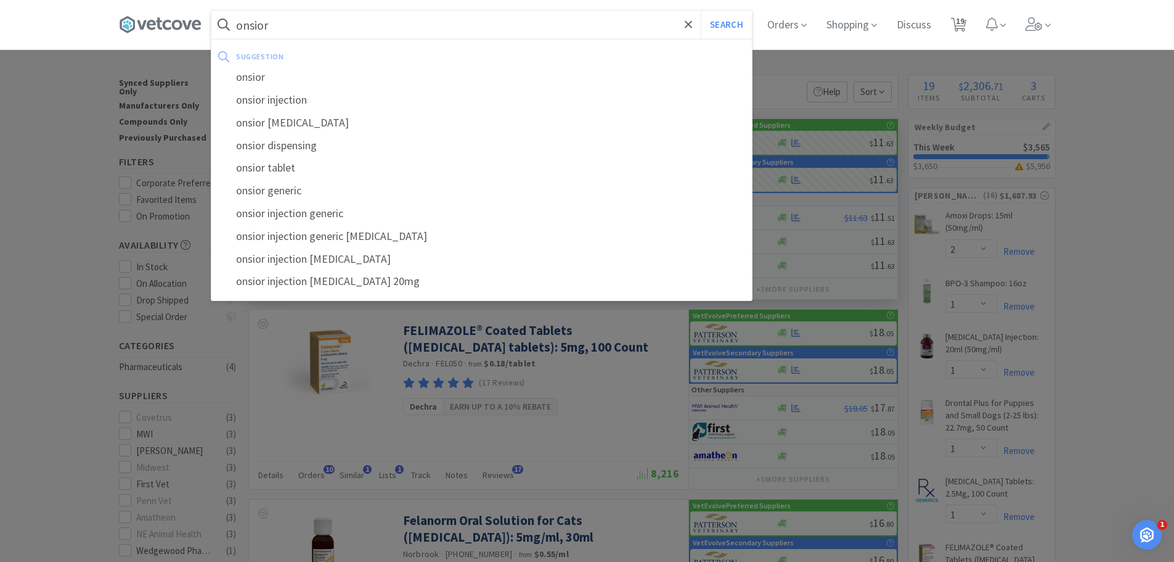
click at [701, 10] on button "Search" at bounding box center [726, 24] width 51 height 28
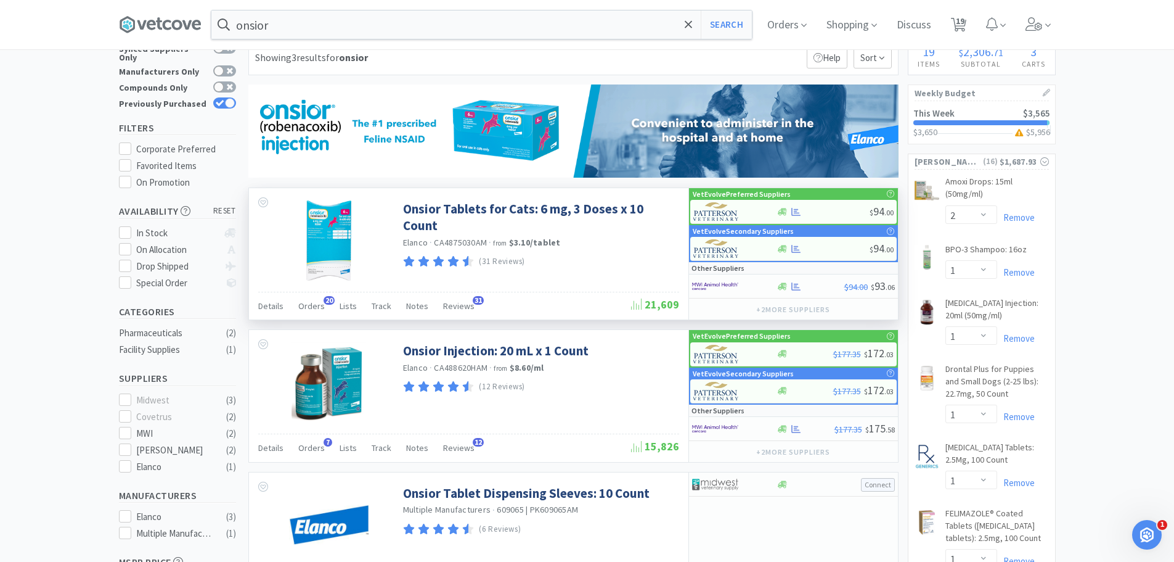
scroll to position [62, 0]
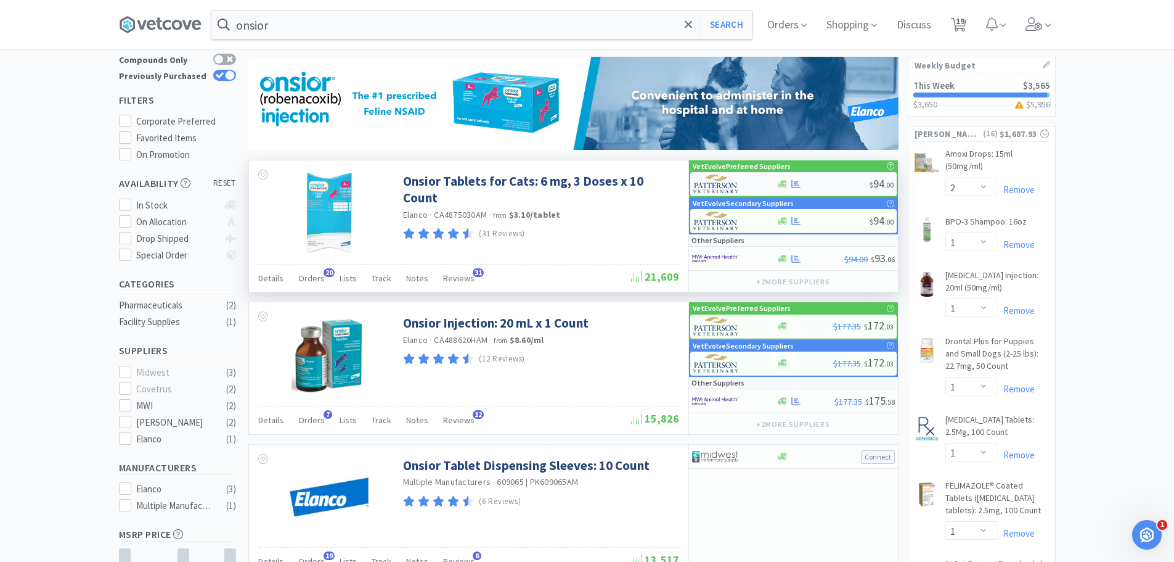
click at [823, 176] on div "$ 94 . 00" at bounding box center [793, 184] width 207 height 24
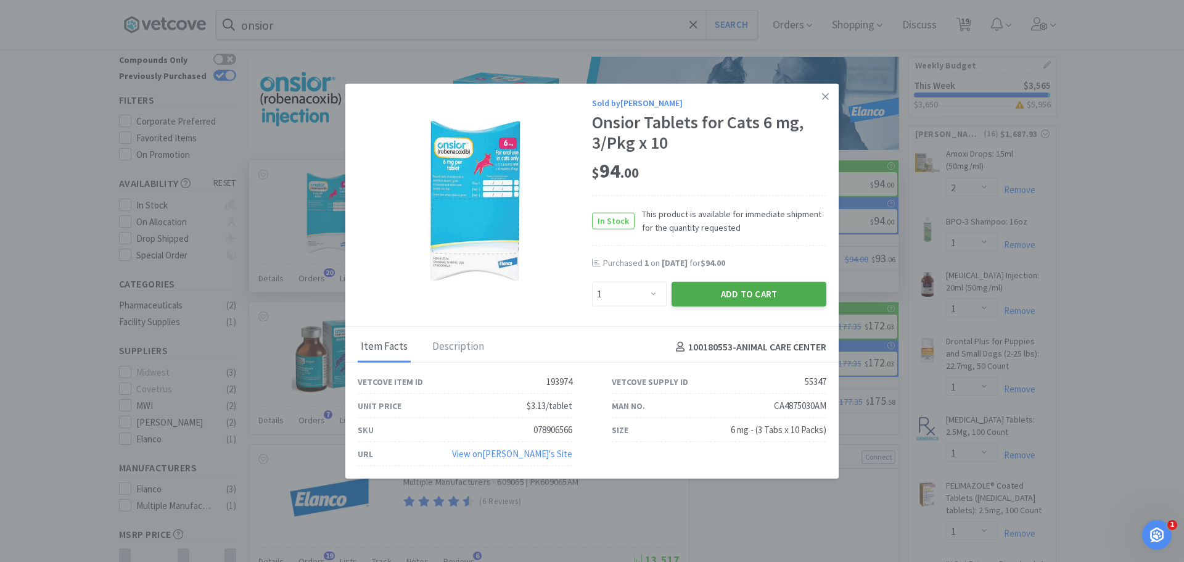
click at [743, 298] on button "Add to Cart" at bounding box center [748, 294] width 155 height 25
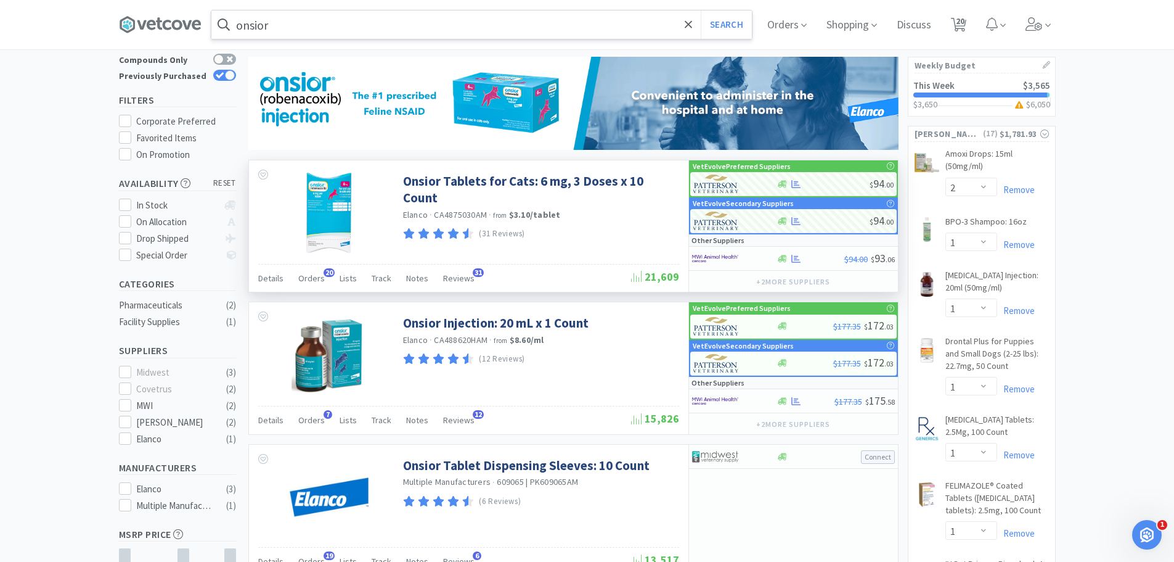
click at [411, 25] on input "onsior" at bounding box center [481, 24] width 541 height 28
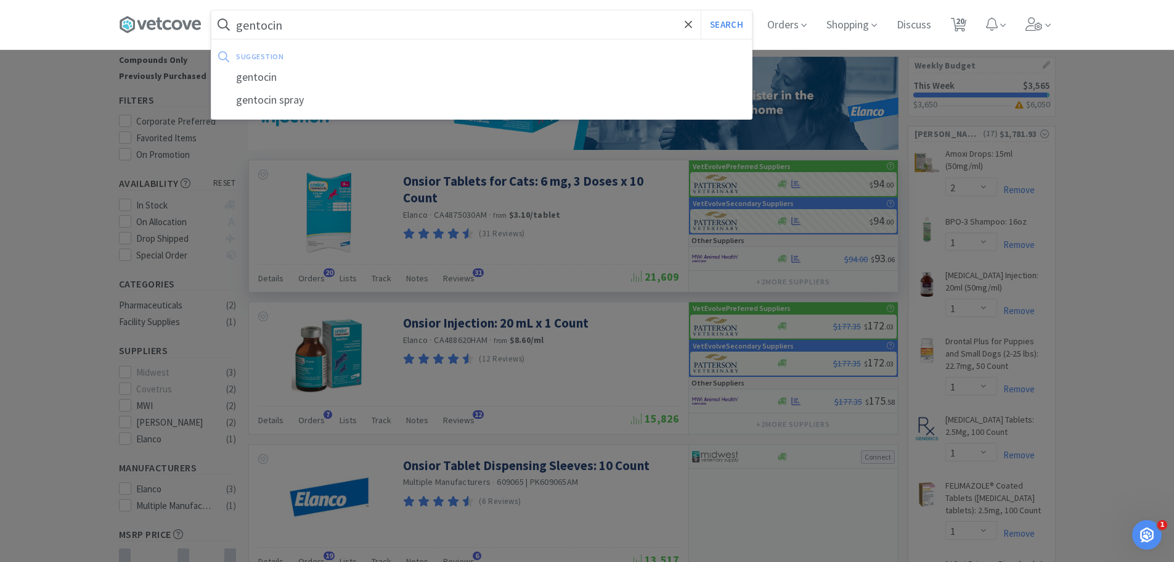
click at [701, 10] on button "Search" at bounding box center [726, 24] width 51 height 28
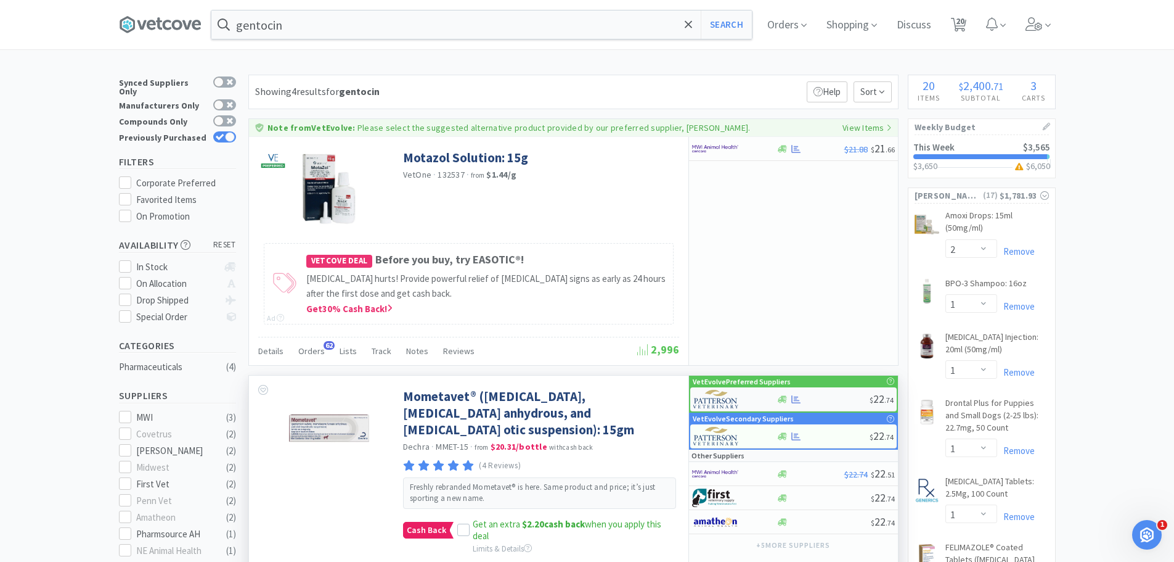
click at [821, 401] on div at bounding box center [823, 399] width 93 height 9
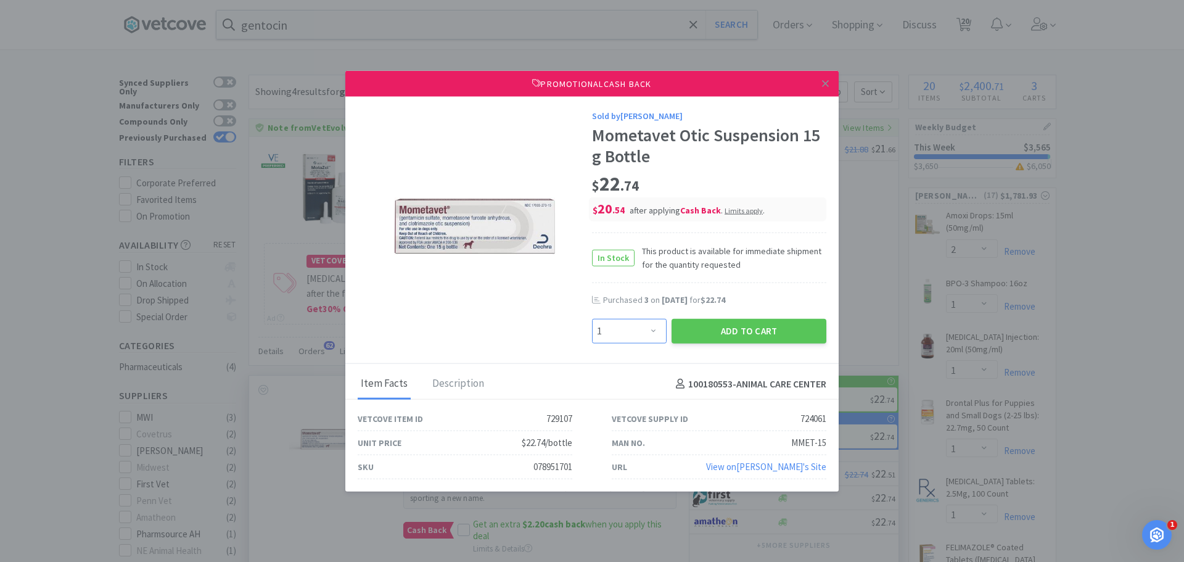
click at [636, 327] on select "Enter Quantity 1 2 3 4 5 6 7 8 9 10 11 12 13 14 15 16 17 18 19 20 Enter Quantity" at bounding box center [629, 331] width 75 height 25
click at [592, 319] on select "Enter Quantity 1 2 3 4 5 6 7 8 9 10 11 12 13 14 15 16 17 18 19 20 Enter Quantity" at bounding box center [629, 331] width 75 height 25
click at [718, 324] on button "Add to Cart" at bounding box center [748, 331] width 155 height 25
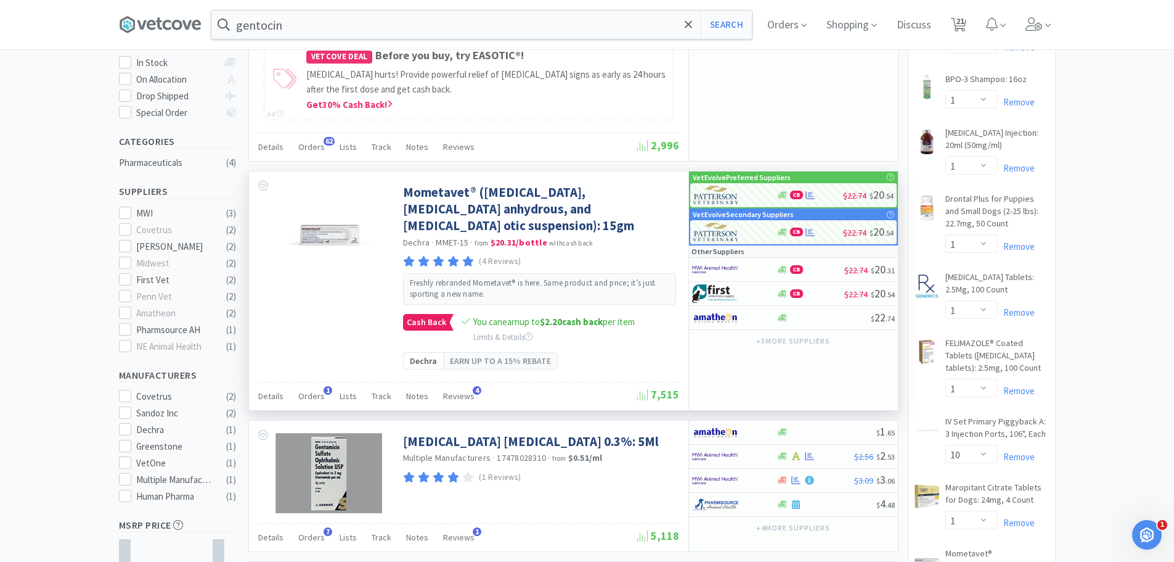
scroll to position [411, 0]
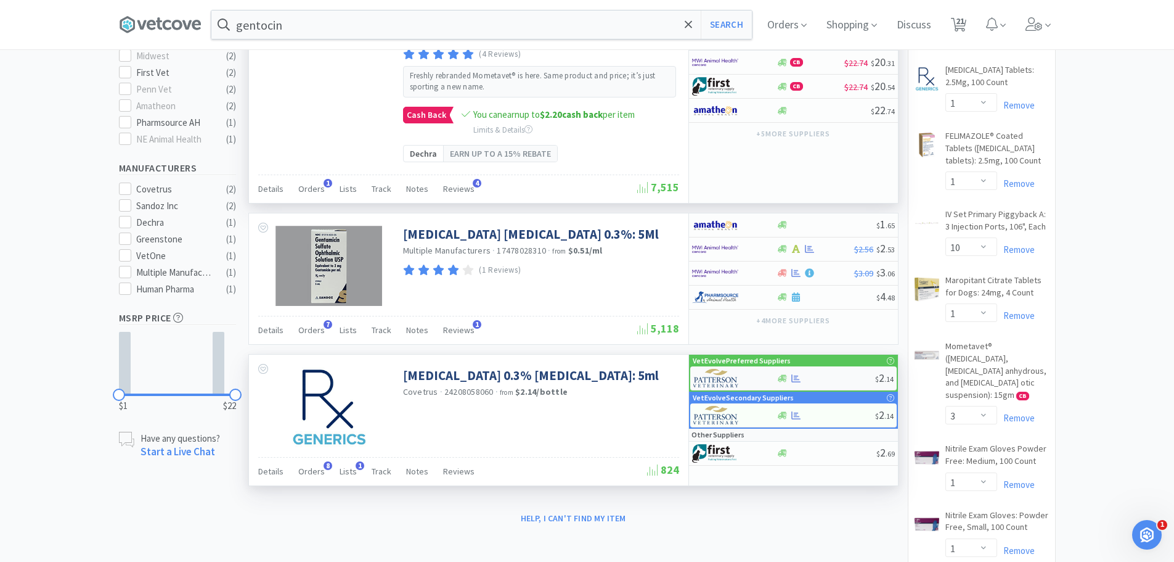
click at [820, 377] on div at bounding box center [826, 378] width 99 height 9
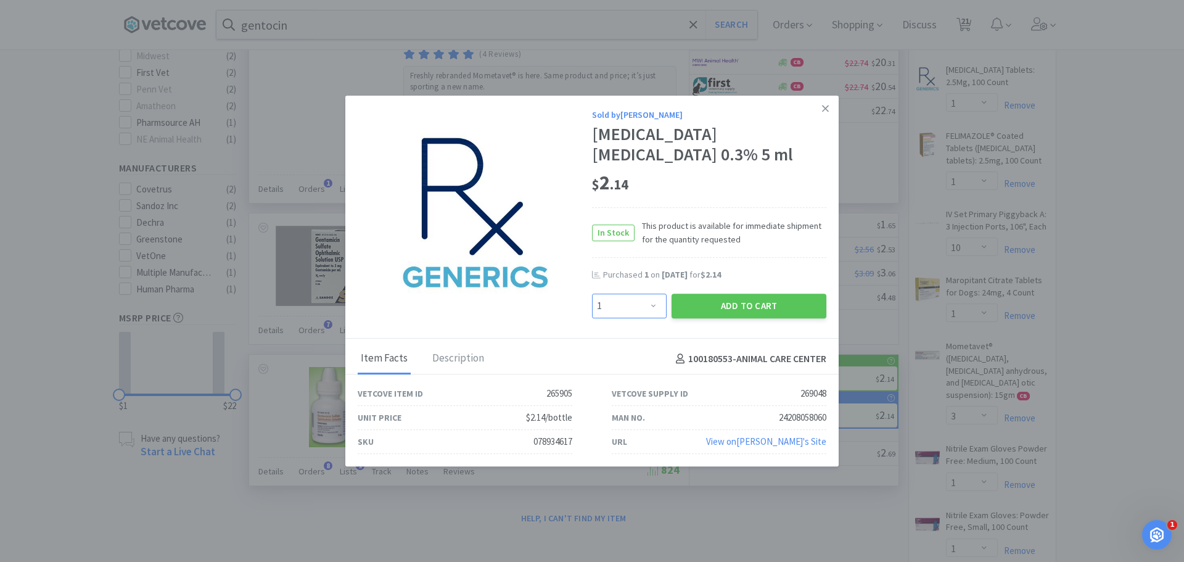
click at [624, 311] on select "Enter Quantity 1 2 3 4 5 6 7 8 9 10 11 12 13 14 15 16 17 18 19 20 Enter Quantity" at bounding box center [629, 305] width 75 height 25
click at [592, 293] on select "Enter Quantity 1 2 3 4 5 6 7 8 9 10 11 12 13 14 15 16 17 18 19 20 Enter Quantity" at bounding box center [629, 305] width 75 height 25
click at [796, 305] on button "Add to Cart" at bounding box center [748, 305] width 155 height 25
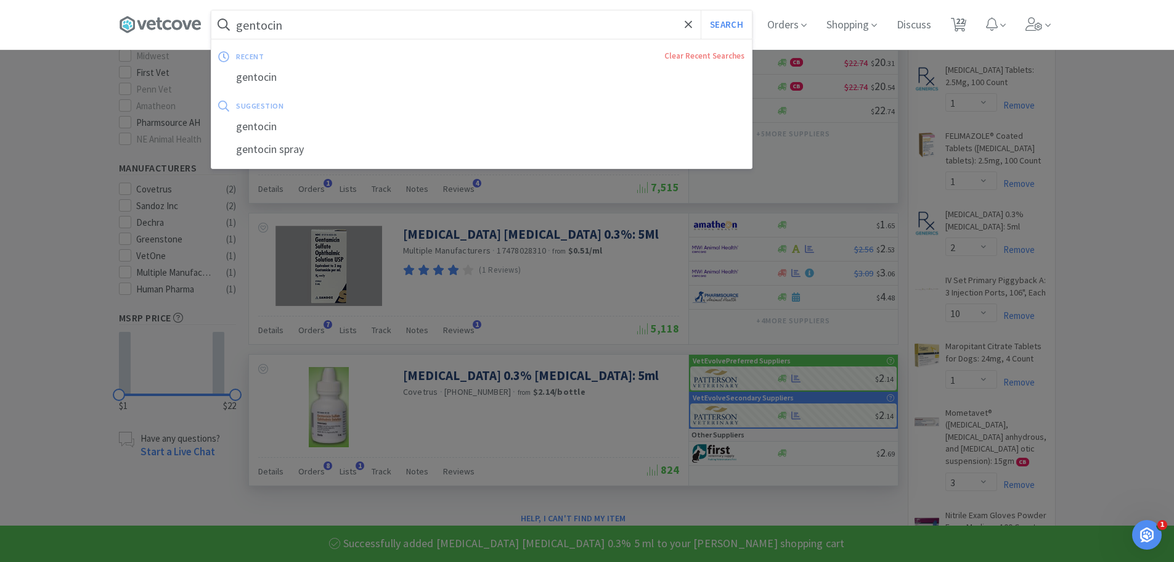
click at [325, 14] on input "gentocin" at bounding box center [481, 24] width 541 height 28
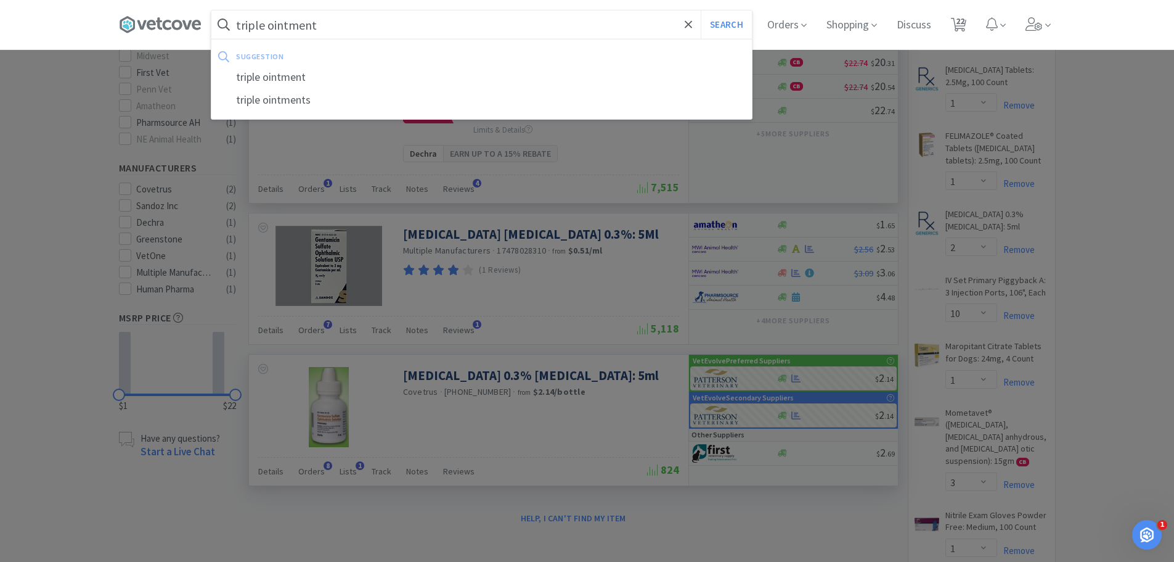
click at [701, 10] on button "Search" at bounding box center [726, 24] width 51 height 28
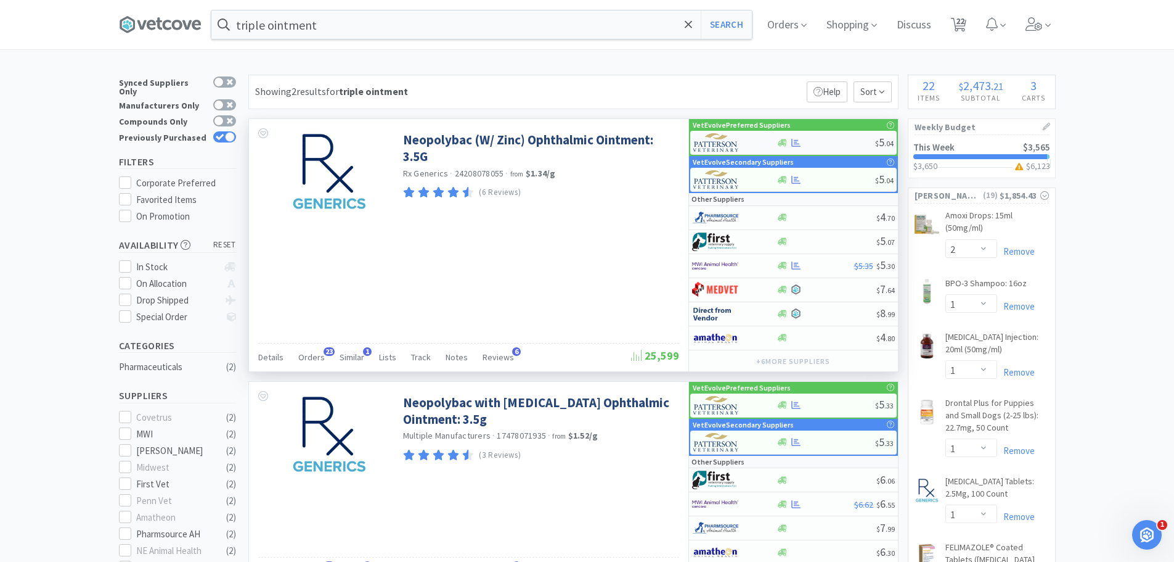
click at [809, 141] on div at bounding box center [826, 142] width 99 height 9
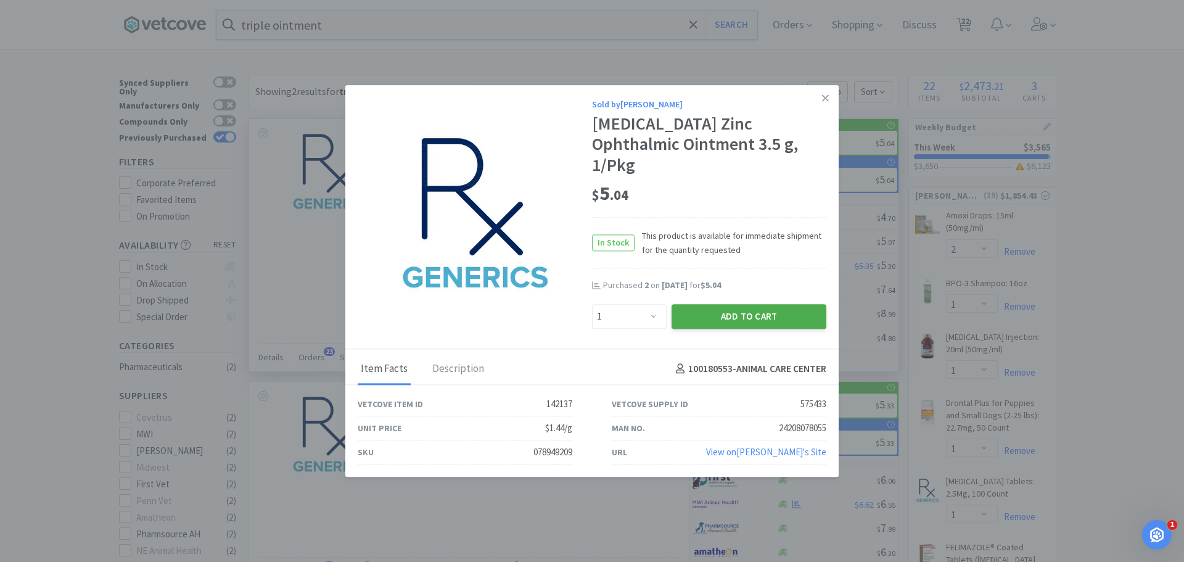
click at [711, 308] on button "Add to Cart" at bounding box center [748, 316] width 155 height 25
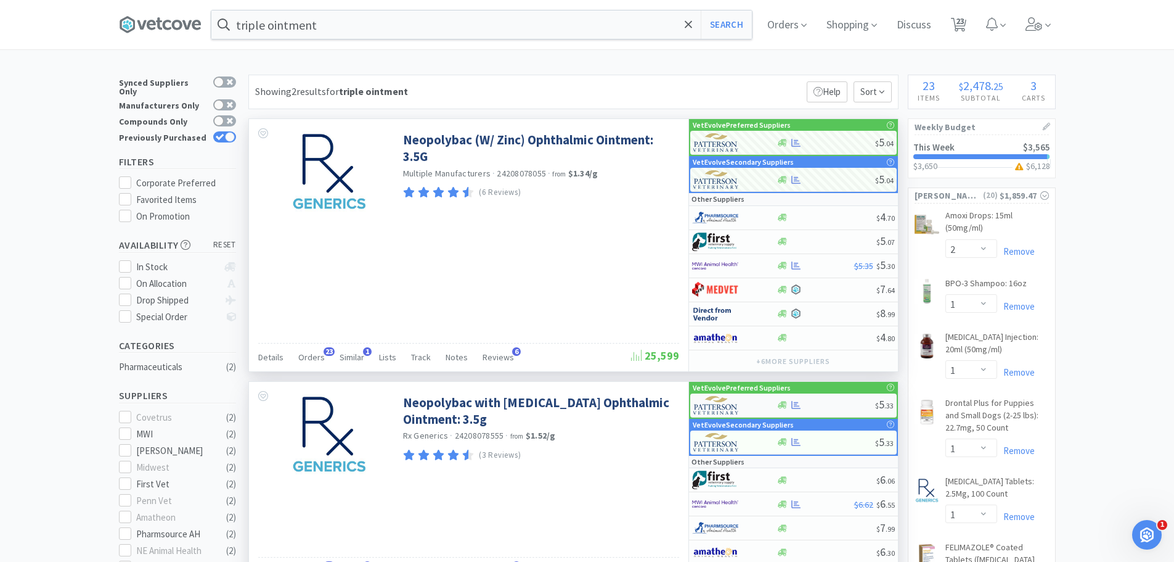
click at [814, 403] on div at bounding box center [826, 404] width 99 height 9
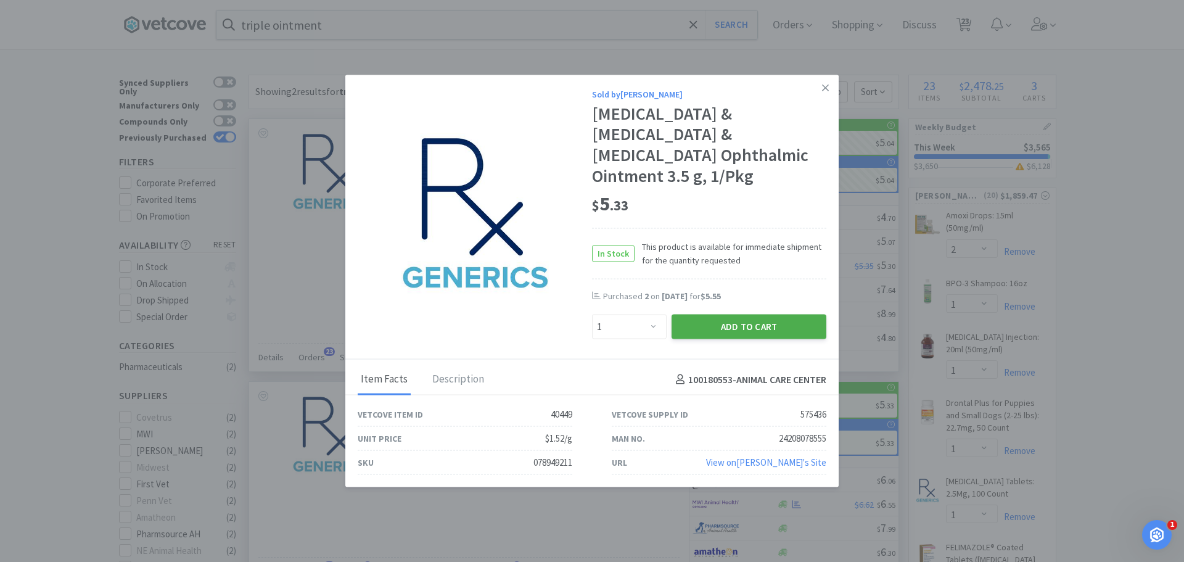
click at [743, 322] on button "Add to Cart" at bounding box center [748, 326] width 155 height 25
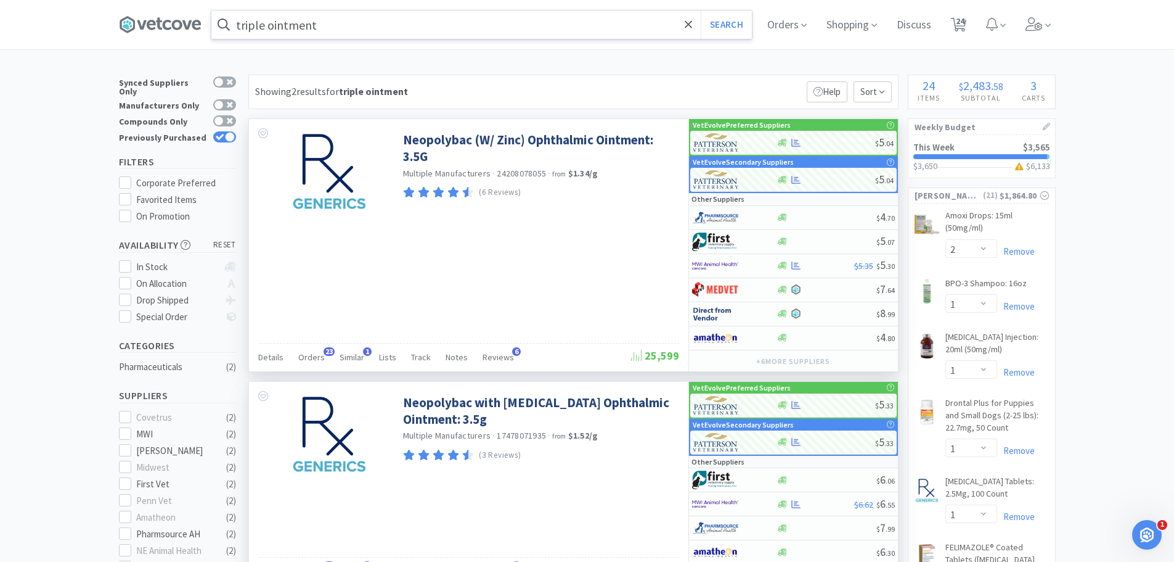
click at [294, 19] on input "triple ointment" at bounding box center [481, 24] width 541 height 28
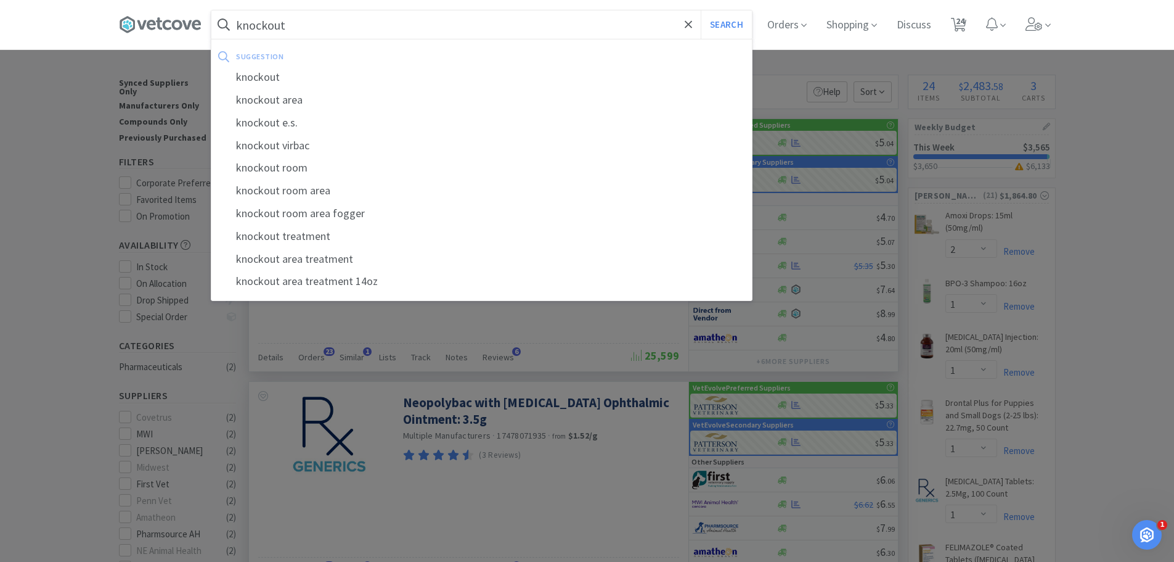
click at [701, 10] on button "Search" at bounding box center [726, 24] width 51 height 28
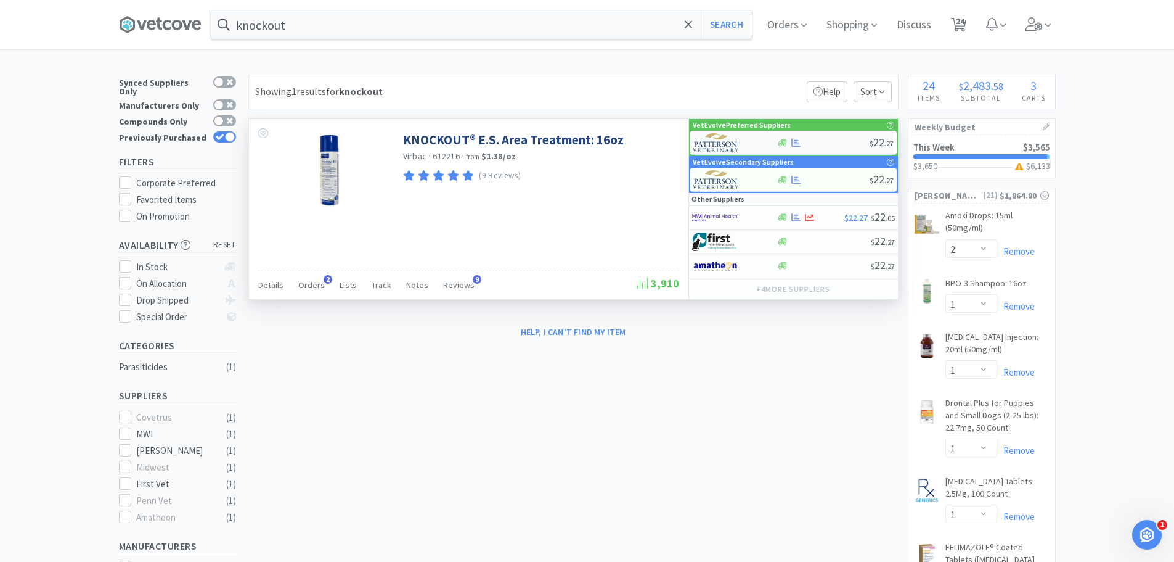
click at [825, 147] on div "$ 22 . 27" at bounding box center [793, 143] width 207 height 24
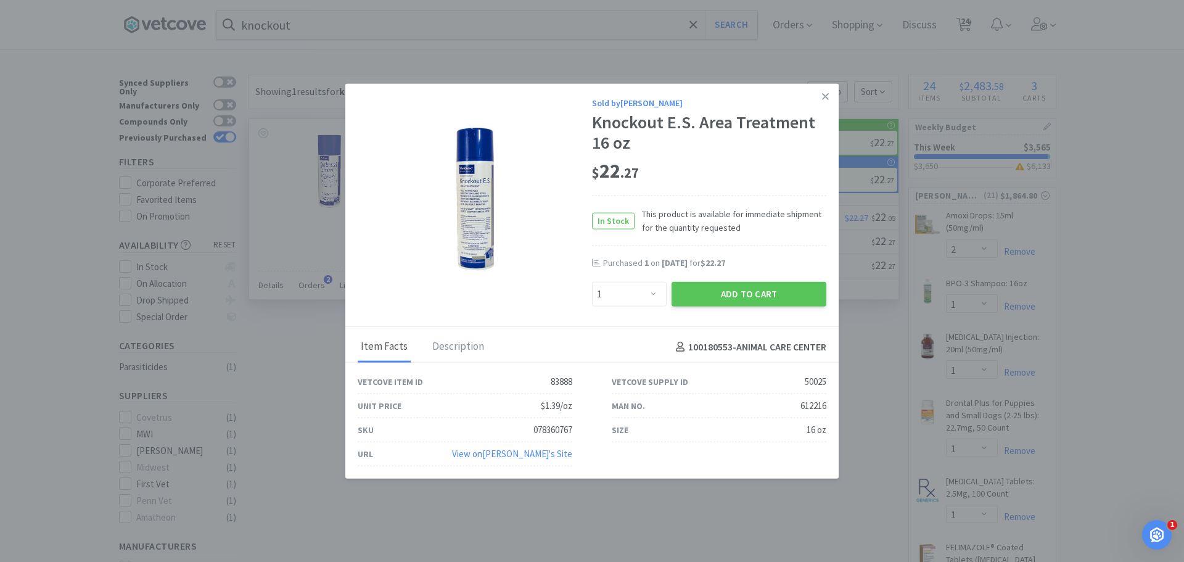
click at [775, 281] on div "Add to Cart" at bounding box center [749, 294] width 160 height 30
click at [753, 292] on button "Add to Cart" at bounding box center [748, 294] width 155 height 25
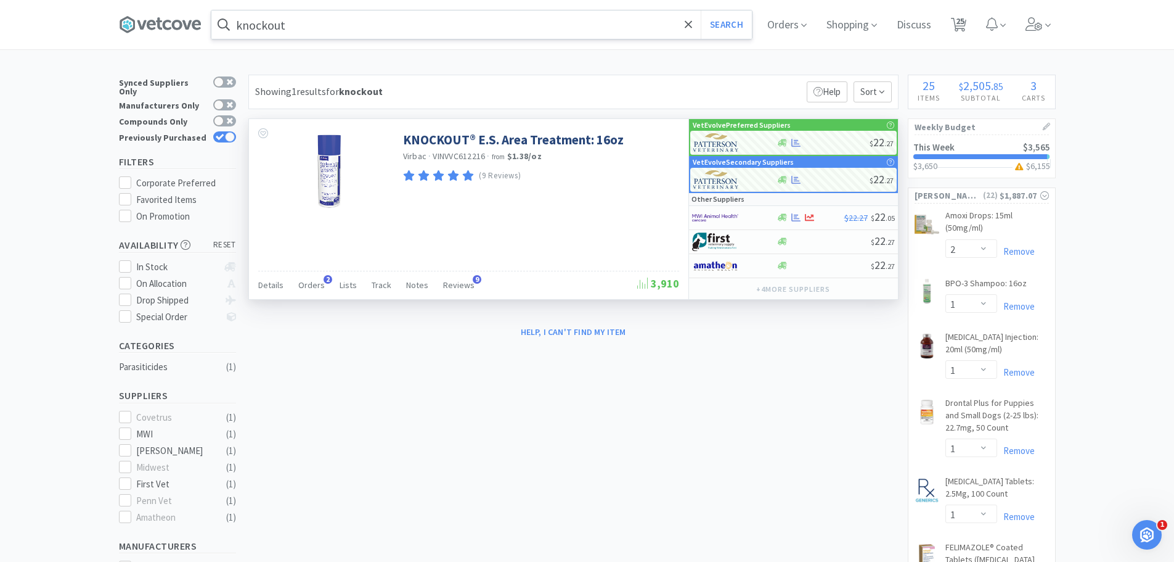
drag, startPoint x: 295, startPoint y: 9, endPoint x: 295, endPoint y: 26, distance: 17.3
click at [295, 13] on div "knockout Search Orders Shopping Discuss Discuss 25 25" at bounding box center [587, 24] width 937 height 49
click at [296, 26] on input "knockout" at bounding box center [481, 24] width 541 height 28
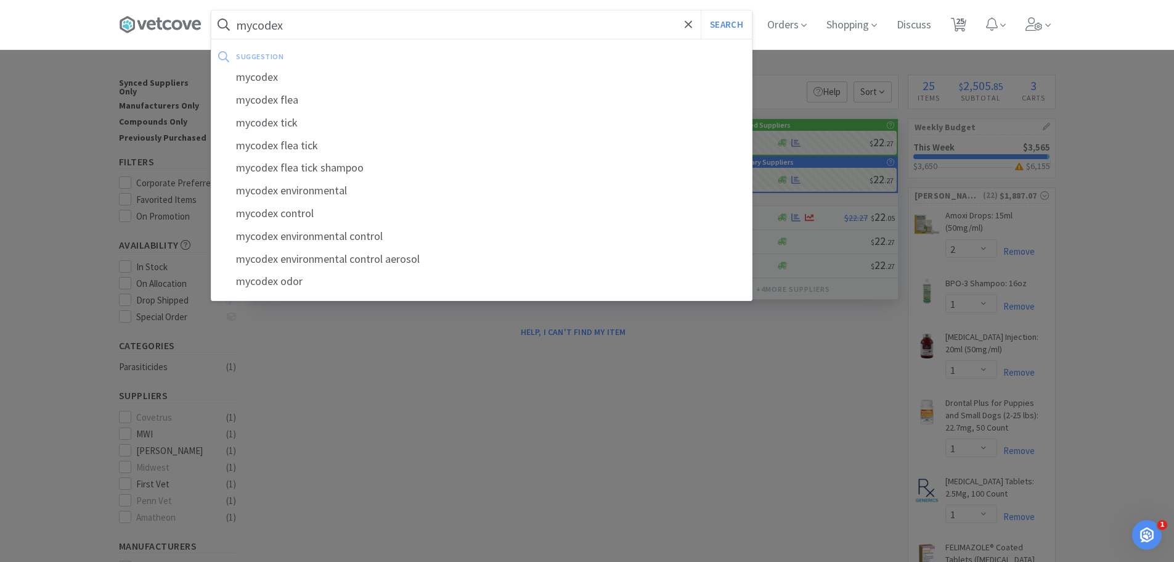
click at [701, 10] on button "Search" at bounding box center [726, 24] width 51 height 28
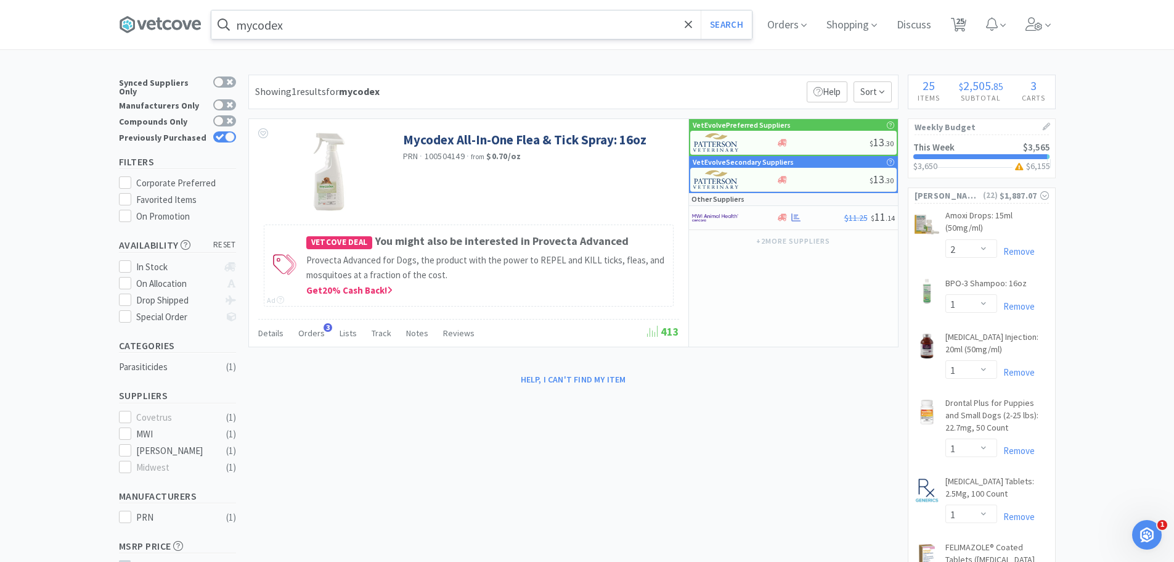
click at [407, 31] on input "mycodex" at bounding box center [481, 24] width 541 height 28
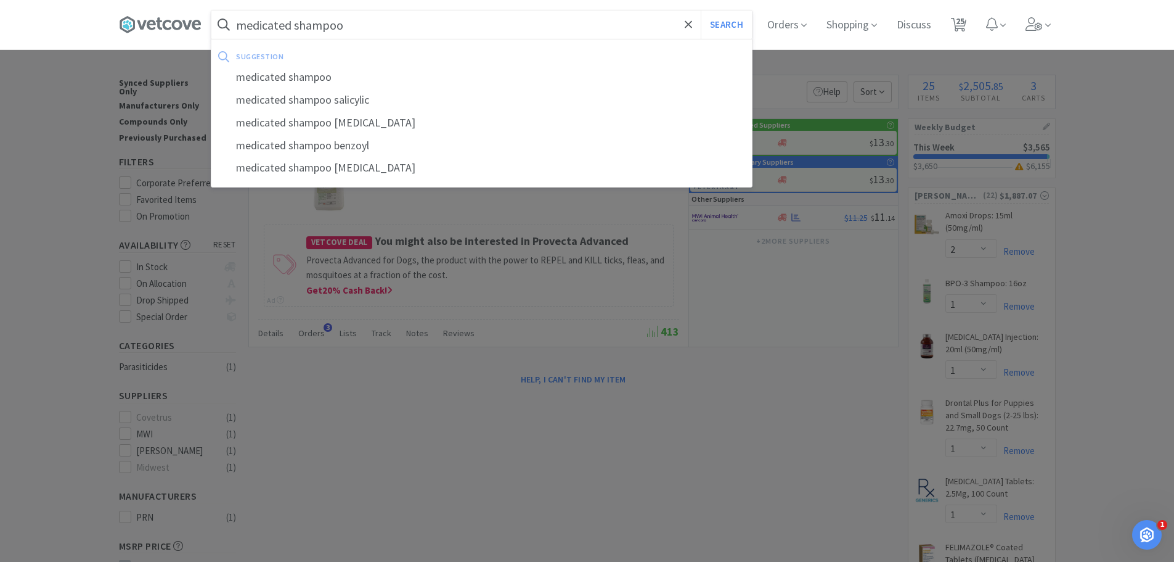
click at [701, 10] on button "Search" at bounding box center [726, 24] width 51 height 28
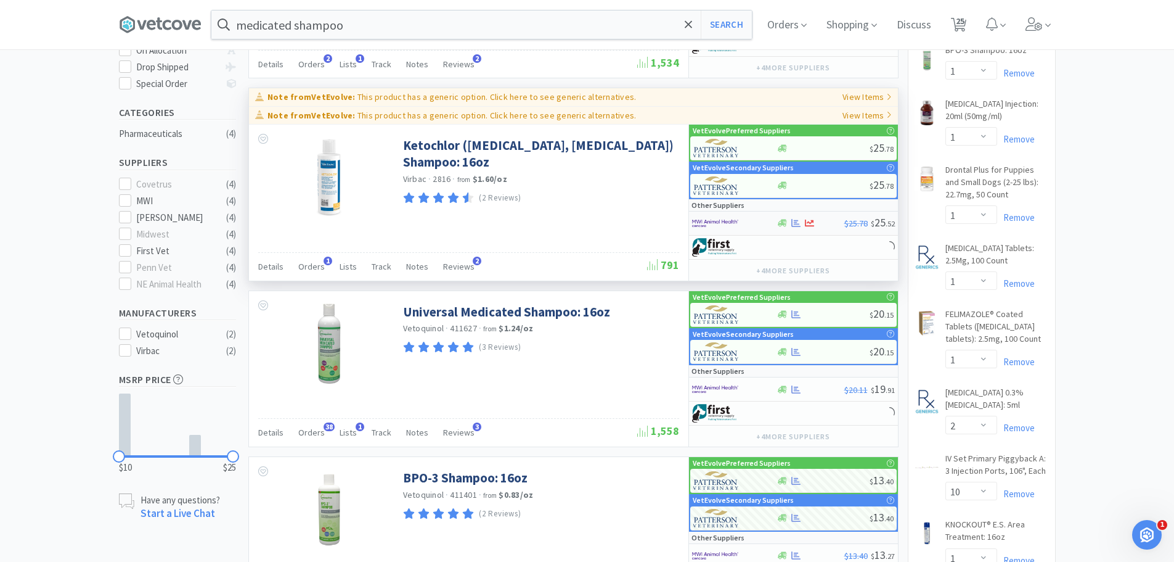
scroll to position [308, 0]
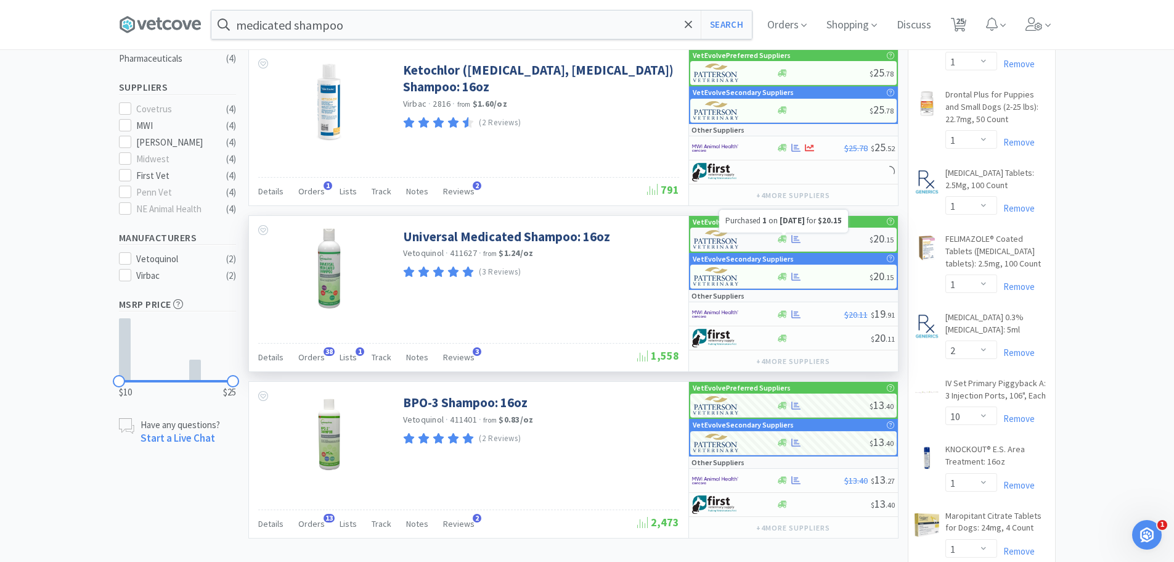
click at [822, 234] on div at bounding box center [823, 238] width 93 height 9
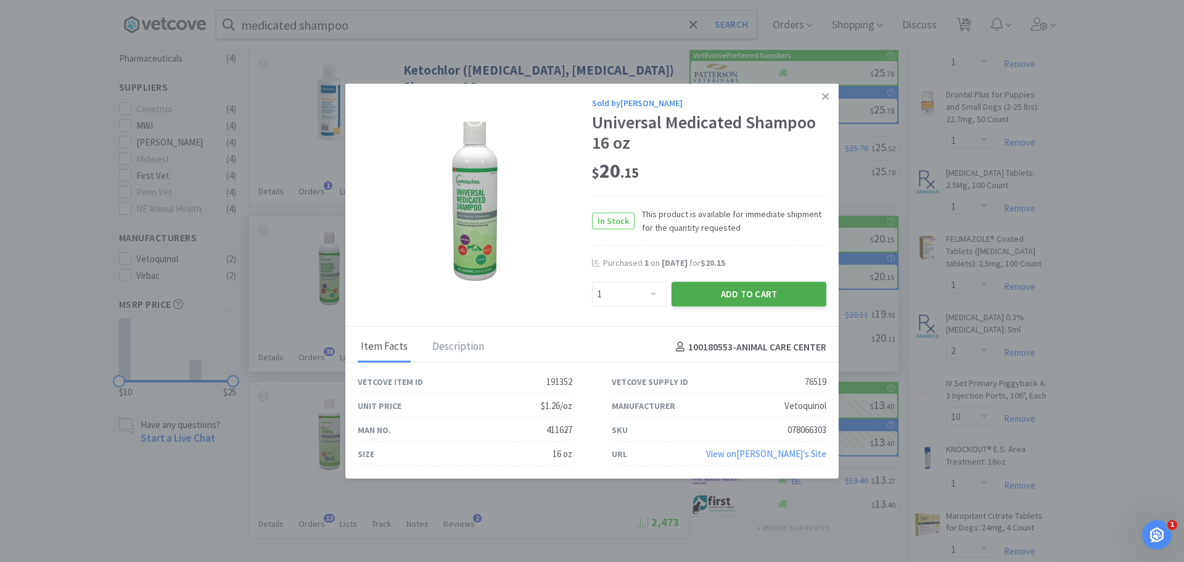
click at [757, 295] on button "Add to Cart" at bounding box center [748, 294] width 155 height 25
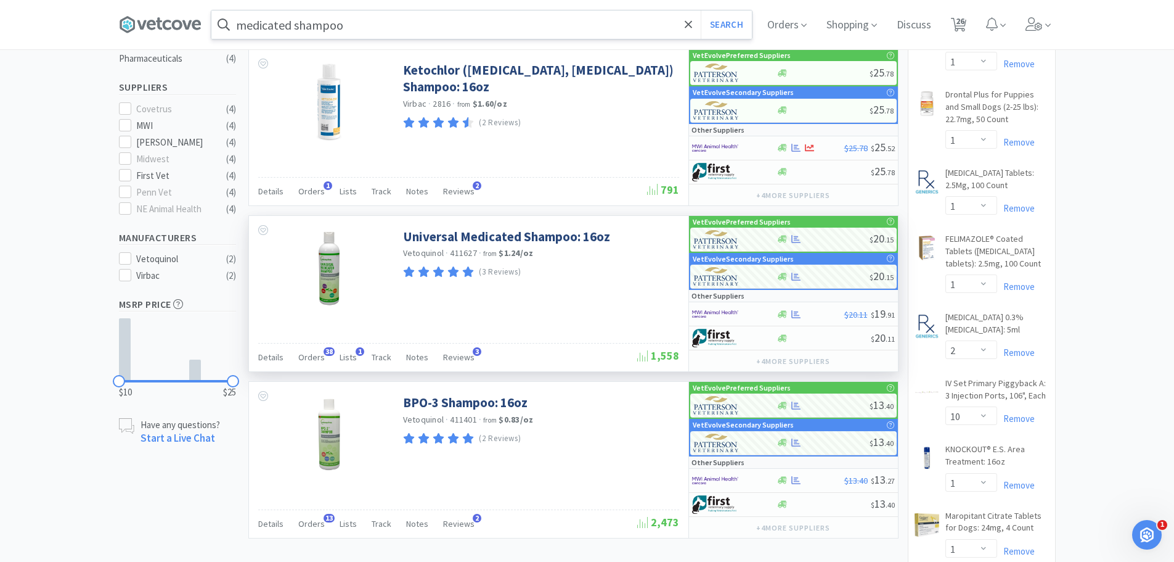
click at [370, 27] on input "medicated shampoo" at bounding box center [481, 24] width 541 height 28
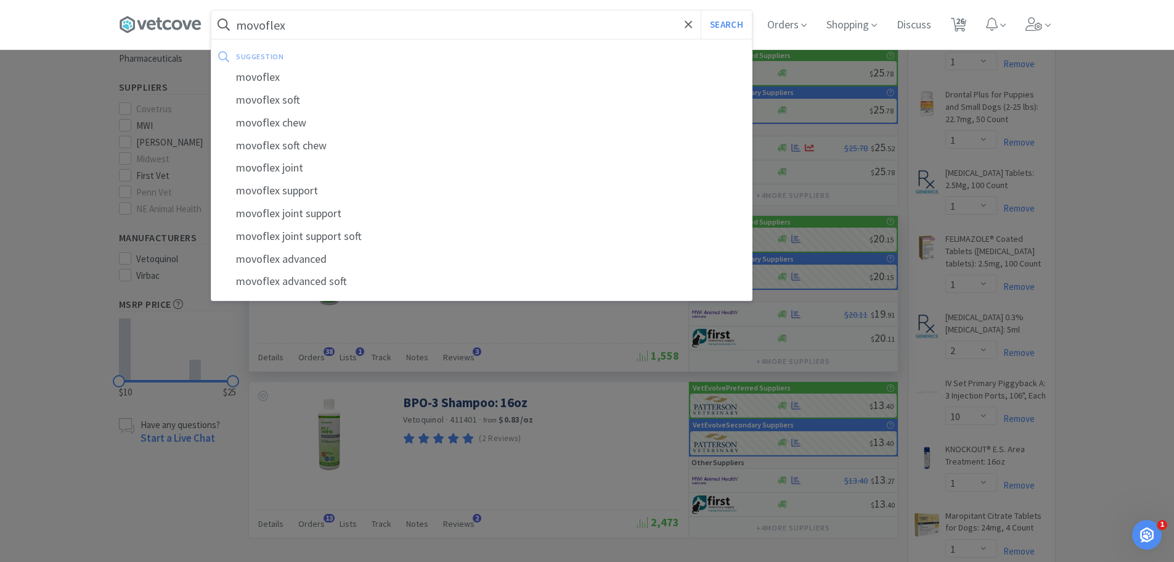
click at [701, 10] on button "Search" at bounding box center [726, 24] width 51 height 28
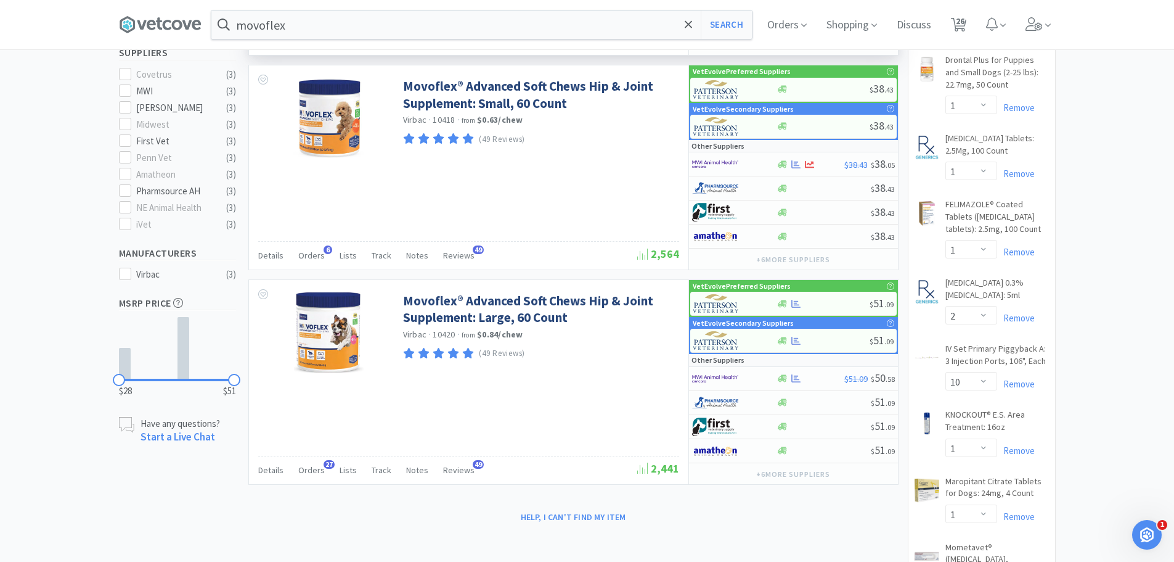
scroll to position [370, 0]
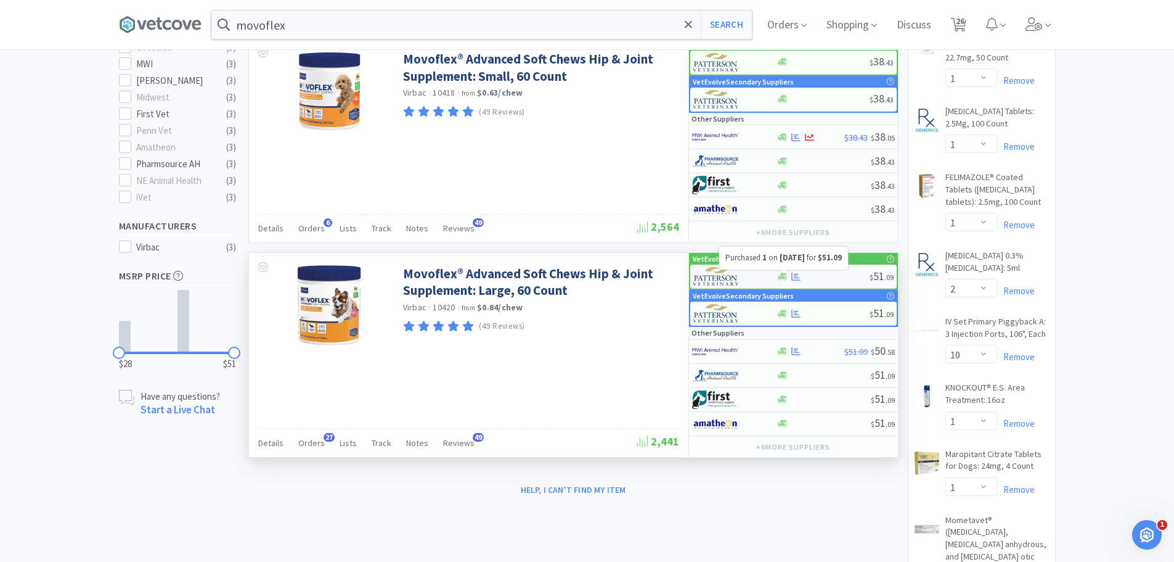
click at [796, 274] on icon at bounding box center [795, 276] width 9 height 8
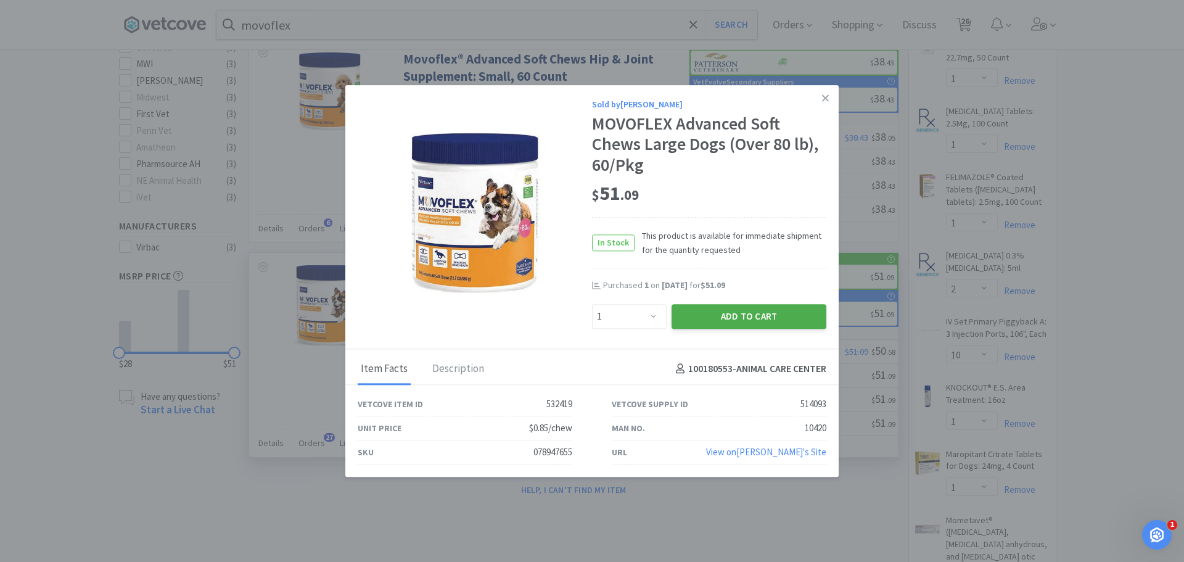
click at [726, 315] on button "Add to Cart" at bounding box center [748, 316] width 155 height 25
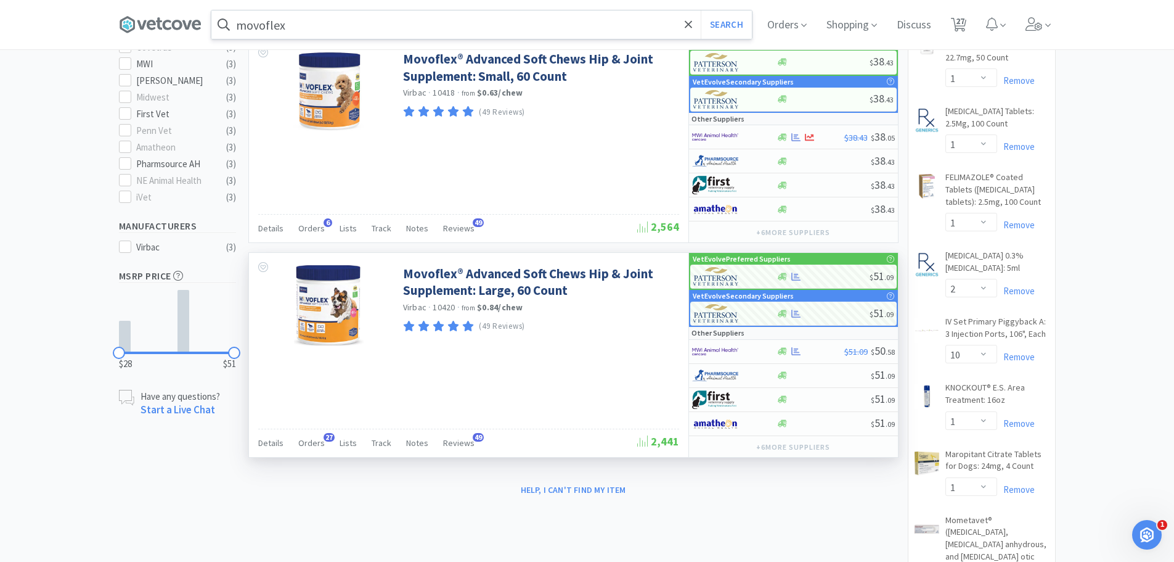
click at [380, 20] on input "movoflex" at bounding box center [481, 24] width 541 height 28
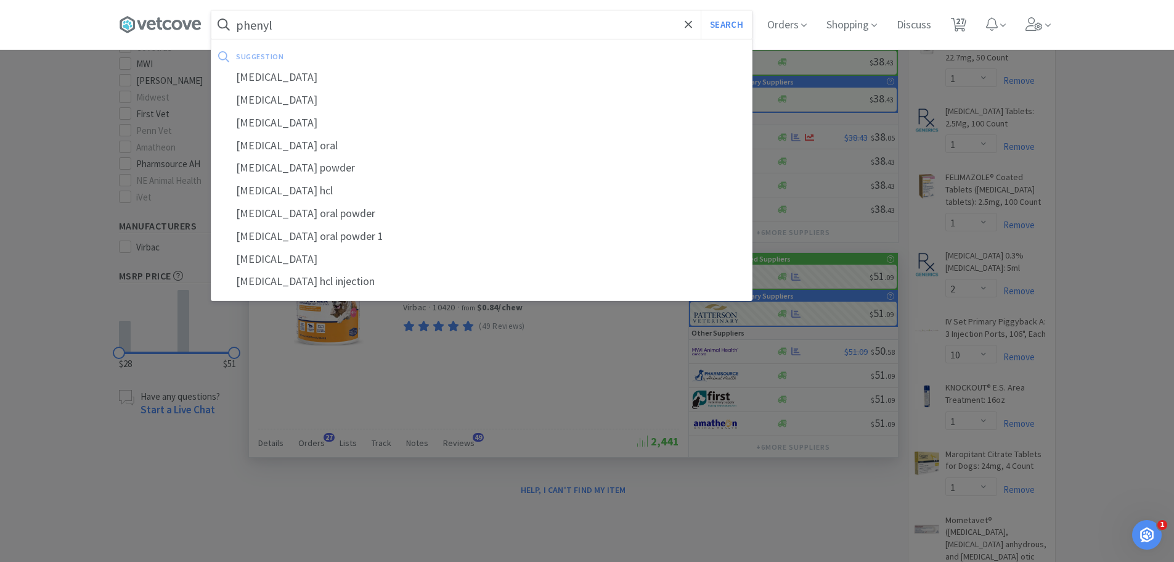
click at [327, 70] on div "[MEDICAL_DATA]" at bounding box center [481, 77] width 541 height 23
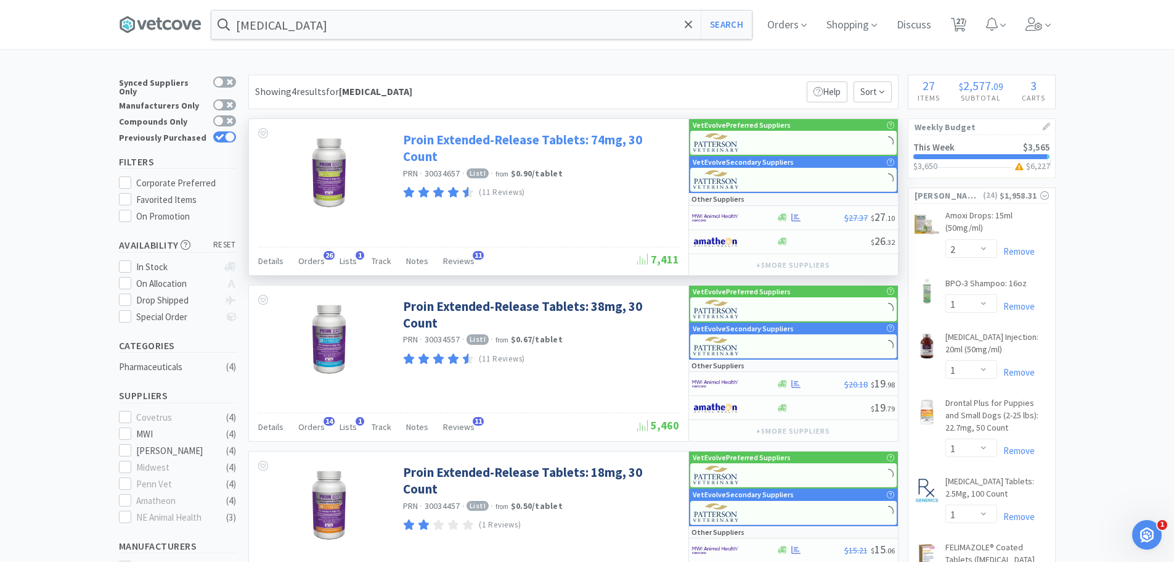
click at [554, 140] on link "Proin Extended-Release Tablets: 74mg, 30 Count" at bounding box center [539, 148] width 273 height 34
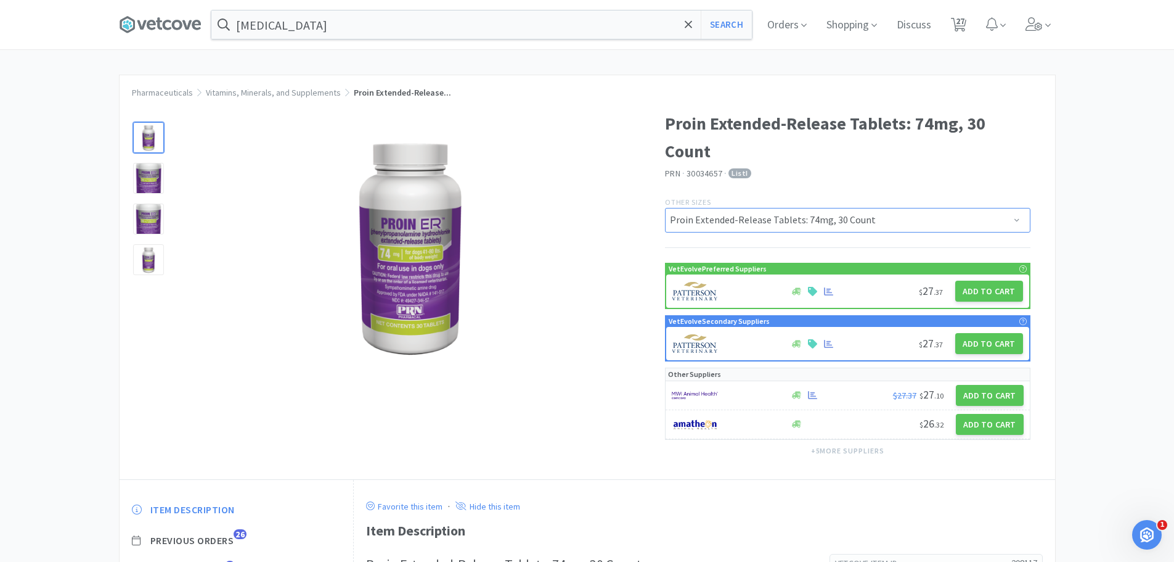
click at [995, 222] on select "Proin Extended-Release Tablets: 38mg, 30 Count Proin Extended-Release Tablets: …" at bounding box center [848, 220] width 366 height 25
click at [1119, 250] on div "Pharmaceuticals Vitamins, Minerals, and Supplements Proin Extended-Release... P…" at bounding box center [587, 444] width 1174 height 738
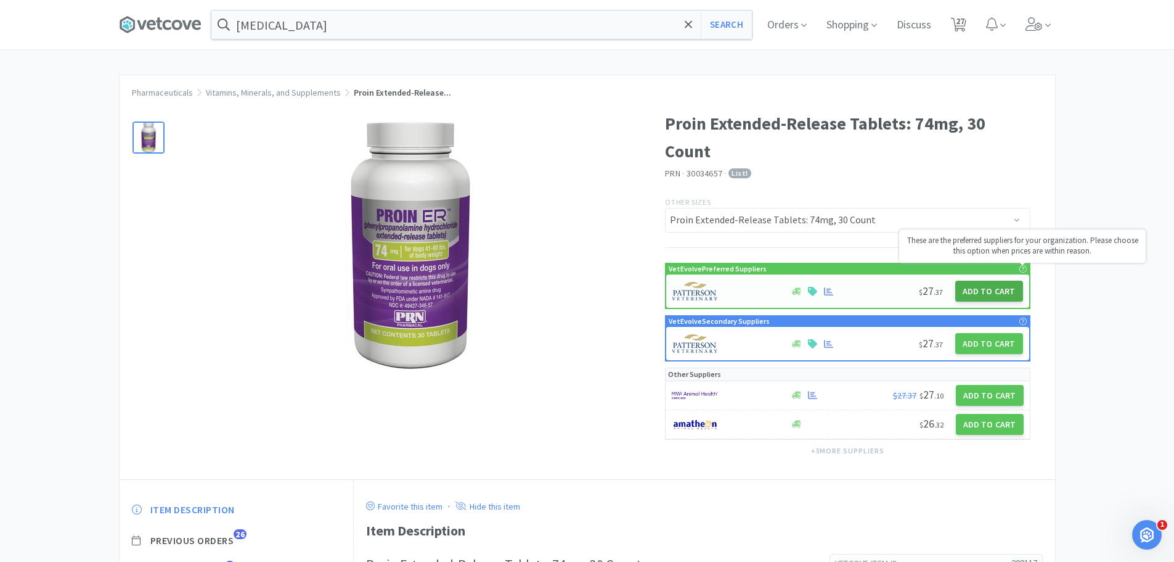
click at [986, 286] on button "Add to Cart" at bounding box center [989, 290] width 68 height 21
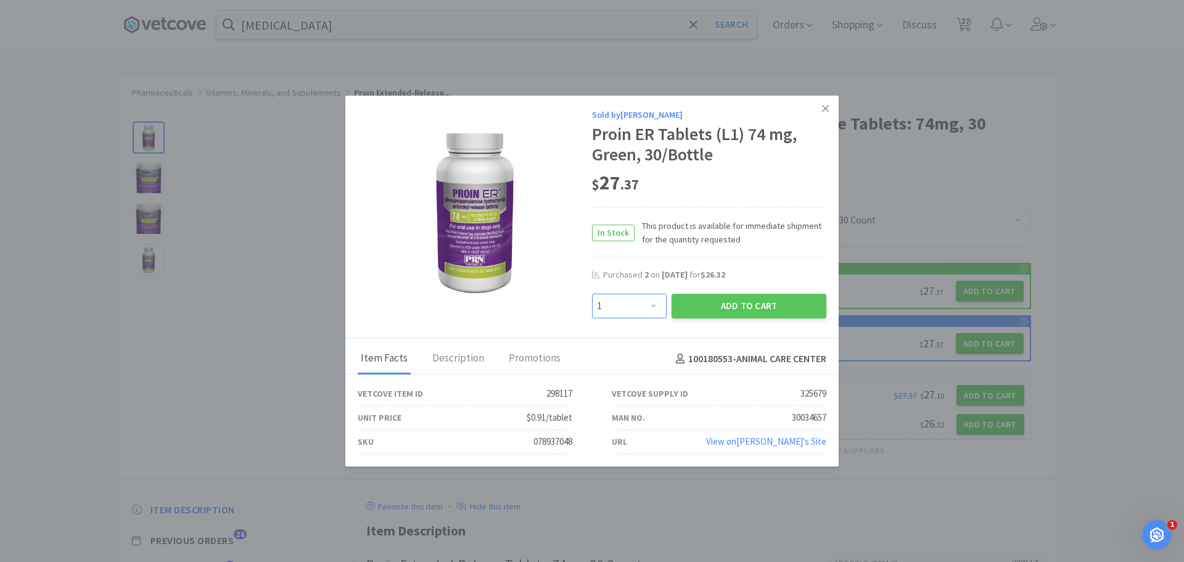
click at [607, 297] on select "Enter Quantity 1 2 3 4 5 6 7 8 9 10 11 12 13 14 15 16 17 18 19 20 Enter Quantity" at bounding box center [629, 305] width 75 height 25
click at [592, 293] on select "Enter Quantity 1 2 3 4 5 6 7 8 9 10 11 12 13 14 15 16 17 18 19 20 Enter Quantity" at bounding box center [629, 305] width 75 height 25
click at [707, 303] on button "Add to Cart" at bounding box center [748, 305] width 155 height 25
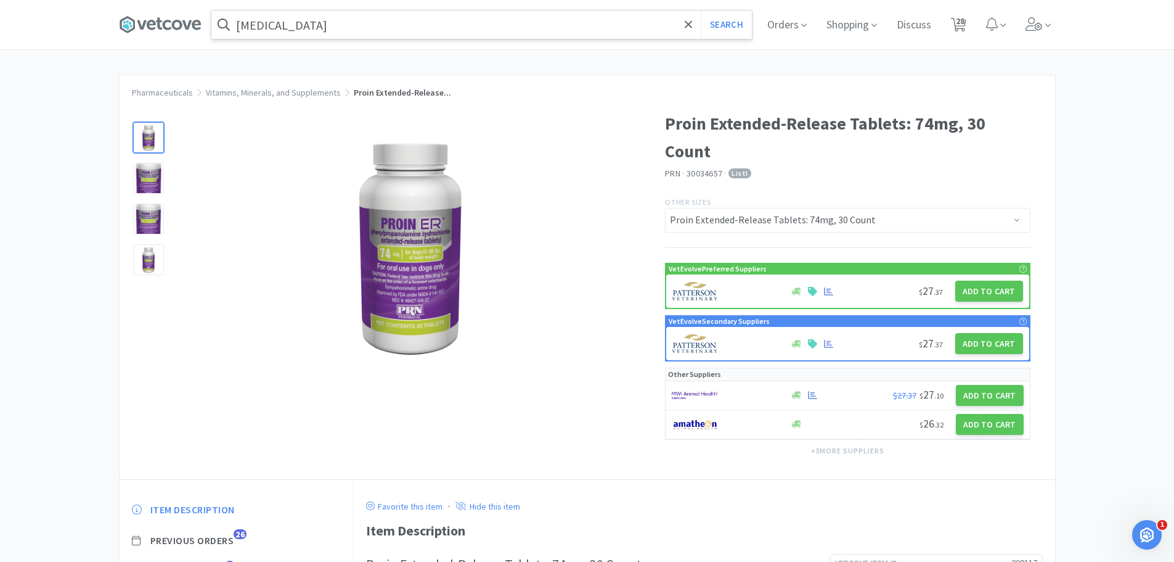
click at [390, 39] on div "[MEDICAL_DATA] Search Orders Shopping Discuss Discuss 28 28" at bounding box center [587, 24] width 937 height 49
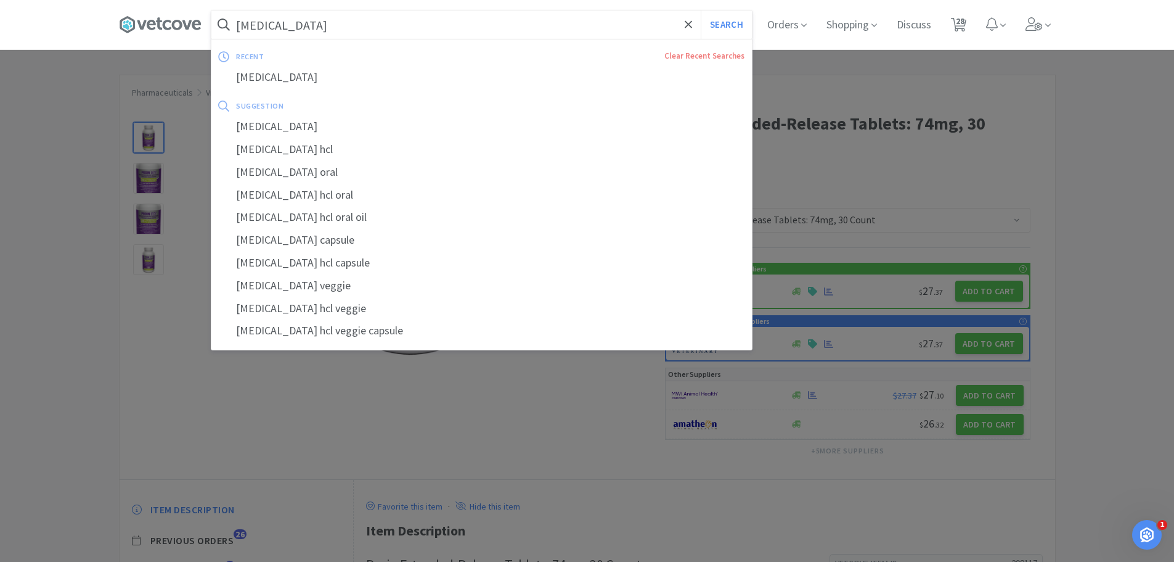
click at [390, 17] on input "[MEDICAL_DATA]" at bounding box center [481, 24] width 541 height 28
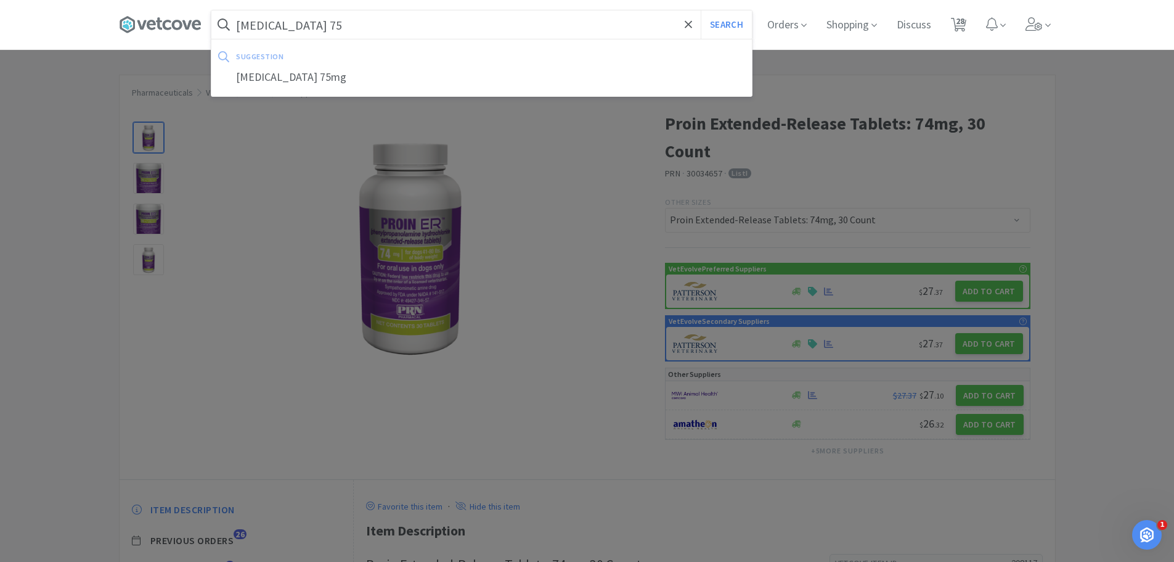
click at [701, 10] on button "Search" at bounding box center [726, 24] width 51 height 28
